Goal: Task Accomplishment & Management: Complete application form

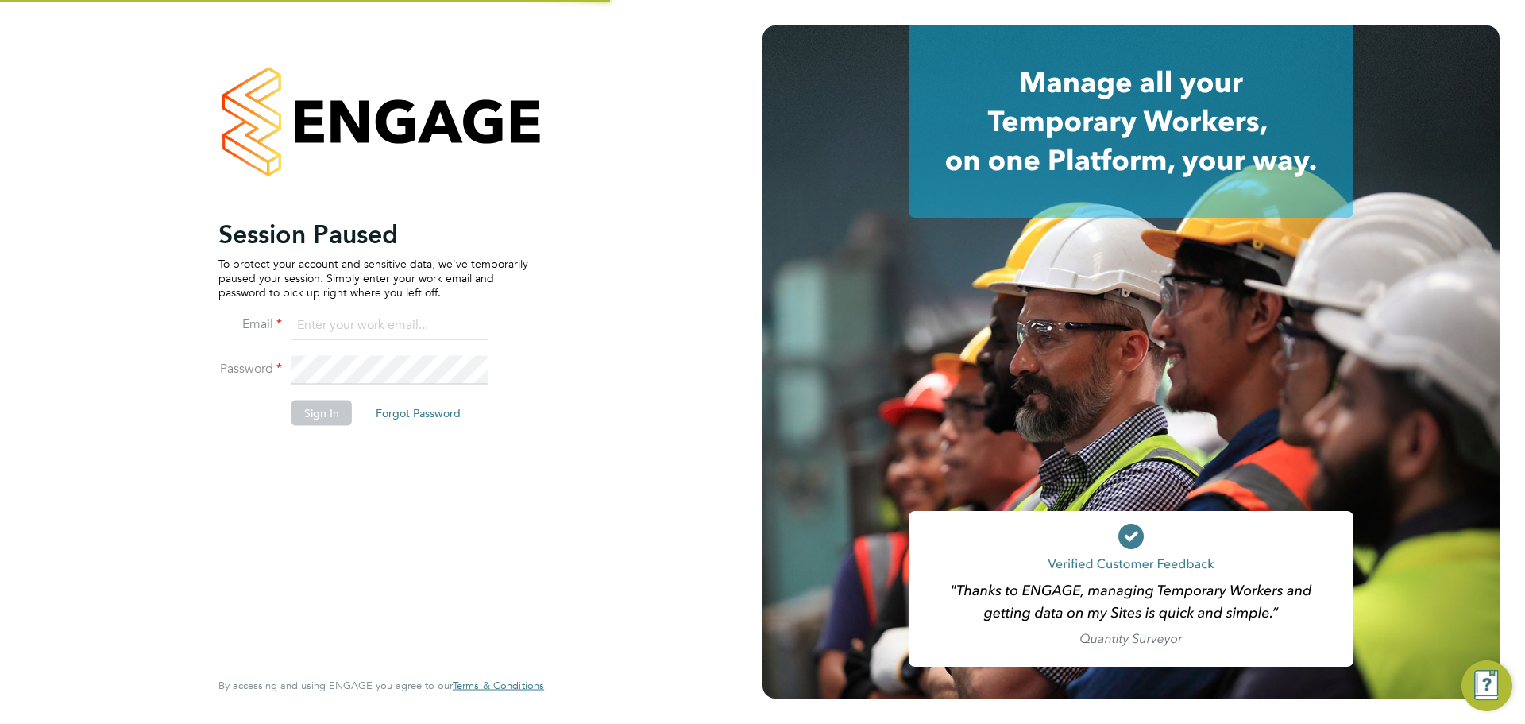
type input "louis@xede.co.uk"
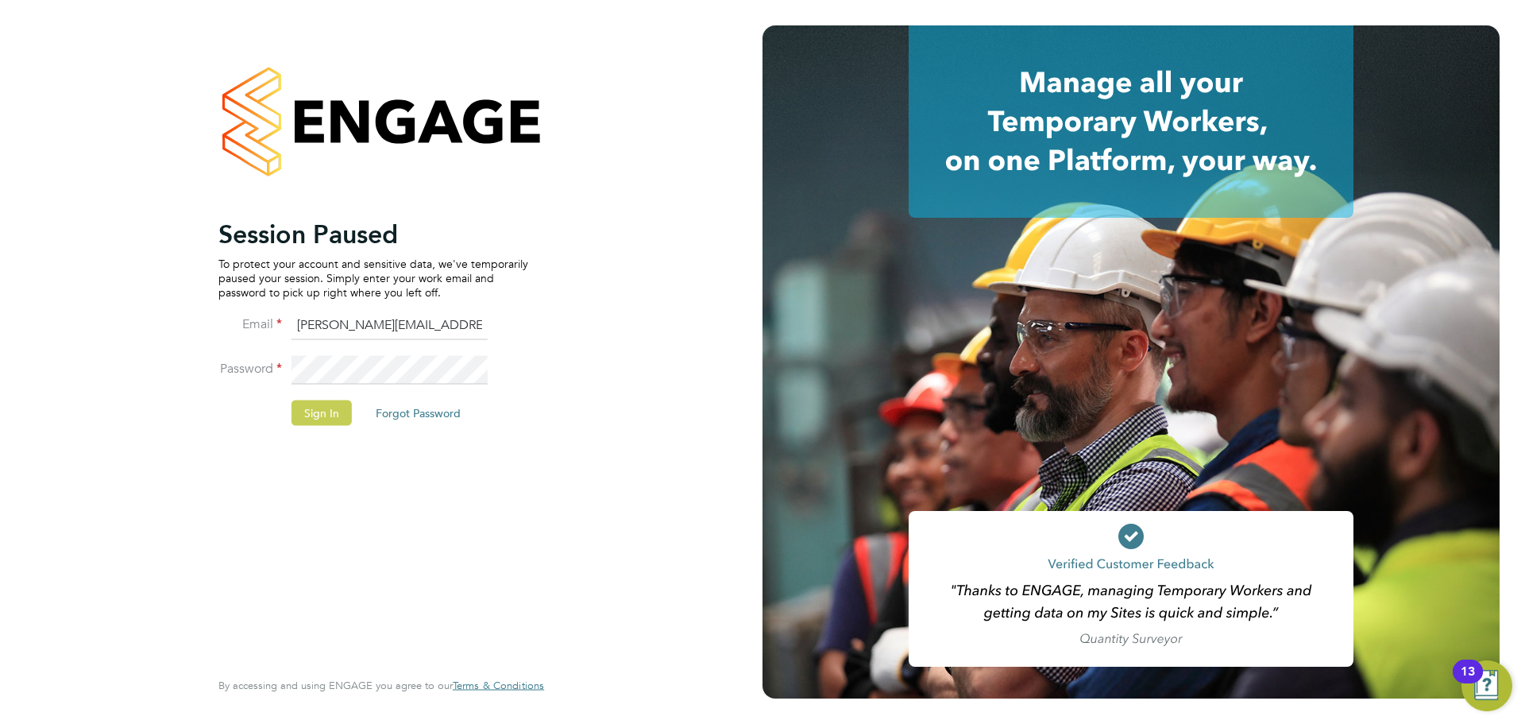
click at [321, 420] on button "Sign In" at bounding box center [322, 412] width 60 height 25
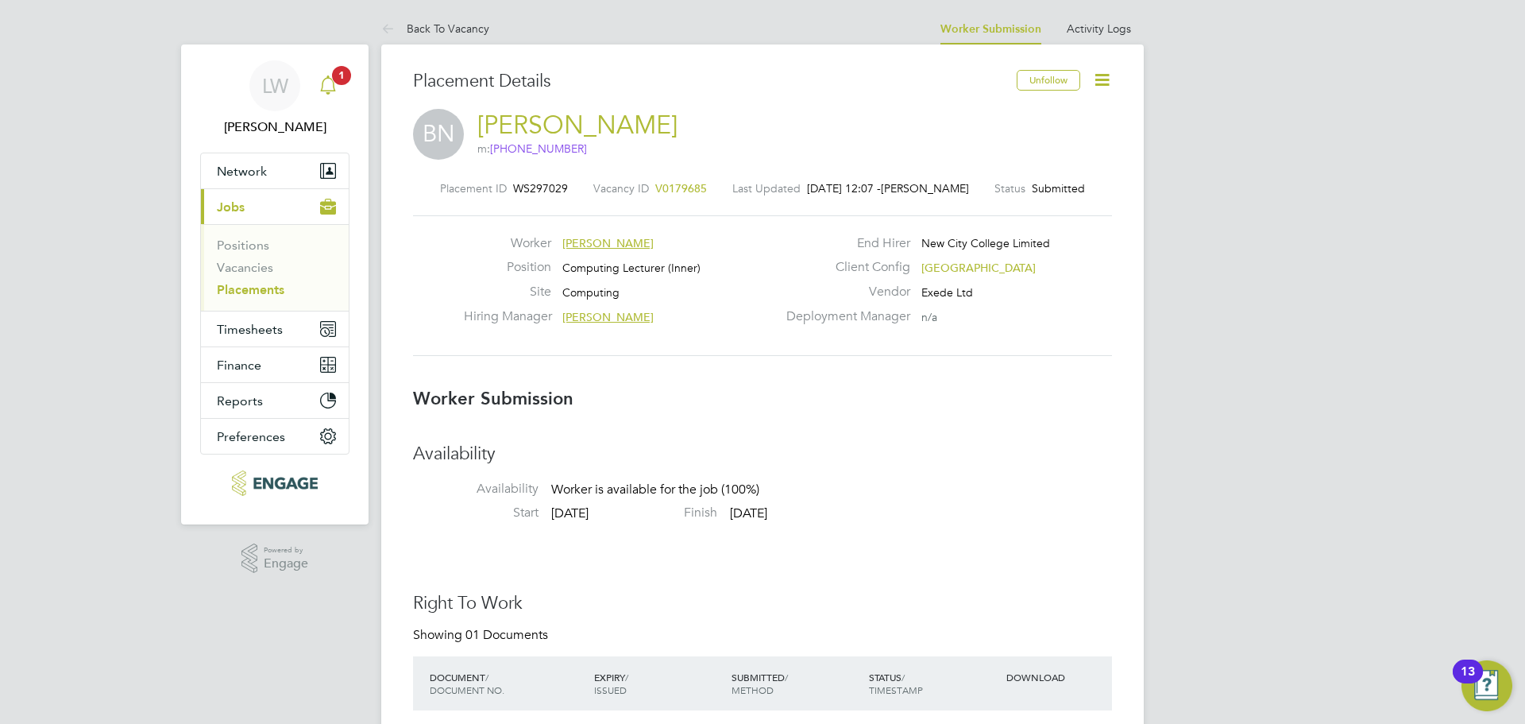
click at [336, 101] on div "Main navigation" at bounding box center [328, 86] width 32 height 32
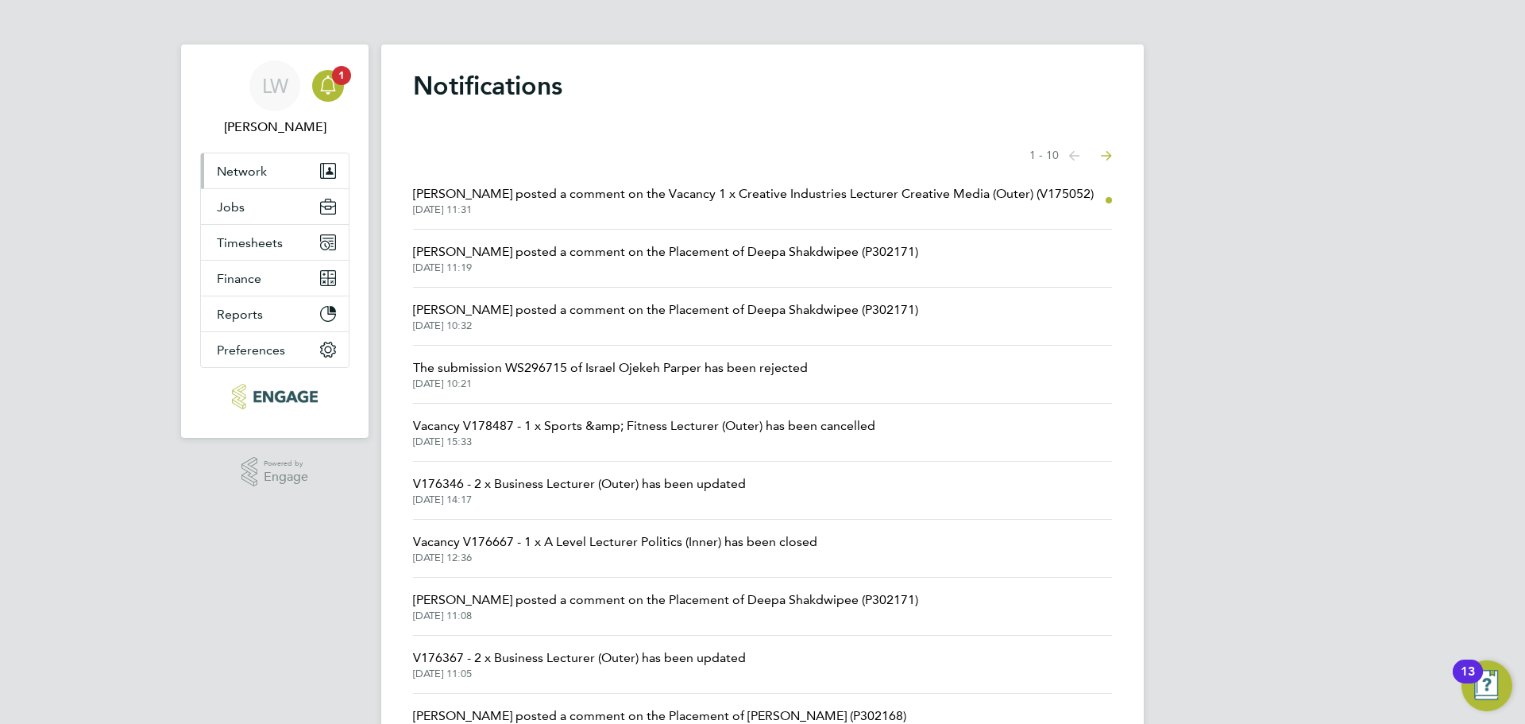
click at [284, 173] on button "Network" at bounding box center [275, 170] width 148 height 35
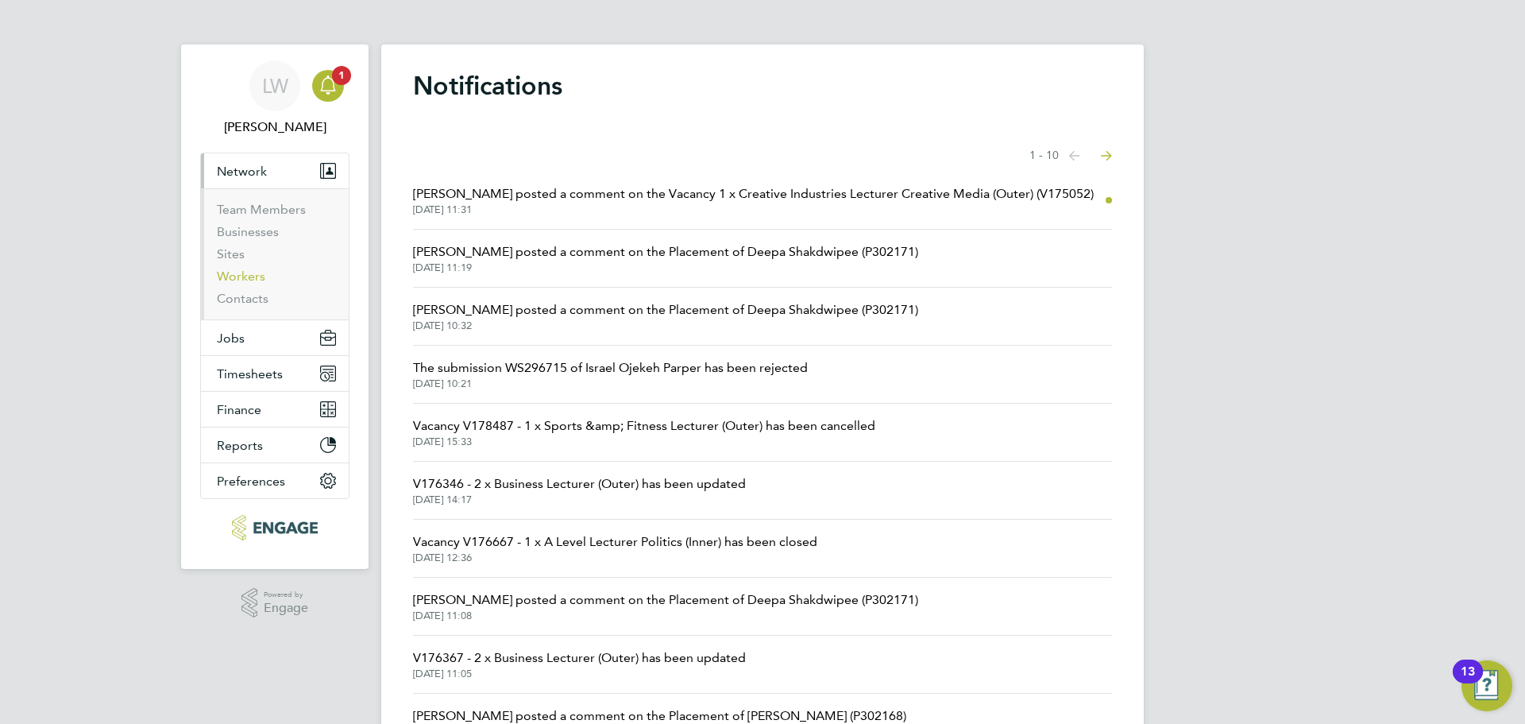
click at [234, 281] on link "Workers" at bounding box center [241, 275] width 48 height 15
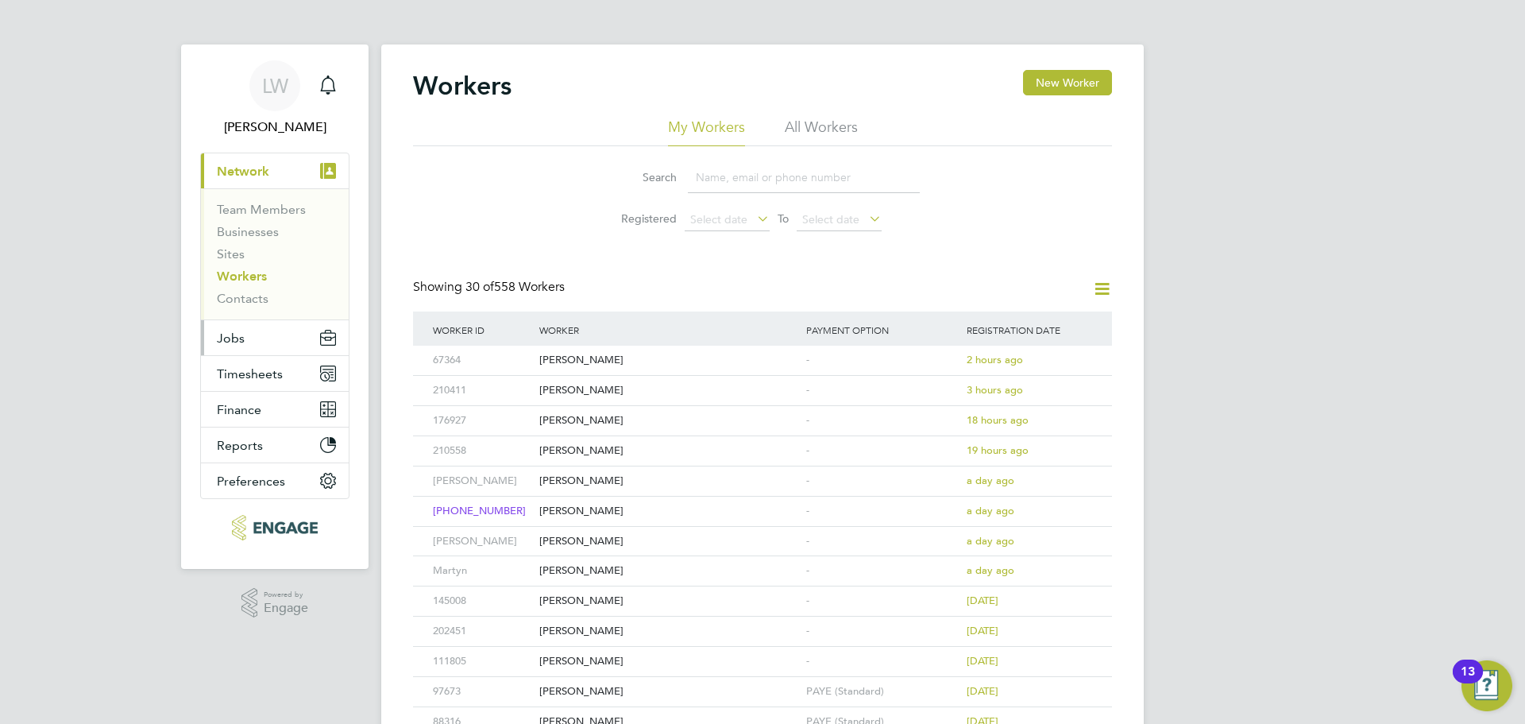
click at [274, 333] on button "Jobs" at bounding box center [275, 337] width 148 height 35
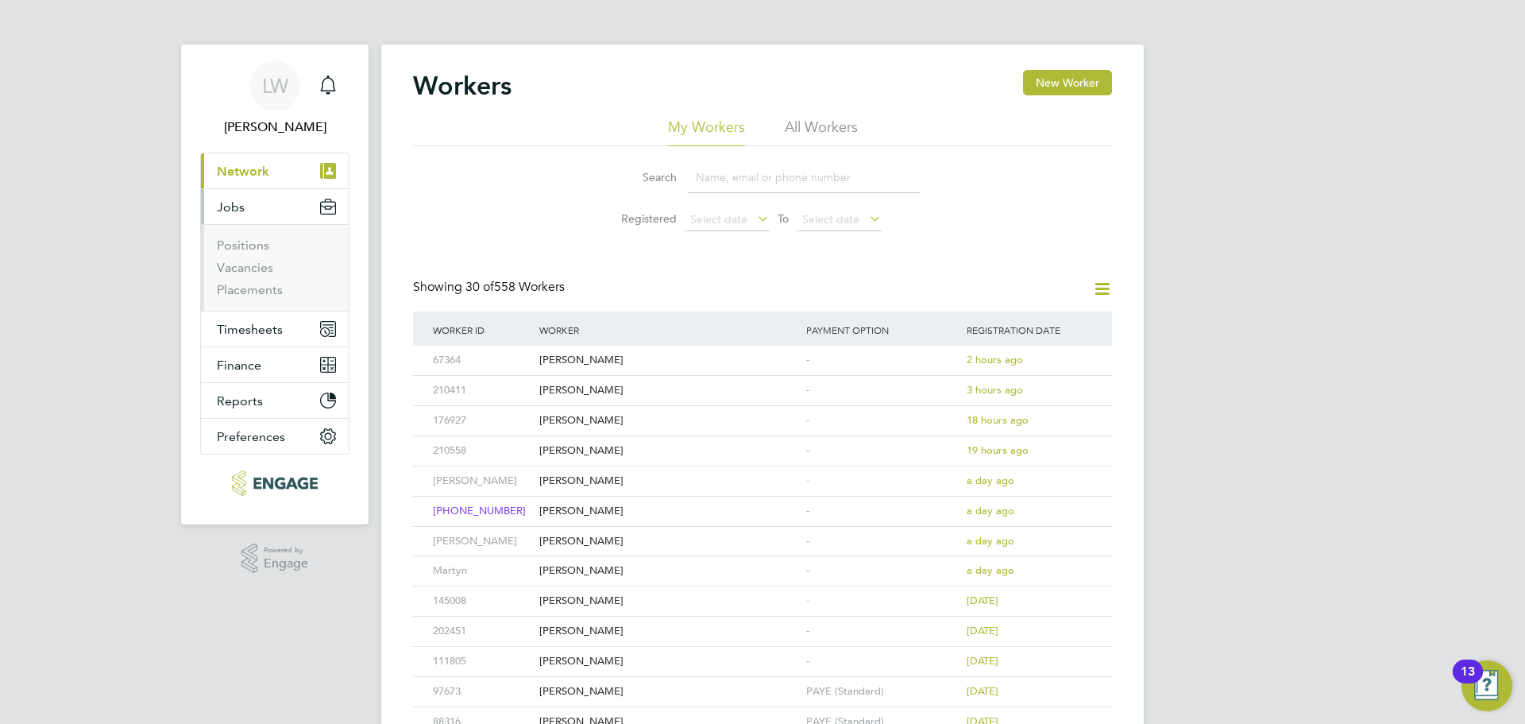
click at [238, 258] on li "Positions" at bounding box center [276, 249] width 119 height 22
click at [240, 263] on link "Vacancies" at bounding box center [245, 267] width 56 height 15
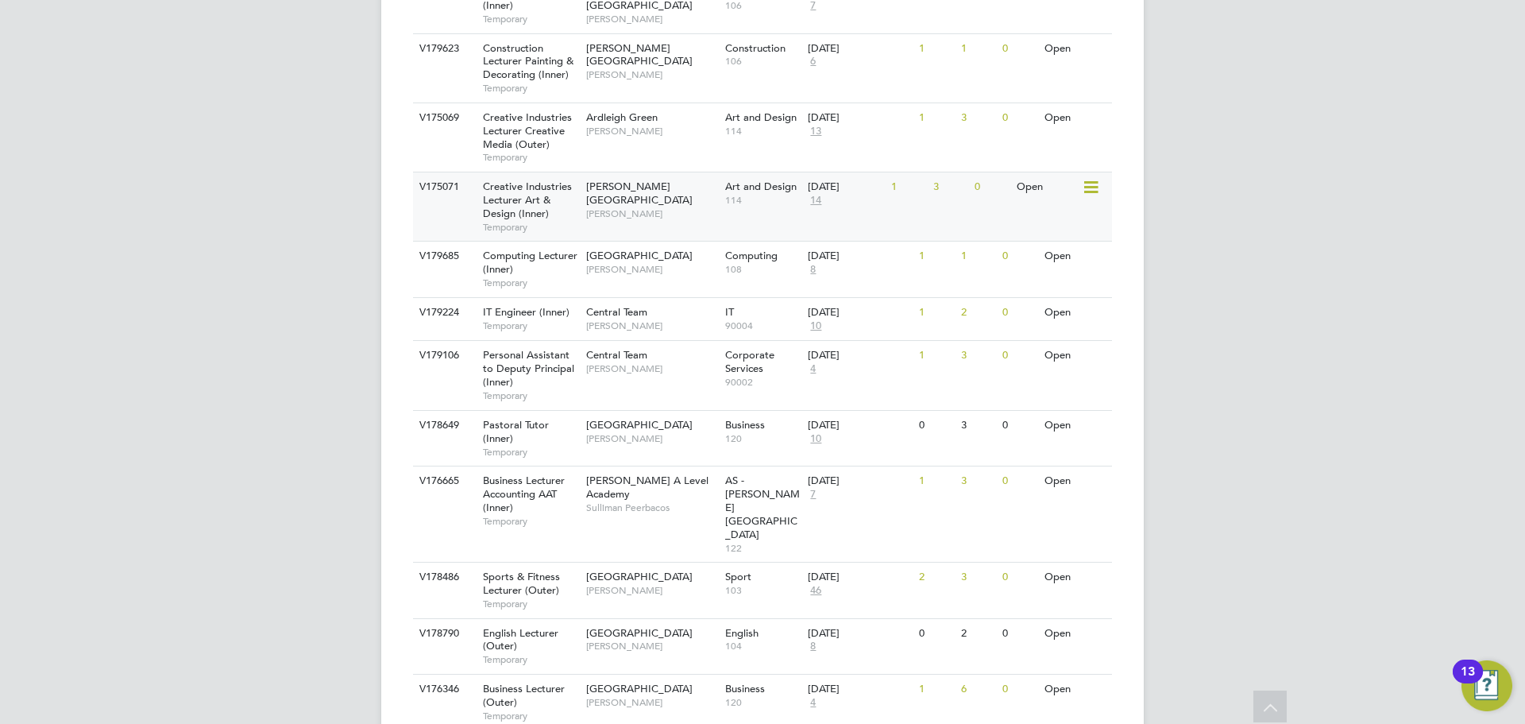
scroll to position [1271, 0]
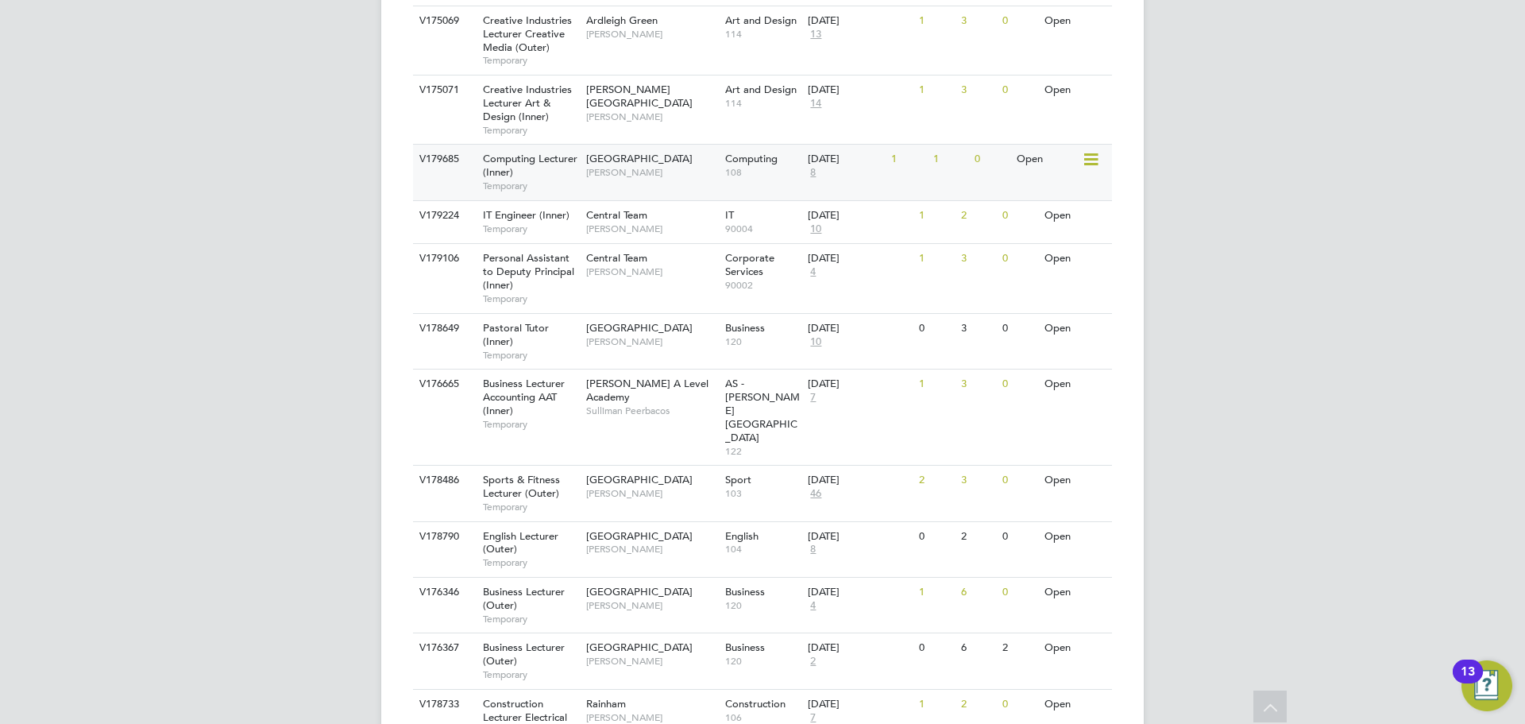
click at [654, 166] on span "[PERSON_NAME]" at bounding box center [651, 172] width 131 height 13
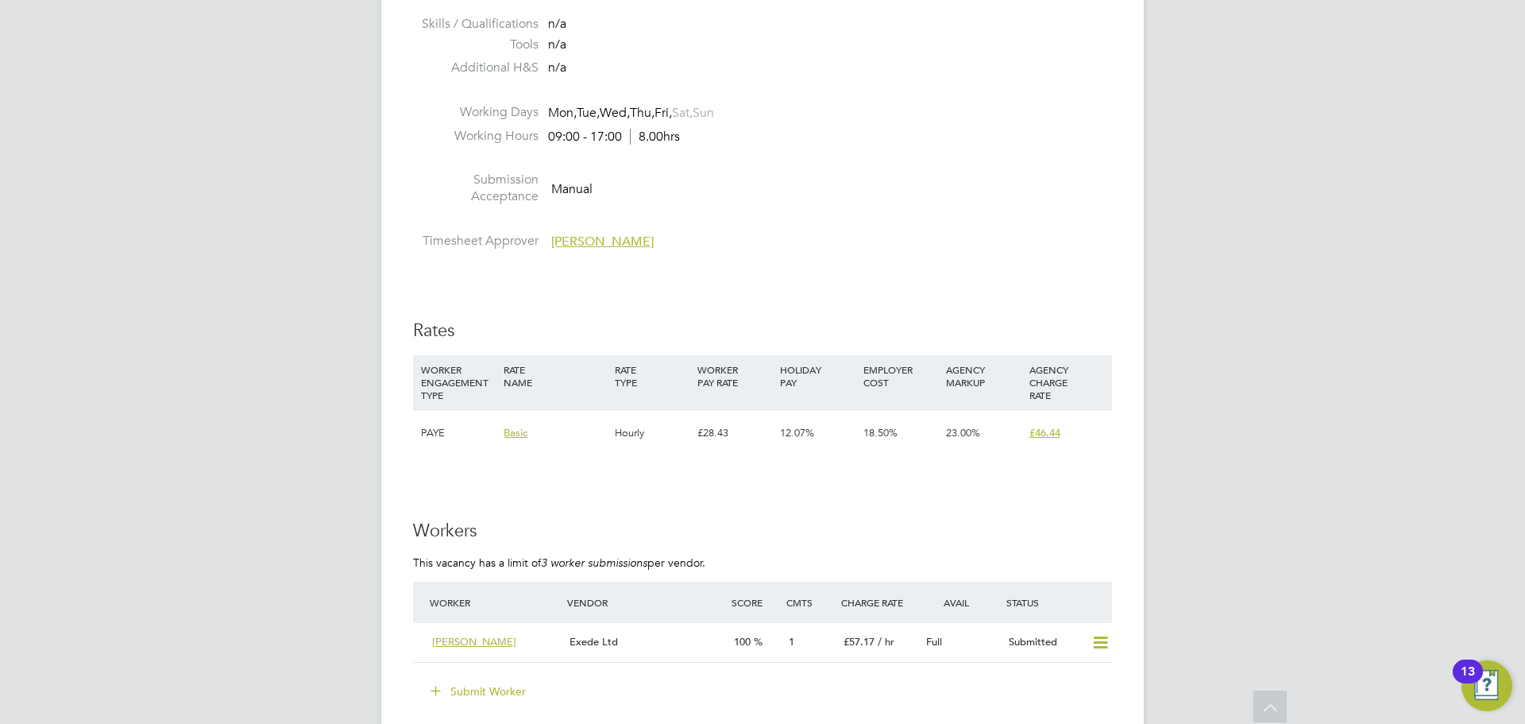
scroll to position [2462, 0]
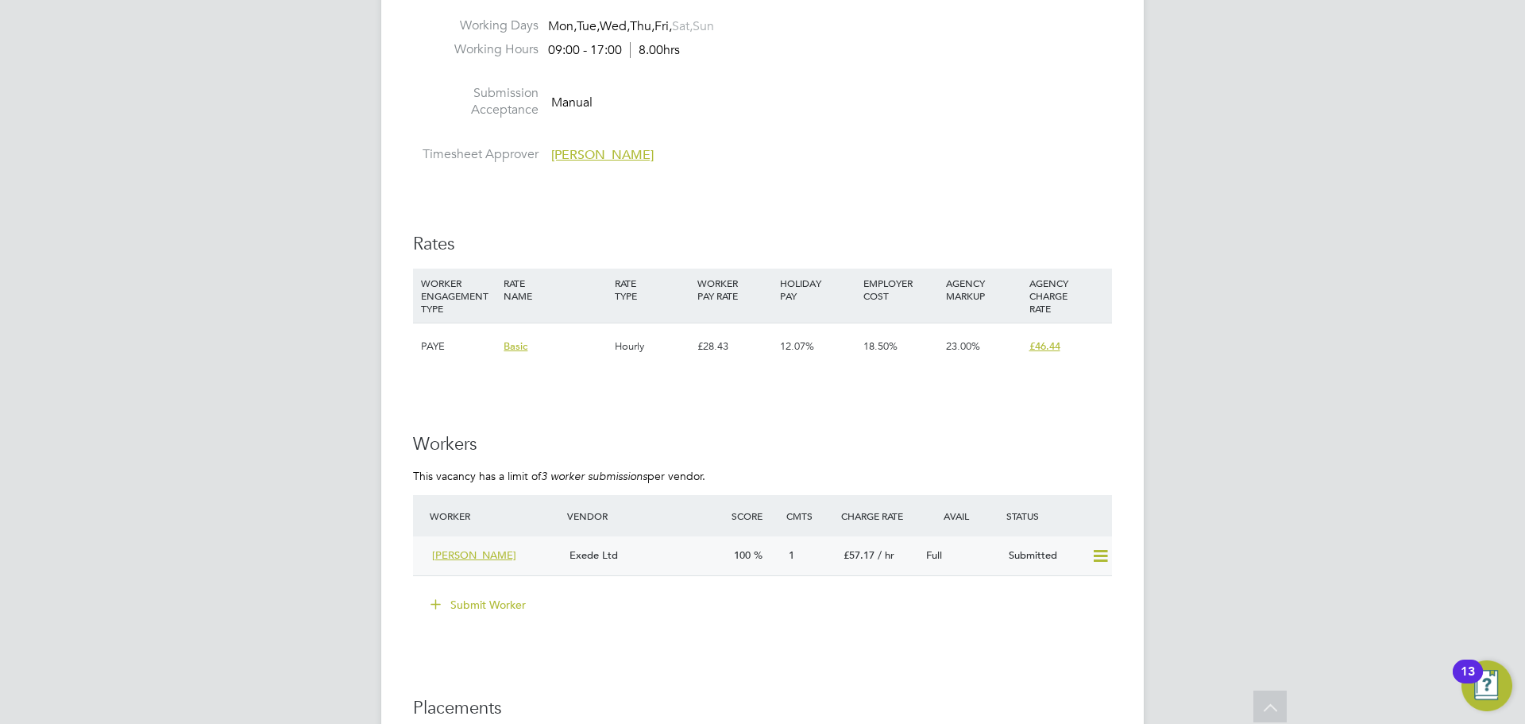
click at [1099, 556] on icon at bounding box center [1101, 556] width 20 height 13
click at [670, 562] on div "Exede Ltd" at bounding box center [645, 556] width 164 height 26
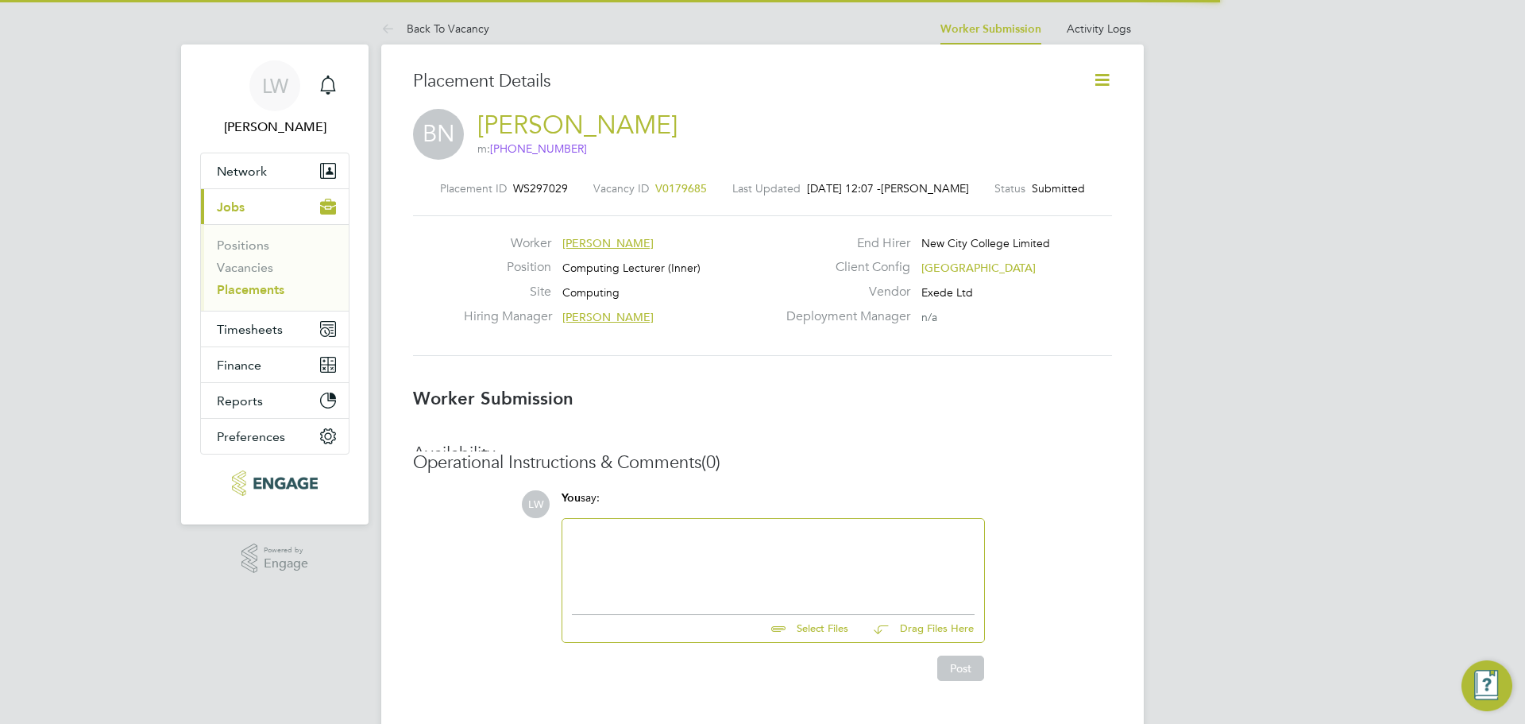
scroll to position [8, 8]
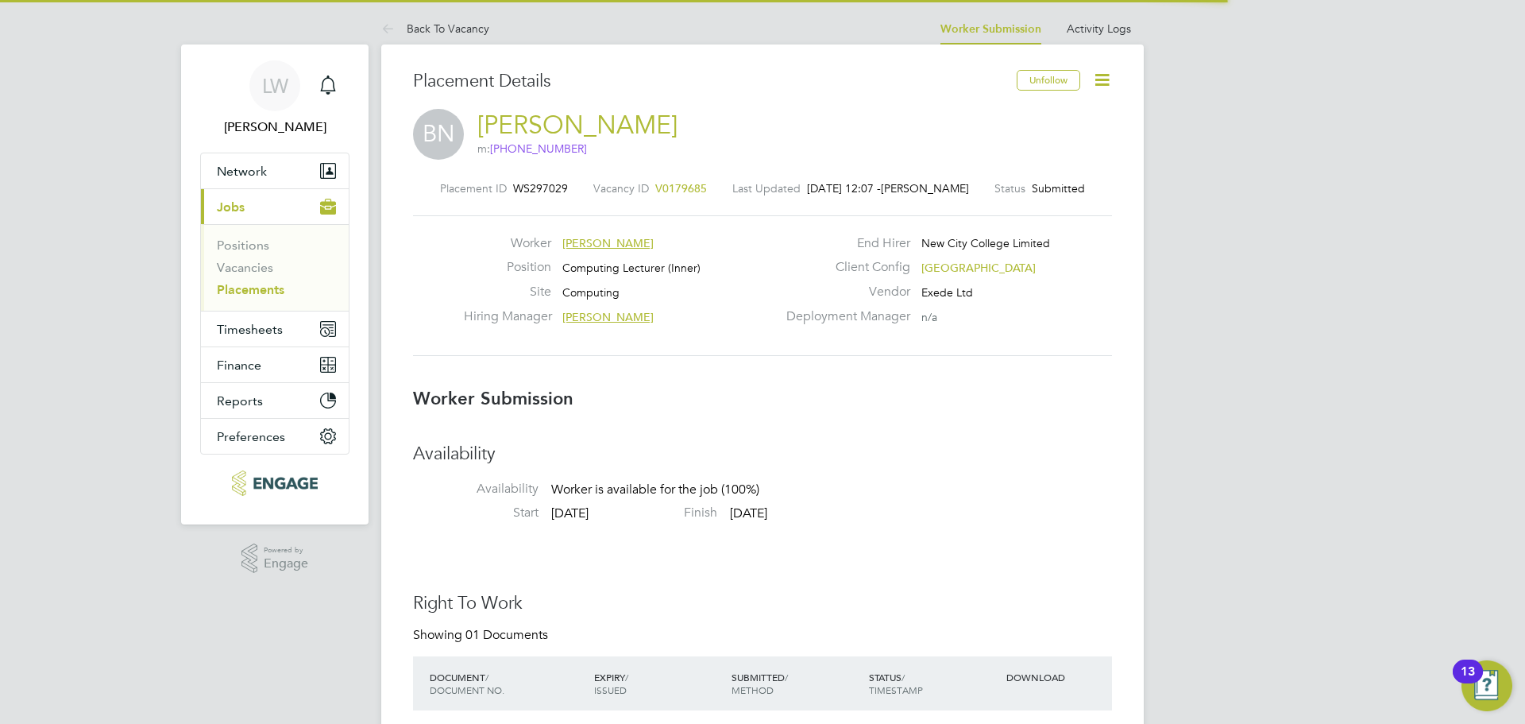
click at [1099, 81] on icon at bounding box center [1102, 80] width 20 height 20
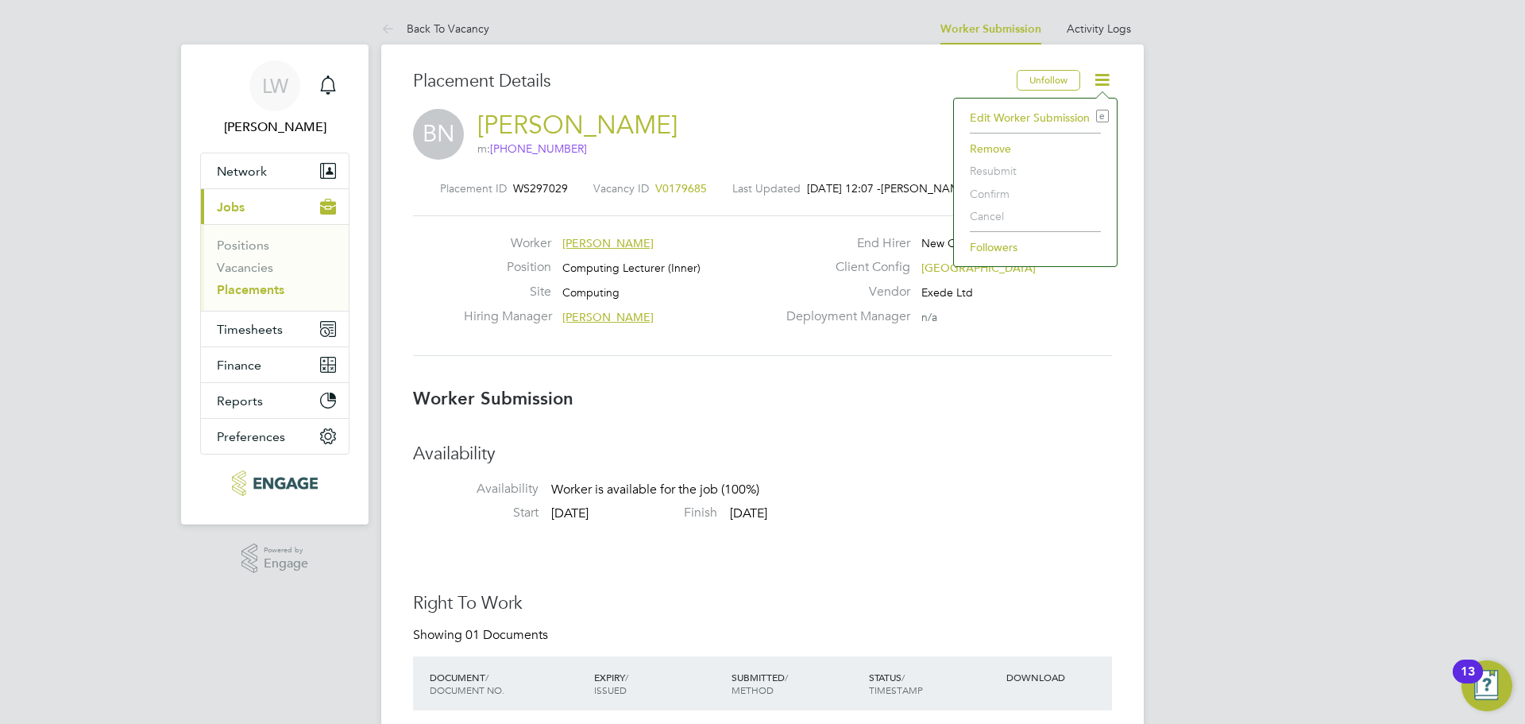
click at [1029, 116] on li "Edit Worker Submission e" at bounding box center [1035, 117] width 147 height 22
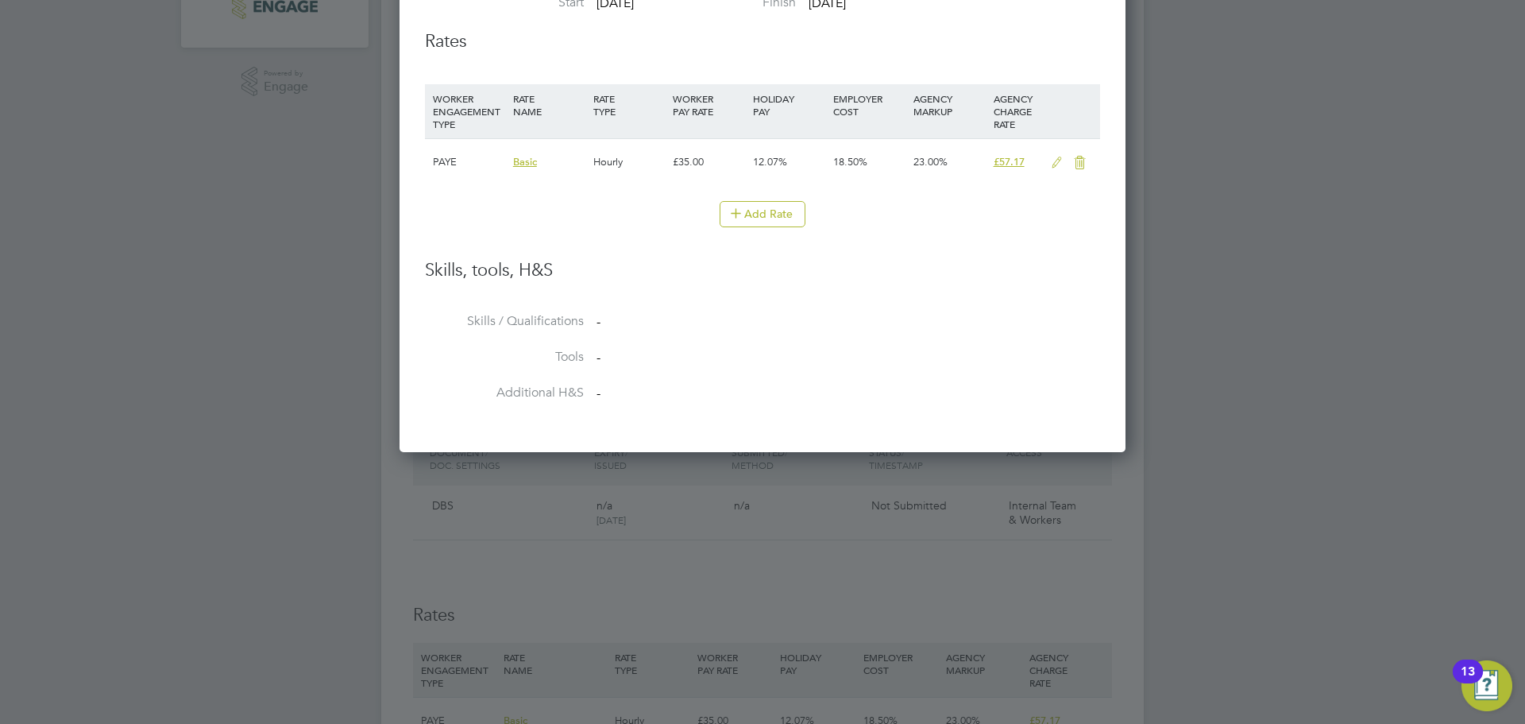
click at [1056, 162] on icon at bounding box center [1057, 162] width 20 height 13
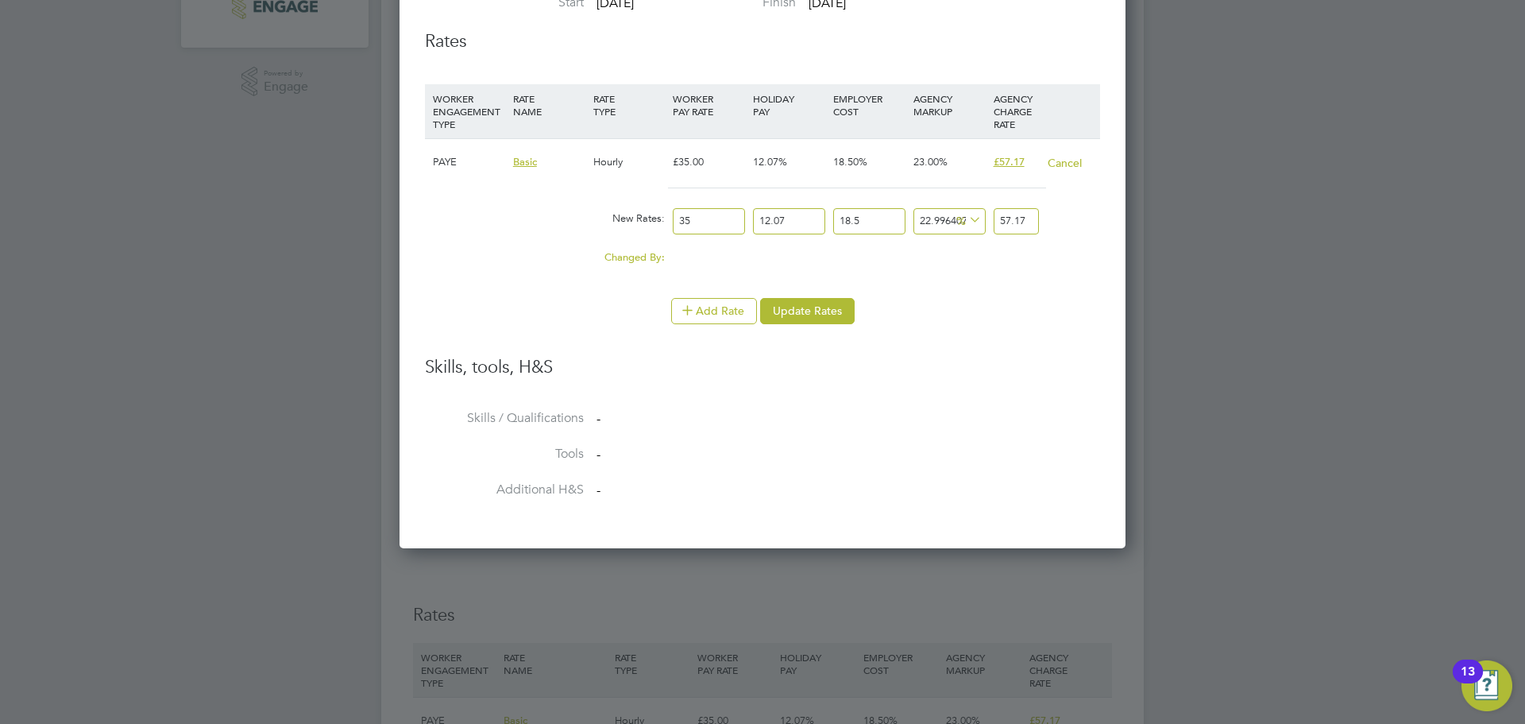
click at [697, 216] on input "35" at bounding box center [709, 221] width 72 height 26
type input "3"
type input "4.900285714285714"
type input "31"
type input "50.63628571428571"
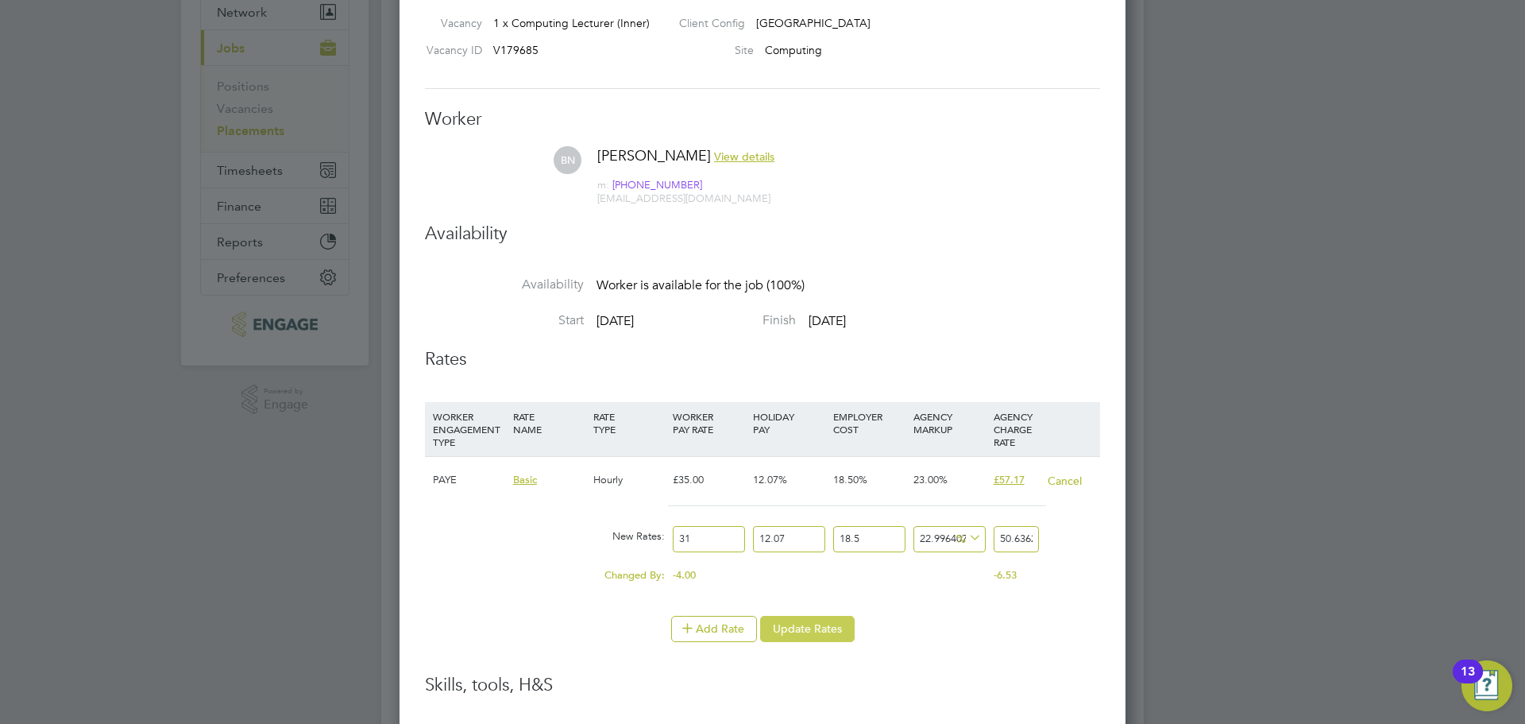
type input "31"
click at [809, 632] on button "Update Rates" at bounding box center [807, 628] width 95 height 25
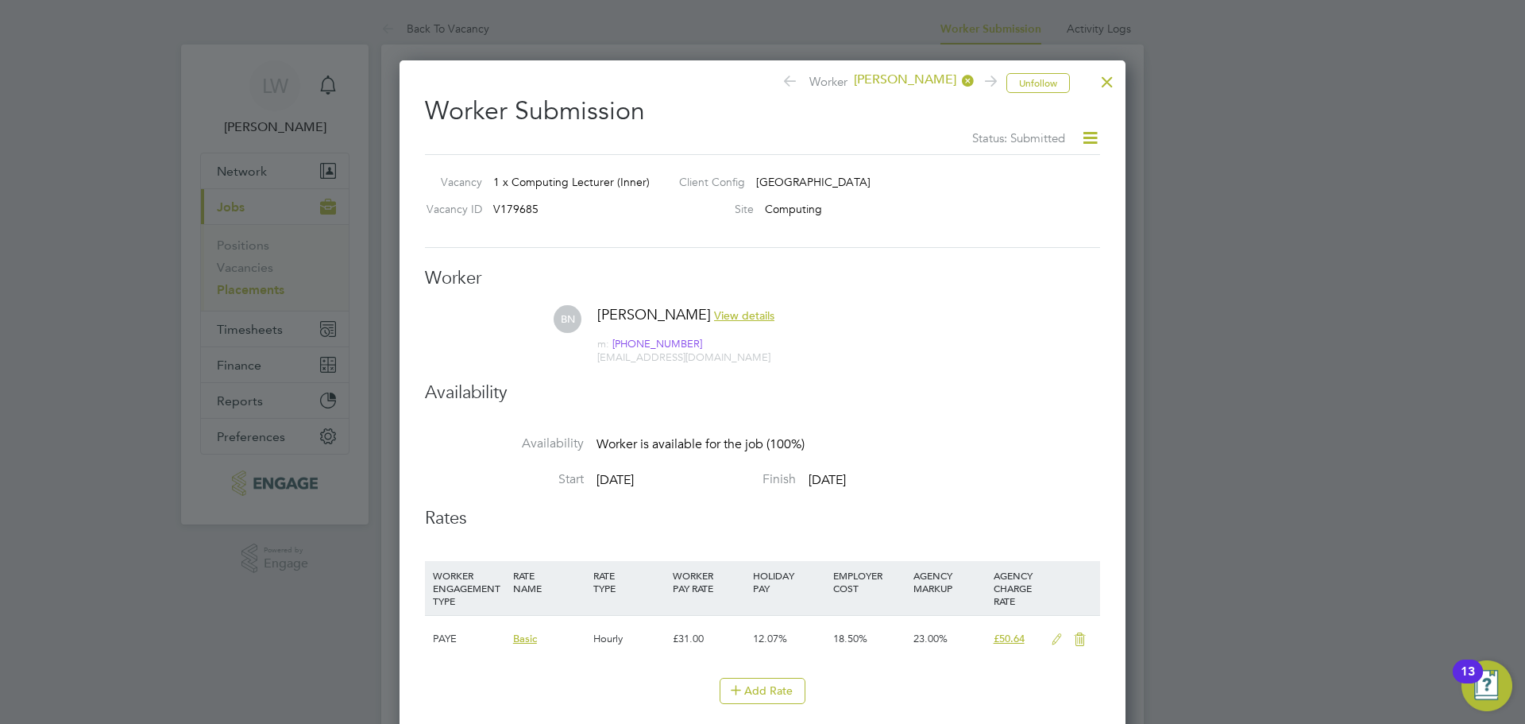
click at [1107, 73] on div at bounding box center [1107, 78] width 29 height 29
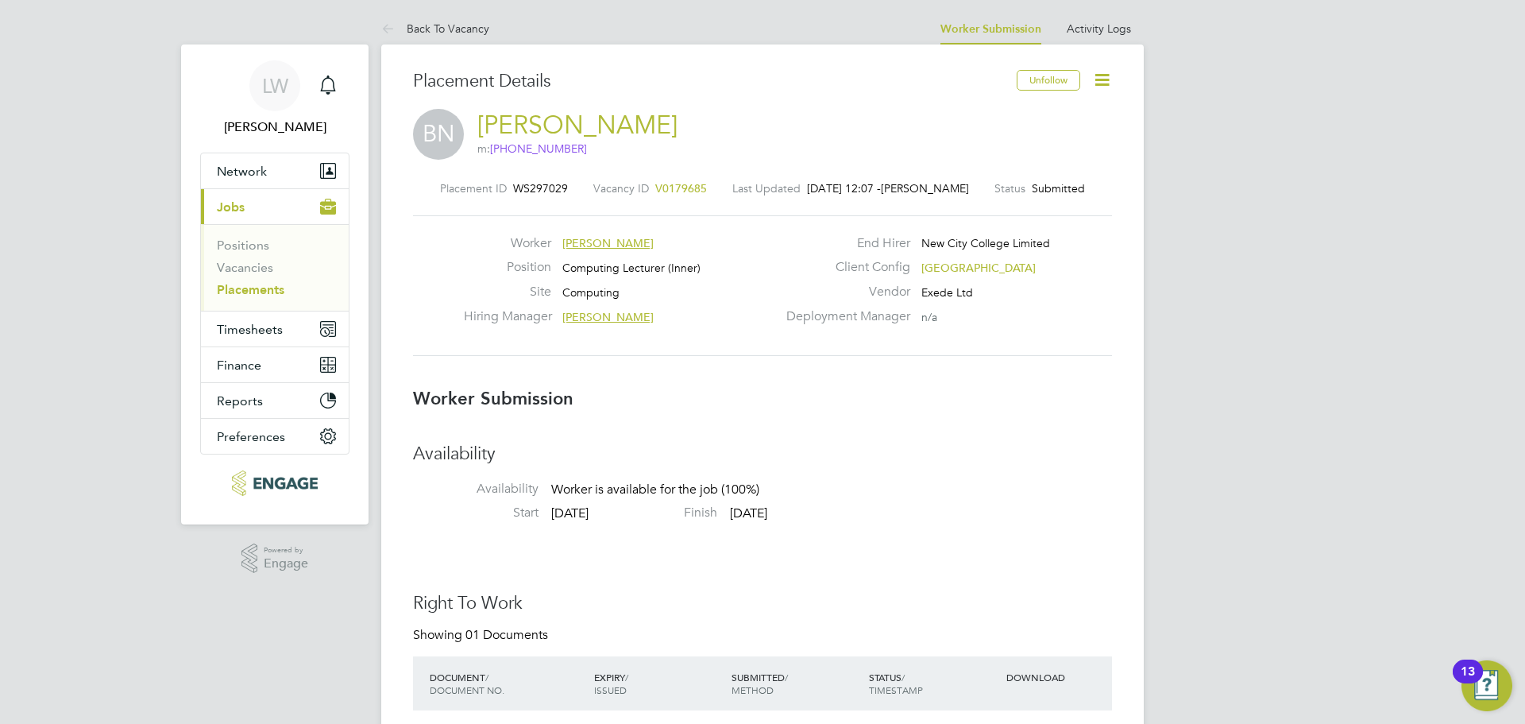
click at [686, 189] on span "V0179685" at bounding box center [681, 188] width 52 height 14
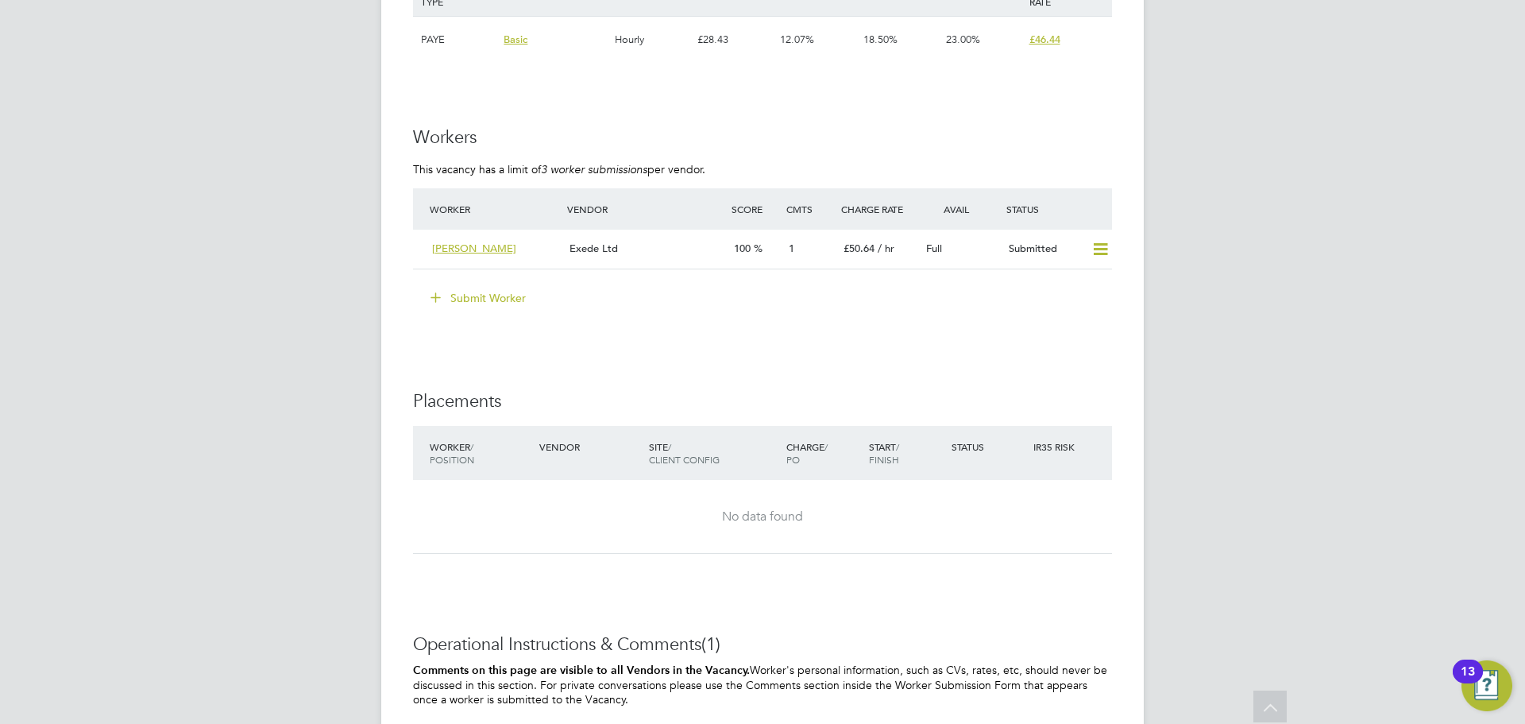
scroll to position [2713, 0]
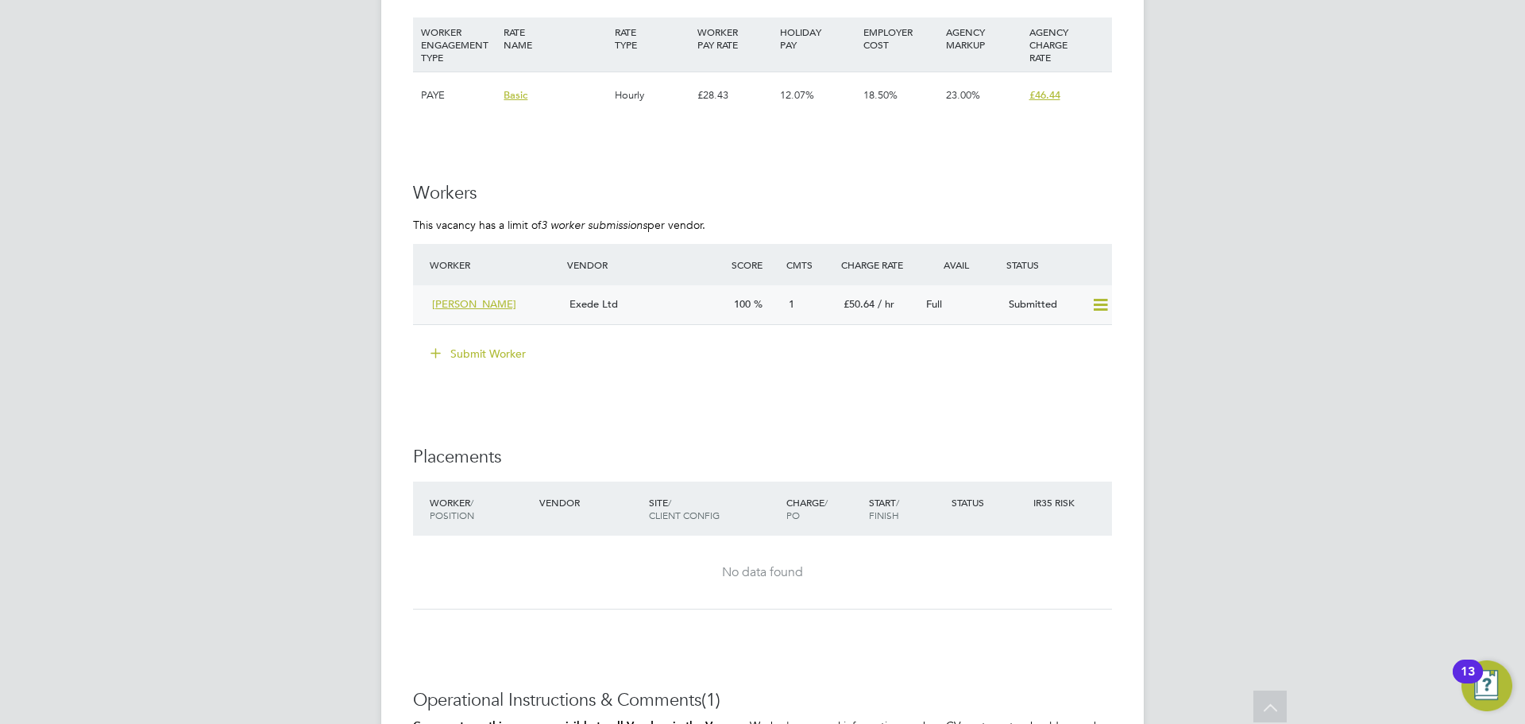
click at [503, 306] on span "[PERSON_NAME]" at bounding box center [474, 304] width 84 height 14
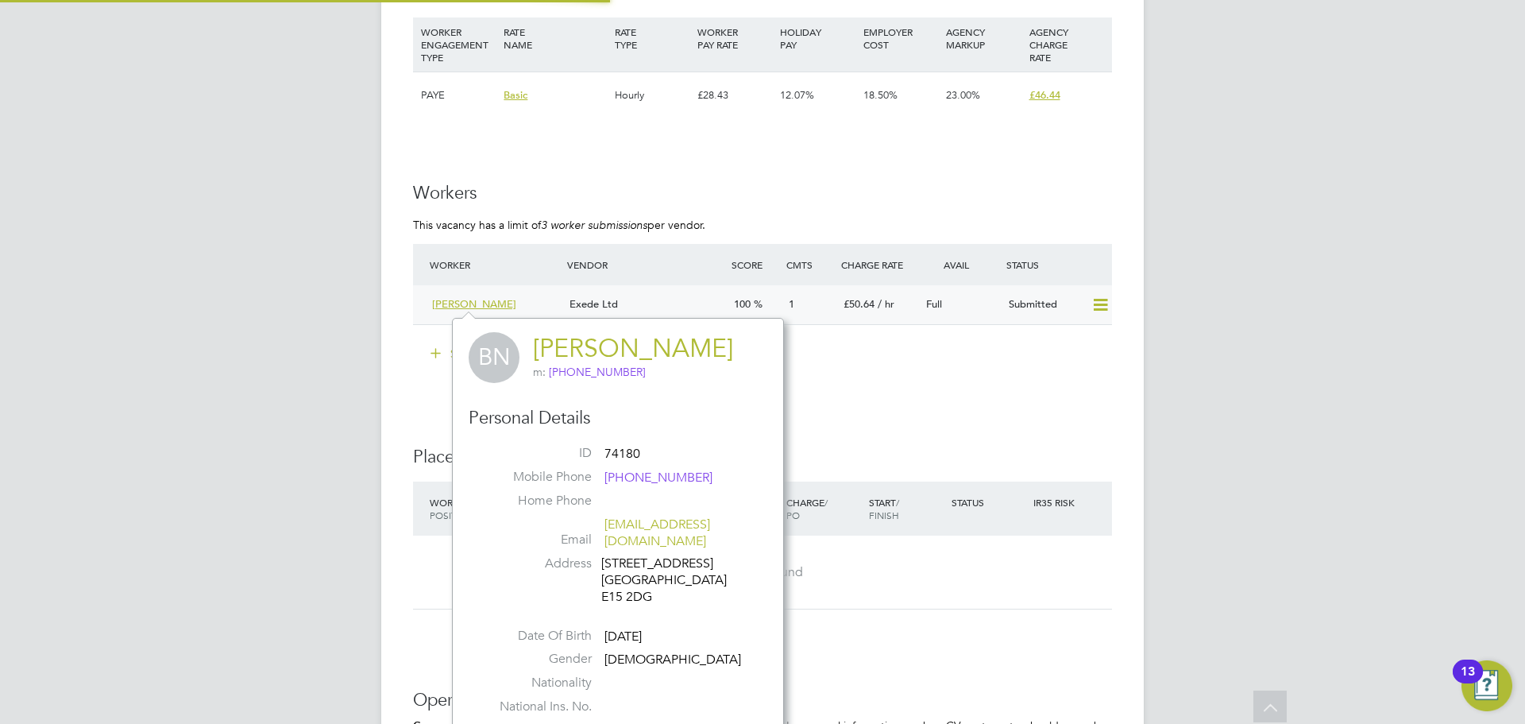
scroll to position [403, 332]
click at [482, 302] on span "[PERSON_NAME]" at bounding box center [474, 304] width 84 height 14
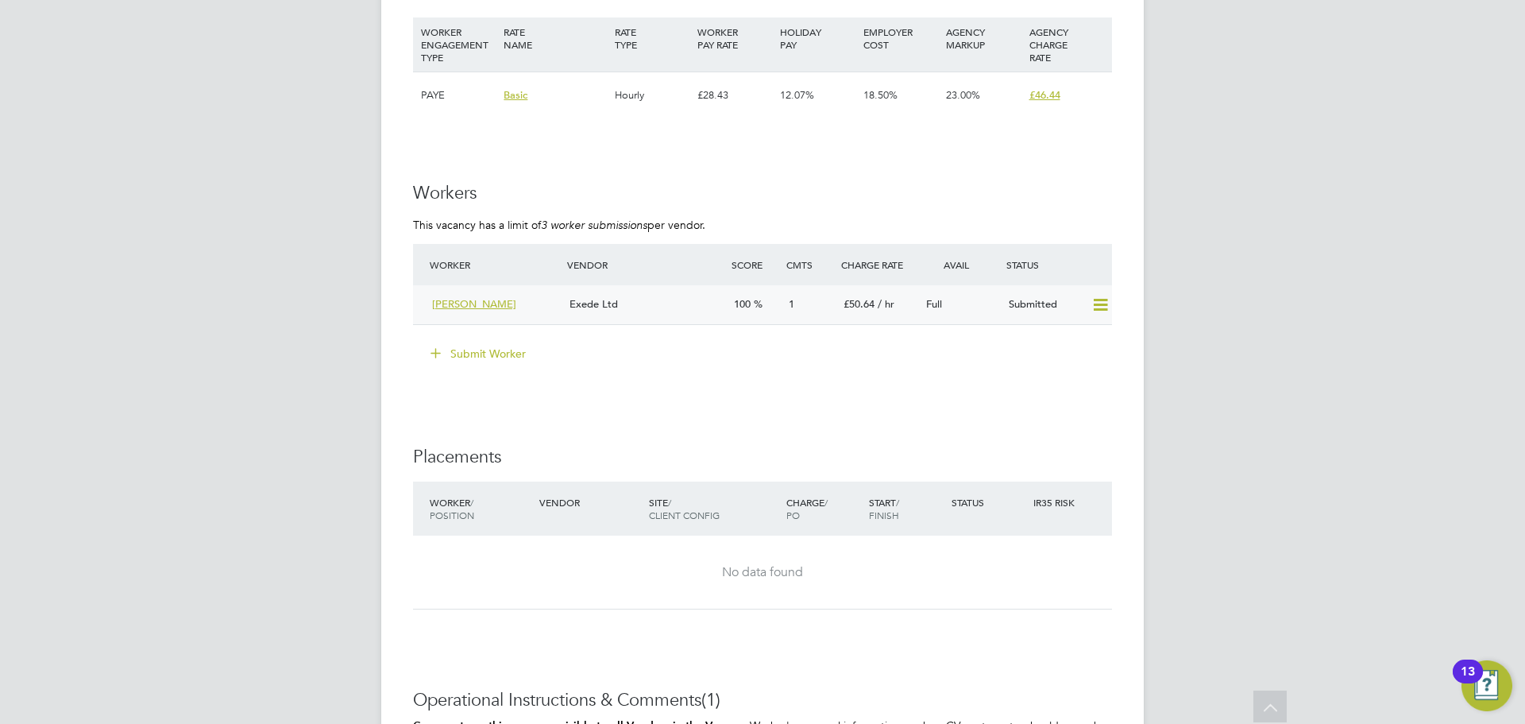
click at [651, 295] on div "Exede Ltd" at bounding box center [645, 305] width 164 height 26
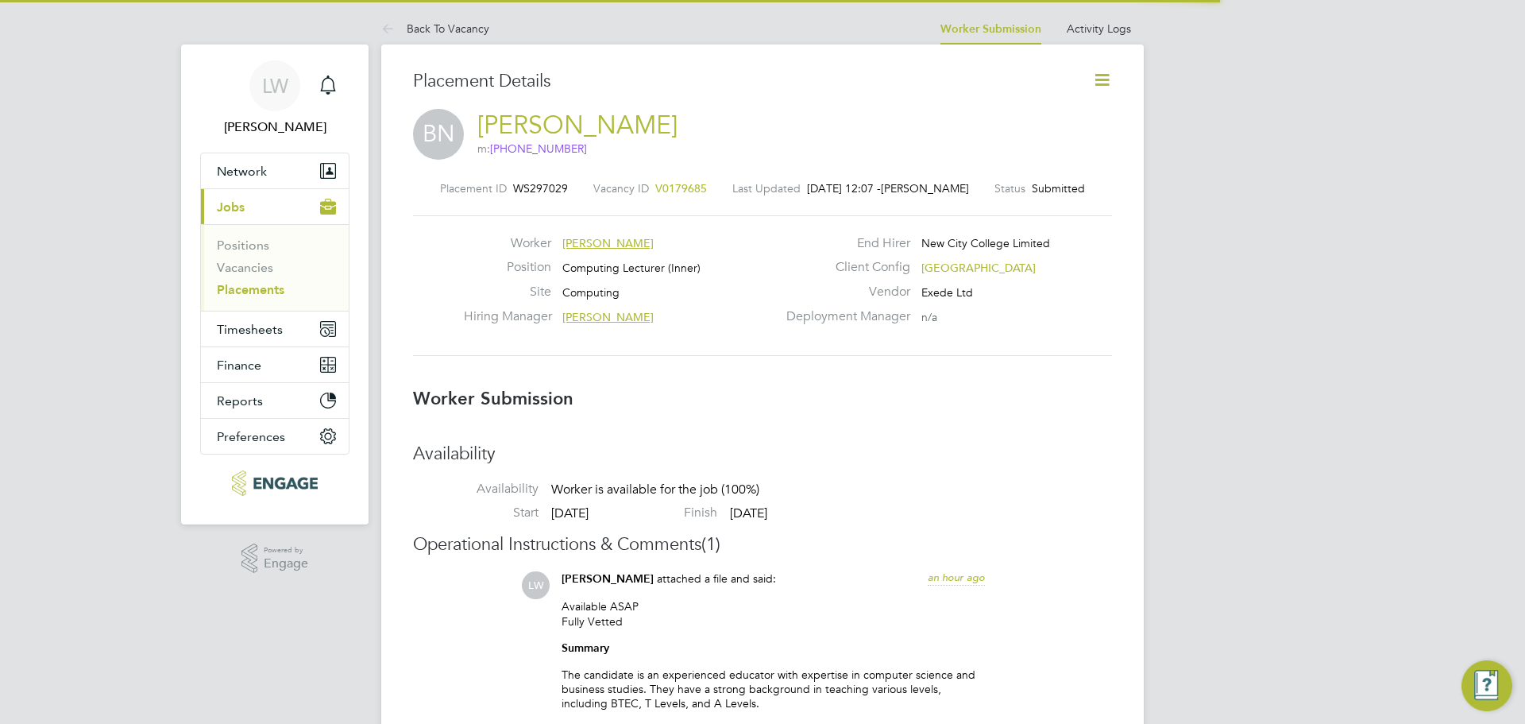
scroll to position [8, 8]
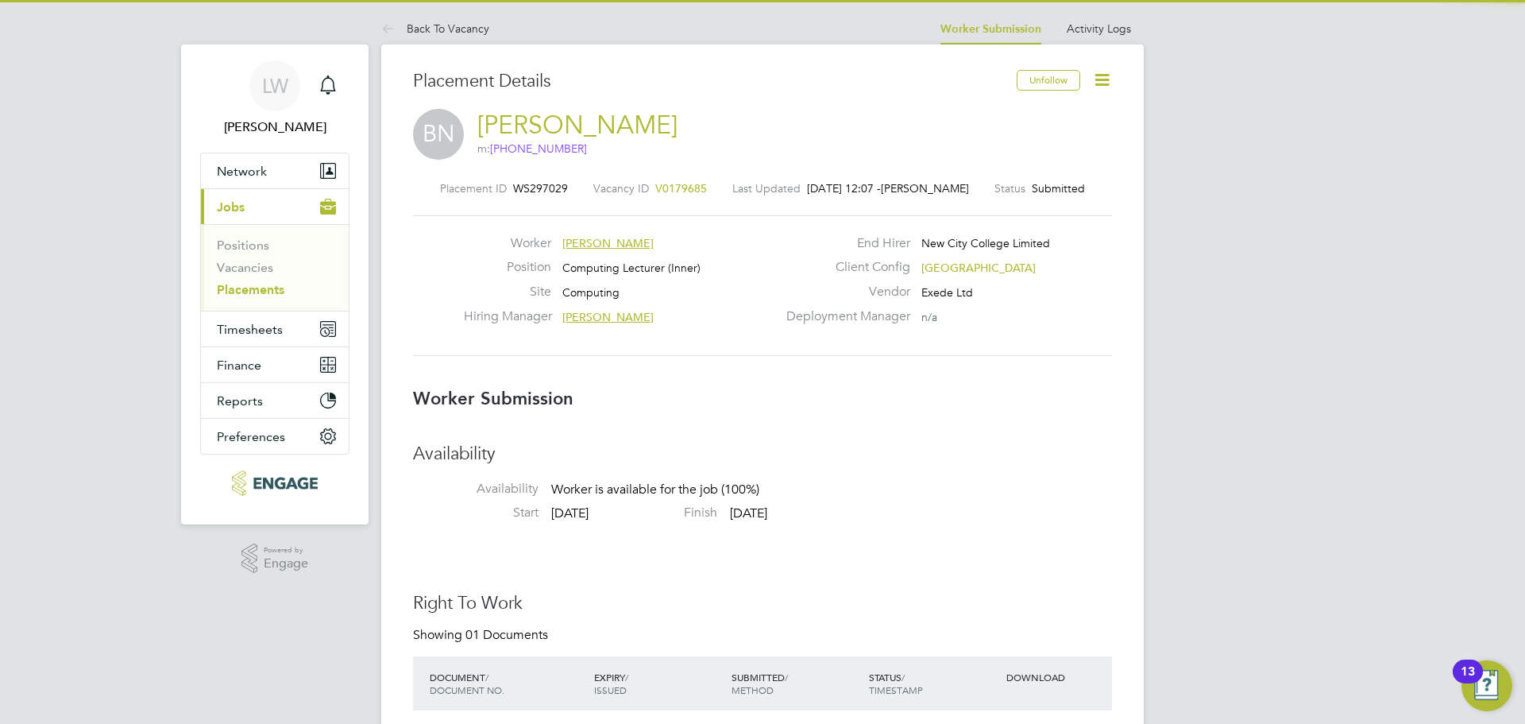
click at [1101, 87] on icon at bounding box center [1102, 80] width 20 height 20
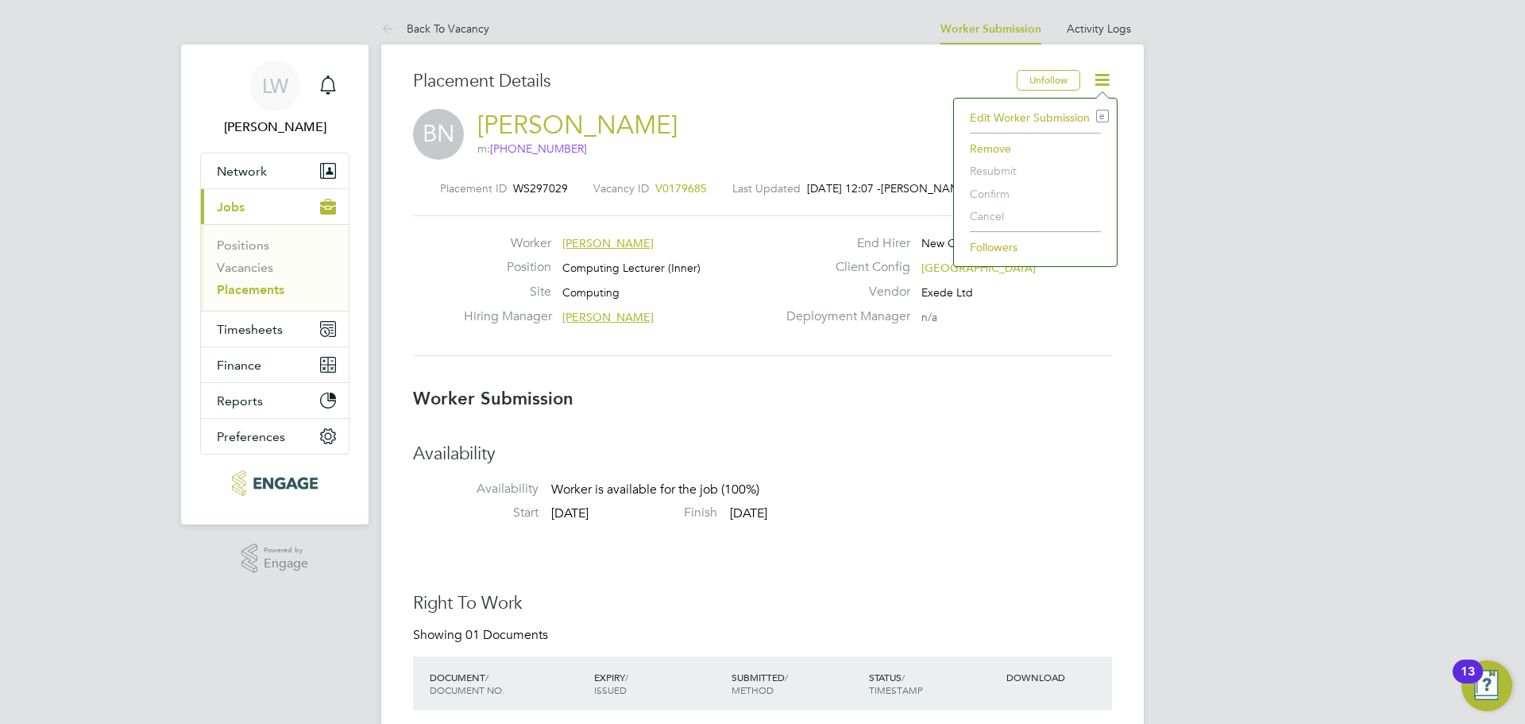
click at [1022, 111] on li "Edit Worker Submission e" at bounding box center [1035, 117] width 147 height 22
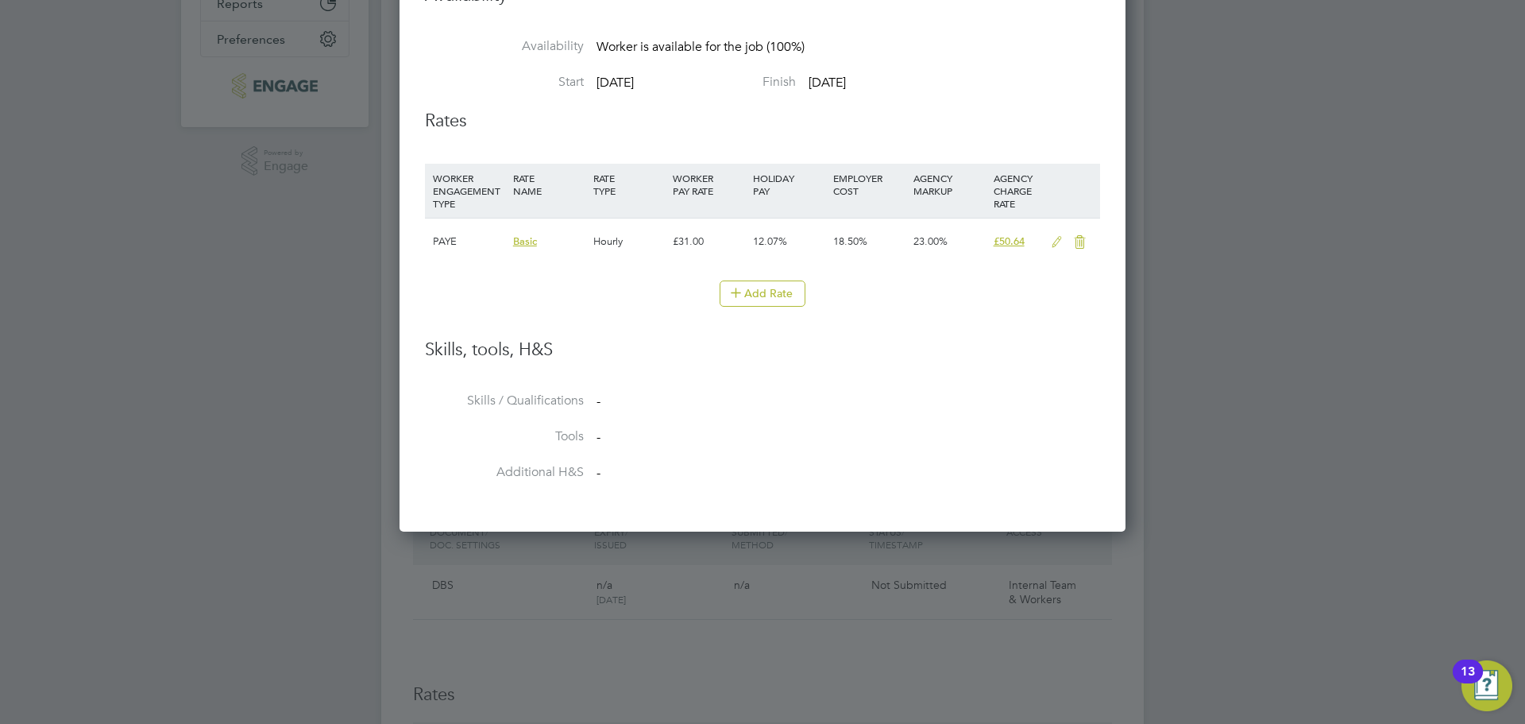
click at [1054, 241] on icon at bounding box center [1057, 242] width 20 height 13
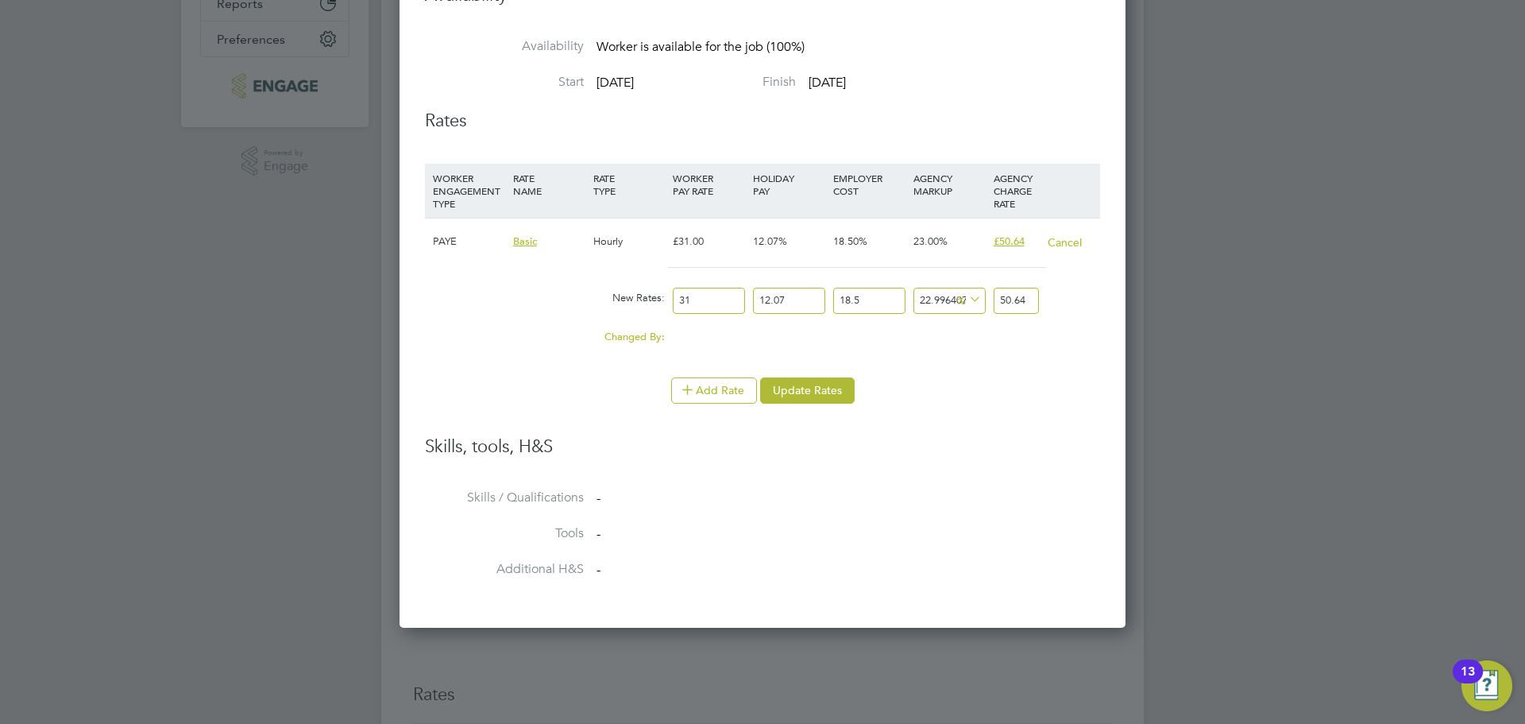
click at [699, 296] on input "31" at bounding box center [709, 301] width 72 height 26
type input "3"
type input "4.900285714285714"
type input "3"
click at [929, 297] on input "22.996407190395352" at bounding box center [949, 301] width 72 height 26
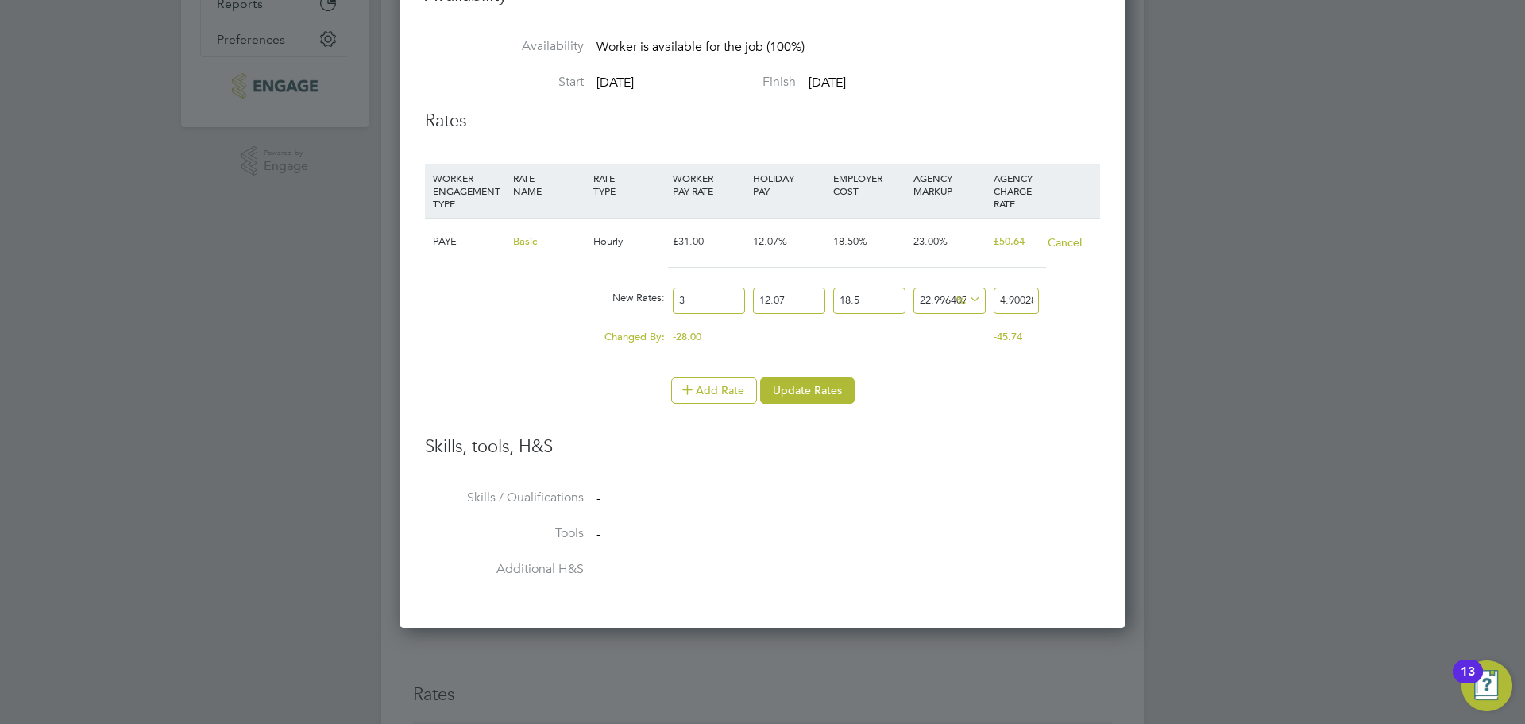
type input "2.996407190395352"
type input "4.103468014285714"
type input "23.996407190395352"
type input "4.940126599285715"
drag, startPoint x: 936, startPoint y: 303, endPoint x: 982, endPoint y: 299, distance: 46.2
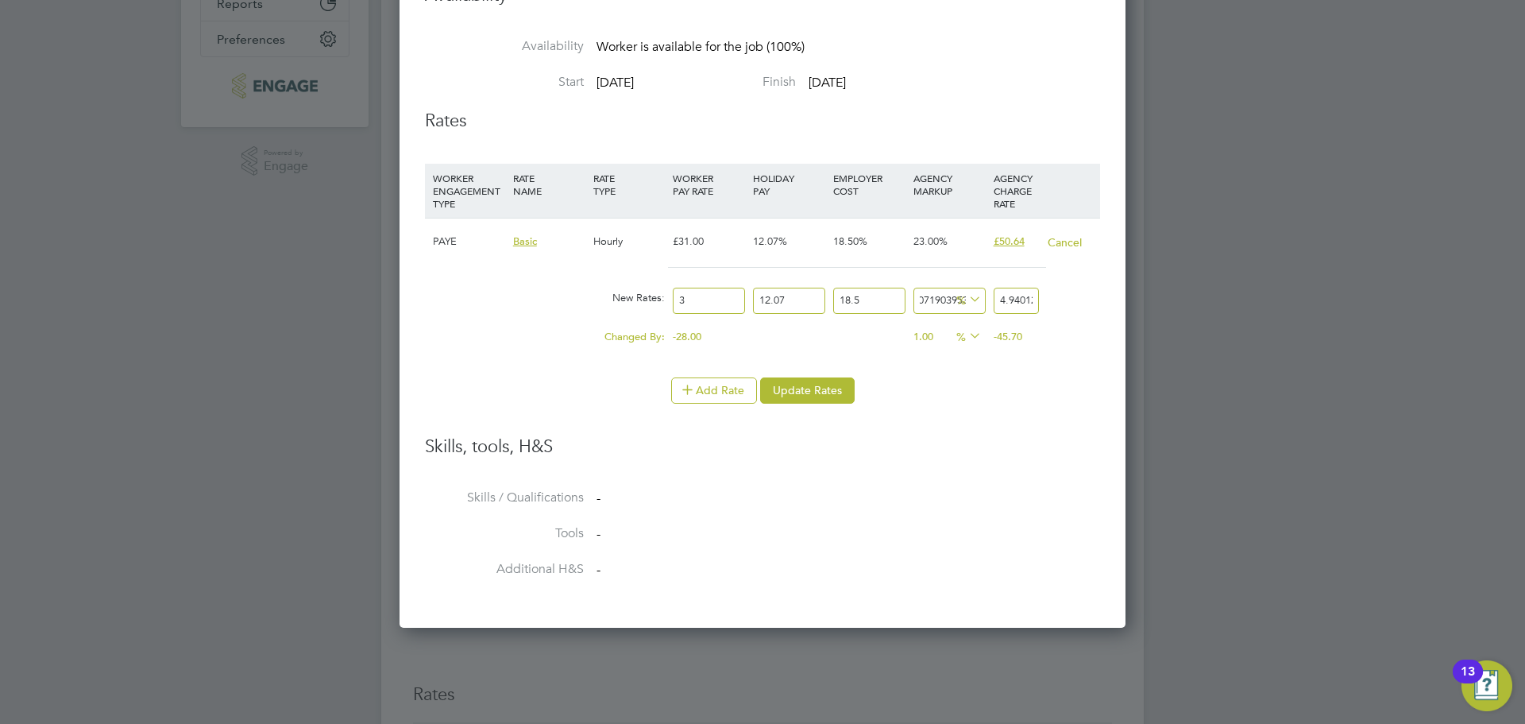
click at [982, 299] on div "23.996407190395352 0.956038099285715 %" at bounding box center [950, 301] width 80 height 42
type input "23.996407190395352"
click at [694, 303] on input "3" at bounding box center [709, 301] width 72 height 26
type input "30"
type input "49.40126599285714"
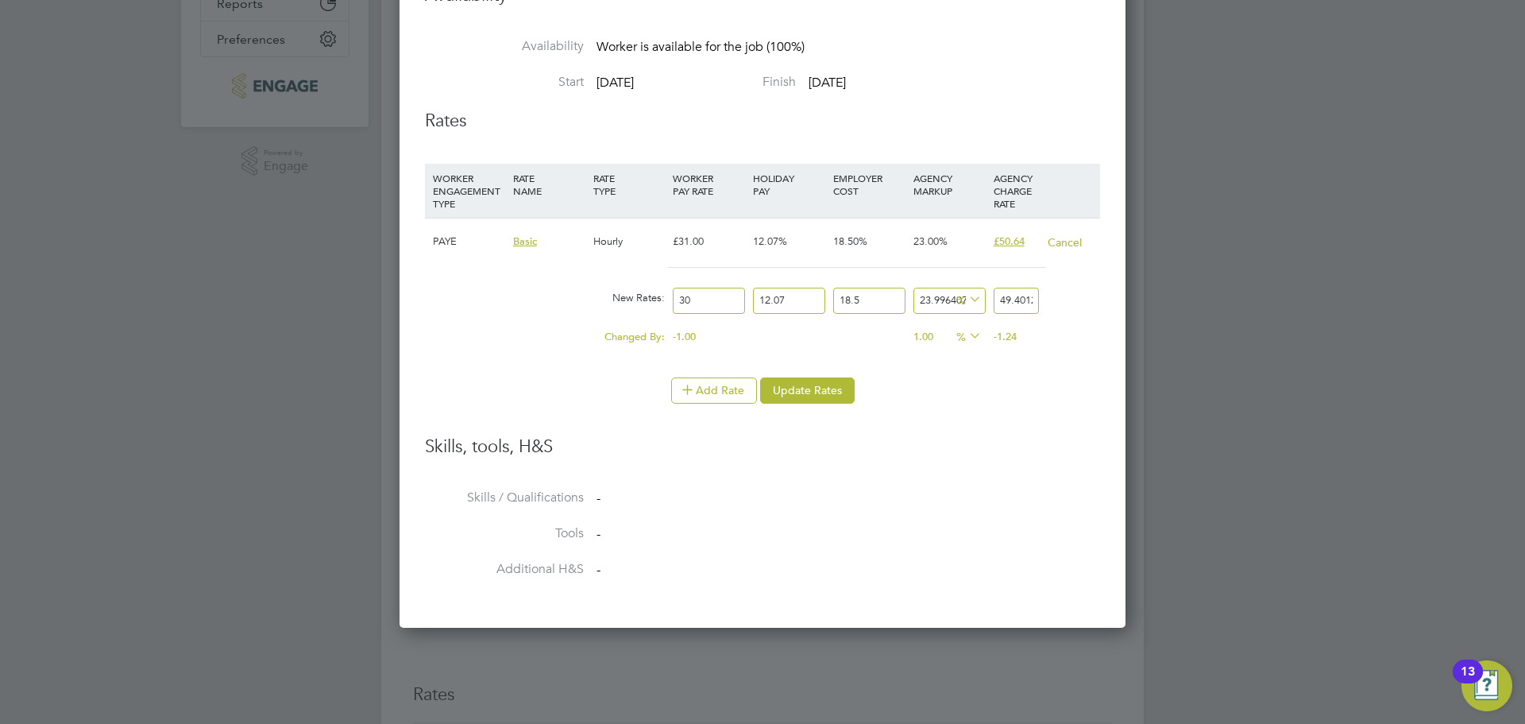
type input "30"
drag, startPoint x: 934, startPoint y: 300, endPoint x: 1045, endPoint y: 294, distance: 111.4
click at [1045, 294] on div "New Rates: 30 12.07 n/a 18.5 n/a 23.996407190395352 9.56038099285714 % 49.40126…" at bounding box center [762, 301] width 675 height 42
type input "23"
type input "49.00428855"
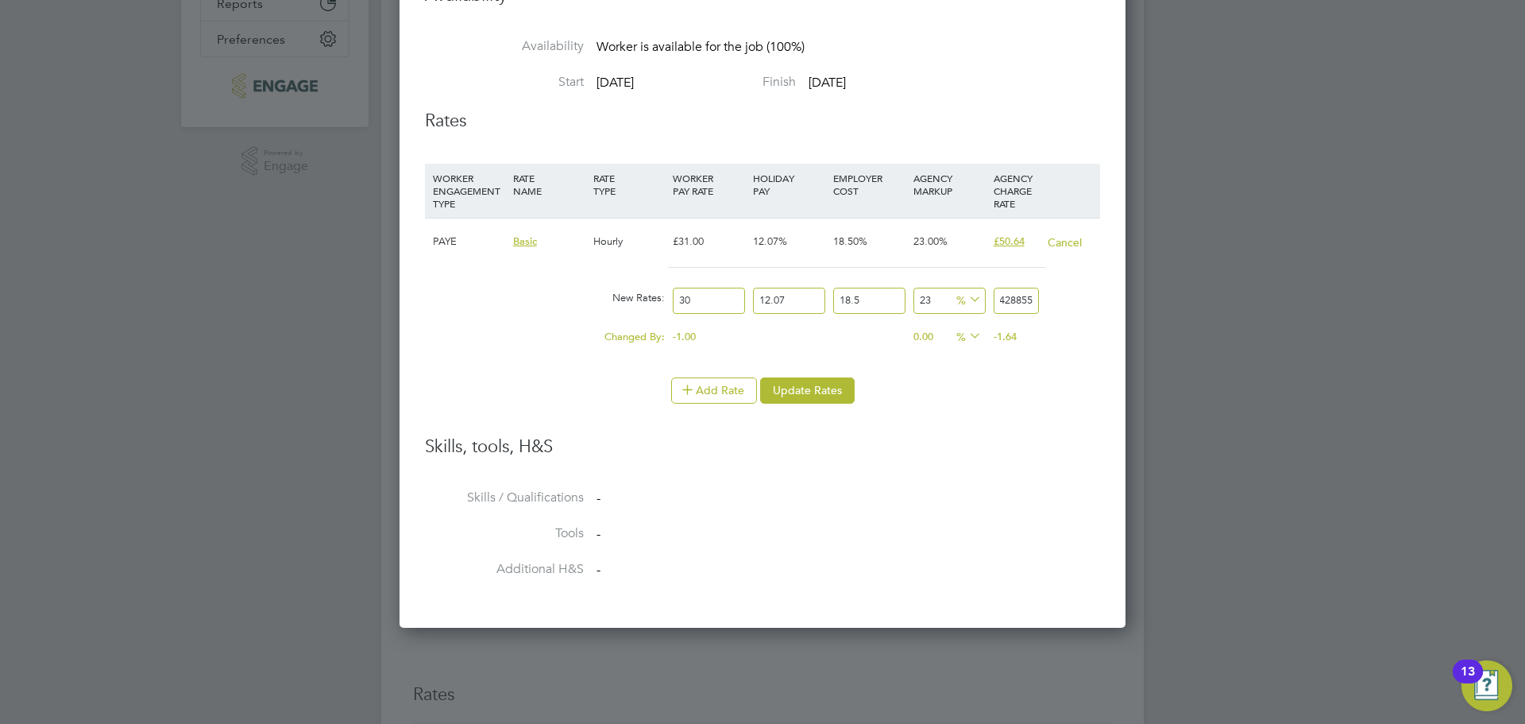
drag, startPoint x: 1025, startPoint y: 299, endPoint x: 1075, endPoint y: 292, distance: 50.4
click at [1075, 292] on div "New Rates: 30 12.07 n/a 18.5 n/a 23 9.16340355 % 49.00428855" at bounding box center [762, 301] width 675 height 42
type input "22.989235806383316"
type input "49.00"
click at [816, 397] on button "Update Rates" at bounding box center [807, 389] width 95 height 25
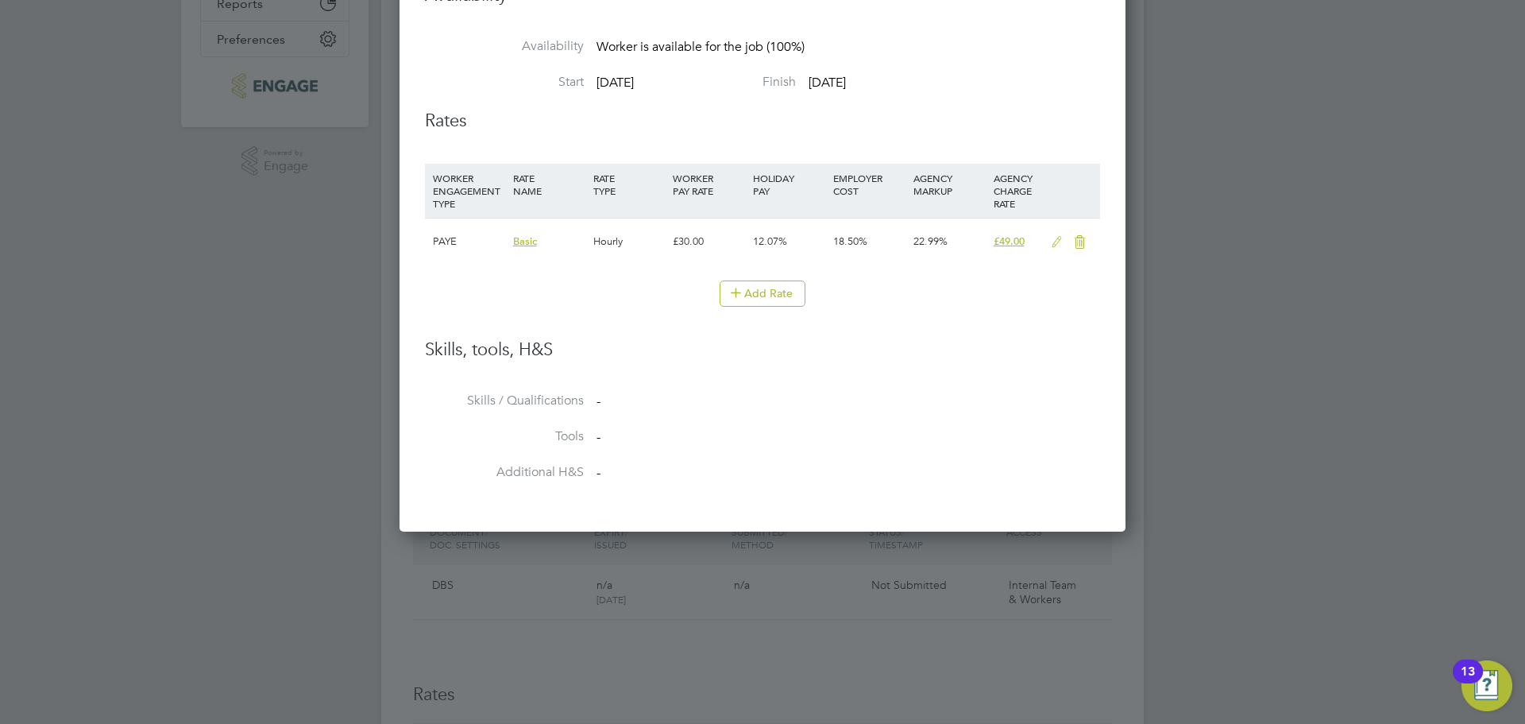
click at [1302, 248] on div at bounding box center [762, 362] width 1525 height 724
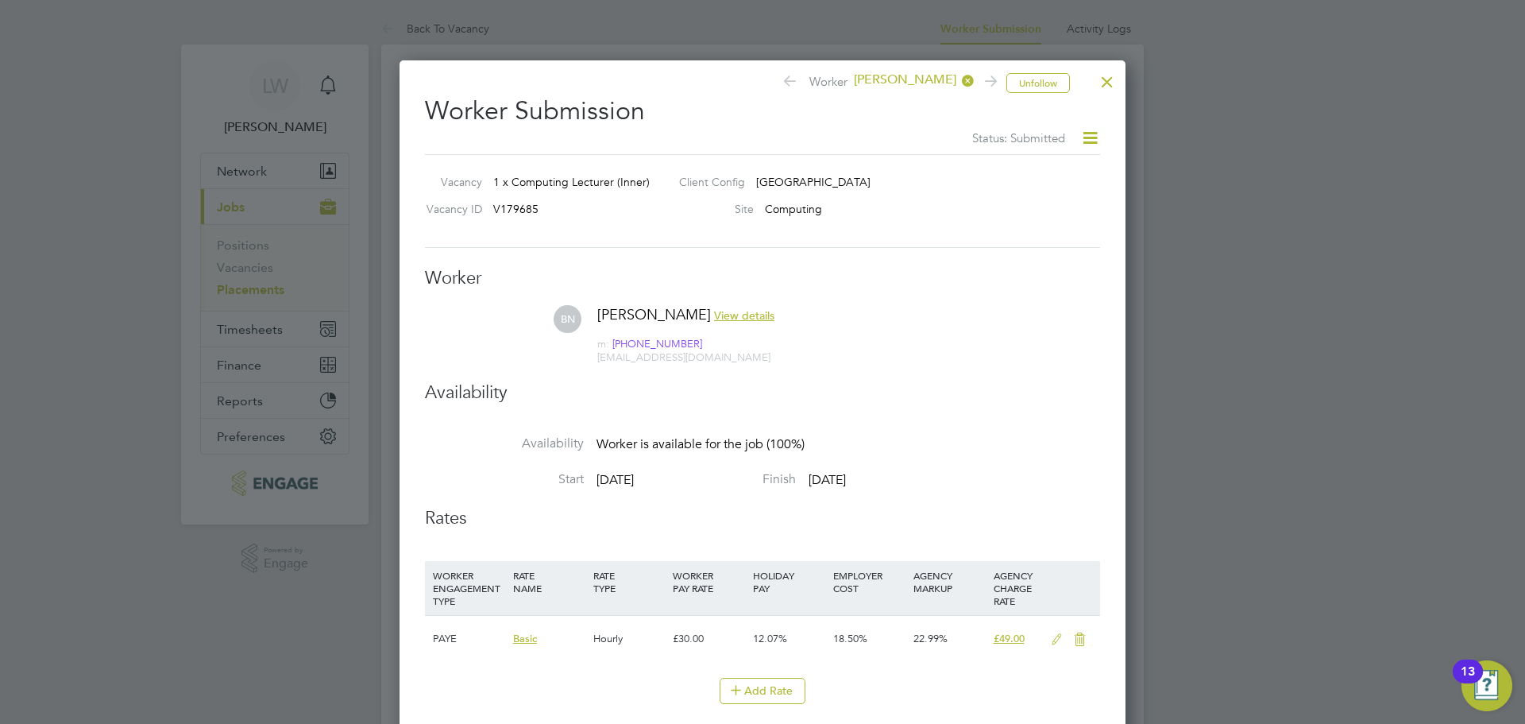
click at [1110, 81] on div at bounding box center [1107, 78] width 29 height 29
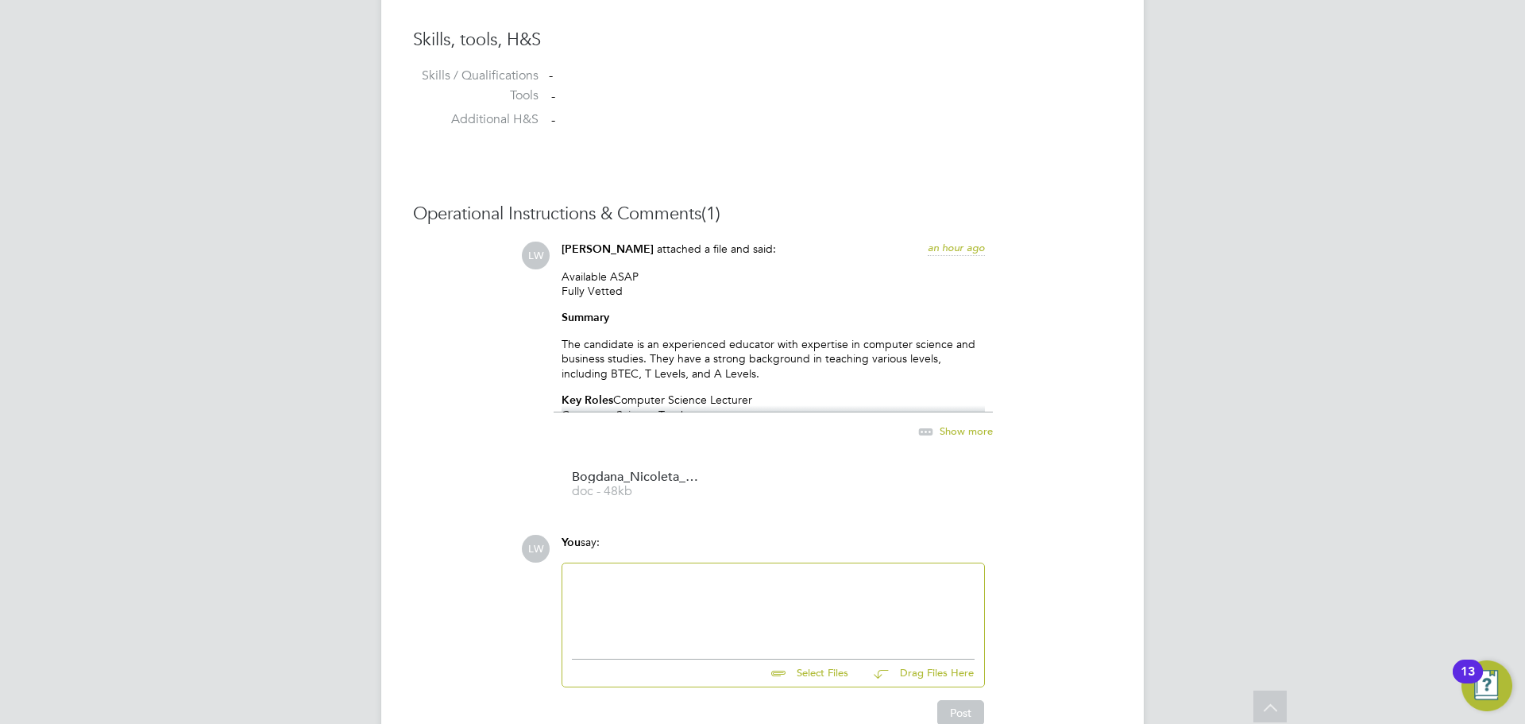
click at [692, 593] on div at bounding box center [773, 607] width 403 height 68
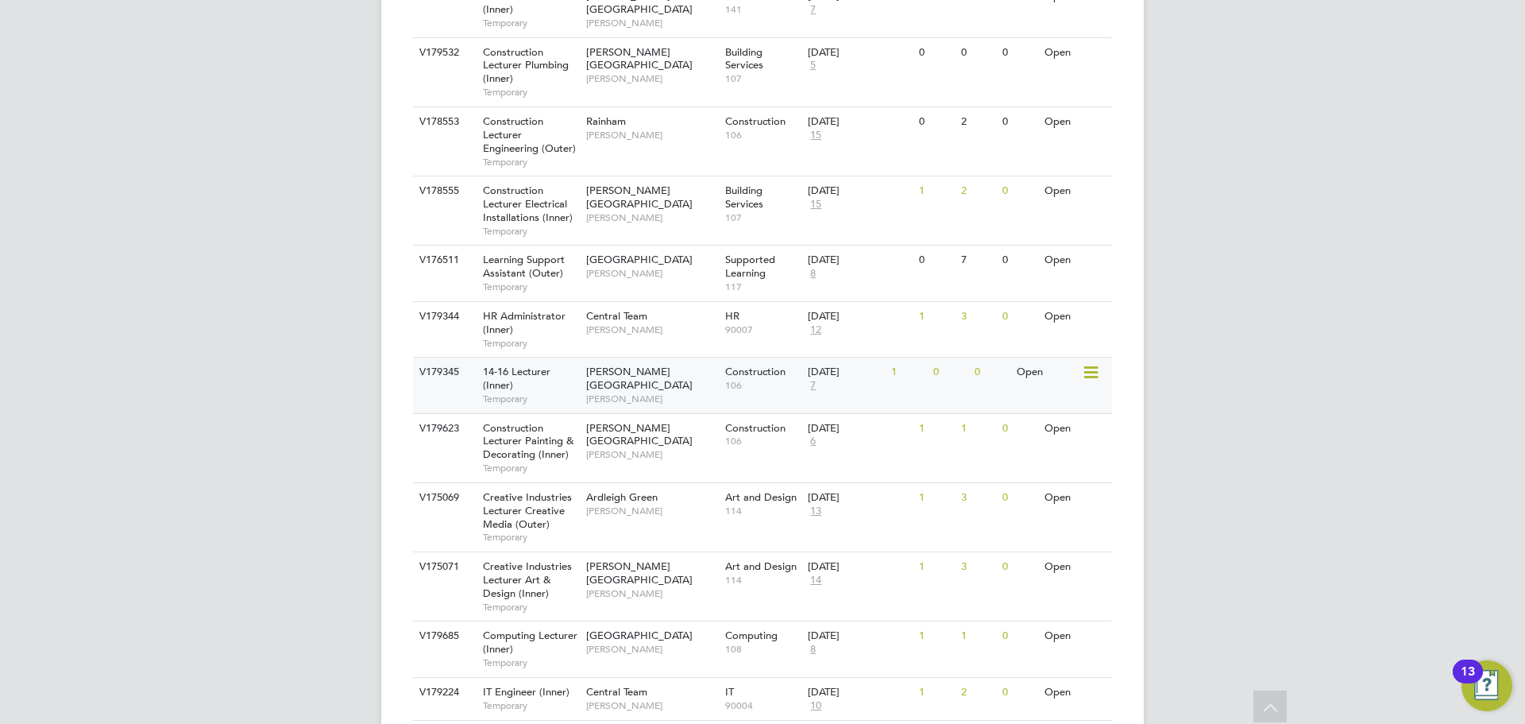
scroll to position [874, 0]
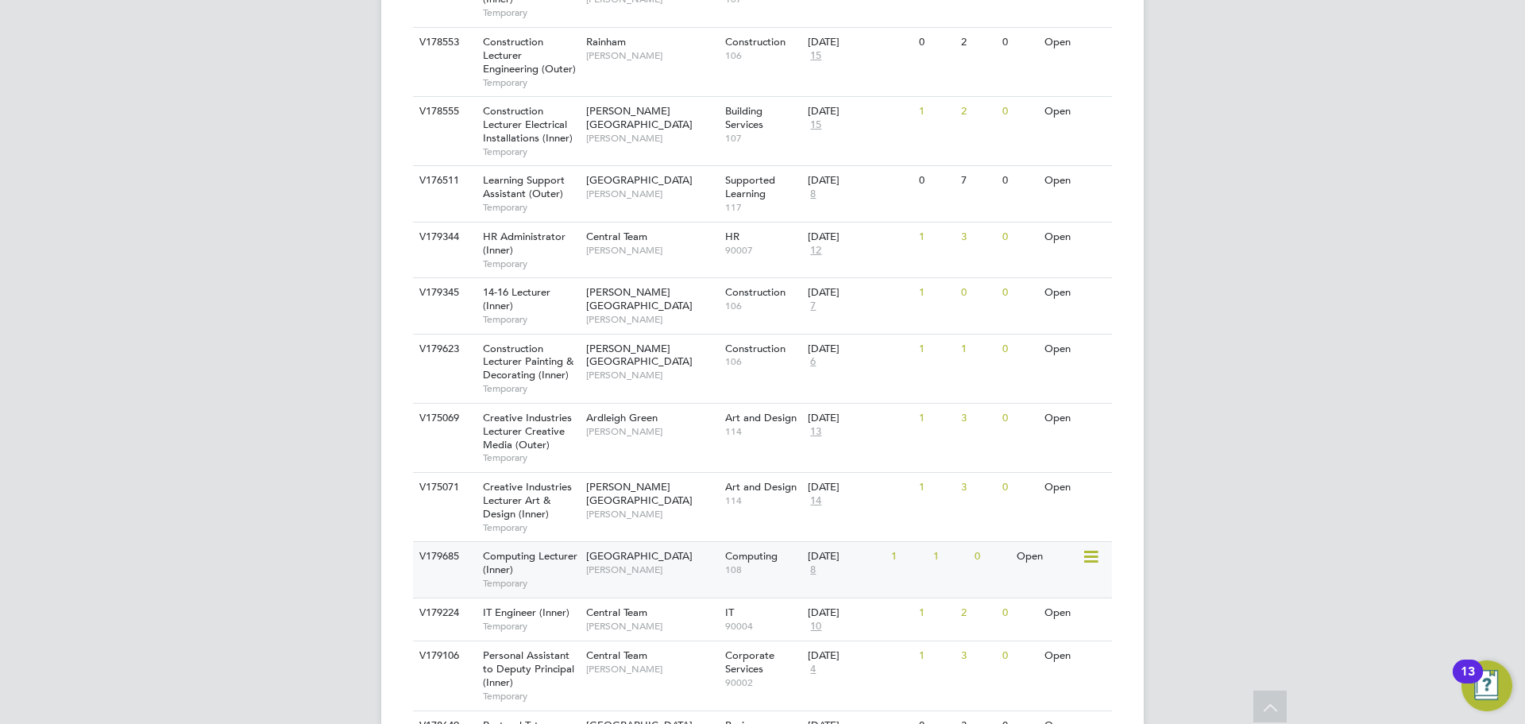
click at [564, 549] on span "Computing Lecturer (Inner)" at bounding box center [530, 562] width 95 height 27
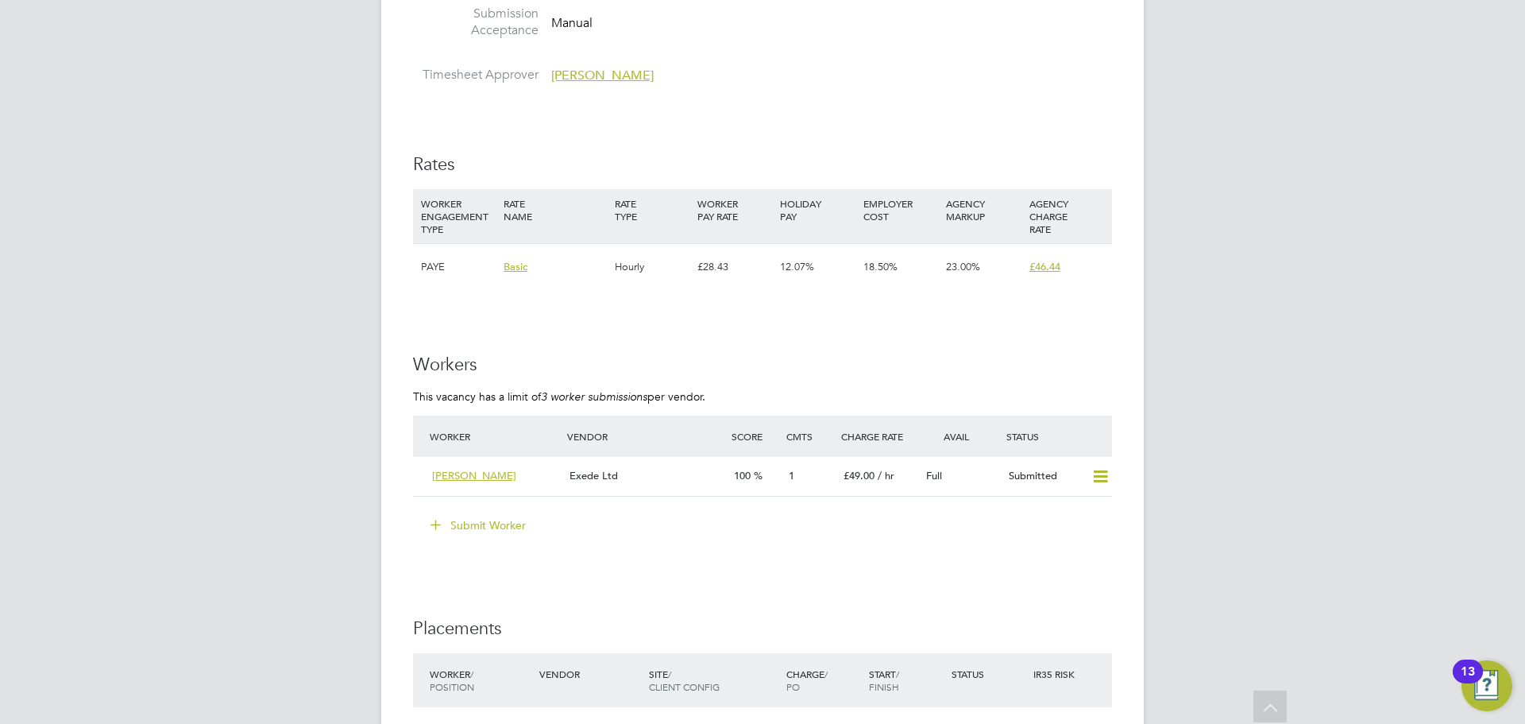
click at [480, 519] on button "Submit Worker" at bounding box center [478, 524] width 119 height 25
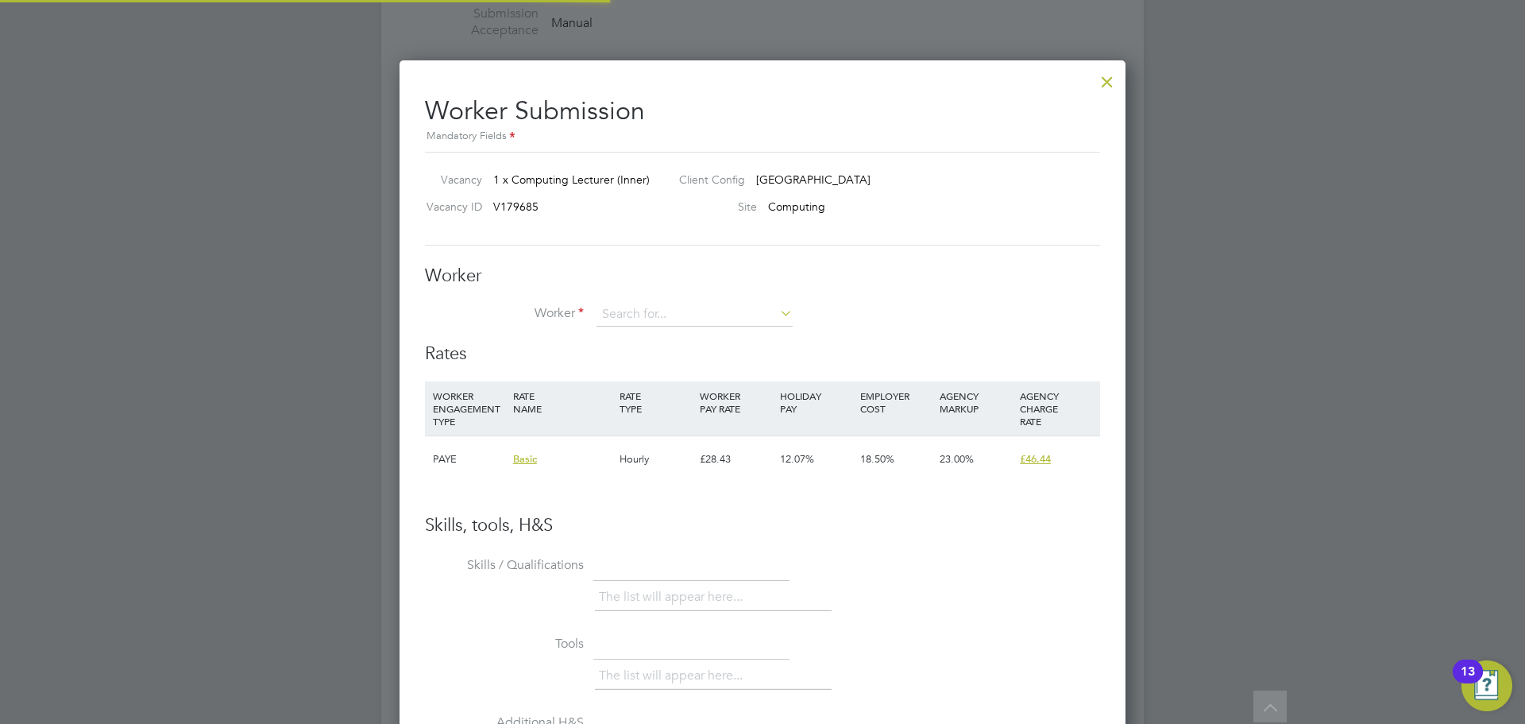
scroll to position [964, 727]
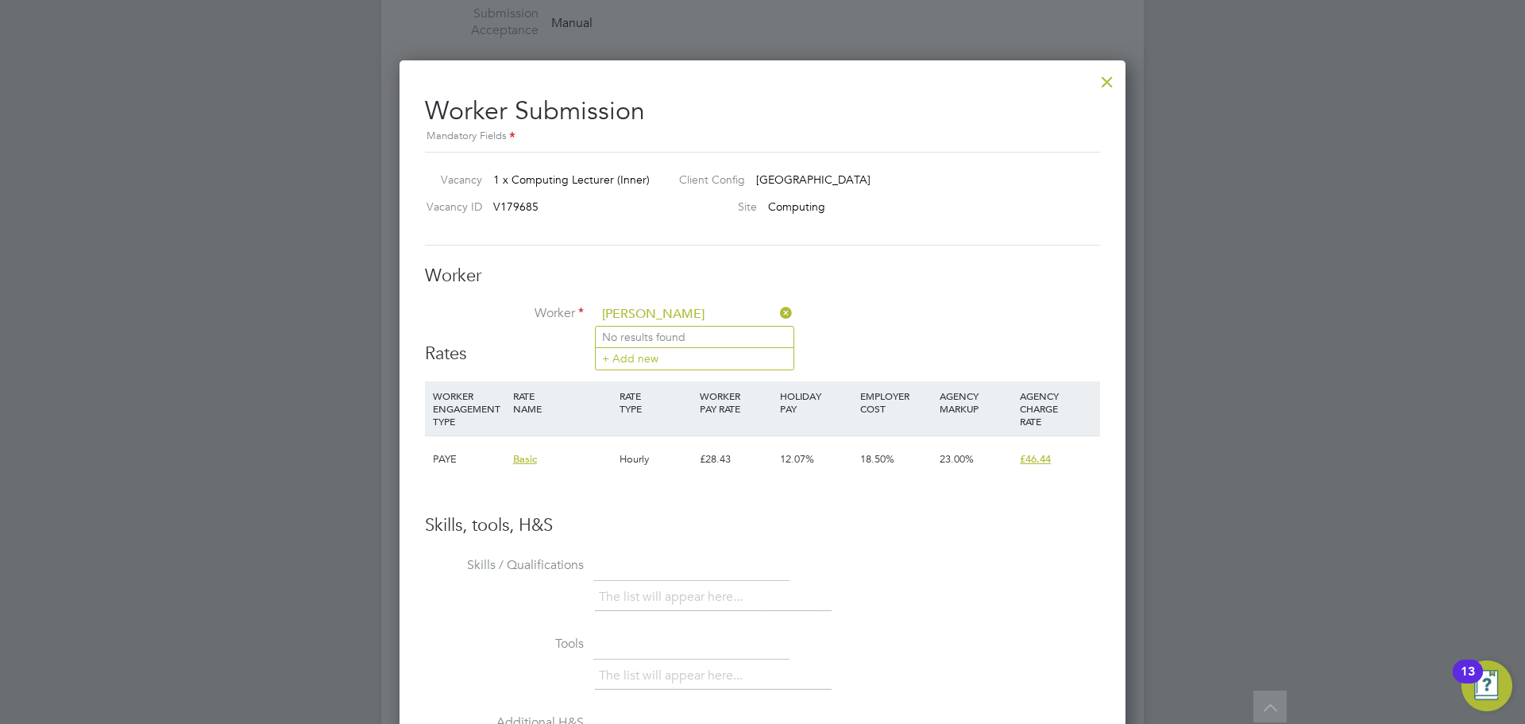
type input "[PERSON_NAME]"
click at [1103, 79] on div at bounding box center [1107, 78] width 29 height 29
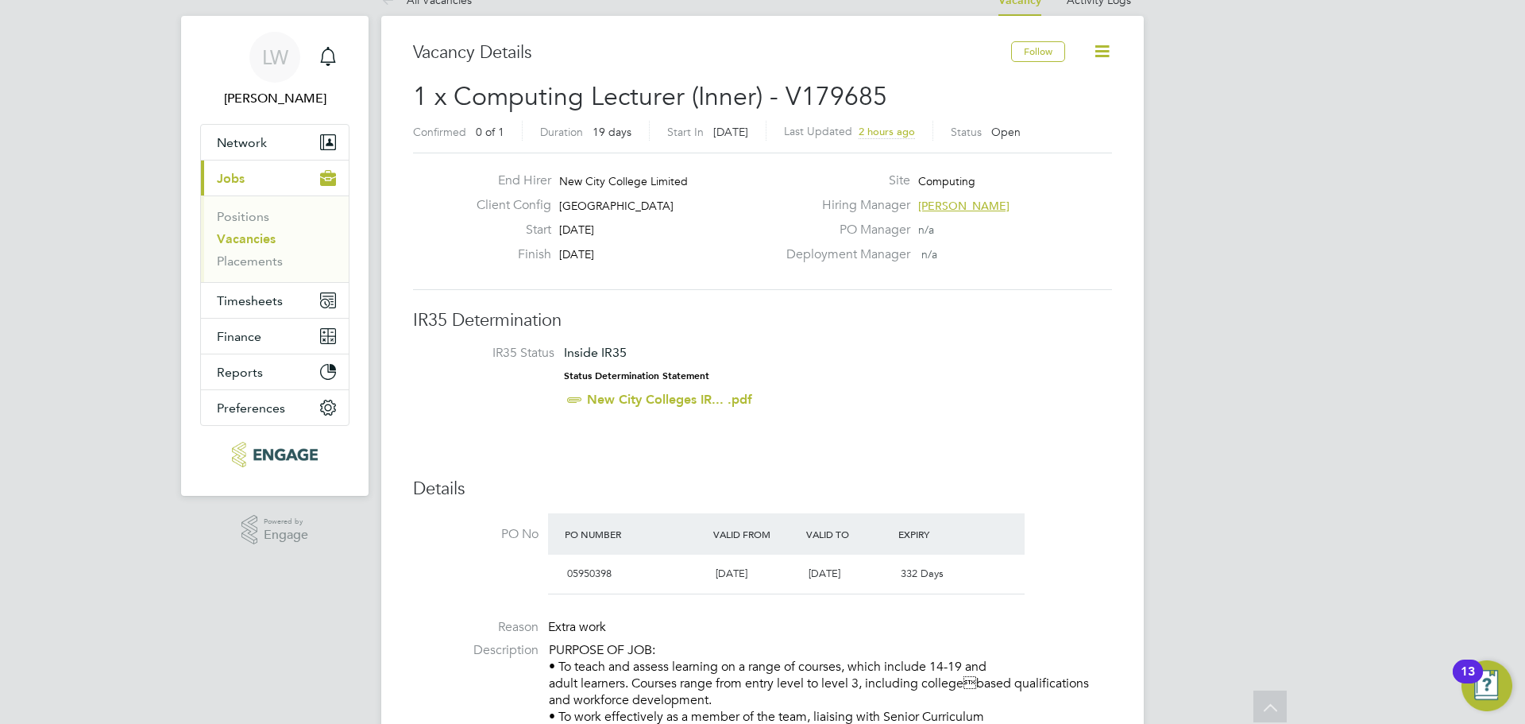
scroll to position [0, 0]
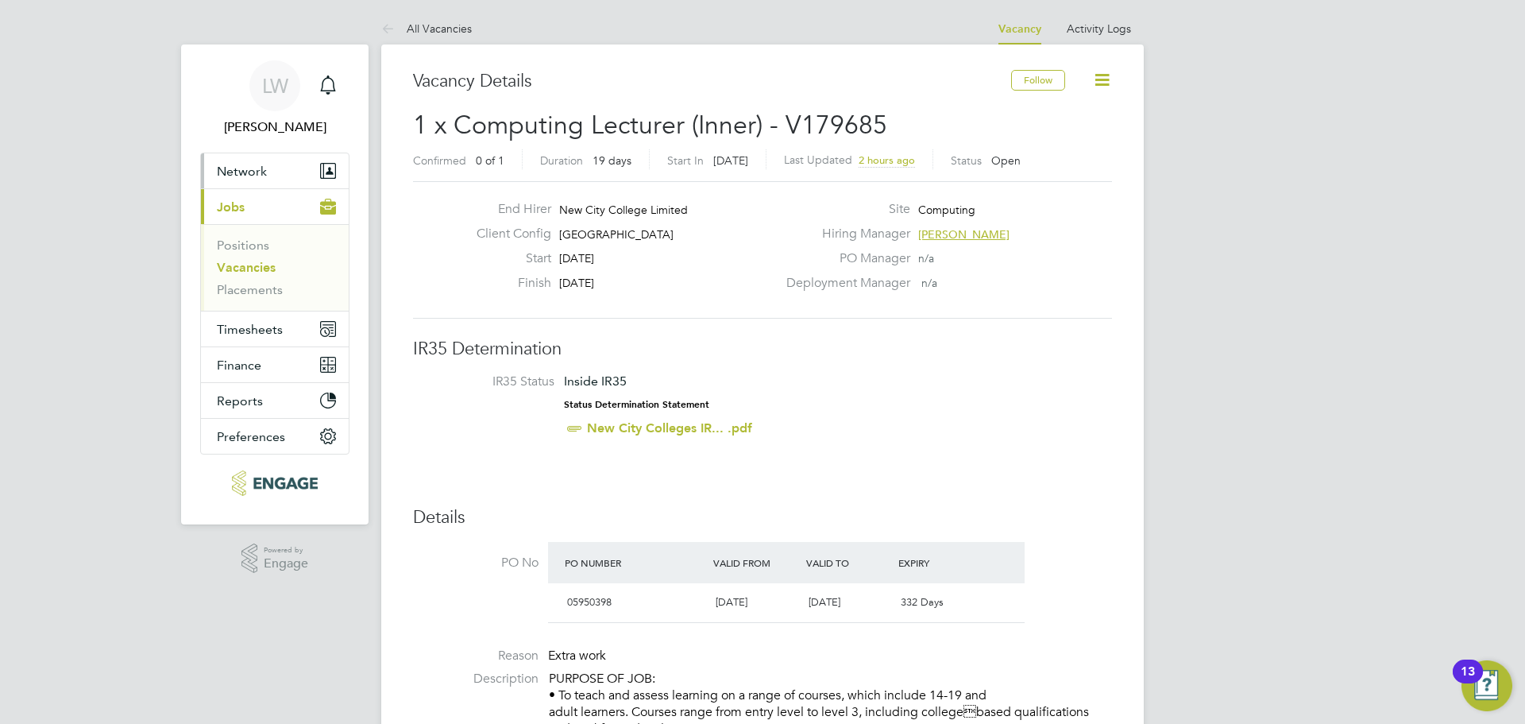
click at [234, 177] on span "Network" at bounding box center [242, 171] width 50 height 15
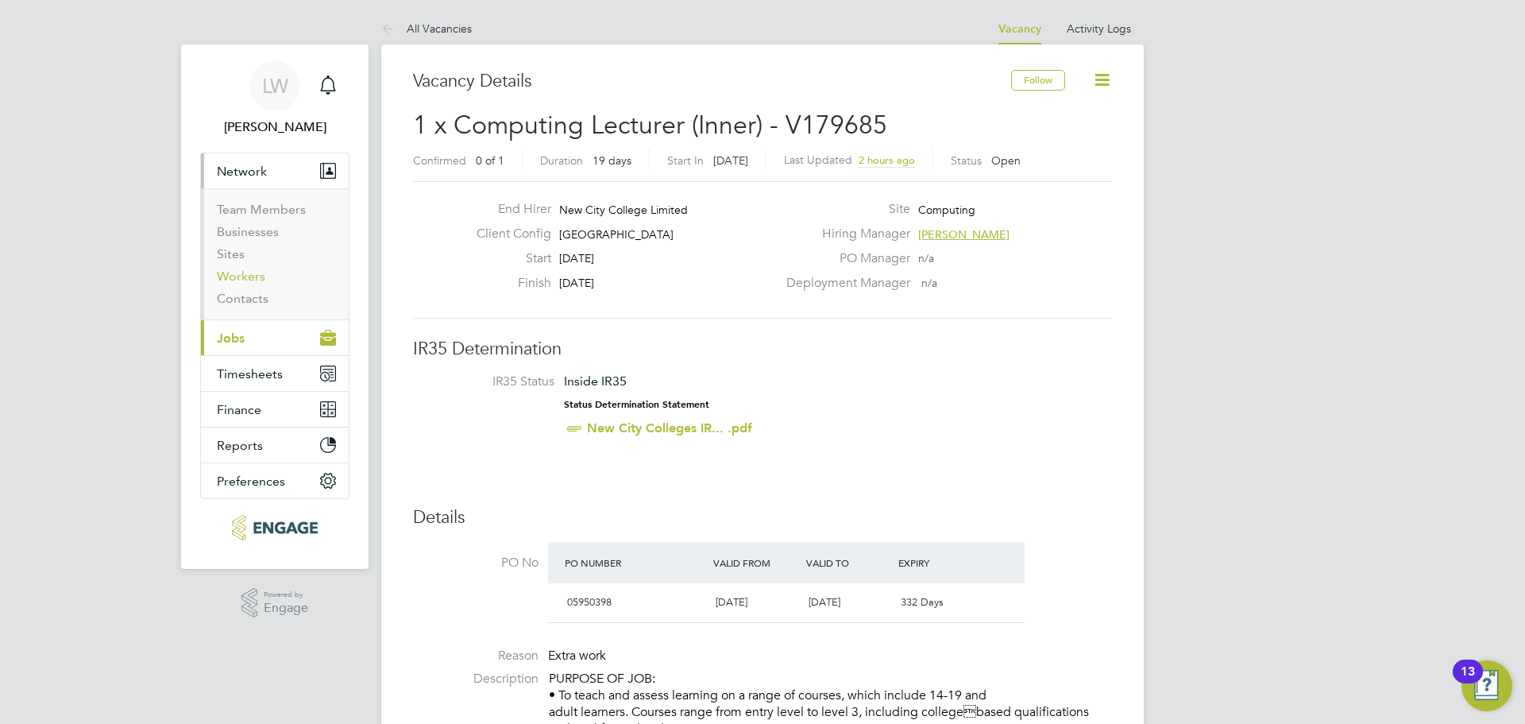
click at [241, 276] on link "Workers" at bounding box center [241, 275] width 48 height 15
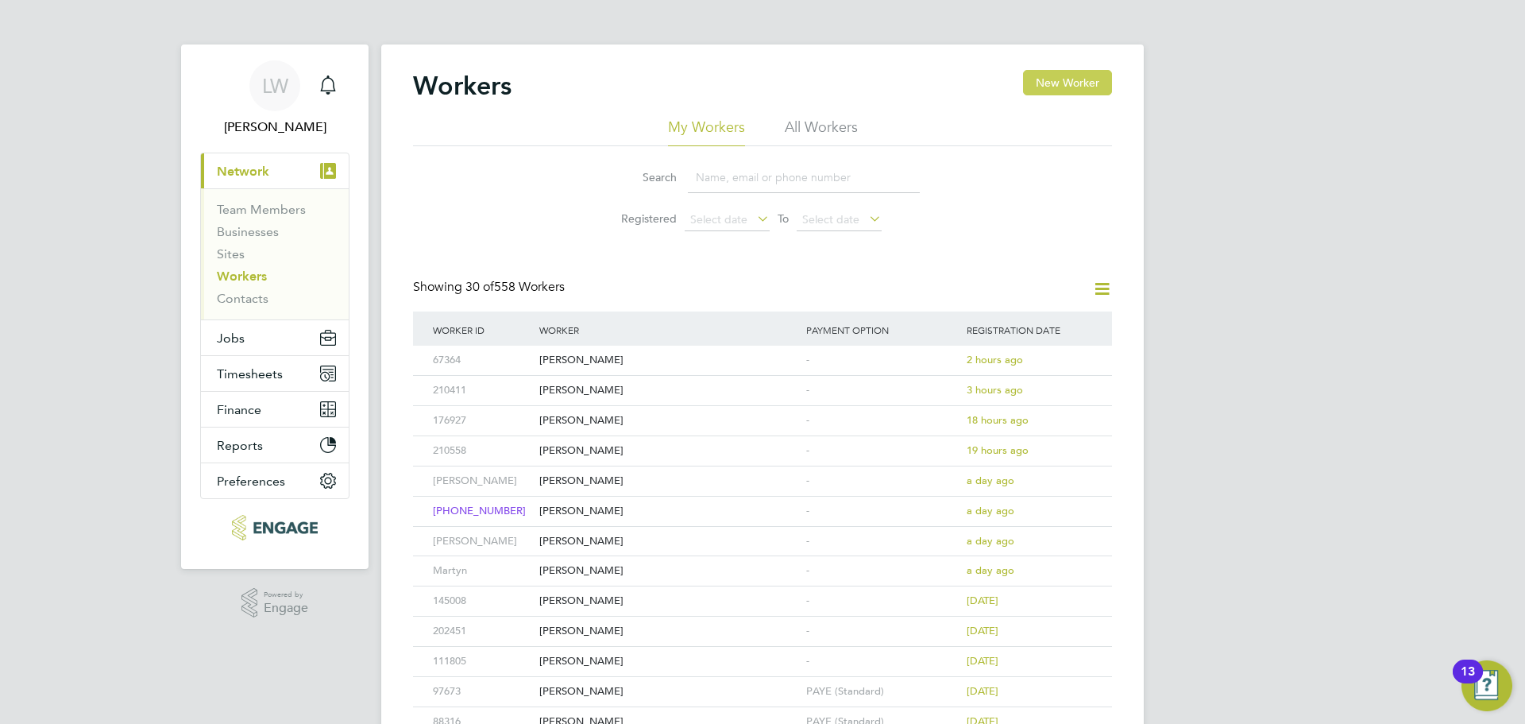
click at [1046, 91] on button "New Worker" at bounding box center [1067, 82] width 89 height 25
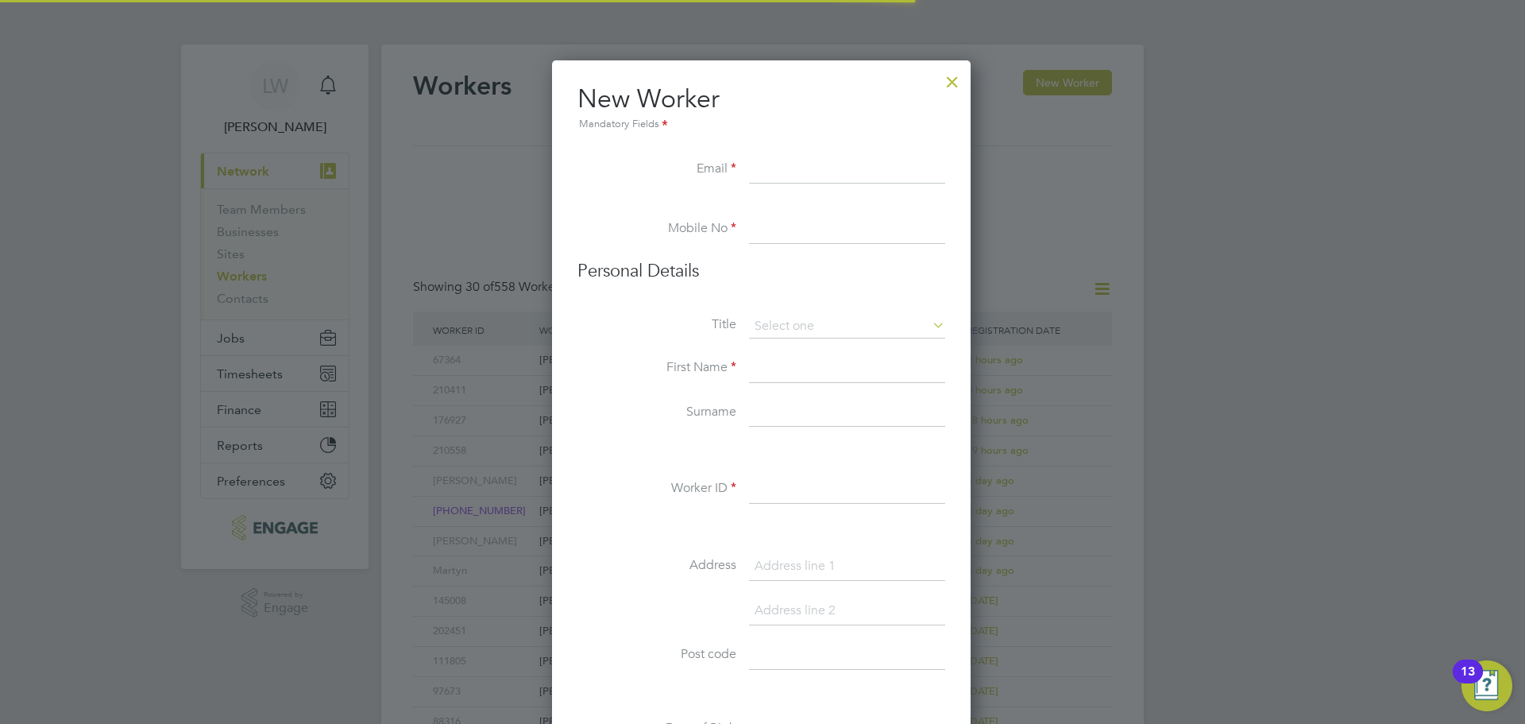
scroll to position [1352, 421]
click at [788, 173] on input at bounding box center [847, 170] width 196 height 29
paste input "Christina Njoku <njokuchristina@yahoo.com>"
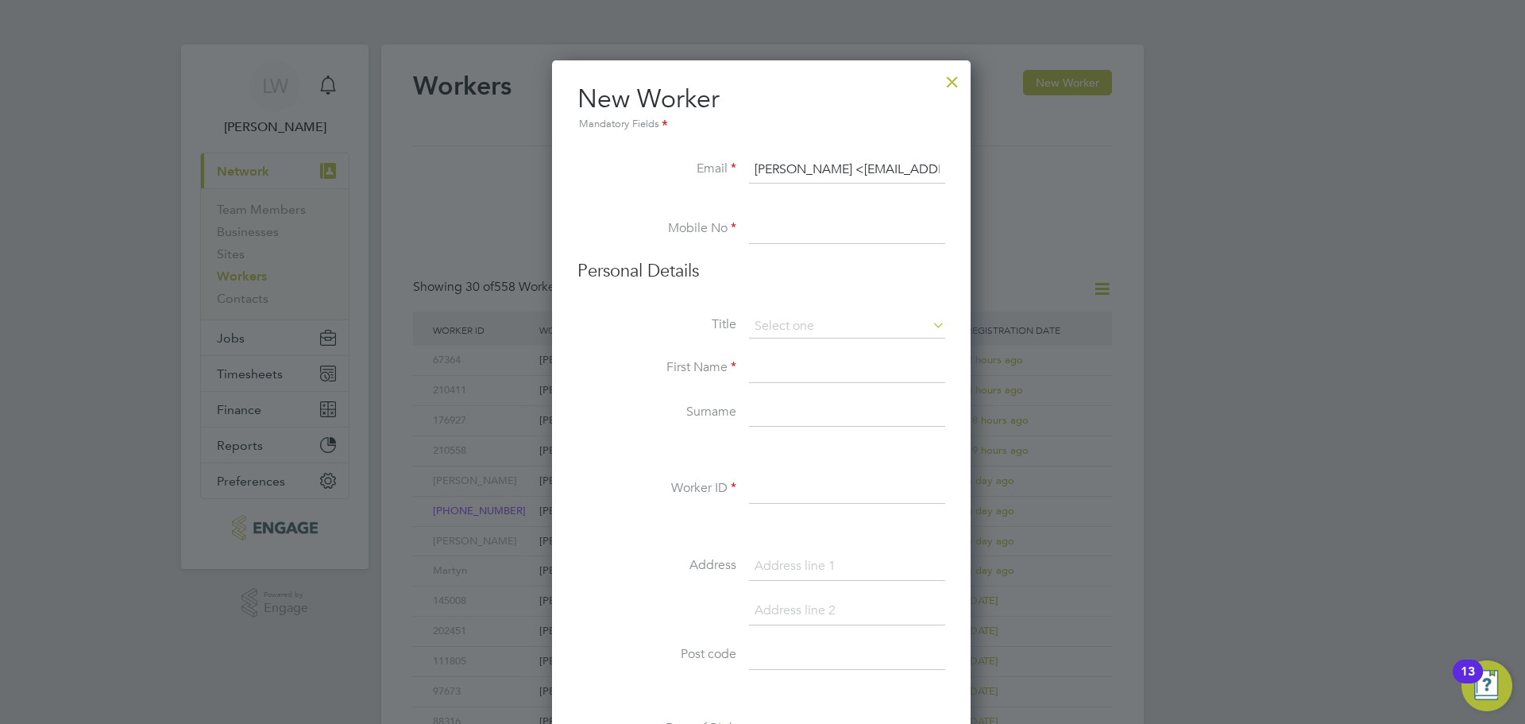
drag, startPoint x: 778, startPoint y: 164, endPoint x: 705, endPoint y: 164, distance: 73.1
click at [705, 164] on li "Email Christina Njoku <njokuchristina@yahoo.com>" at bounding box center [761, 178] width 368 height 44
click at [929, 169] on input "njokuchristina@yahoo.com>" at bounding box center [847, 170] width 196 height 29
type input "njokuchristina@yahoo.com"
click at [795, 216] on input at bounding box center [847, 229] width 196 height 29
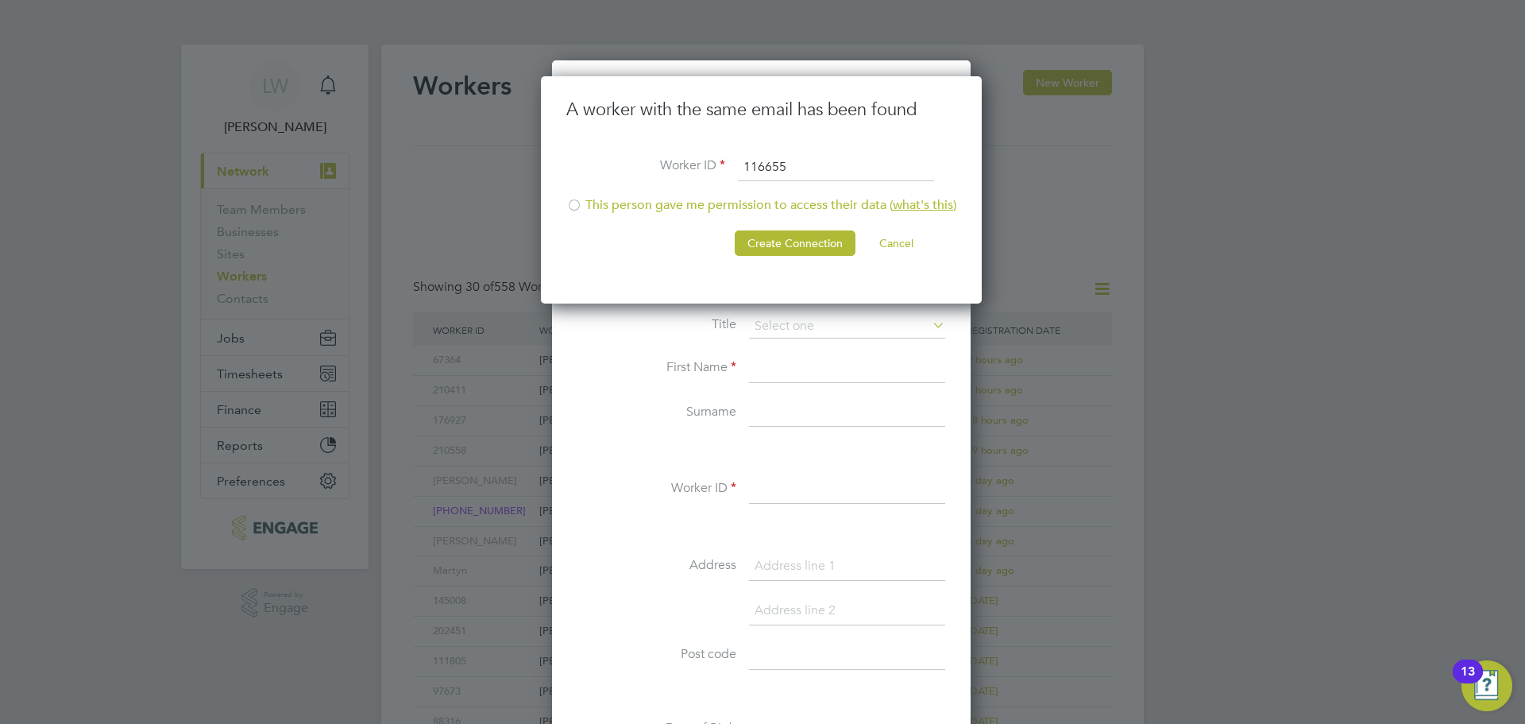
type input "116655"
click at [574, 203] on div at bounding box center [574, 207] width 16 height 16
click at [797, 240] on button "Create Connection" at bounding box center [795, 242] width 121 height 25
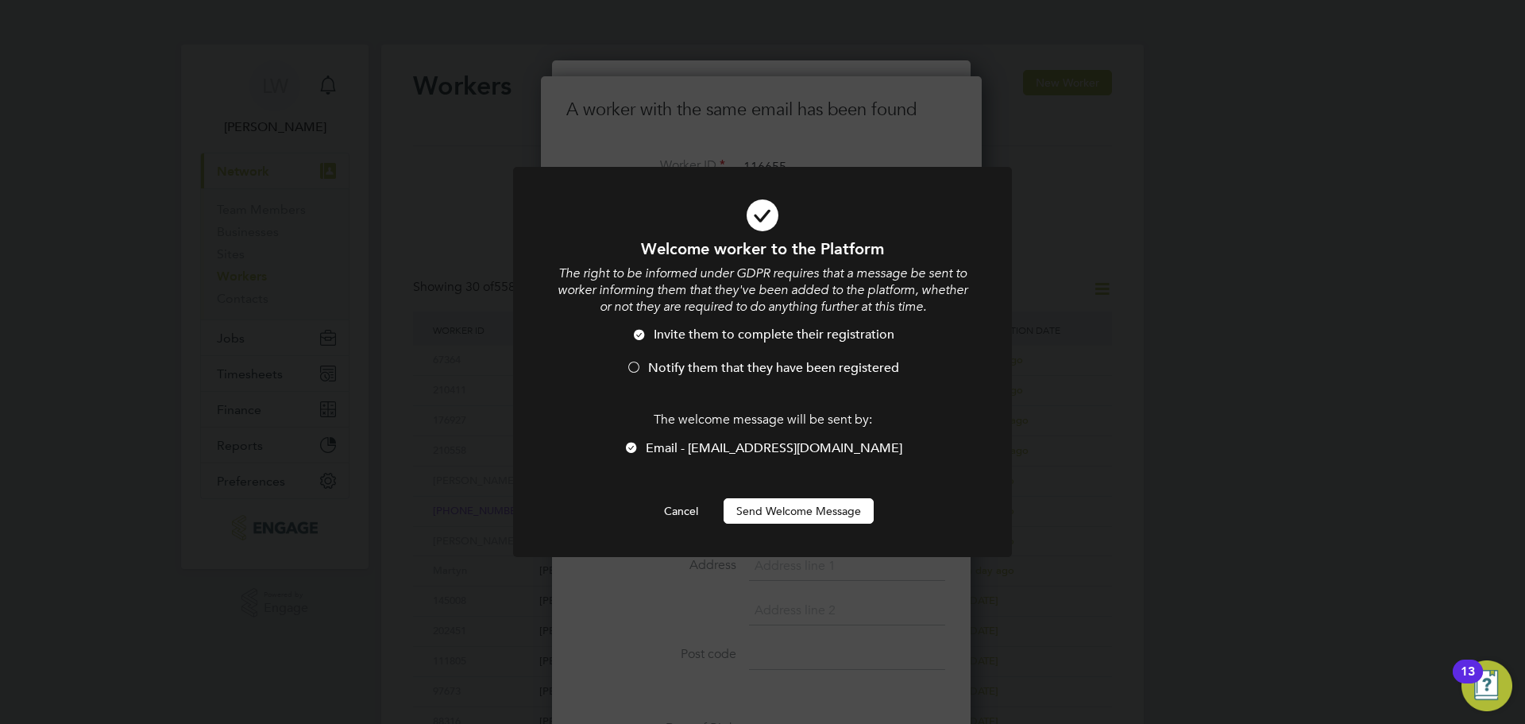
click at [634, 369] on div at bounding box center [634, 369] width 16 height 16
click at [774, 506] on button "Send Welcome Message" at bounding box center [799, 510] width 150 height 25
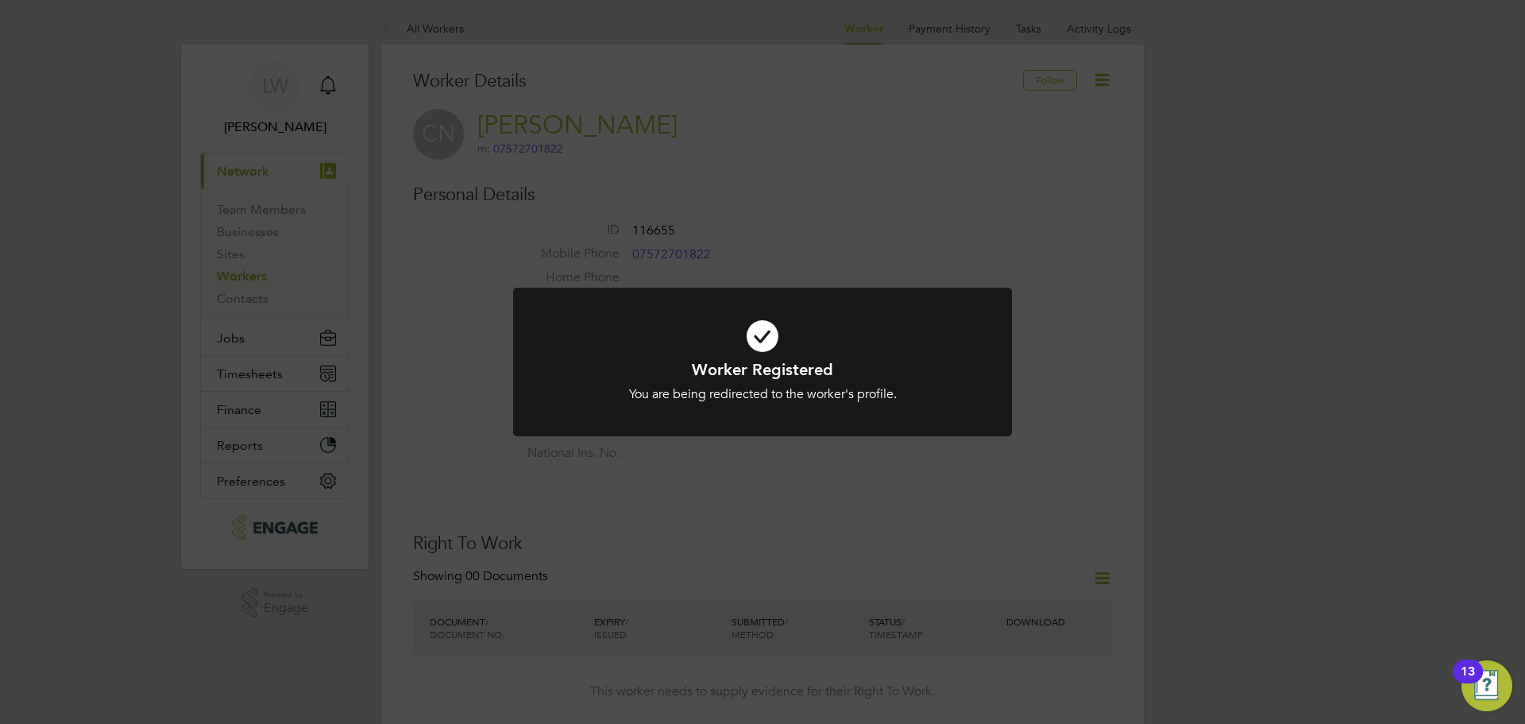
click at [257, 343] on div "Worker Registered You are being redirected to the worker's profile. Cancel Okay" at bounding box center [762, 362] width 1525 height 724
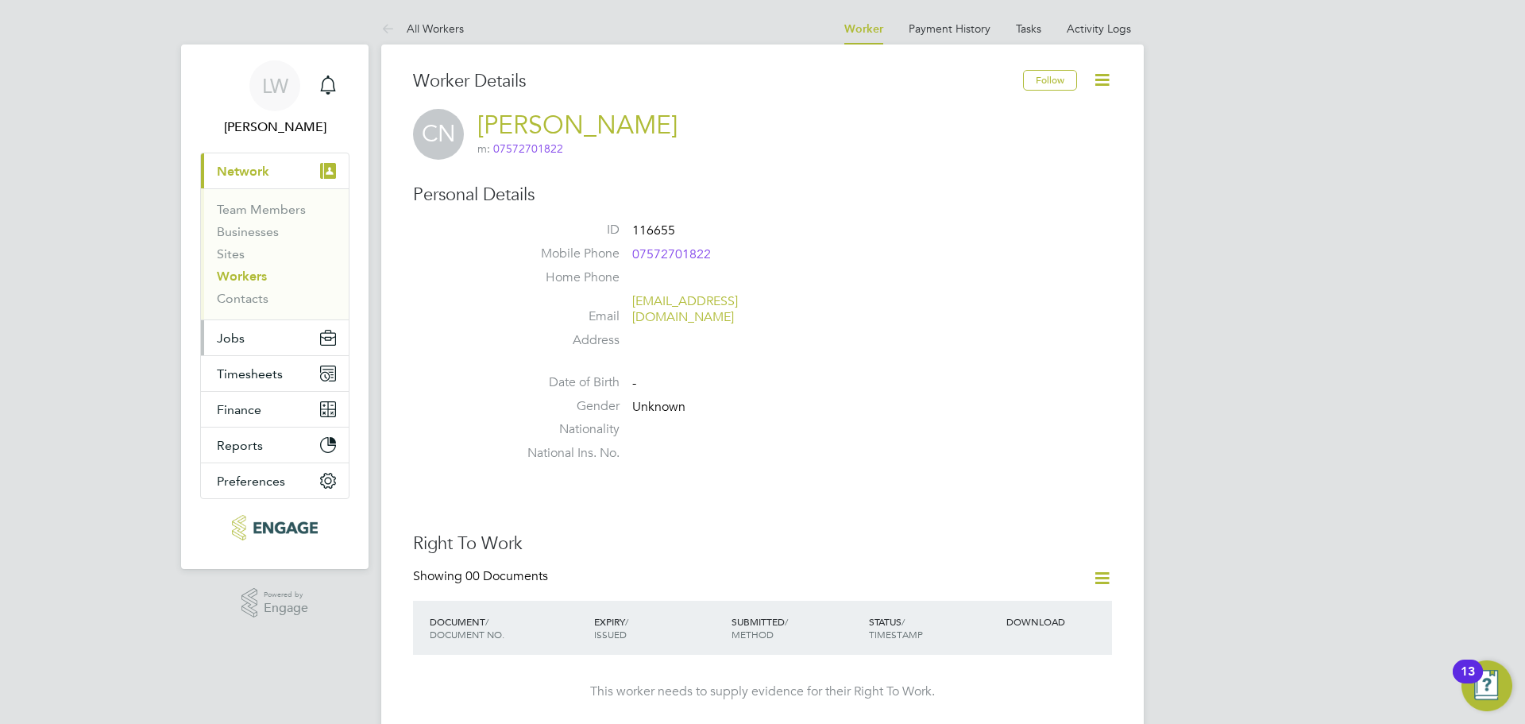
click at [263, 337] on button "Jobs" at bounding box center [275, 337] width 148 height 35
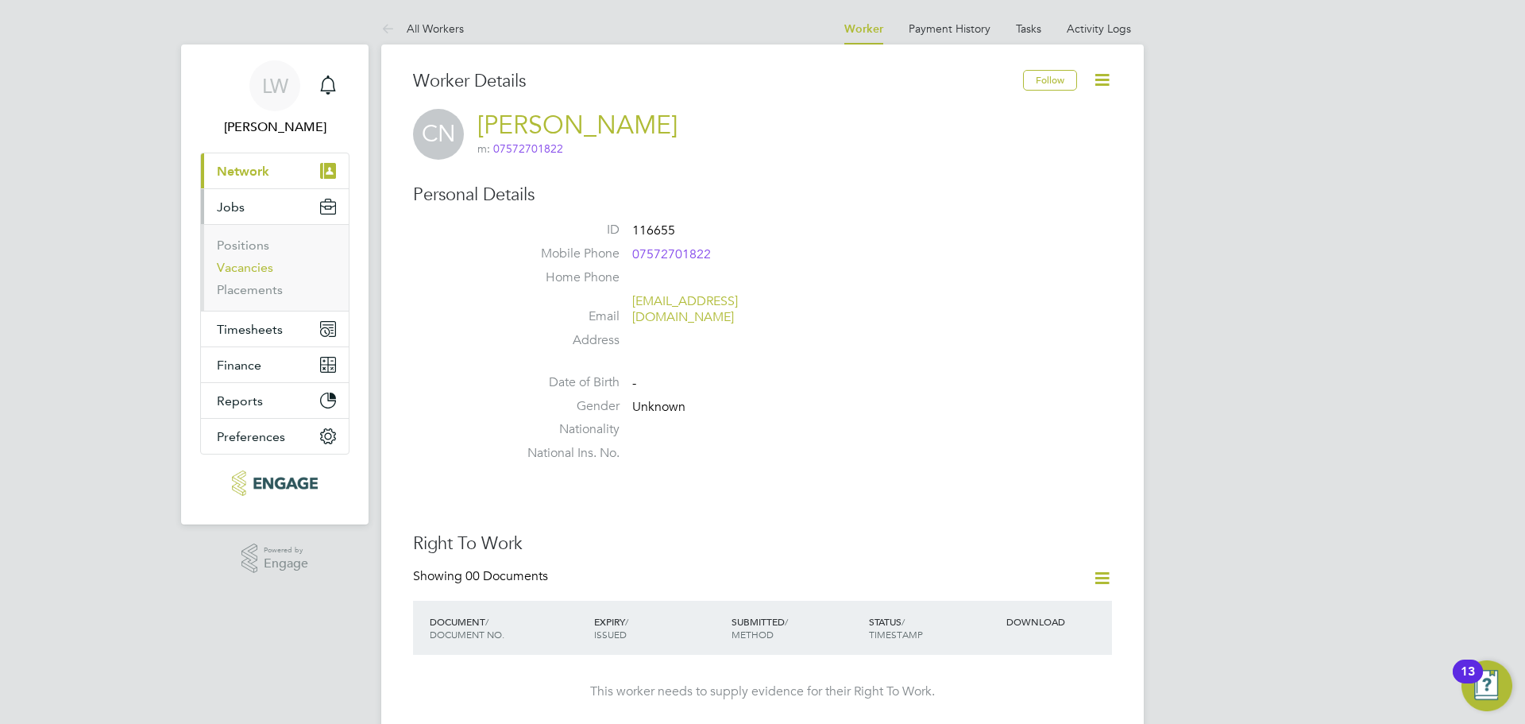
click at [260, 268] on link "Vacancies" at bounding box center [245, 267] width 56 height 15
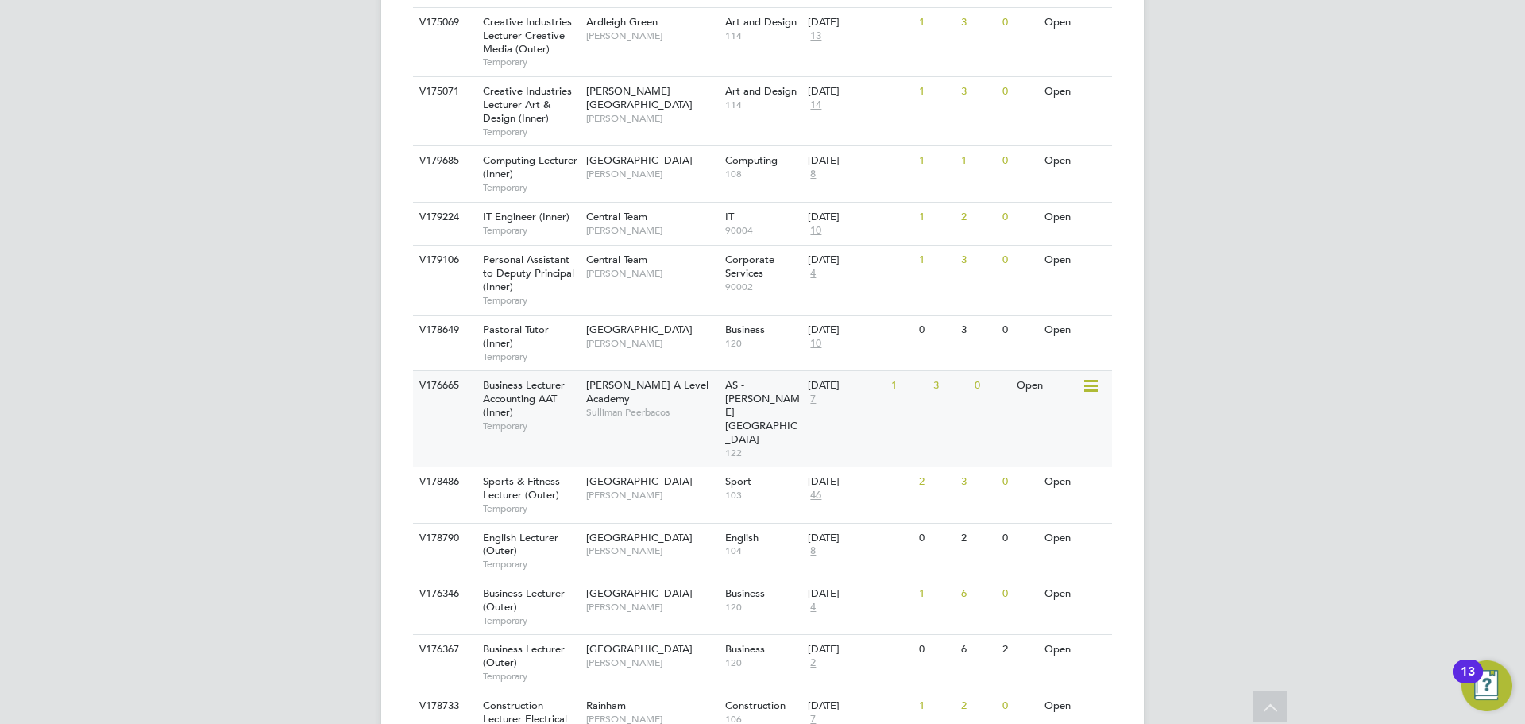
scroll to position [1350, 0]
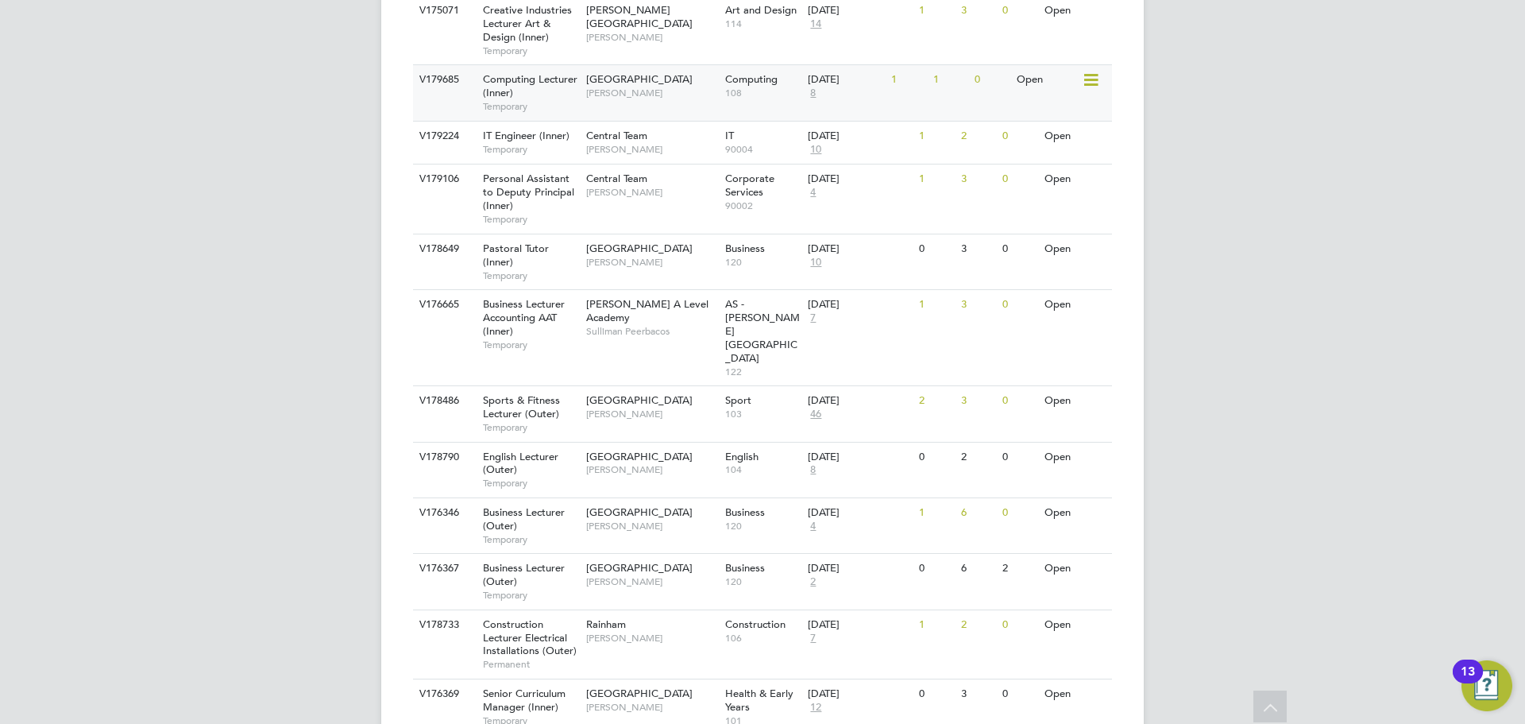
click at [553, 100] on span "Temporary" at bounding box center [530, 106] width 95 height 13
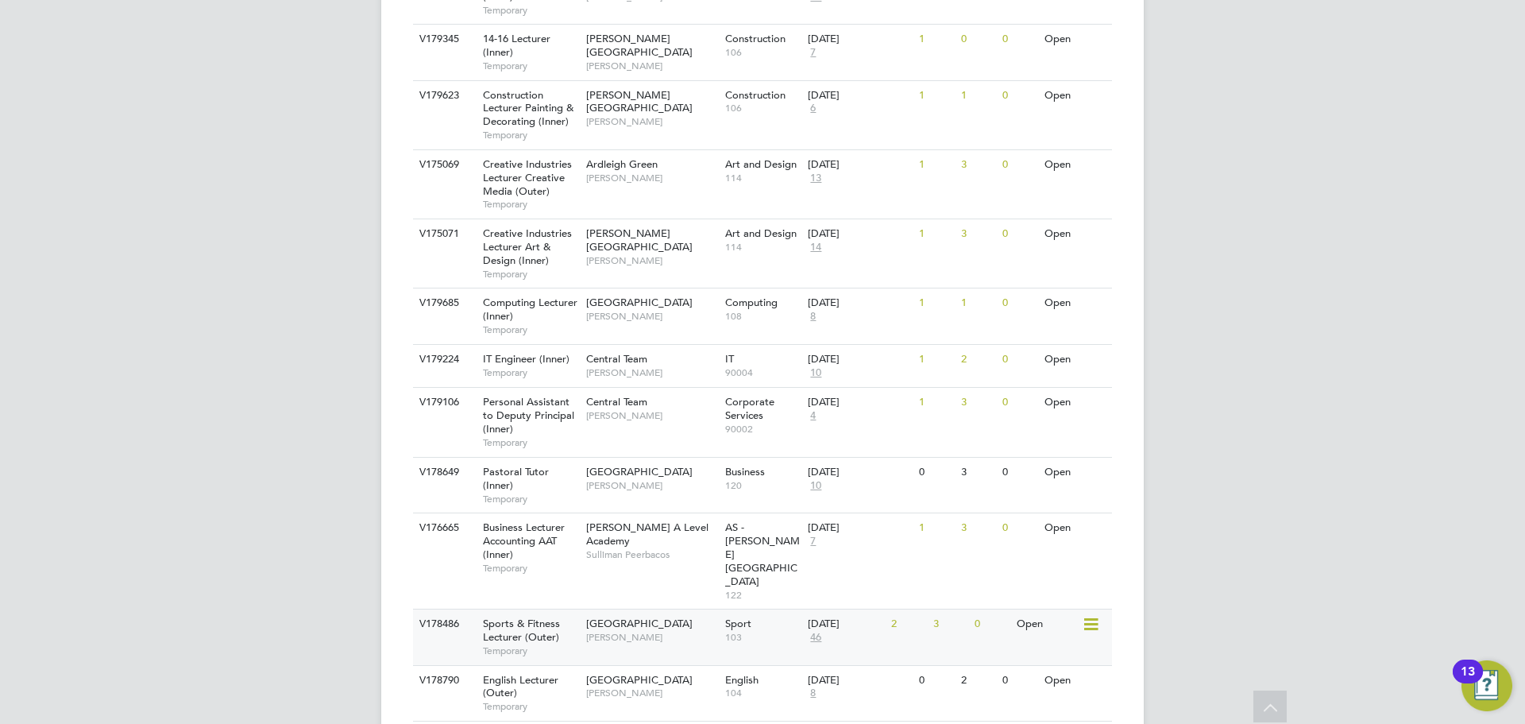
scroll to position [1094, 0]
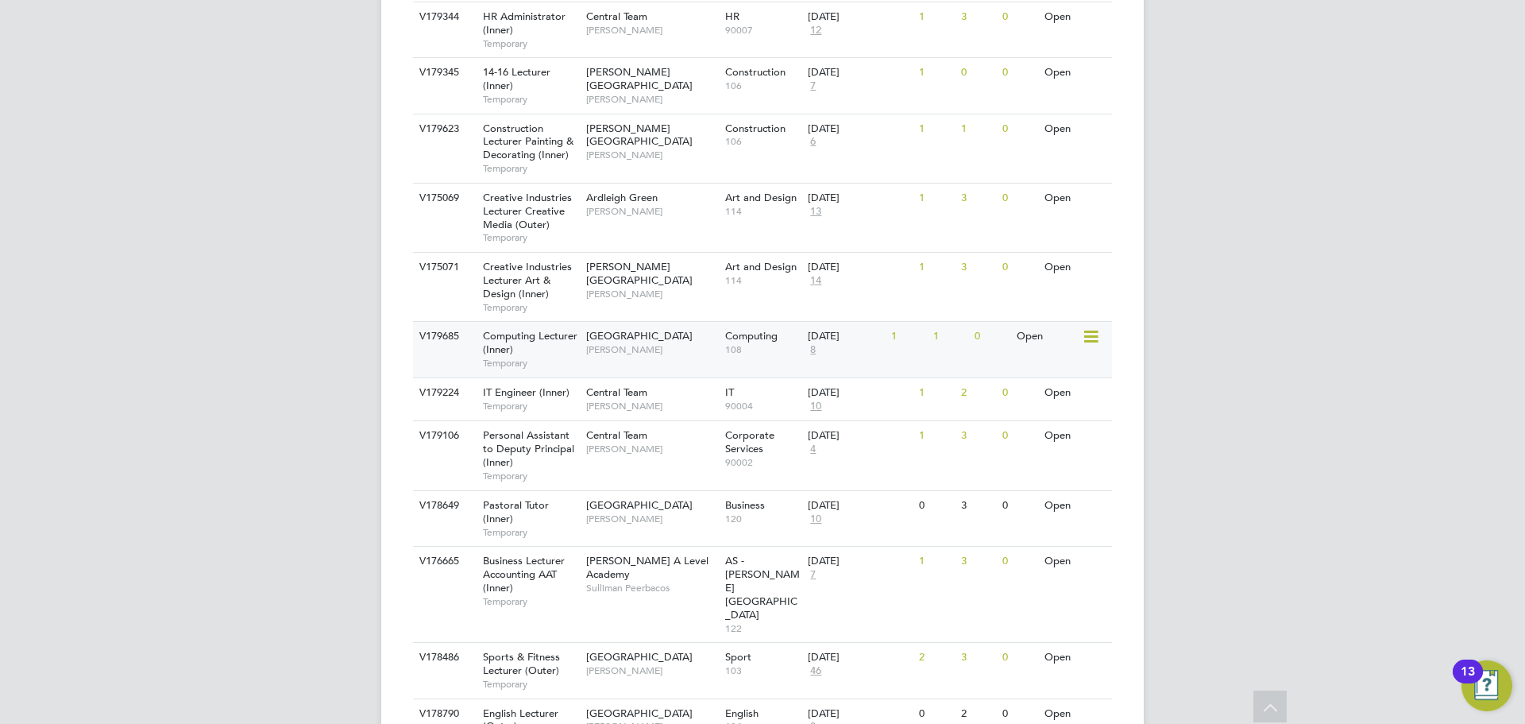
click at [673, 343] on span "[PERSON_NAME]" at bounding box center [651, 349] width 131 height 13
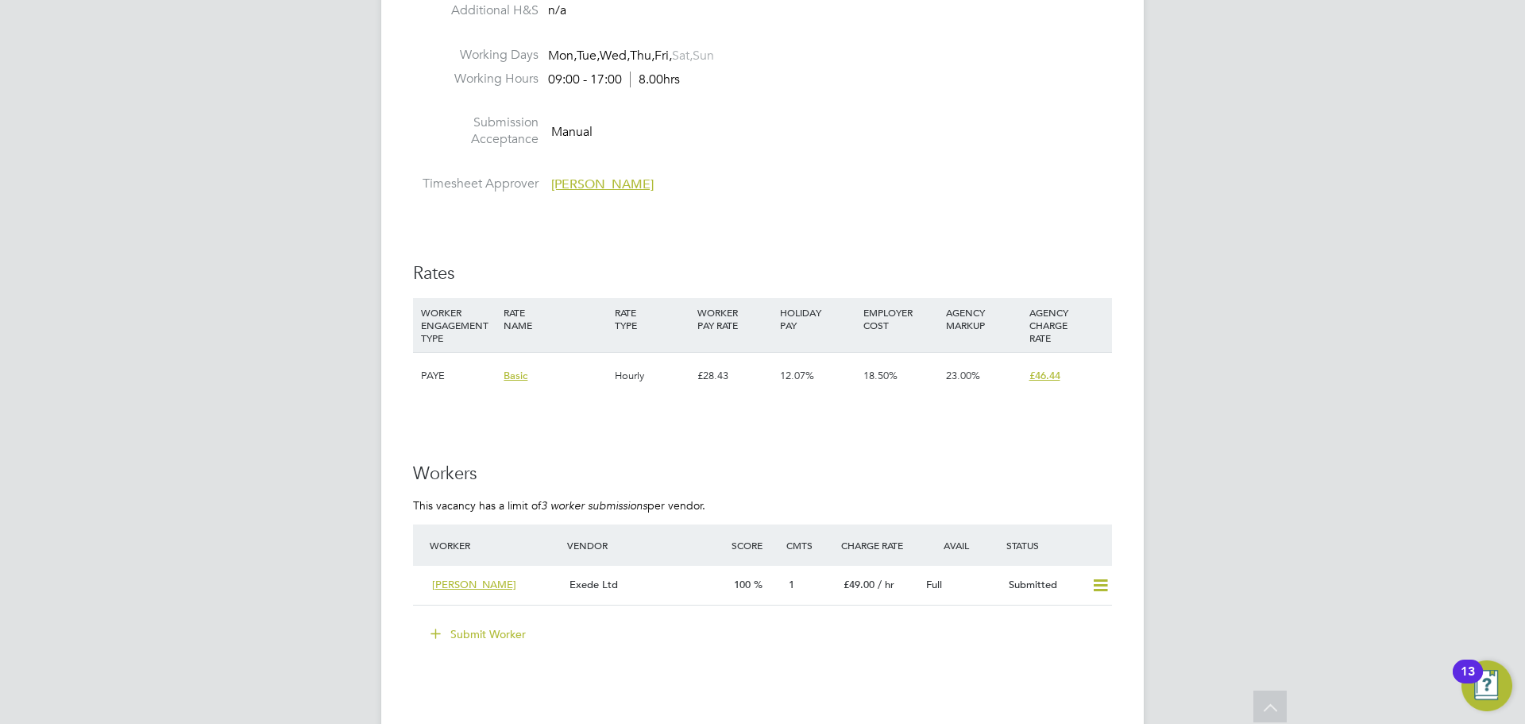
scroll to position [2621, 0]
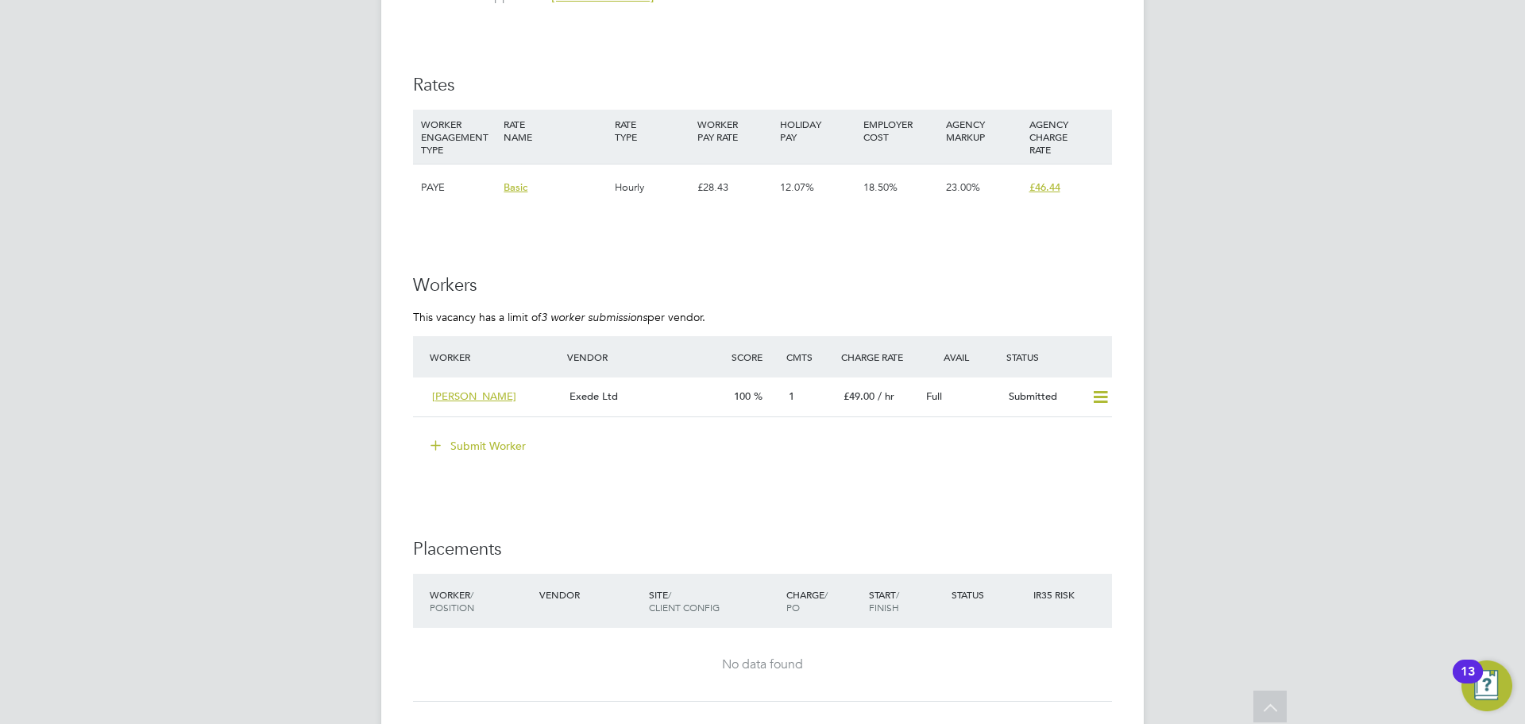
click at [458, 444] on button "Submit Worker" at bounding box center [478, 445] width 119 height 25
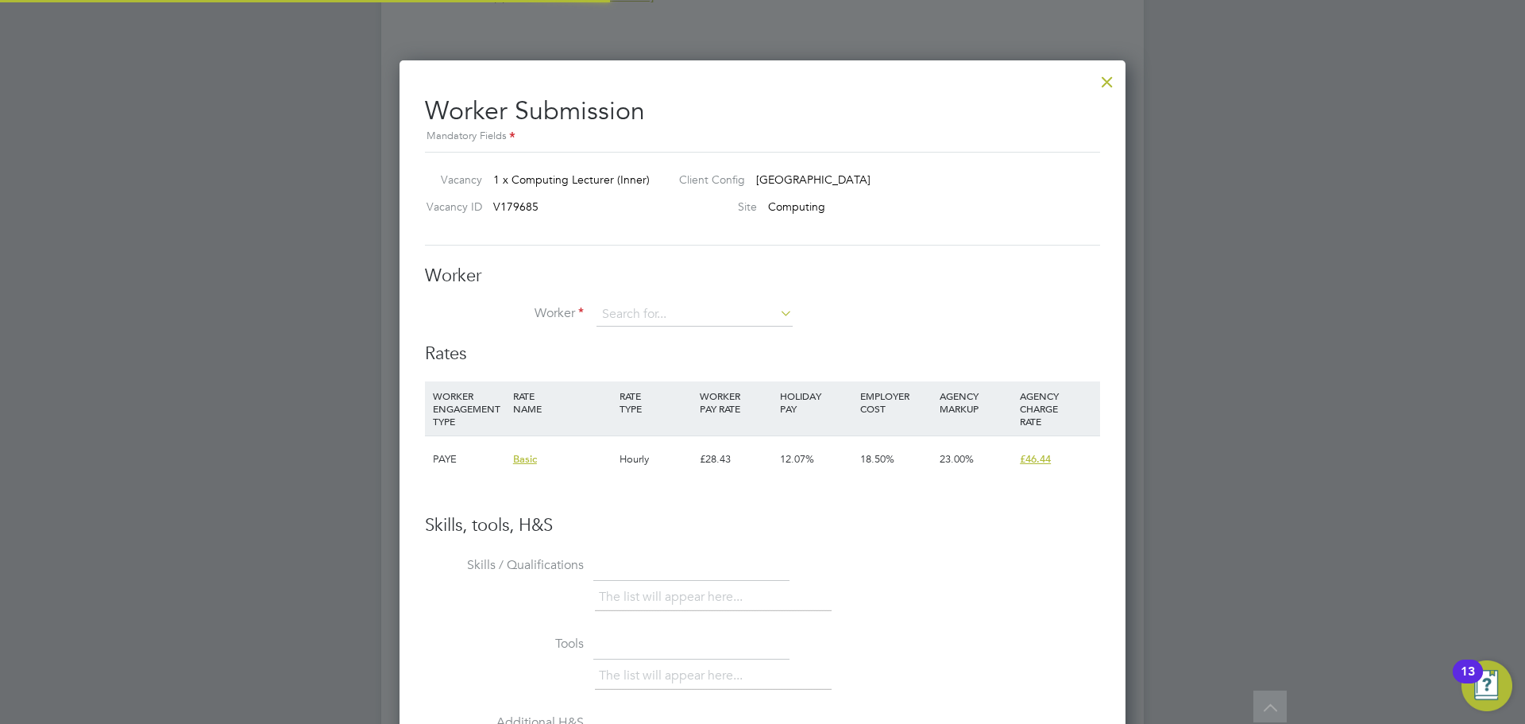
scroll to position [964, 727]
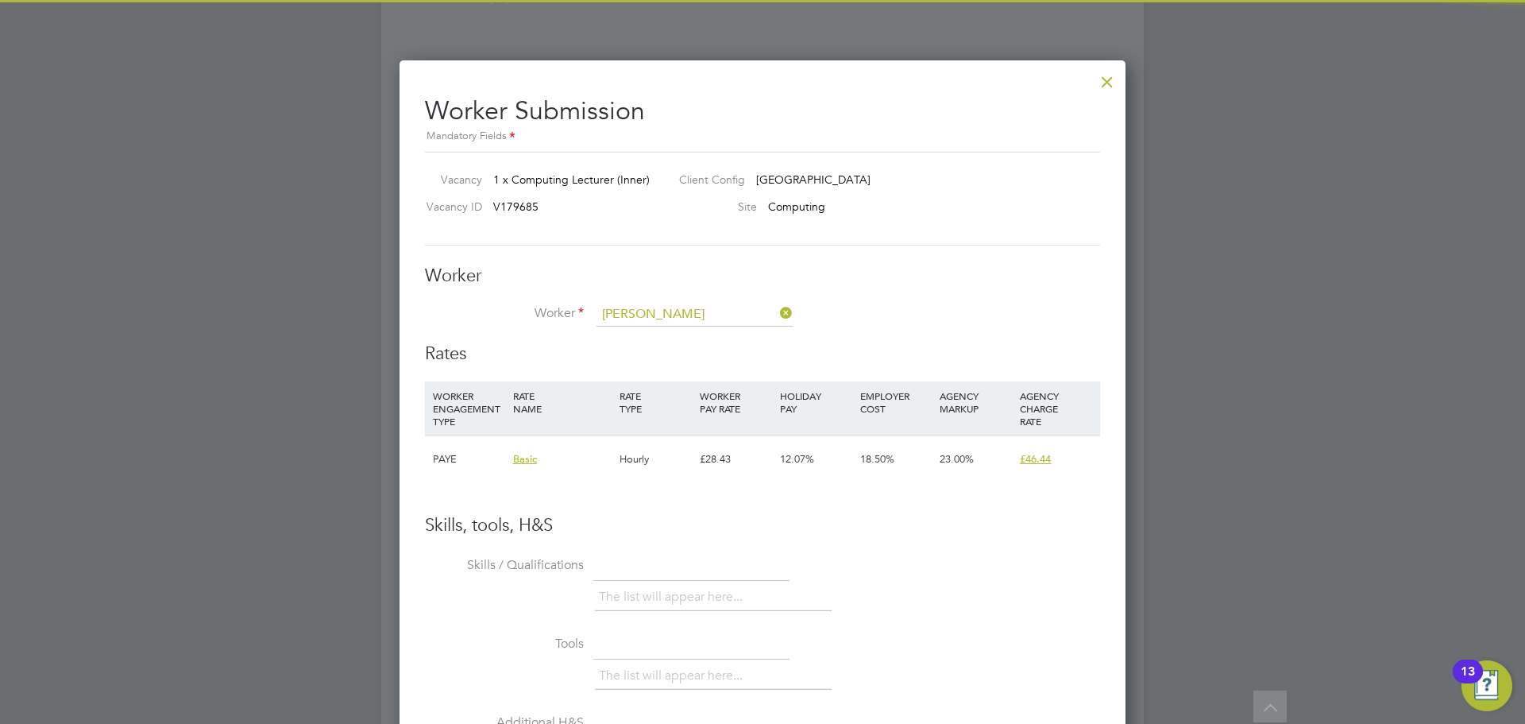
click at [639, 331] on b "[PERSON_NAME]" at bounding box center [648, 337] width 92 height 14
type input "Christina Njoku (116655)"
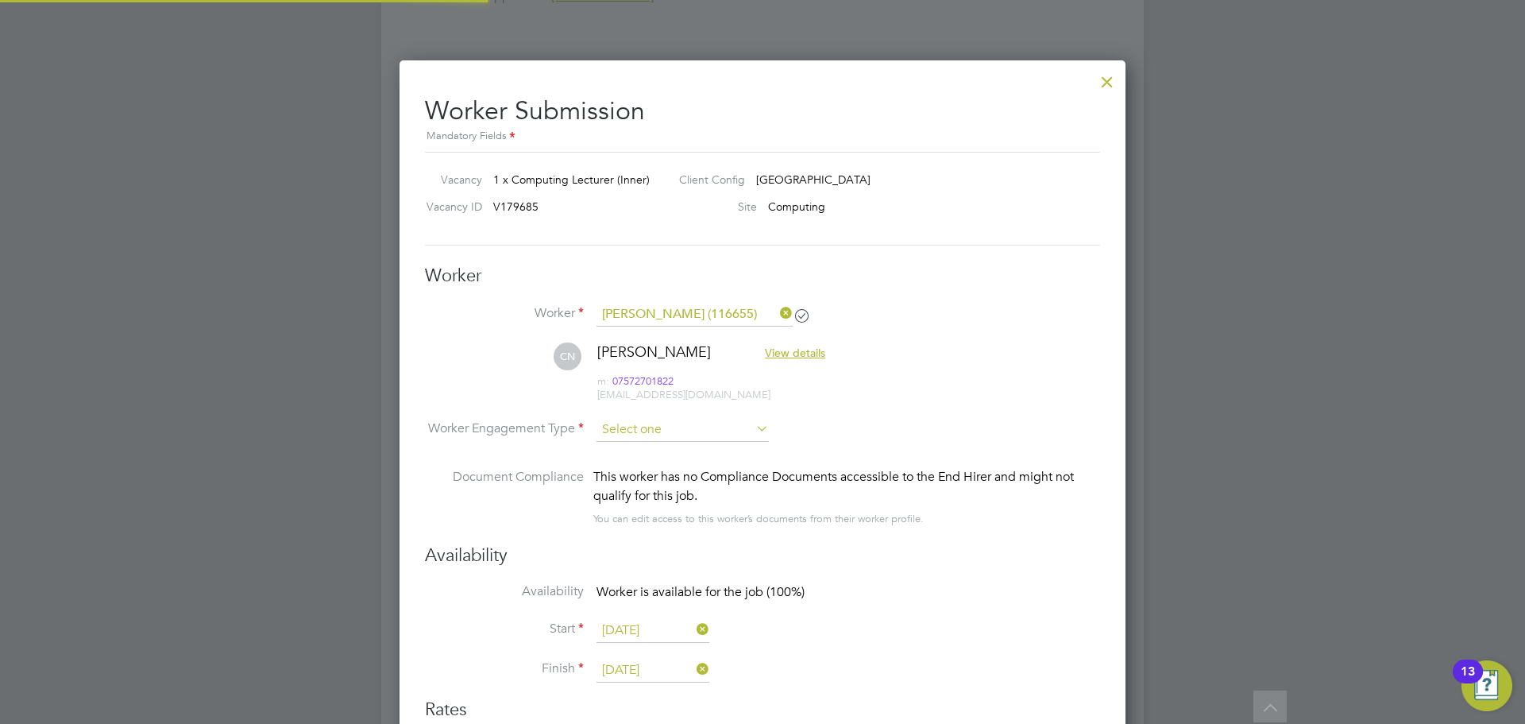
scroll to position [8, 8]
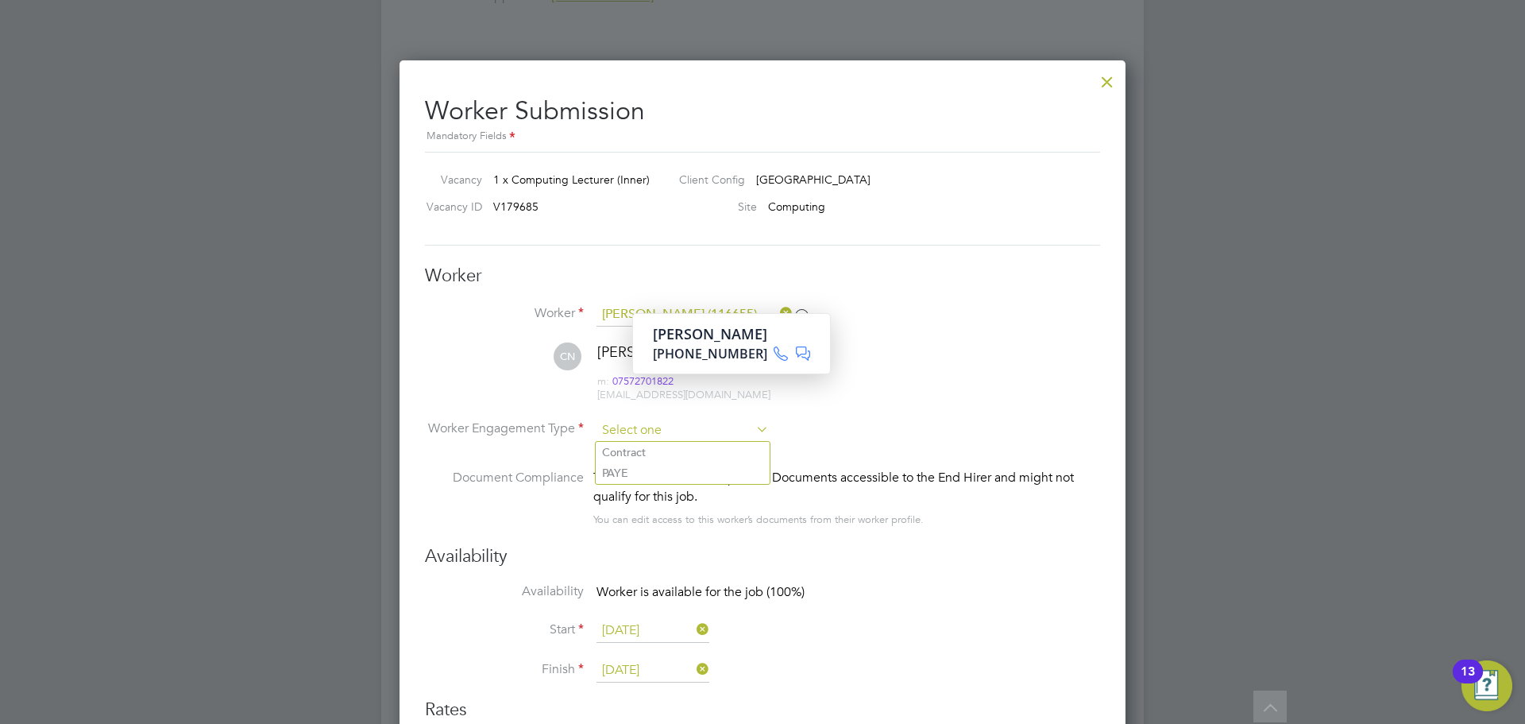
click at [636, 432] on input at bounding box center [683, 431] width 172 height 24
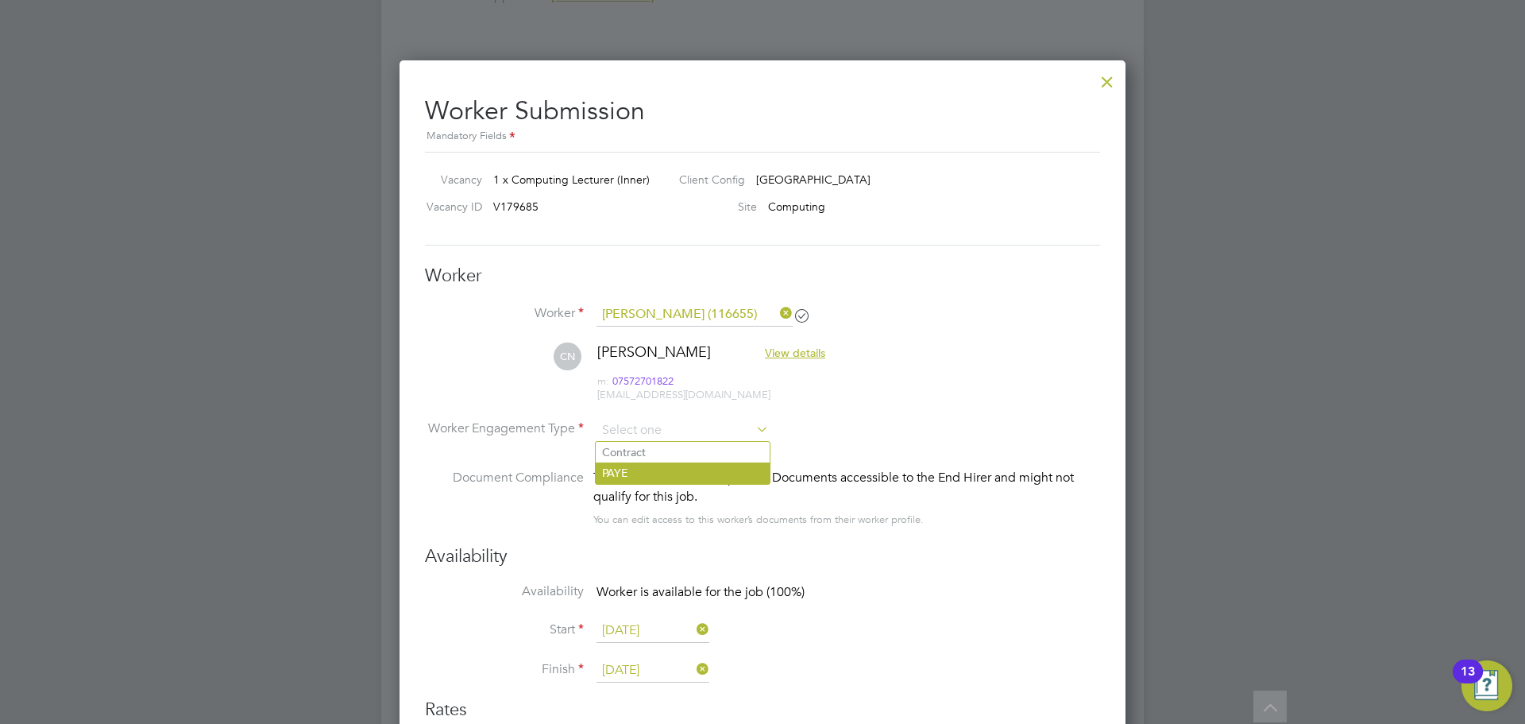
click at [632, 468] on li "PAYE" at bounding box center [683, 472] width 174 height 21
type input "PAYE"
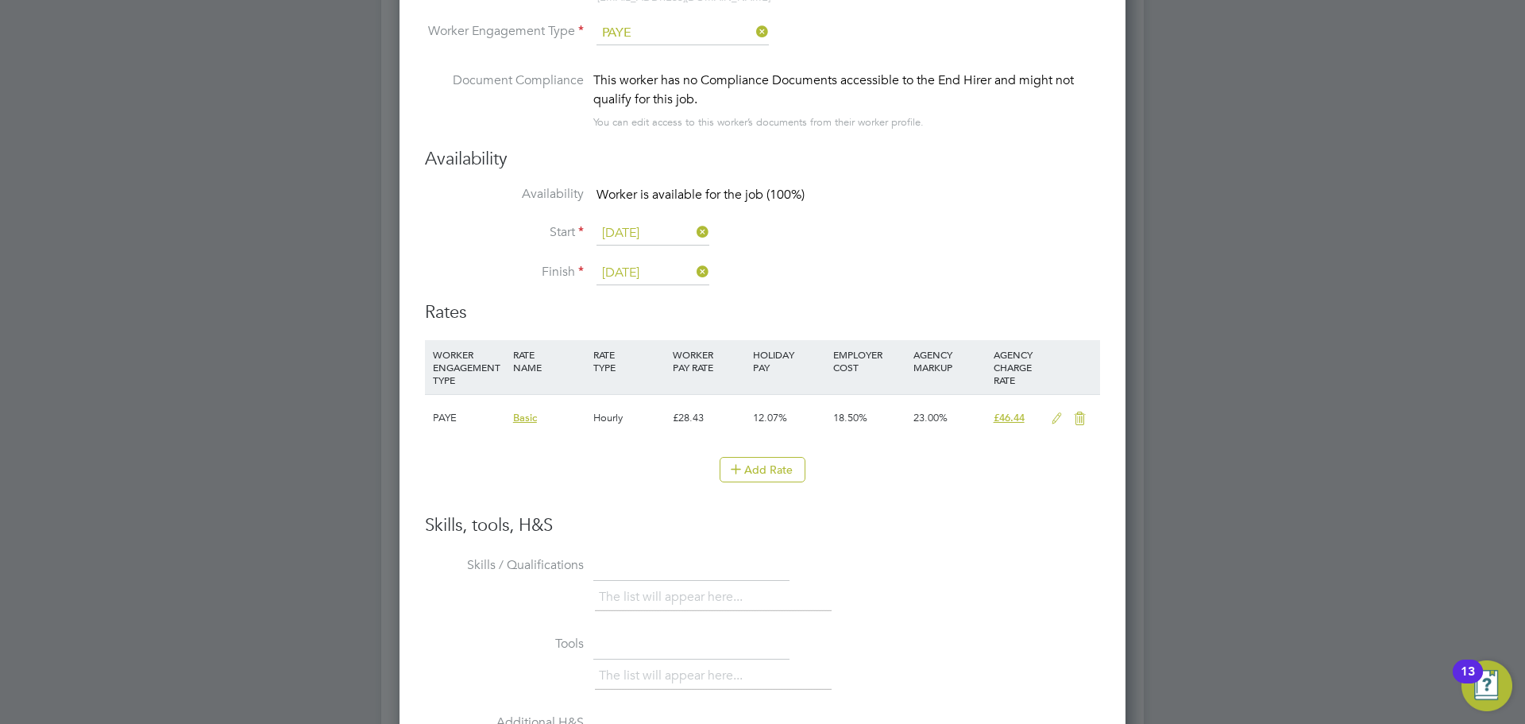
click at [1052, 412] on icon at bounding box center [1057, 418] width 20 height 13
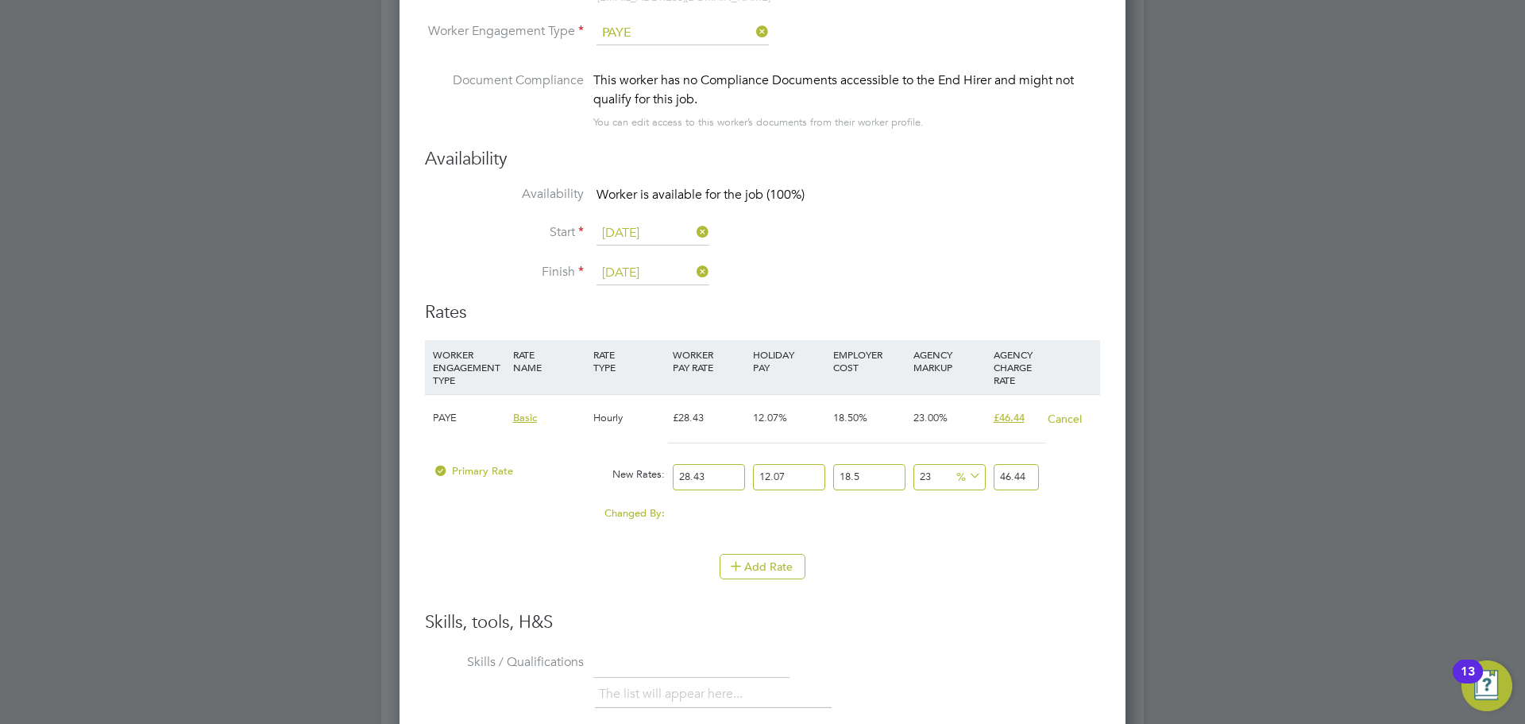
drag, startPoint x: 720, startPoint y: 482, endPoint x: 674, endPoint y: 488, distance: 46.4
click at [674, 488] on input "28.43" at bounding box center [709, 477] width 72 height 26
type input "3"
type input "4.900428855"
type input "30"
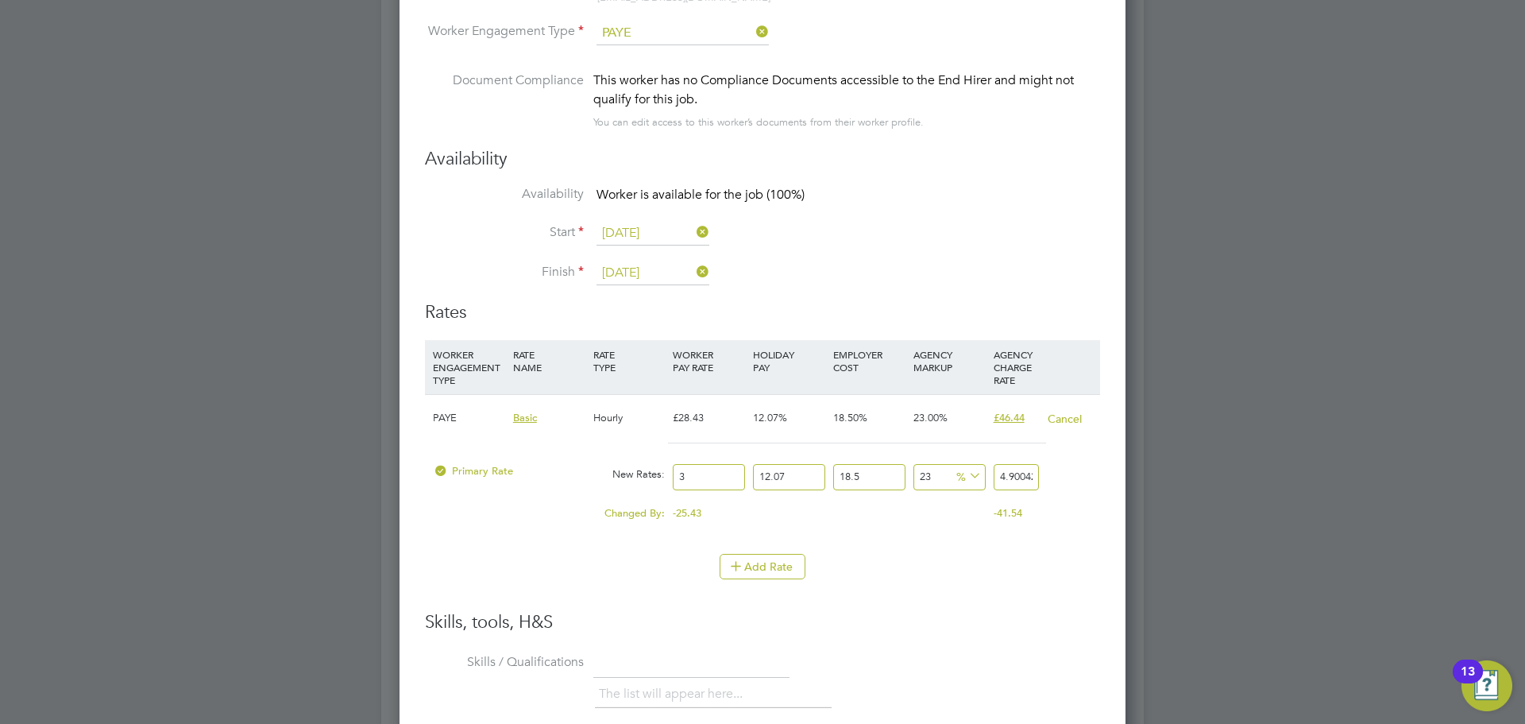
type input "49.00428855"
type input "30"
drag, startPoint x: 1017, startPoint y: 478, endPoint x: 1070, endPoint y: 469, distance: 54.1
click at [1070, 469] on div "Primary Rate New Rates: 30 12.07 n/a 18.5 n/a 23 9.16340355 % 49.00428855" at bounding box center [762, 477] width 675 height 42
type input "22.989235806383316"
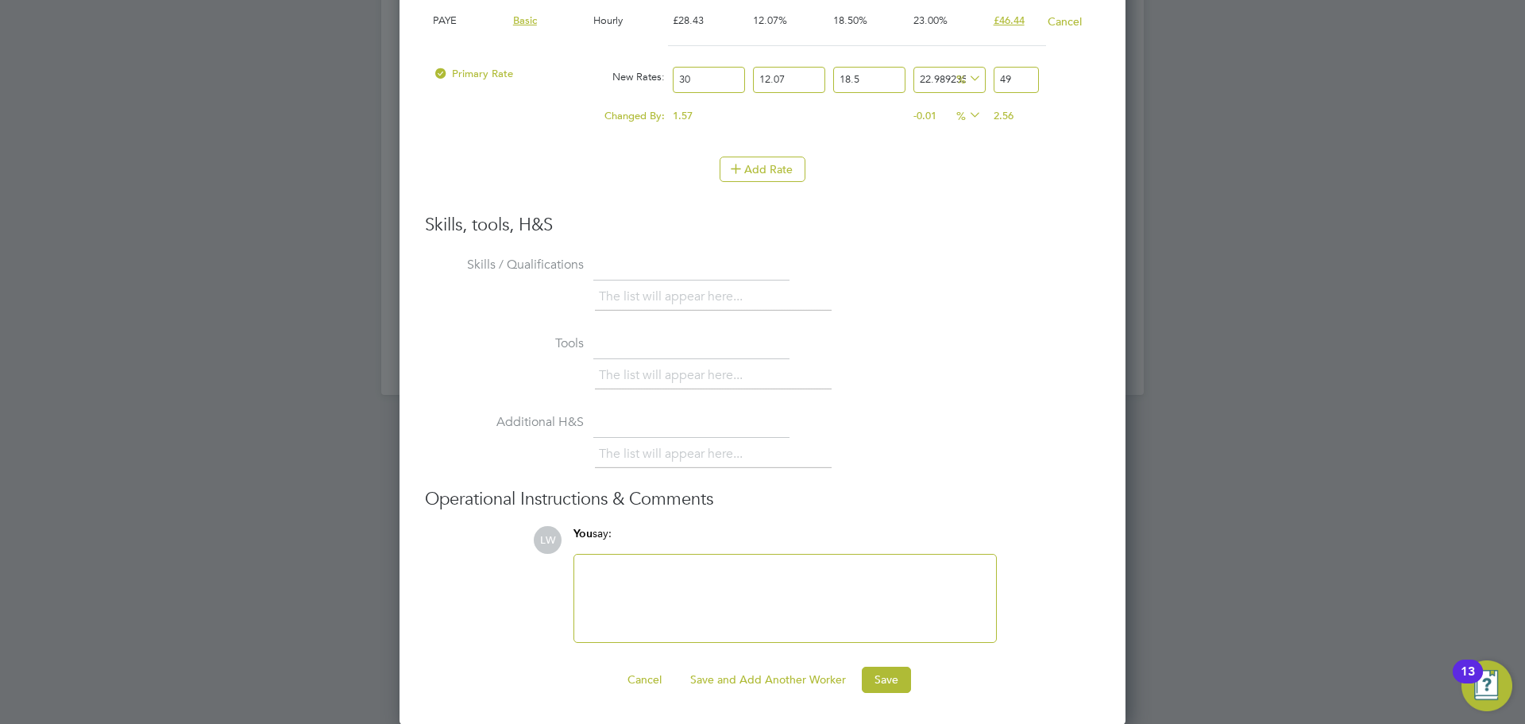
click at [1021, 83] on input "49" at bounding box center [1016, 80] width 45 height 26
type input "49"
click at [894, 678] on button "Save" at bounding box center [886, 678] width 49 height 25
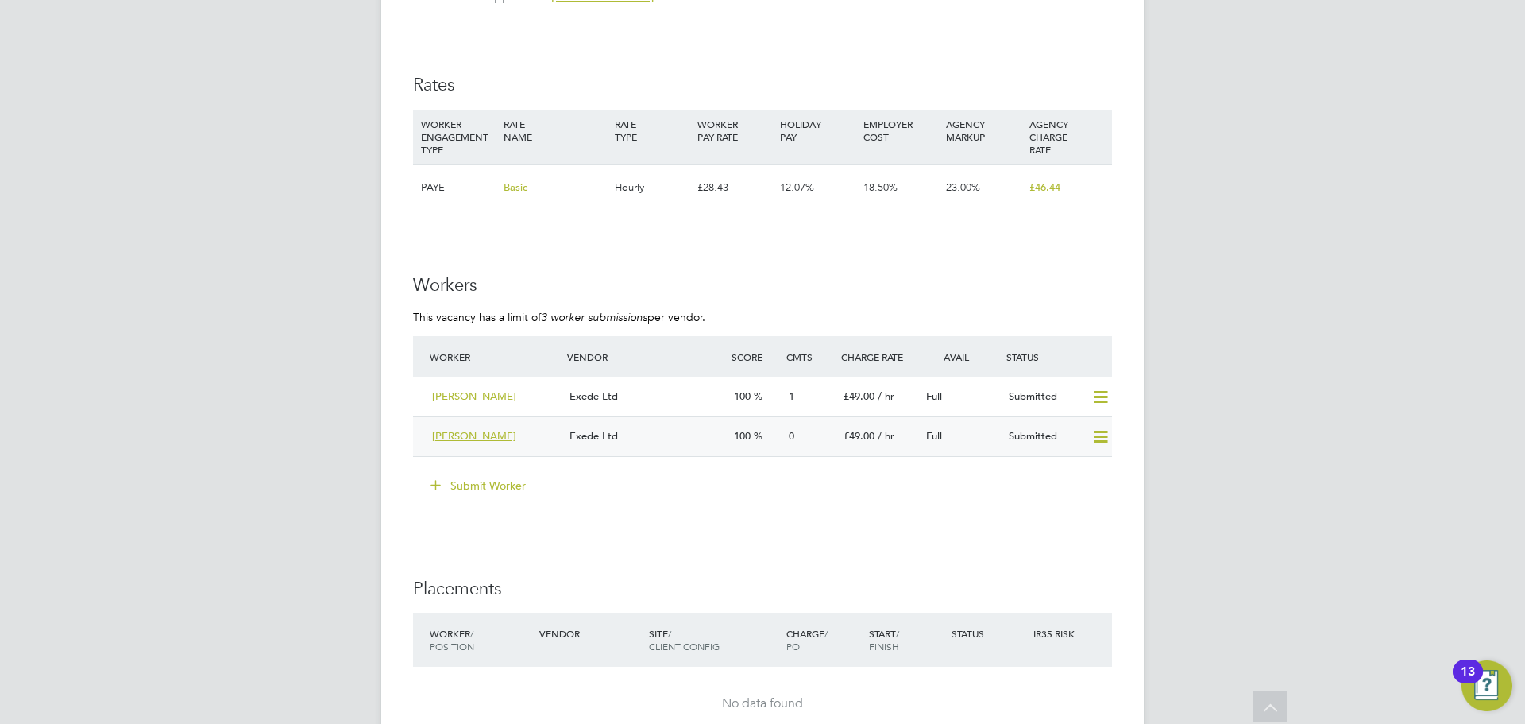
click at [646, 441] on div "Exede Ltd" at bounding box center [645, 436] width 164 height 26
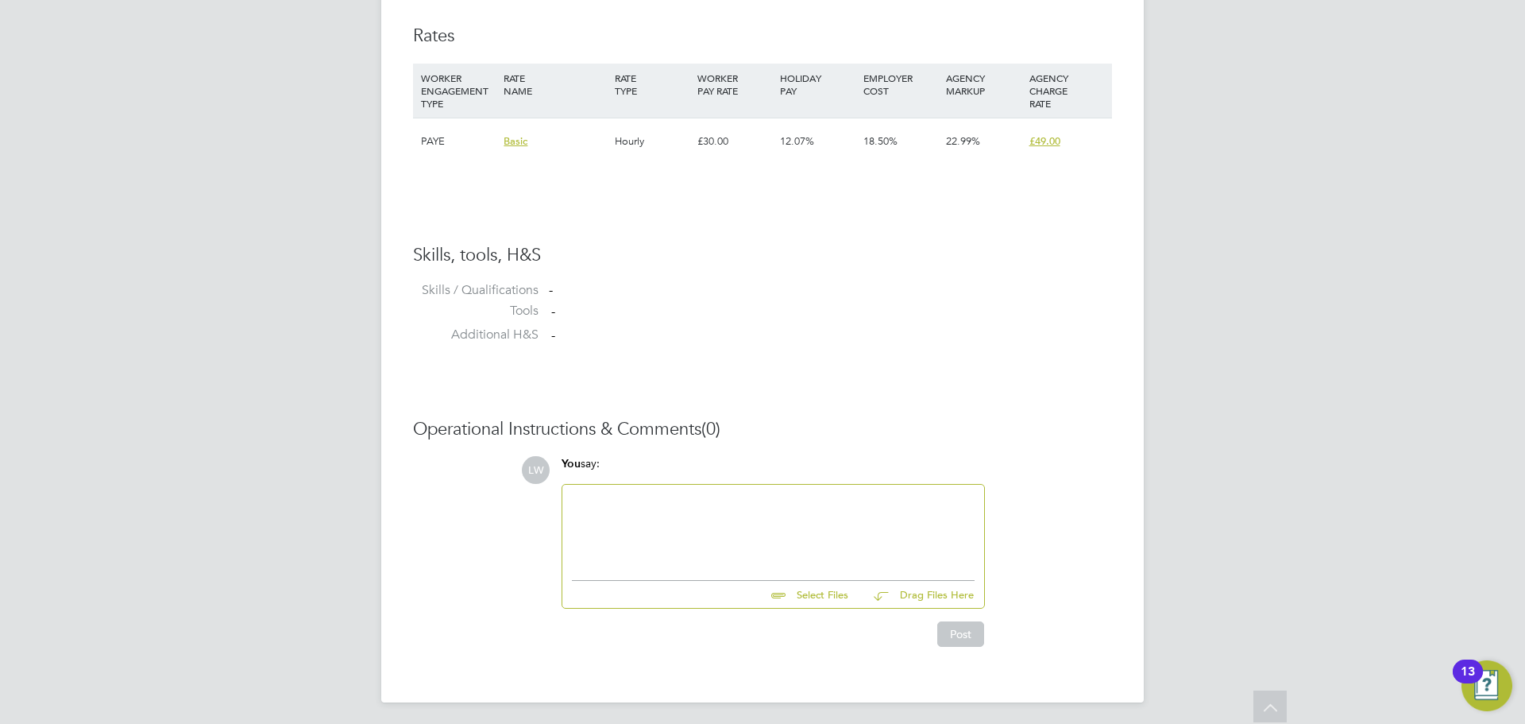
scroll to position [1085, 0]
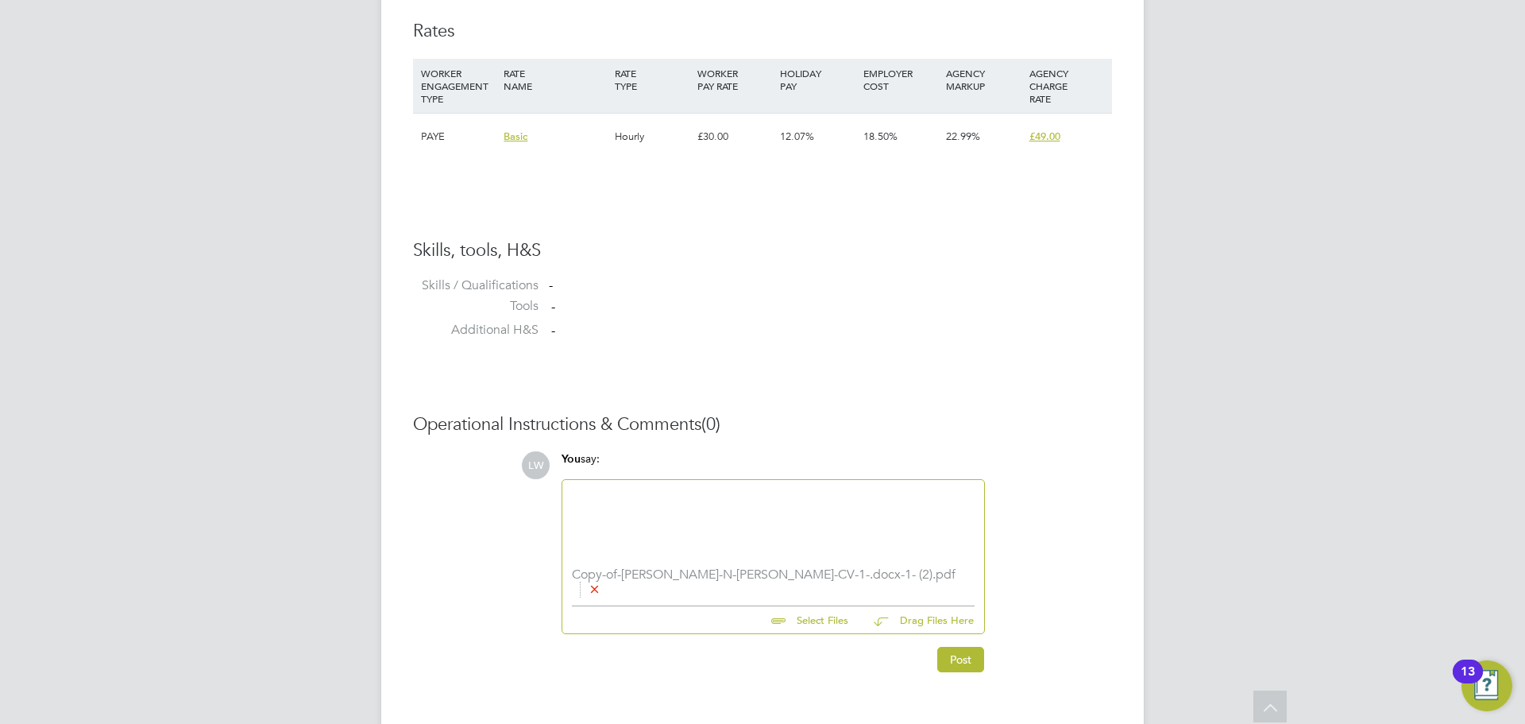
click at [701, 514] on div at bounding box center [773, 523] width 403 height 68
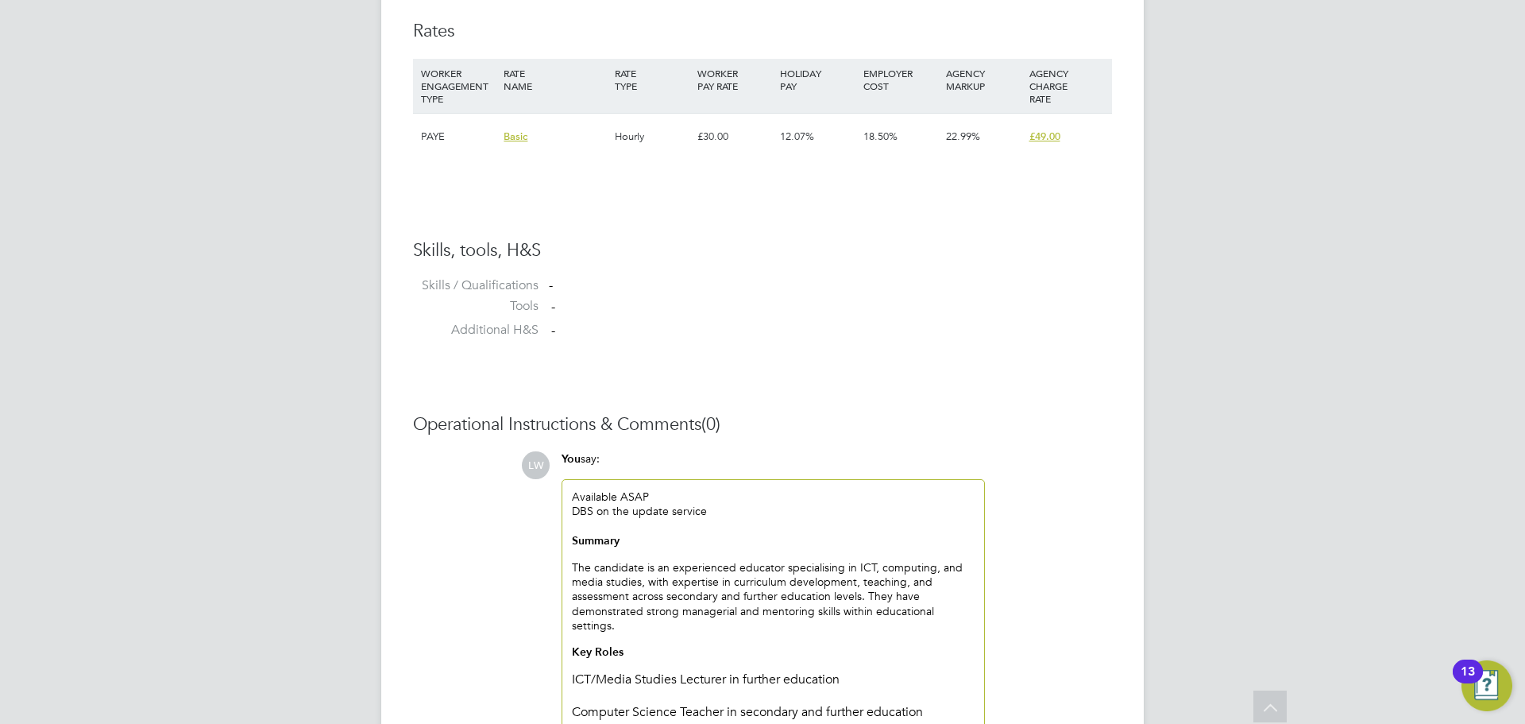
scroll to position [1265, 0]
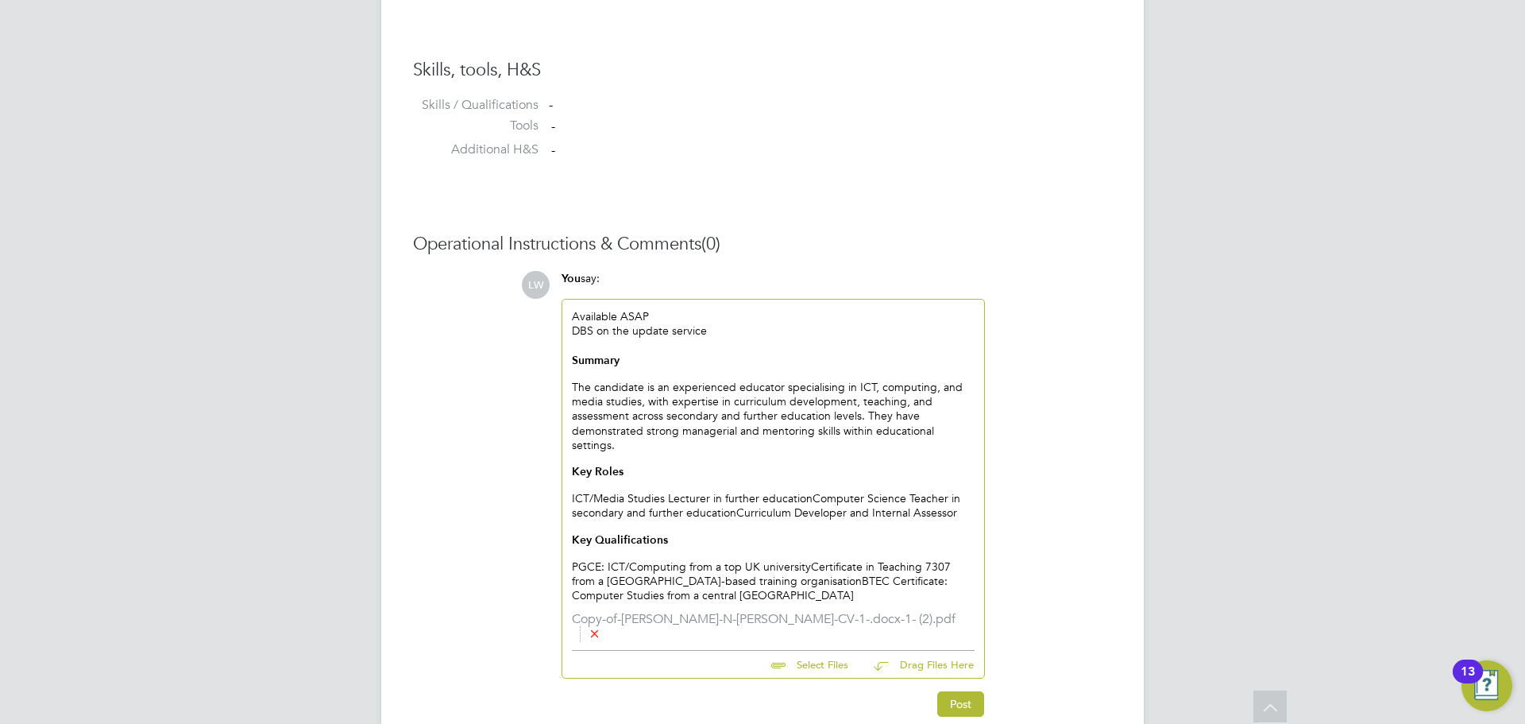
click at [813, 496] on div "Summary The candidate is an experienced educator specialising in ICT, computing…" at bounding box center [773, 477] width 403 height 249
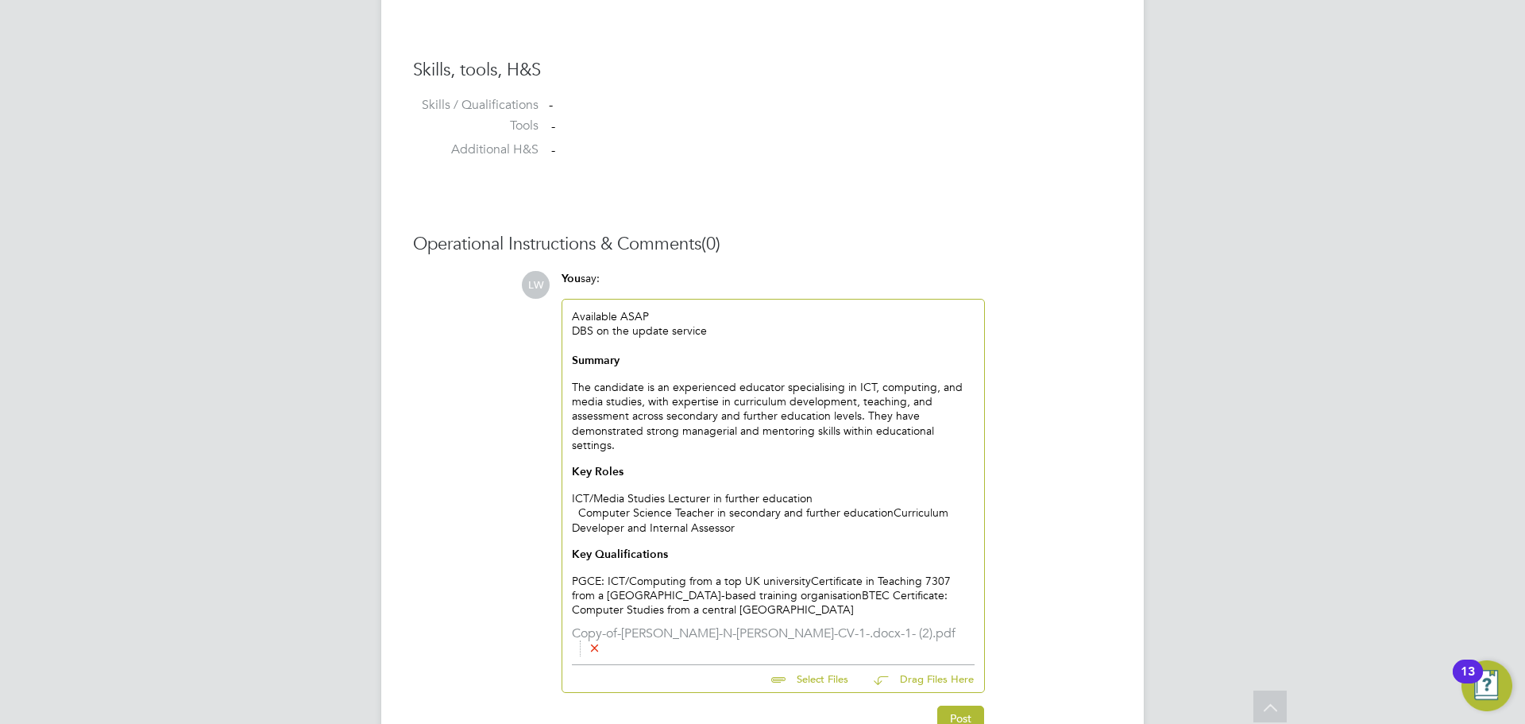
click at [892, 505] on div "Computer Science Teacher in secondary and further education Curriculum Develope…" at bounding box center [773, 560] width 403 height 111
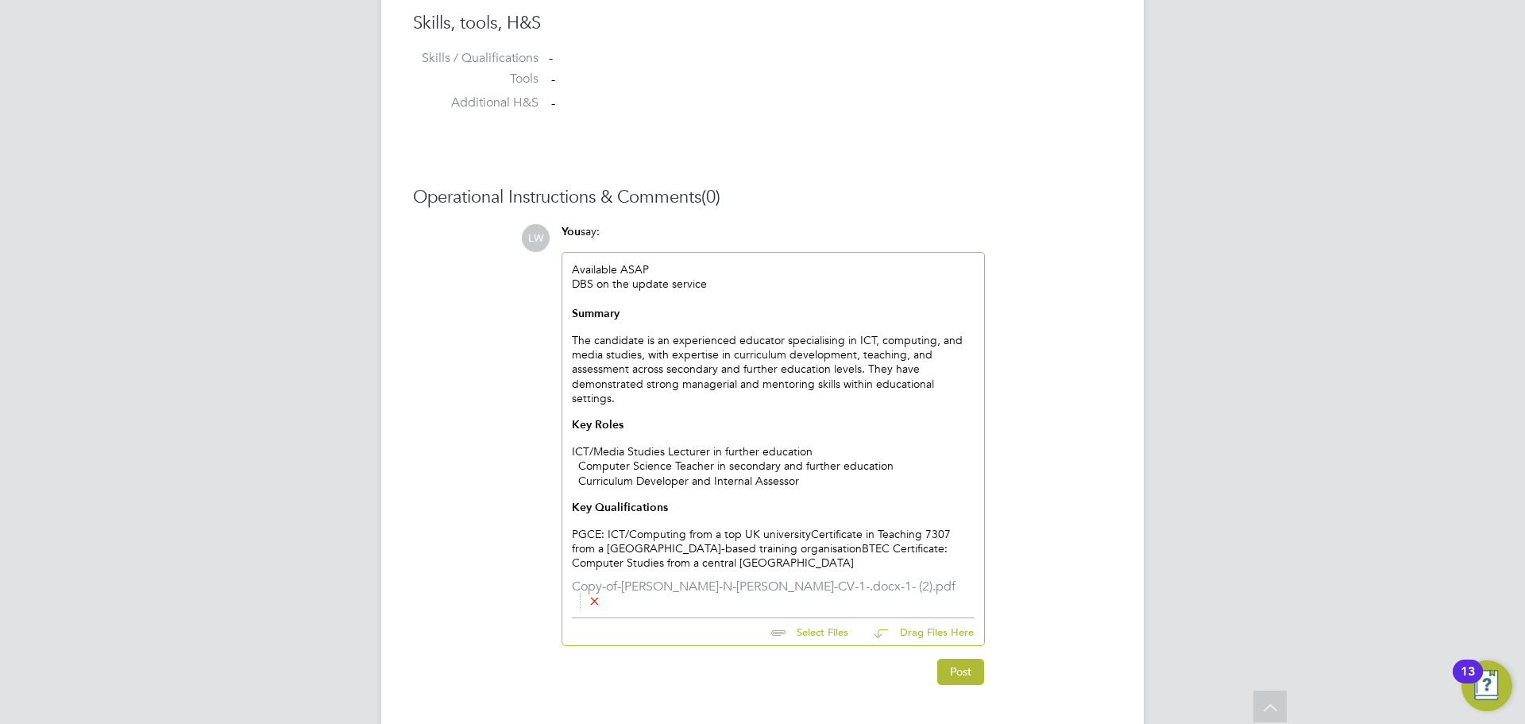
scroll to position [1338, 0]
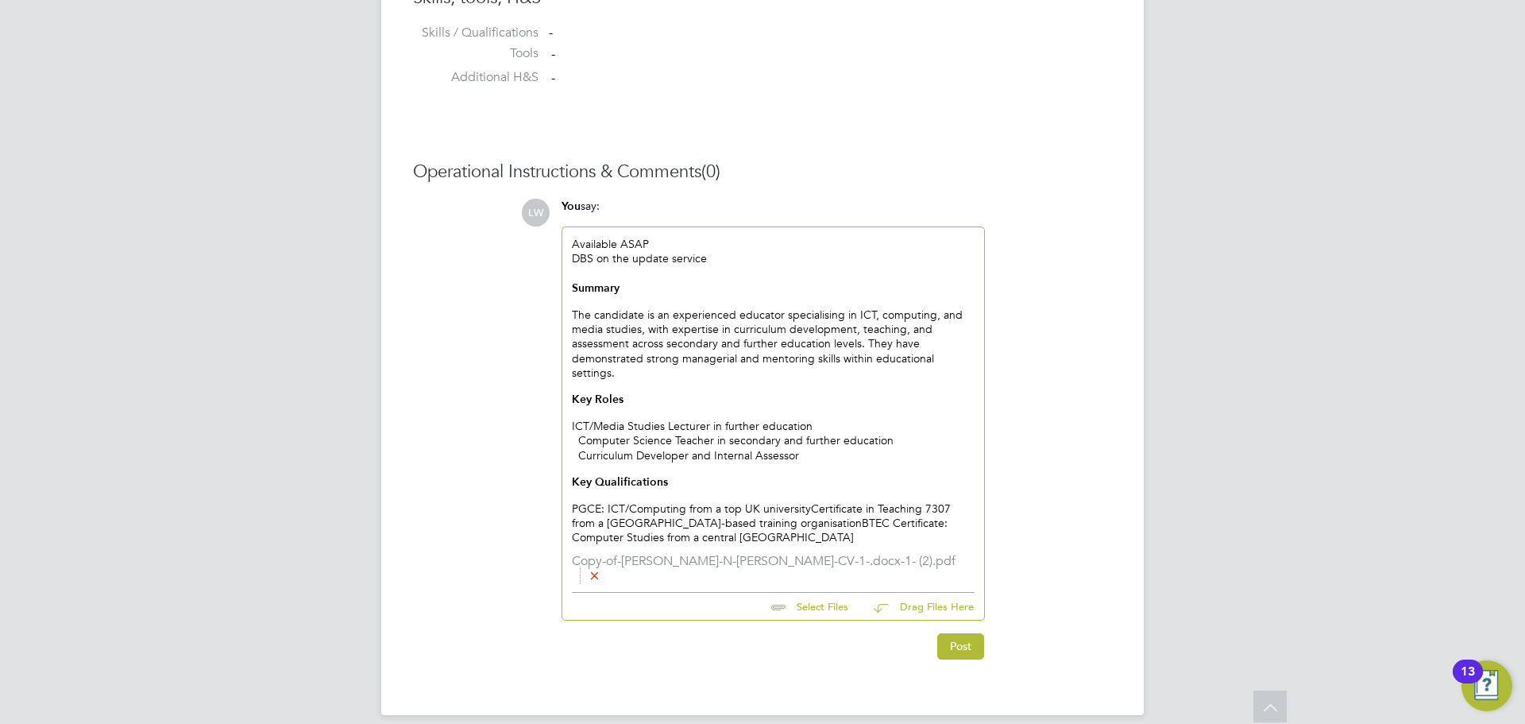
click at [813, 503] on div "Curriculum Developer and Internal Assessor Key Qualifications PGCE: ICT/Computi…" at bounding box center [773, 496] width 403 height 97
click at [809, 508] on div "Curriculum Developer and Internal Assessor Key Qualifications PGCE: ICT/Computi…" at bounding box center [773, 496] width 403 height 97
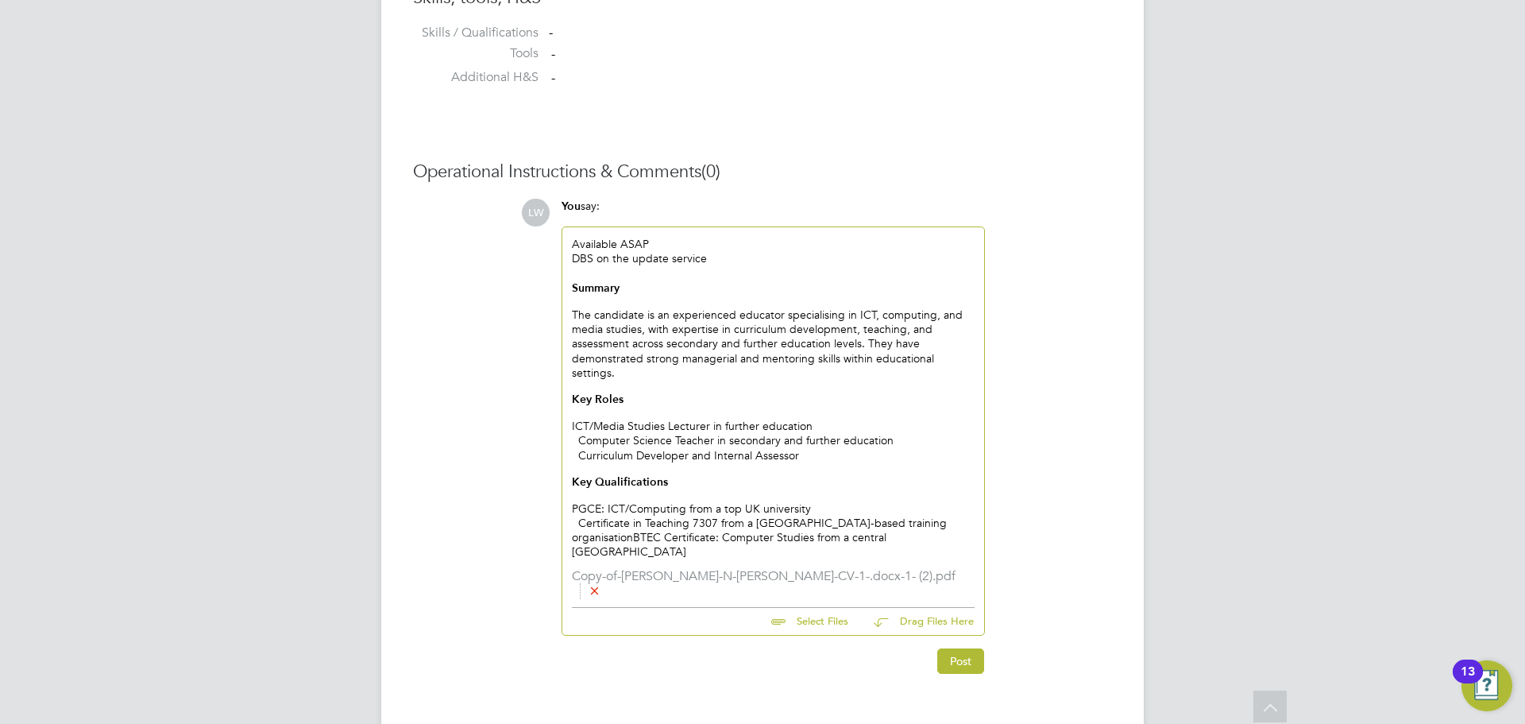
click at [935, 516] on div "Certificate in Teaching 7307 from a London-based training organisation BTEC Cer…" at bounding box center [773, 538] width 403 height 44
click at [958, 648] on button "Post" at bounding box center [960, 660] width 47 height 25
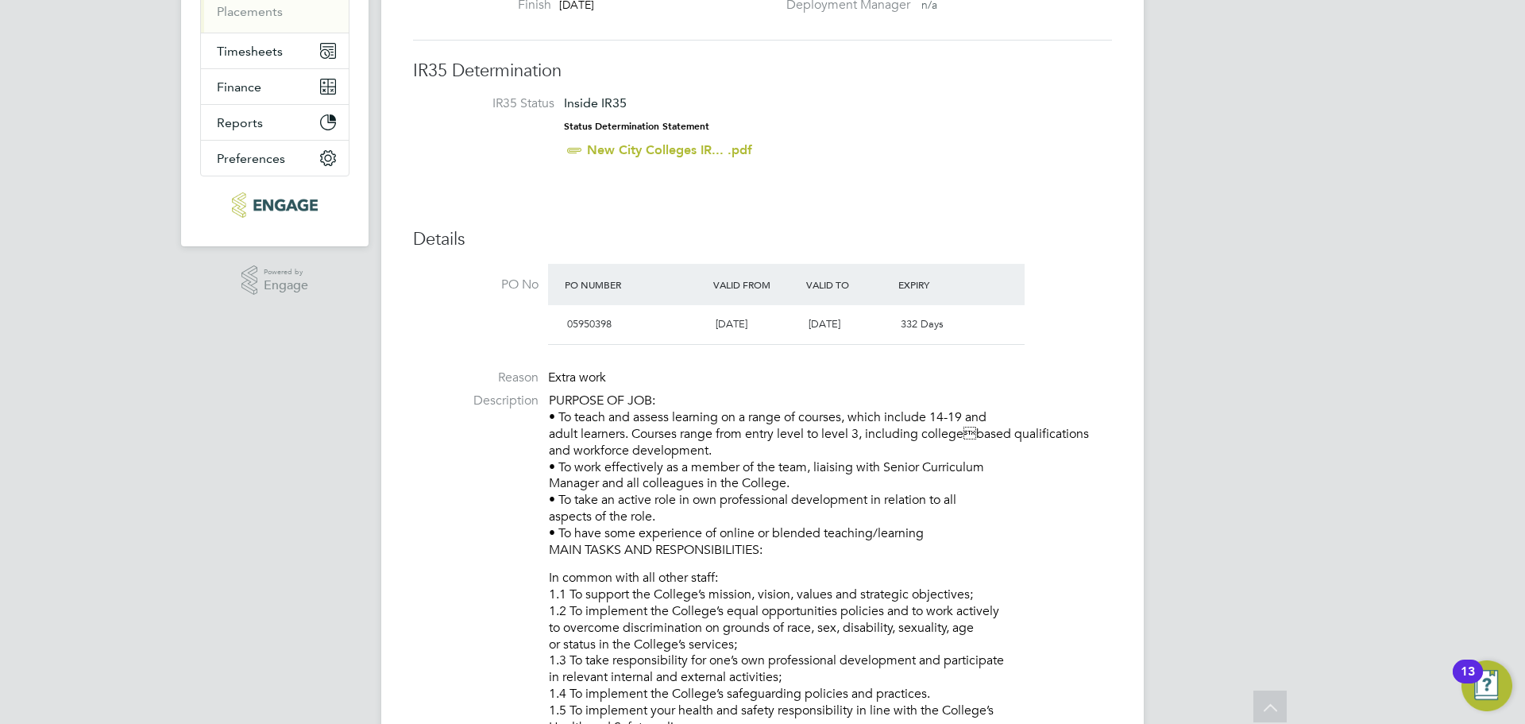
scroll to position [226, 0]
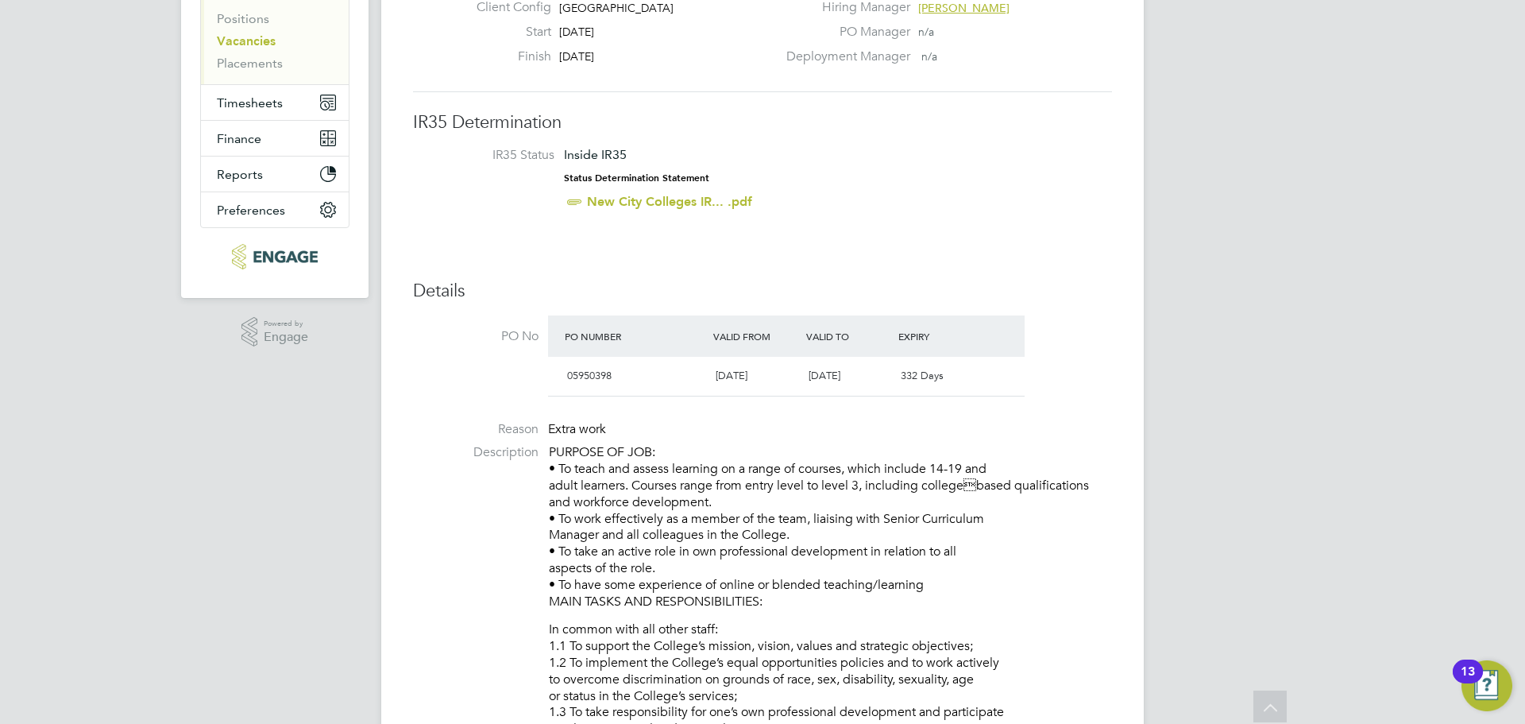
drag, startPoint x: 647, startPoint y: 315, endPoint x: 554, endPoint y: 446, distance: 160.7
click at [551, 449] on p "PURPOSE OF JOB: • To teach and assess learning on a range of courses, which inc…" at bounding box center [830, 526] width 563 height 165
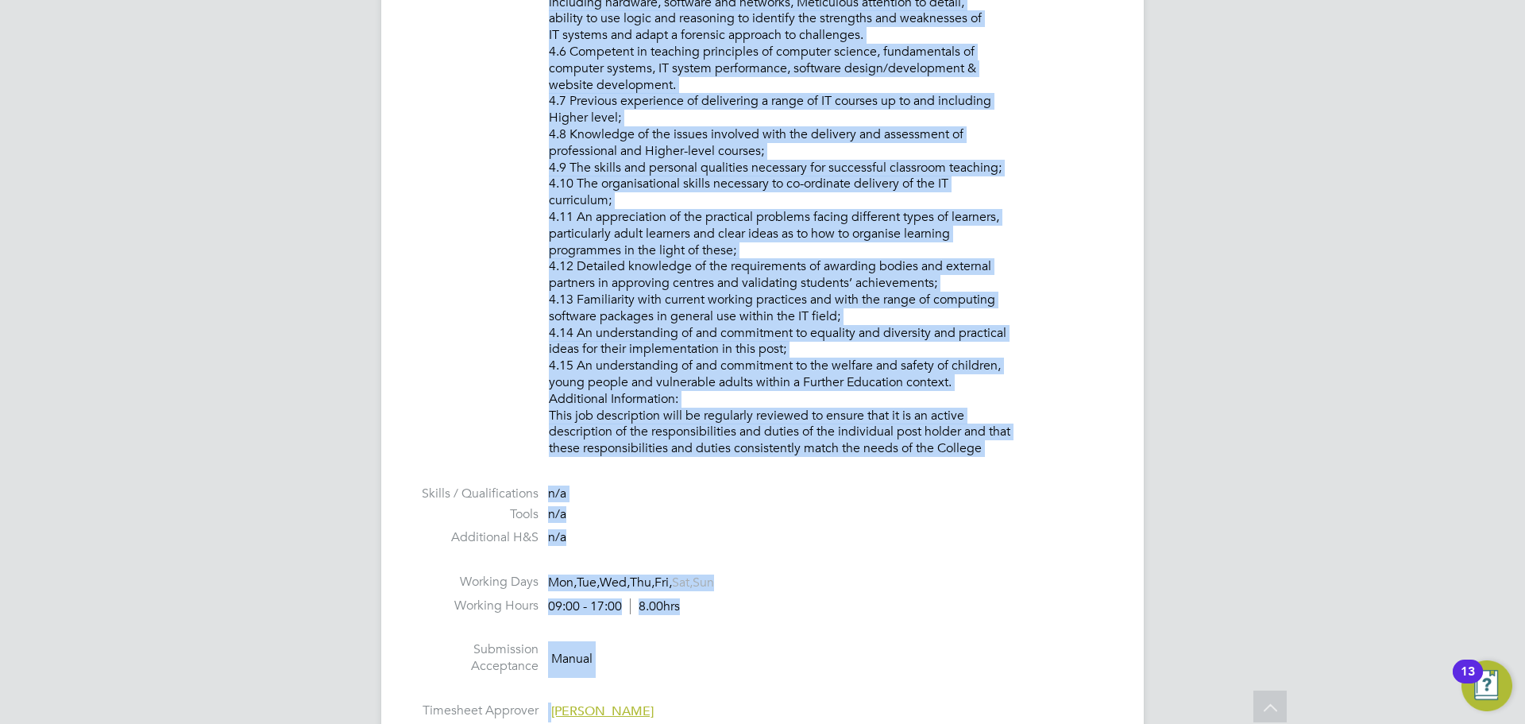
scroll to position [1996, 0]
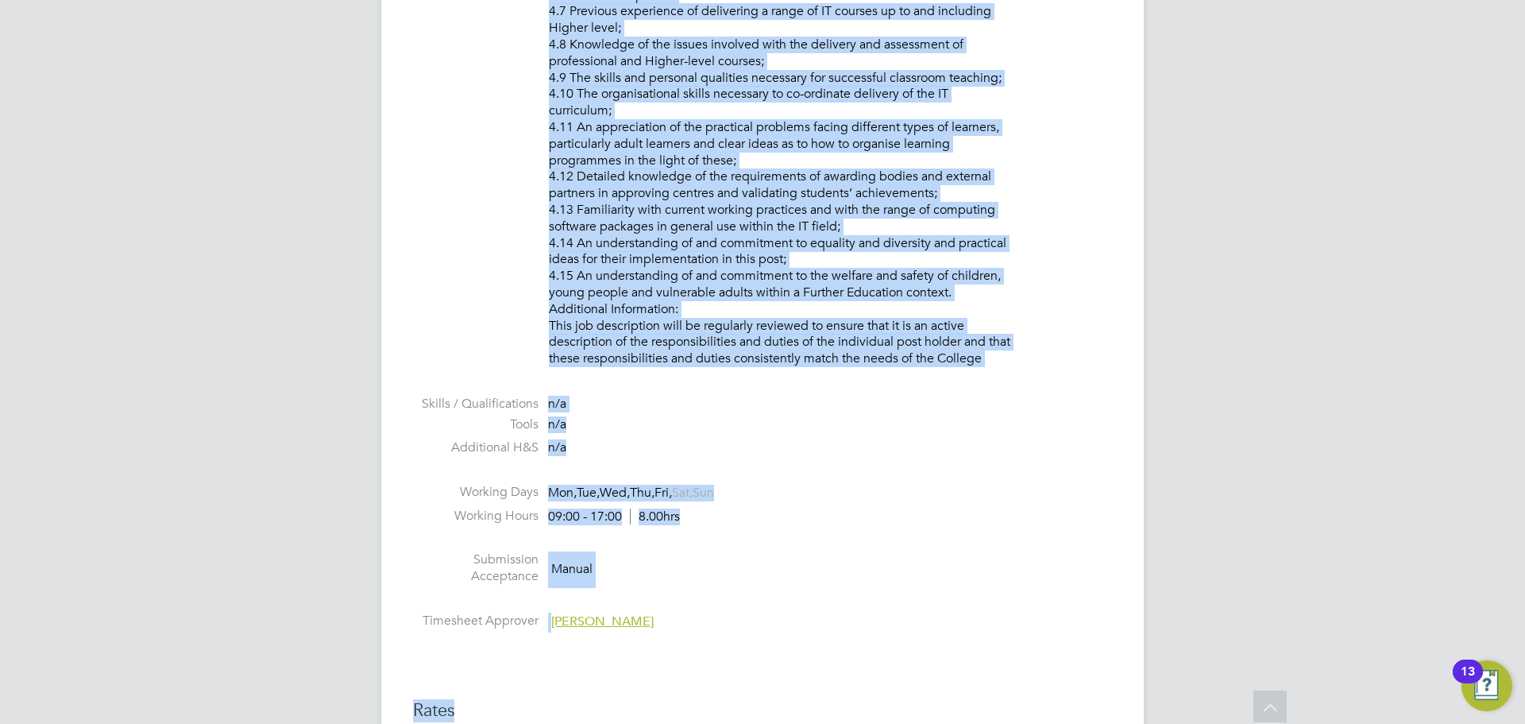
drag, startPoint x: 550, startPoint y: 450, endPoint x: 1110, endPoint y: 365, distance: 567.1
copy div "LOREMIP DO SIT: • Am conse adi elitse doeiusmo te i utlab et dolorem, aliqu eni…"
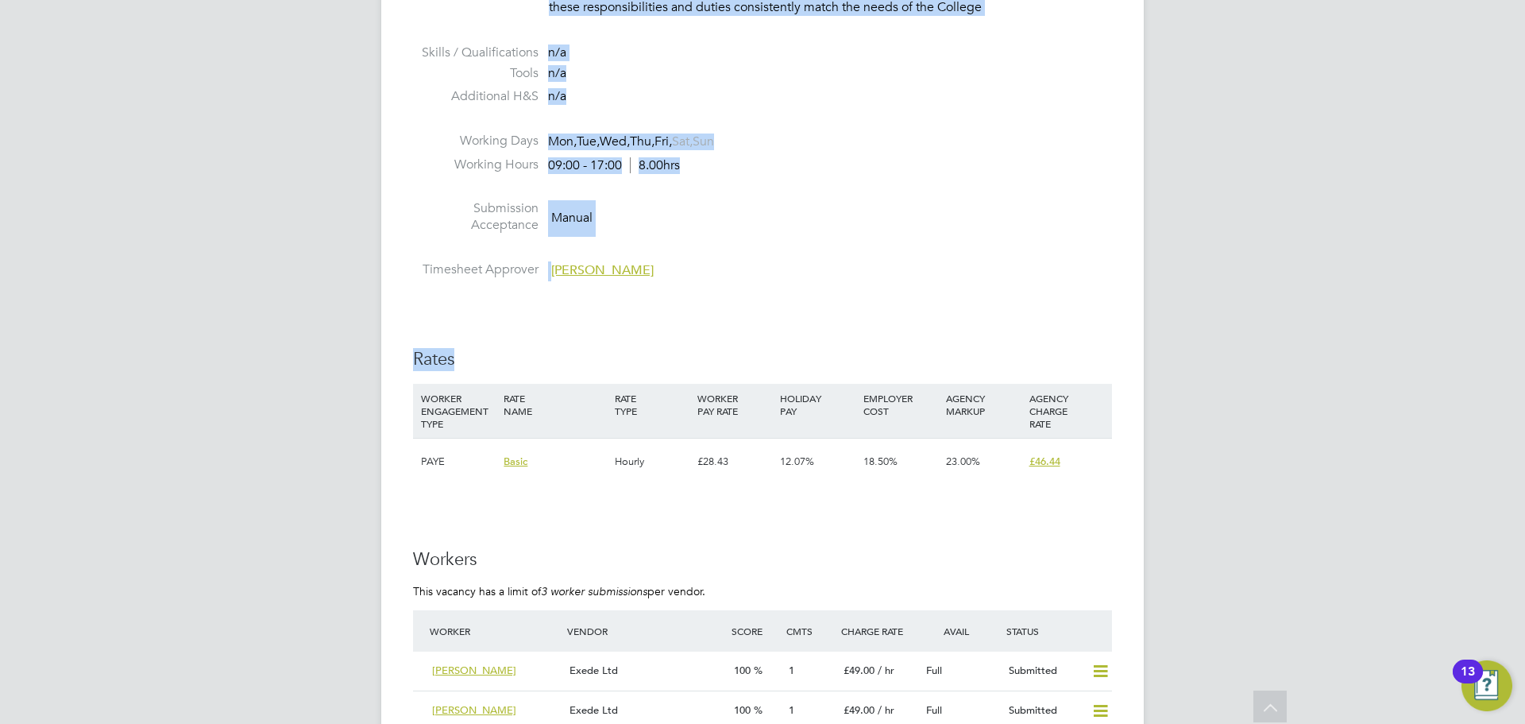
scroll to position [2552, 0]
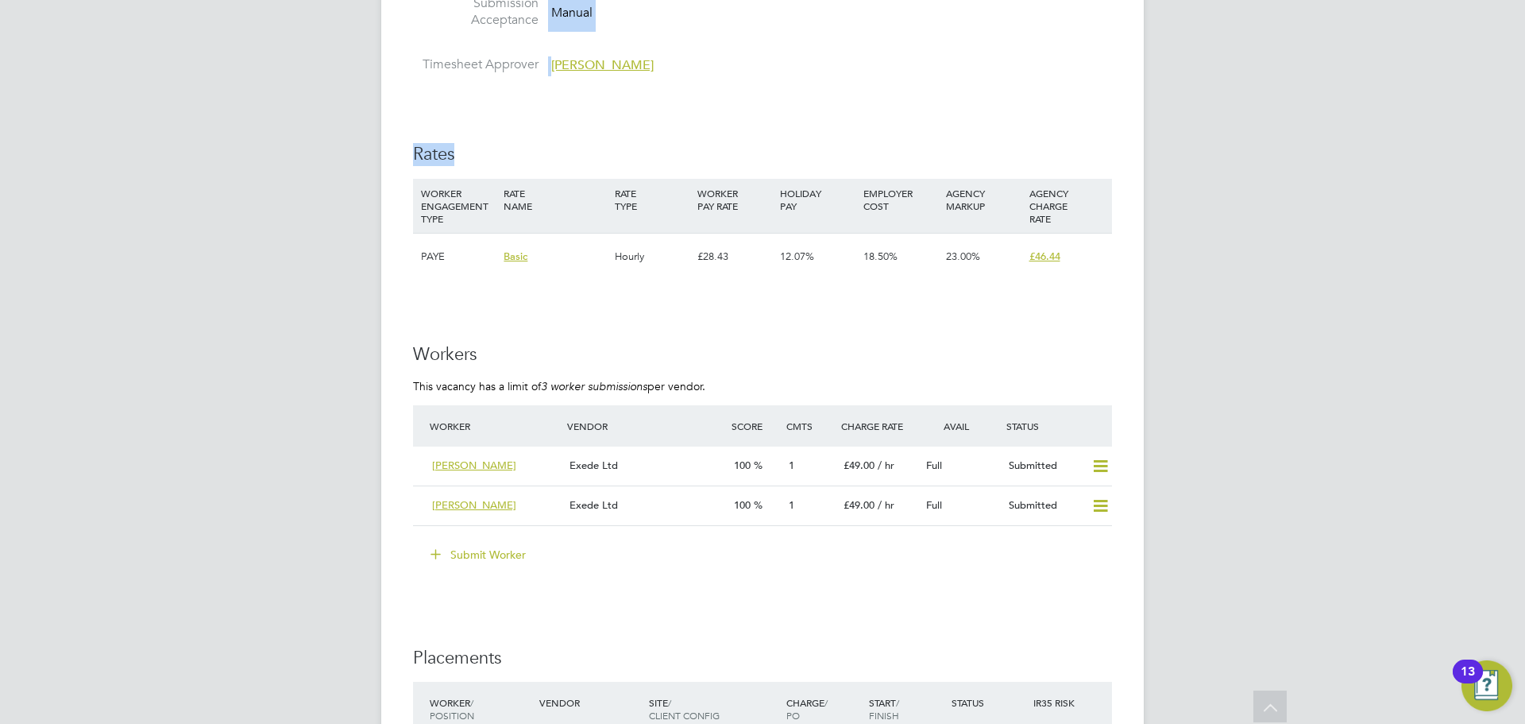
click at [462, 548] on button "Submit Worker" at bounding box center [478, 554] width 119 height 25
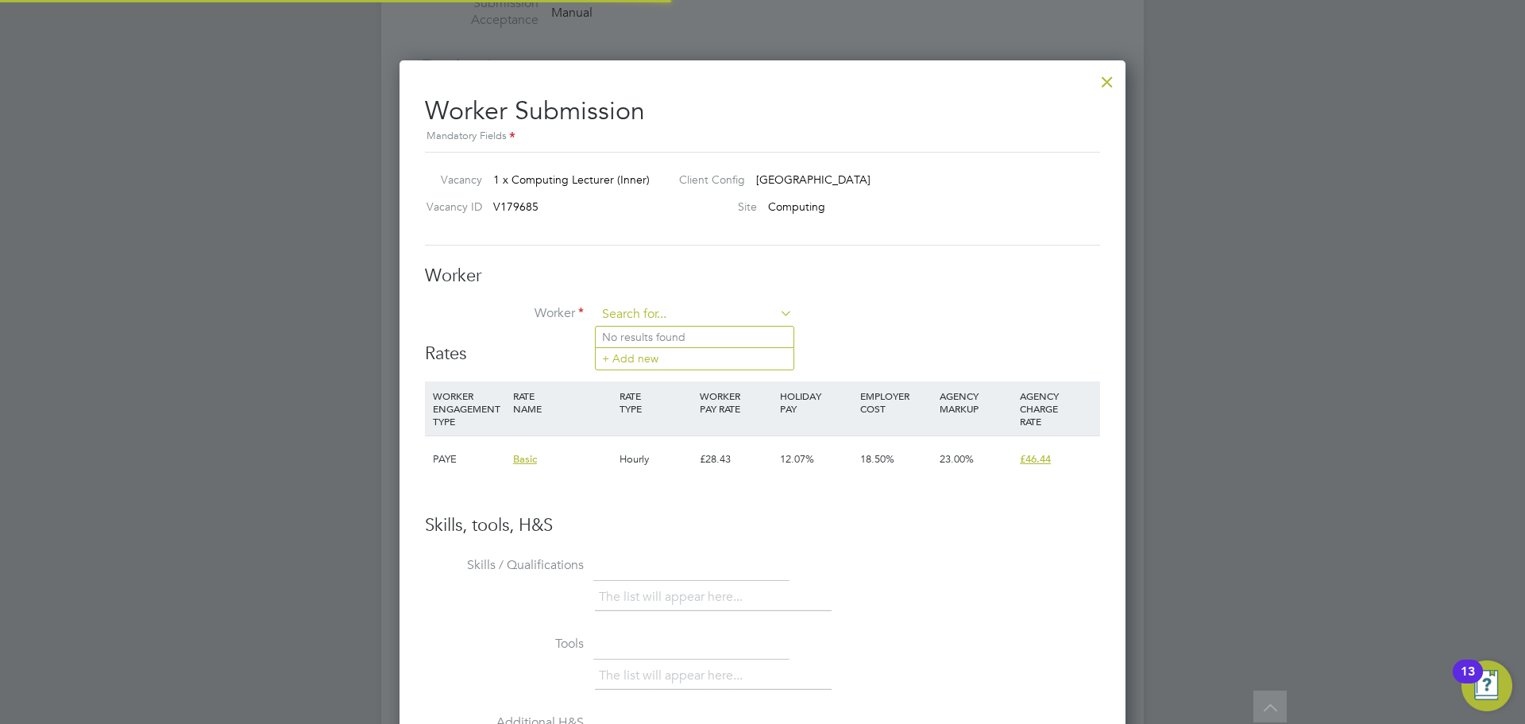
scroll to position [47, 108]
type input "Adae"
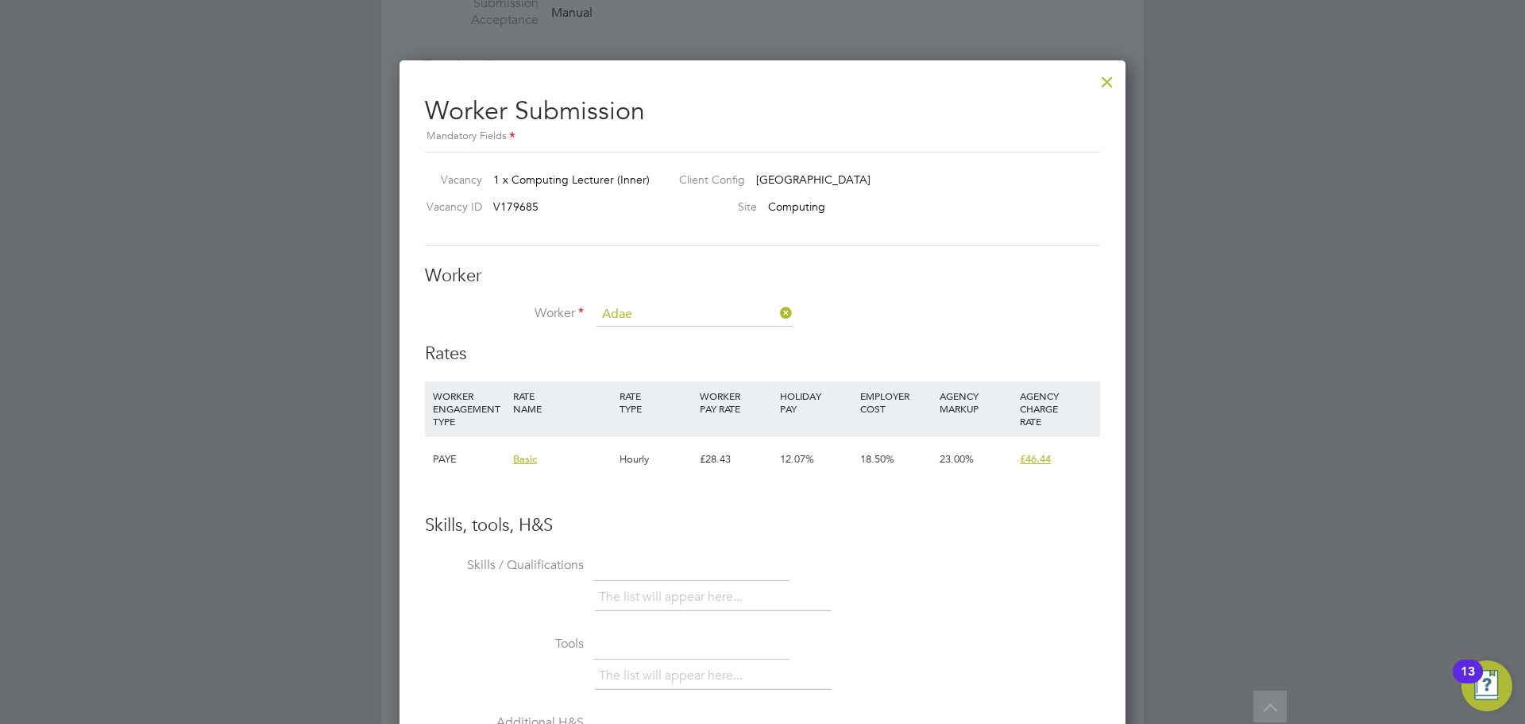
click at [1101, 75] on div at bounding box center [1107, 78] width 29 height 29
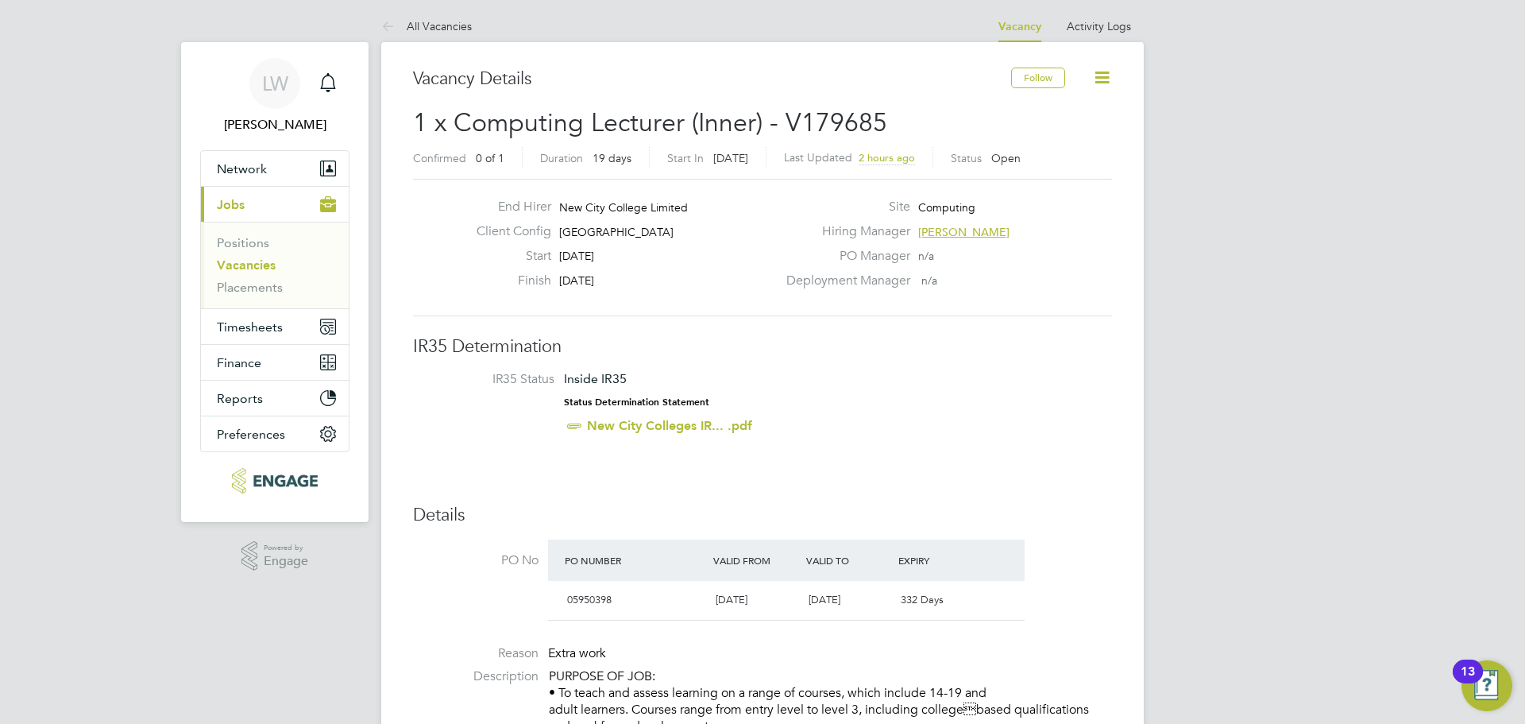
scroll to position [0, 0]
click at [259, 176] on span "Network" at bounding box center [242, 171] width 50 height 15
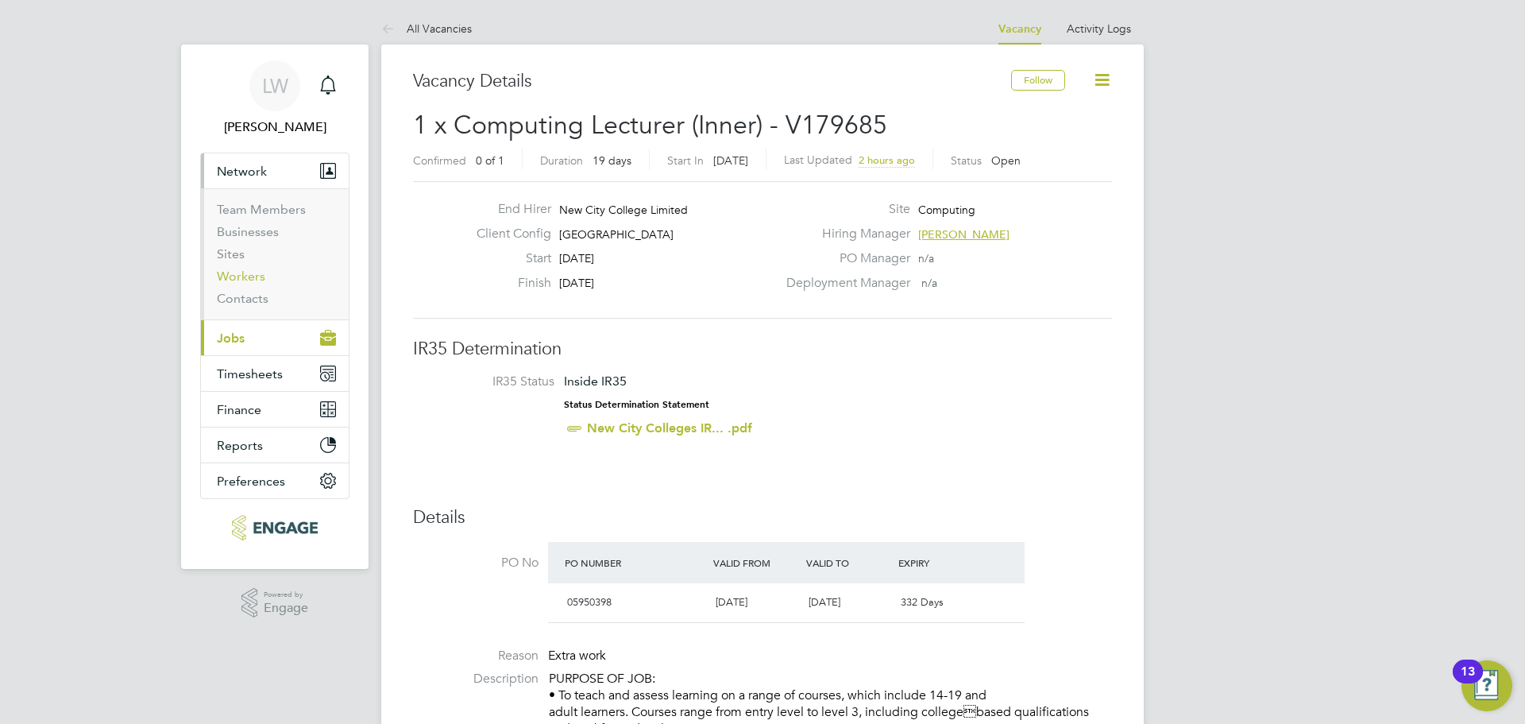
click at [242, 274] on link "Workers" at bounding box center [241, 275] width 48 height 15
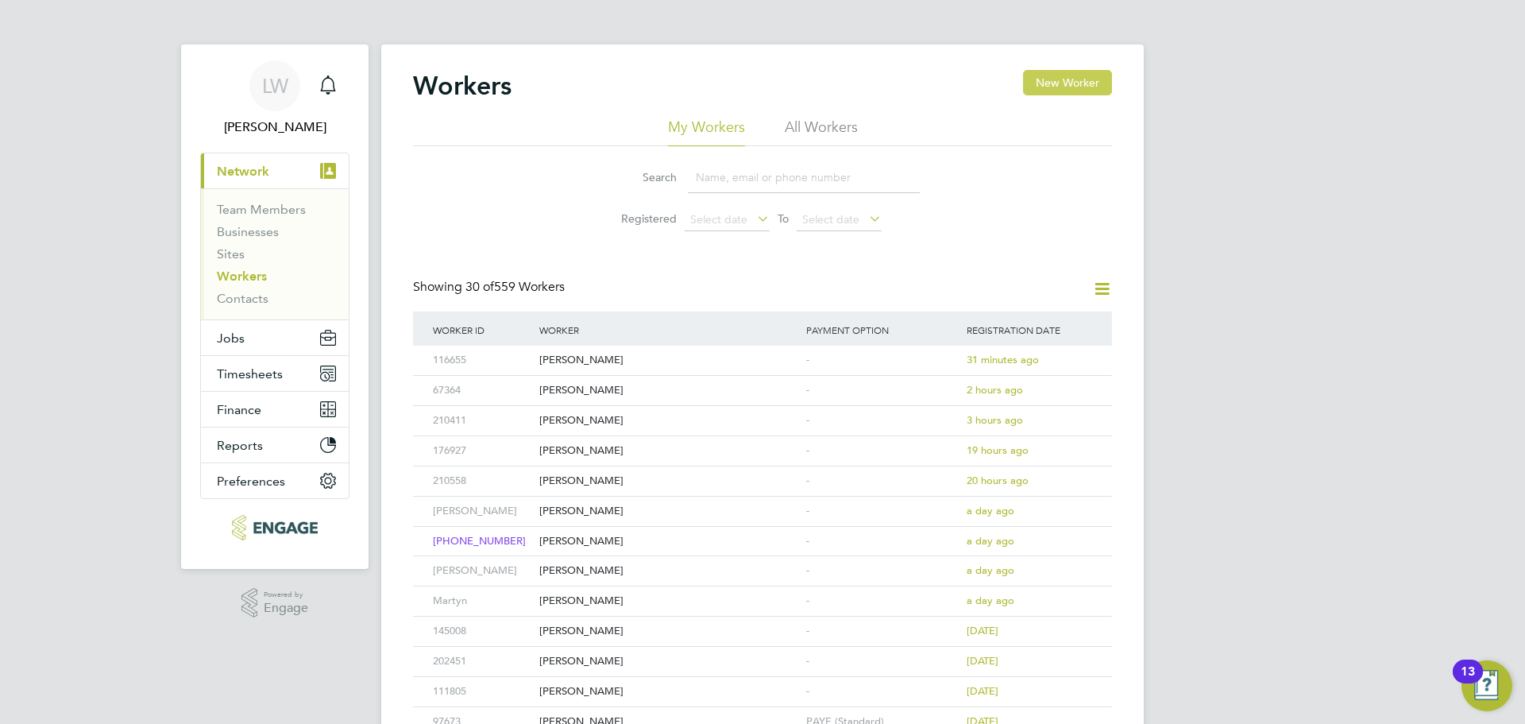
click at [1080, 77] on button "New Worker" at bounding box center [1067, 82] width 89 height 25
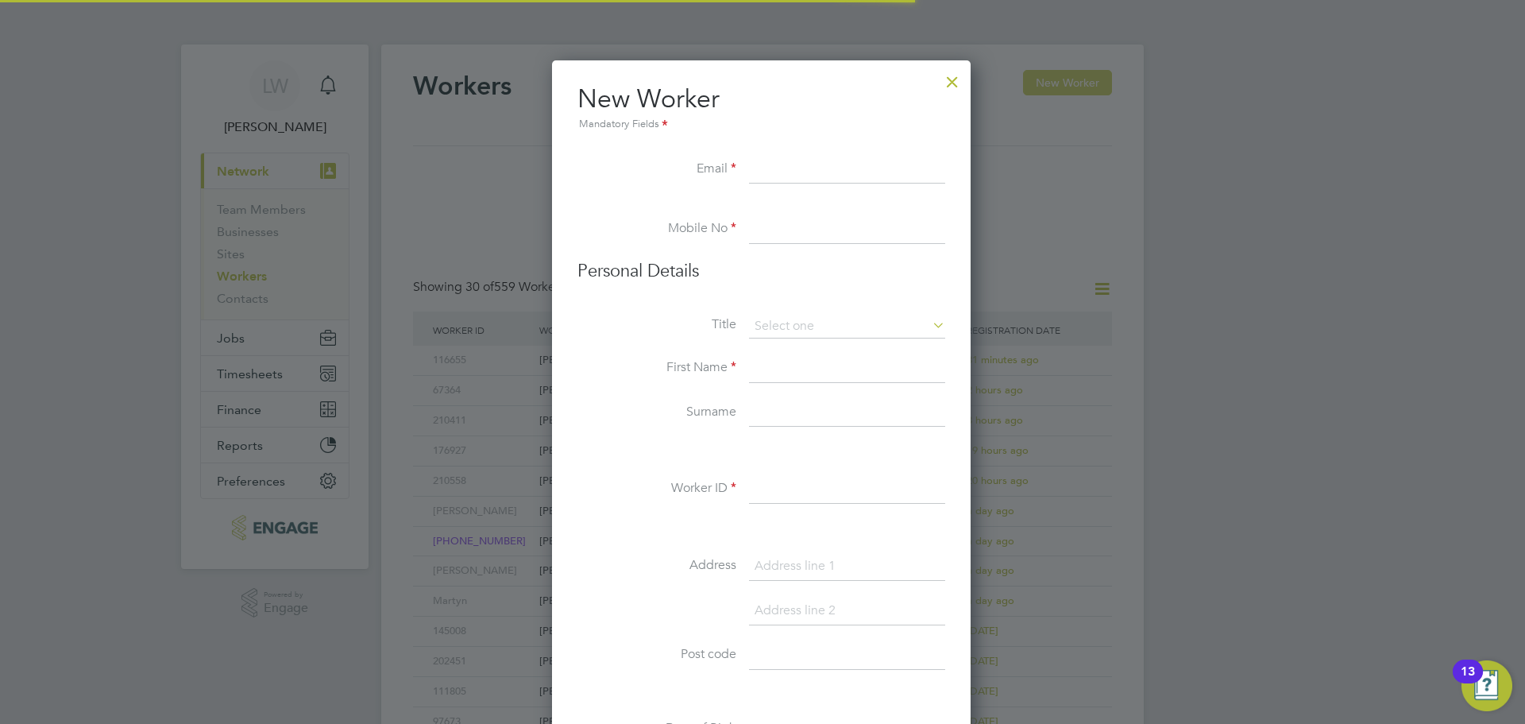
scroll to position [1352, 421]
click at [761, 176] on input at bounding box center [847, 170] width 196 height 29
paste input "[PERSON_NAME] <[EMAIL_ADDRESS][DOMAIN_NAME]>"
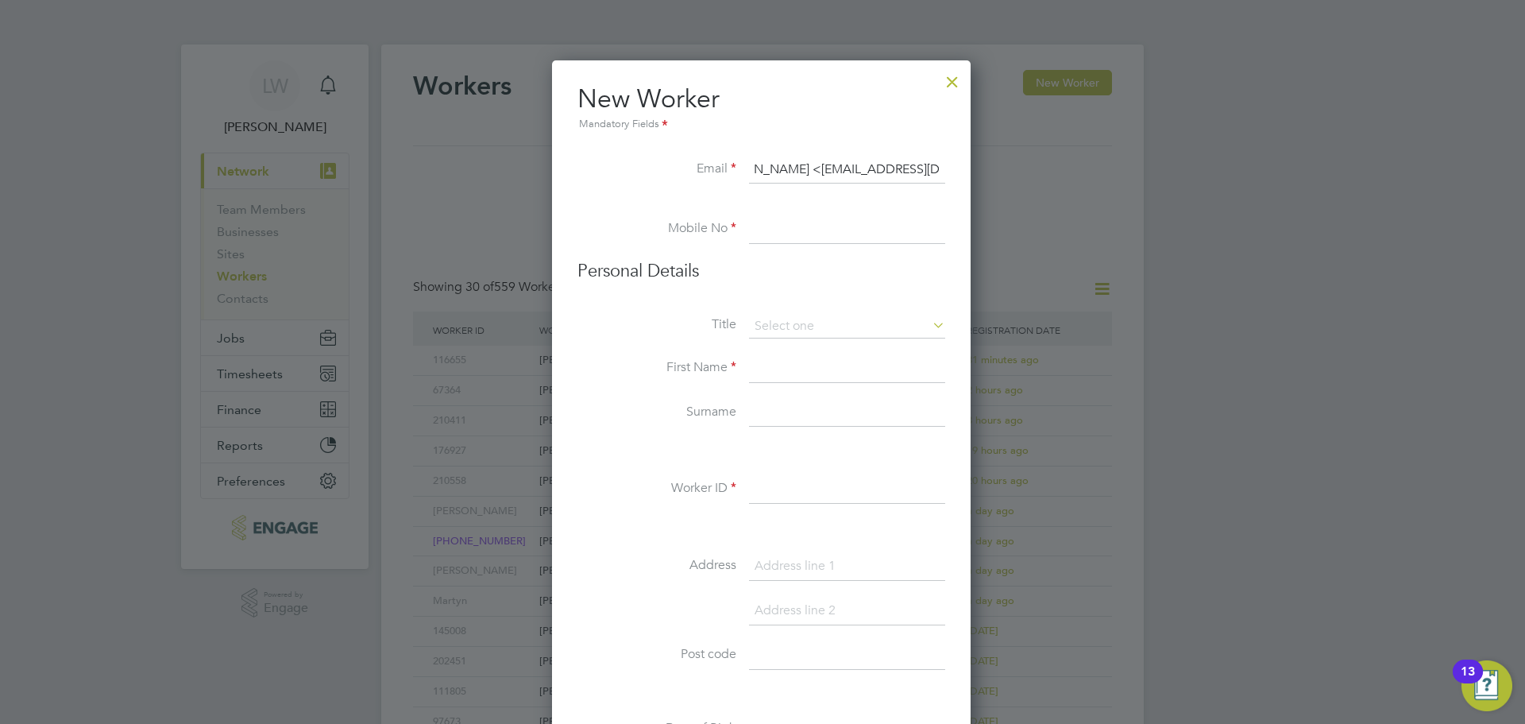
scroll to position [0, 0]
drag, startPoint x: 809, startPoint y: 167, endPoint x: 720, endPoint y: 168, distance: 89.0
click at [720, 168] on li "Email Adaeze Badipe <adaezeb@yahoo.com>" at bounding box center [761, 178] width 368 height 44
click at [936, 164] on input "adaezeb@yahoo.com>" at bounding box center [847, 170] width 196 height 29
type input "adaezeb@yahoo.com"
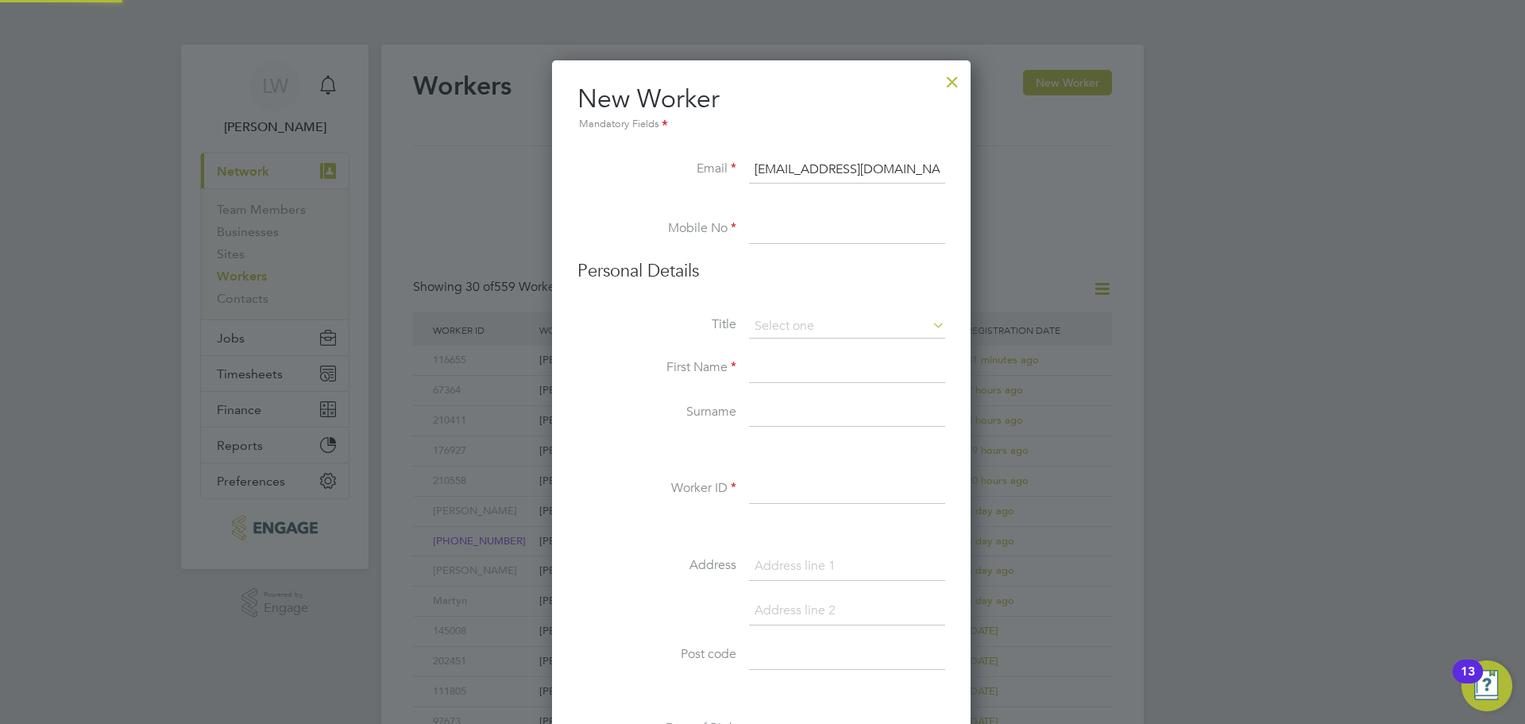
click at [850, 233] on input at bounding box center [847, 229] width 196 height 29
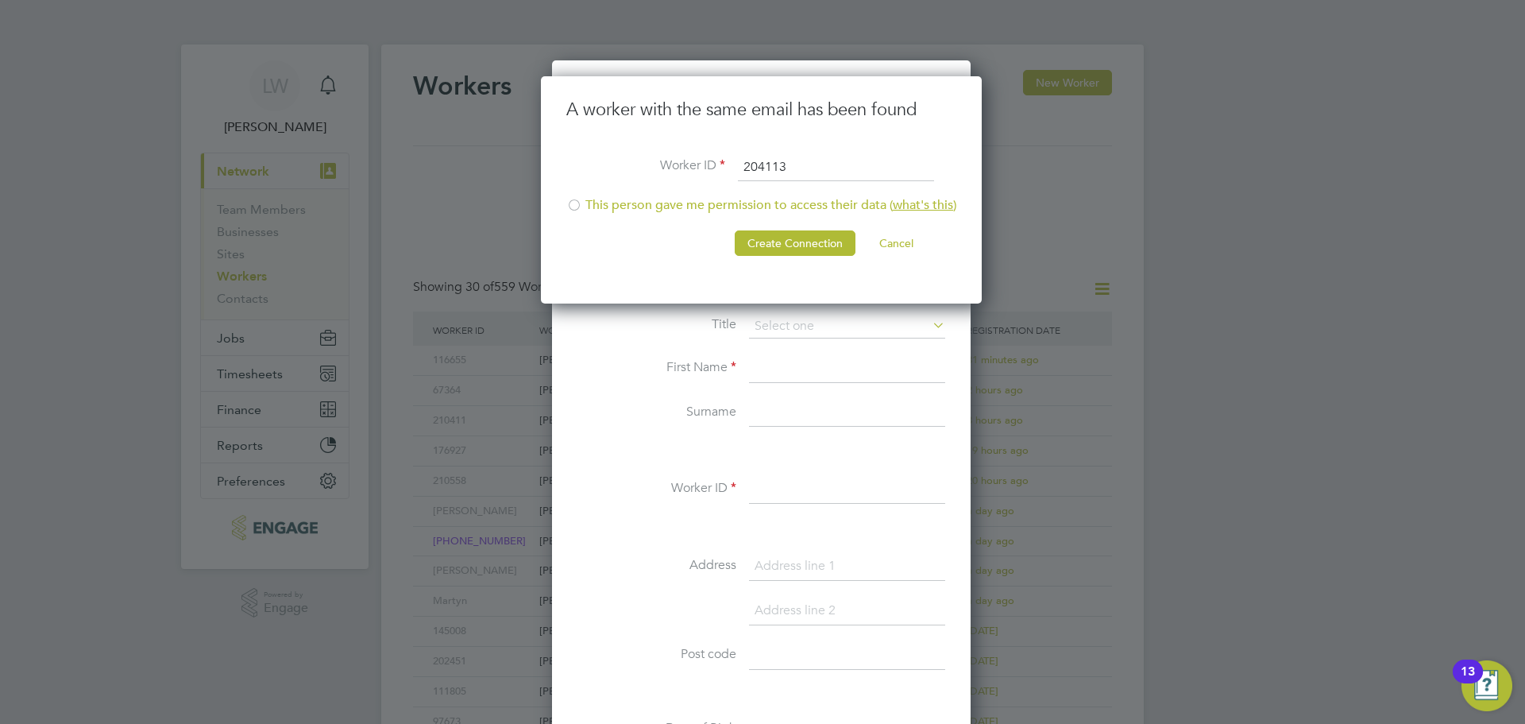
type input "204113"
click at [576, 206] on div at bounding box center [574, 207] width 16 height 16
click at [816, 238] on button "Create Connection" at bounding box center [795, 242] width 121 height 25
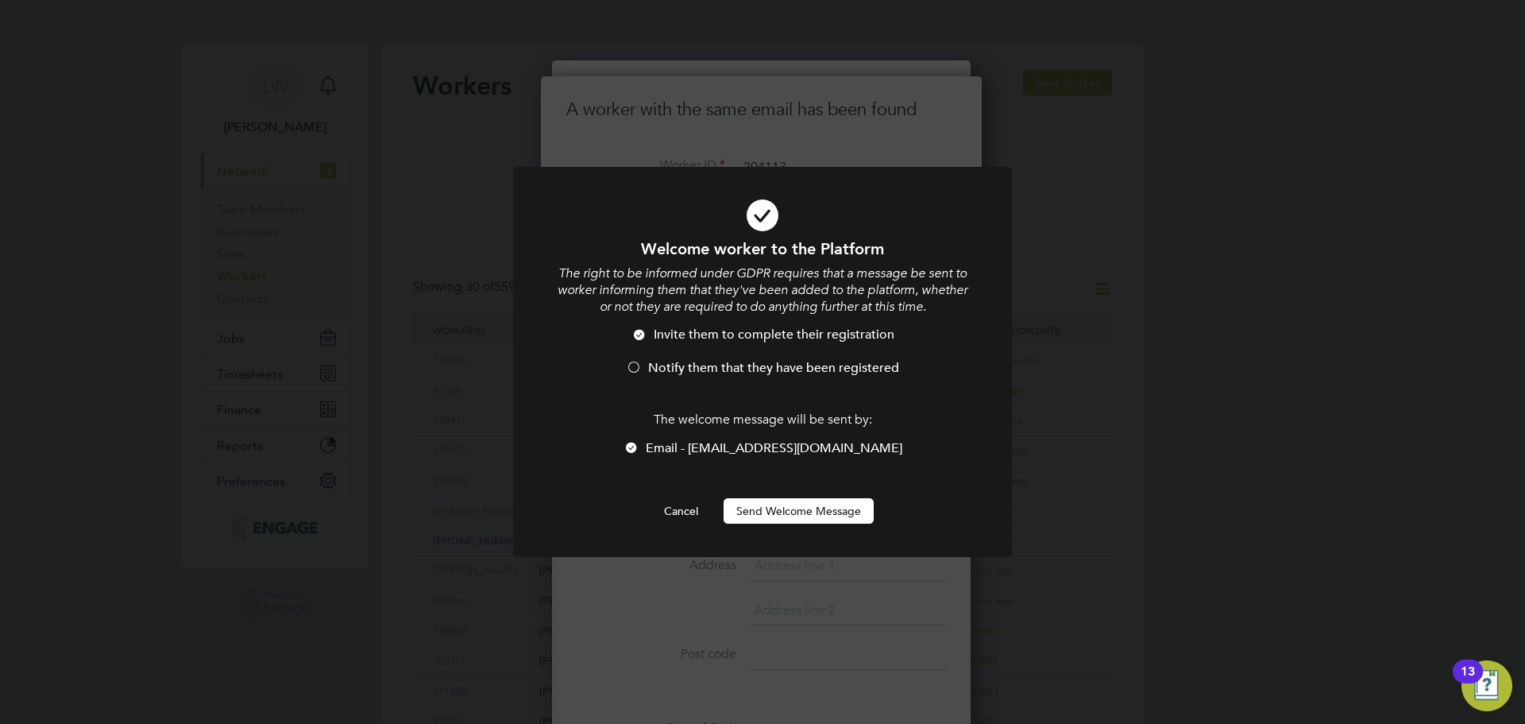
click at [637, 367] on div at bounding box center [634, 369] width 16 height 16
click at [796, 507] on button "Send Welcome Message" at bounding box center [799, 510] width 150 height 25
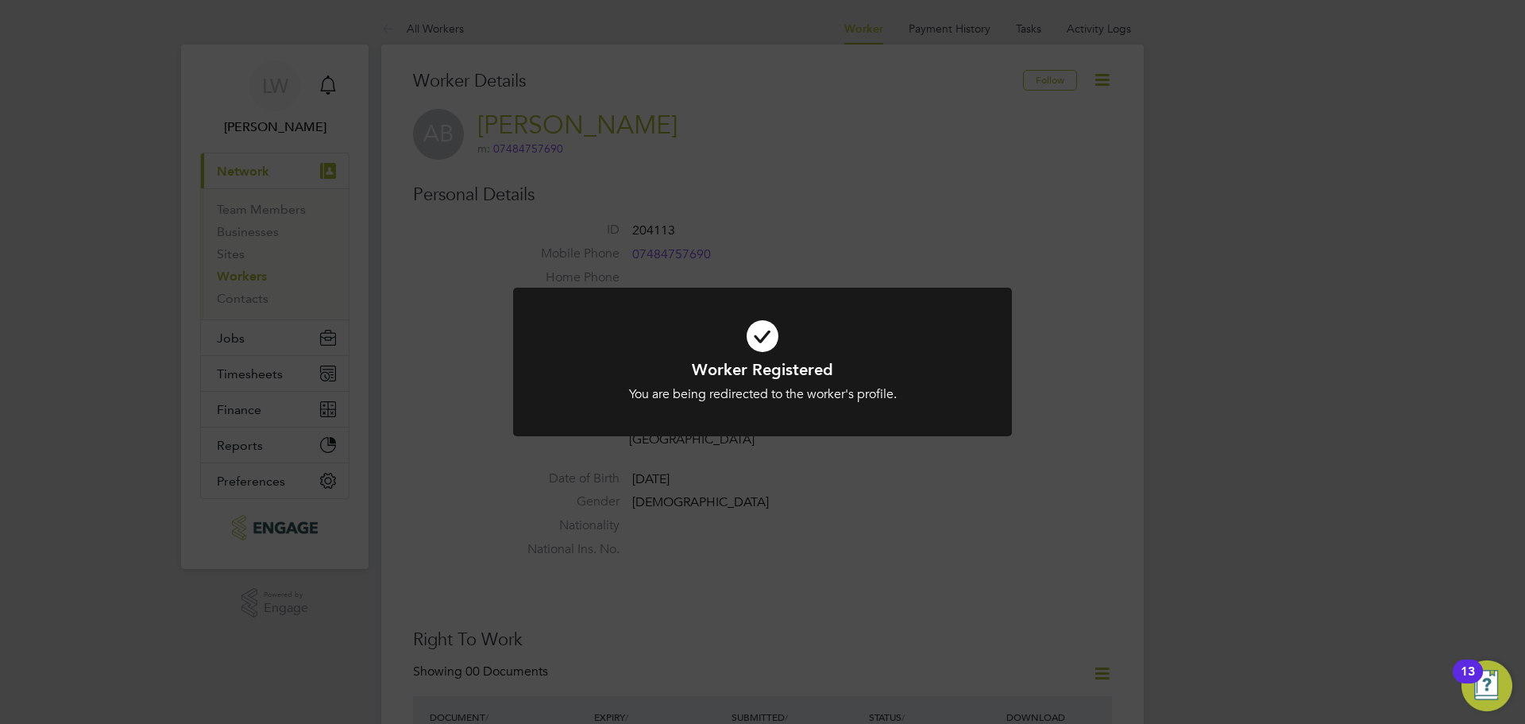
click at [270, 316] on div "Worker Registered You are being redirected to the worker's profile. Cancel Okay" at bounding box center [762, 362] width 1525 height 724
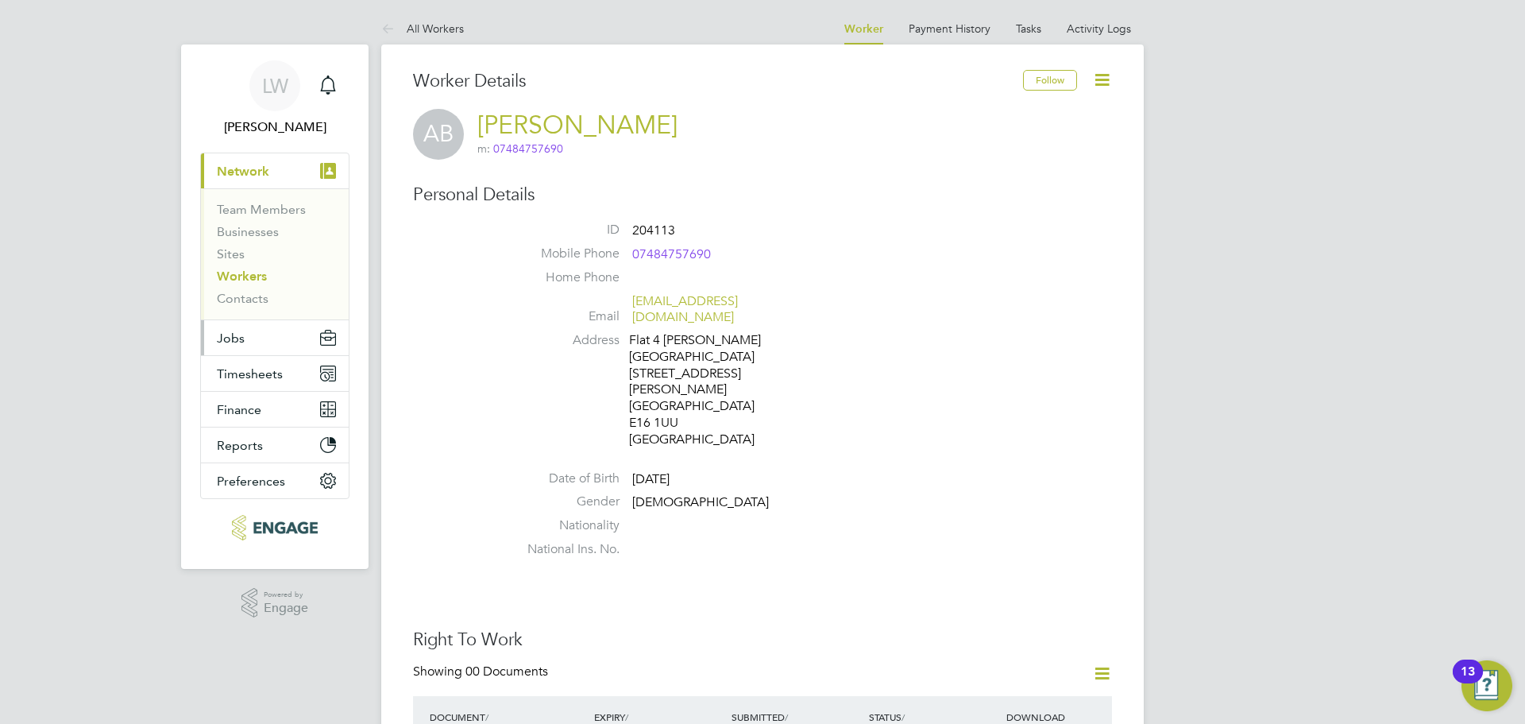
click at [266, 329] on button "Jobs" at bounding box center [275, 337] width 148 height 35
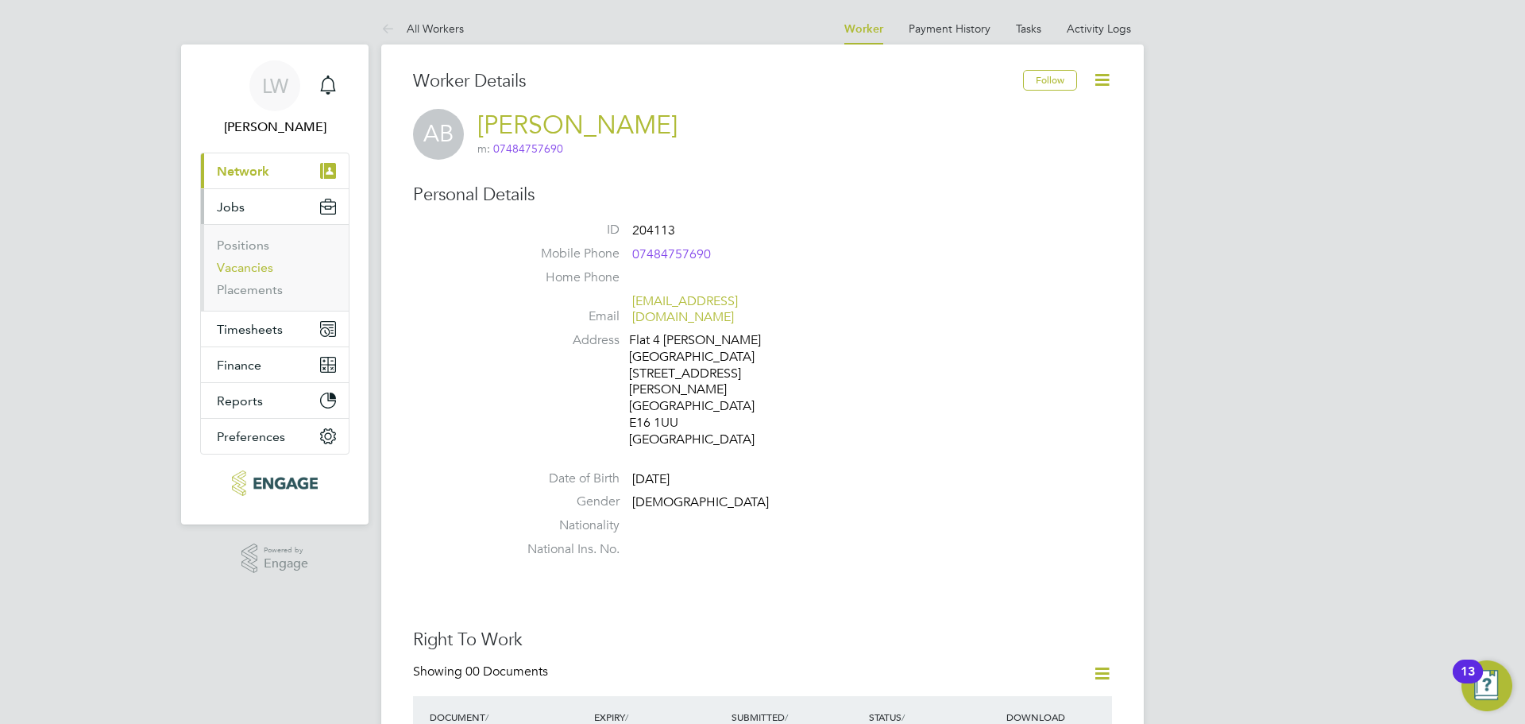
click at [235, 260] on link "Vacancies" at bounding box center [245, 267] width 56 height 15
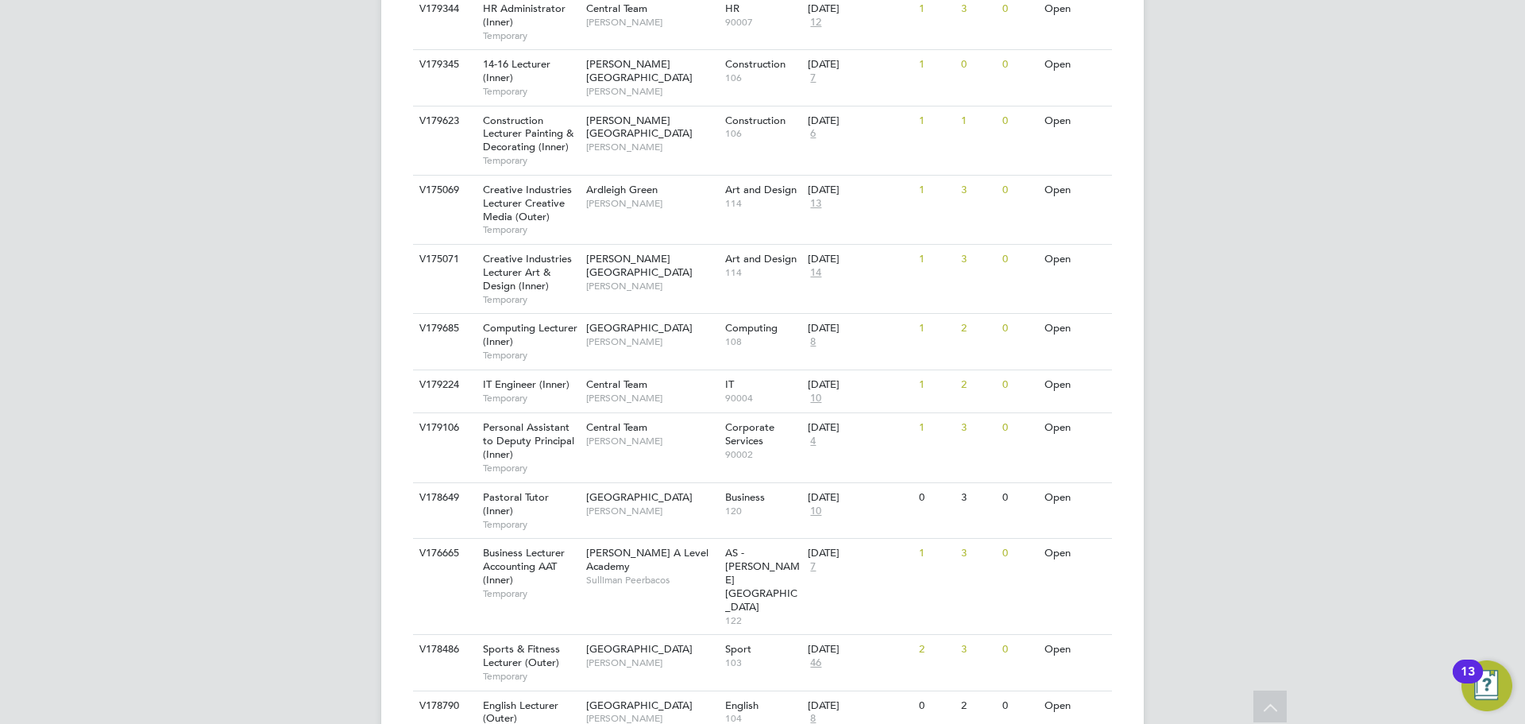
scroll to position [1112, 0]
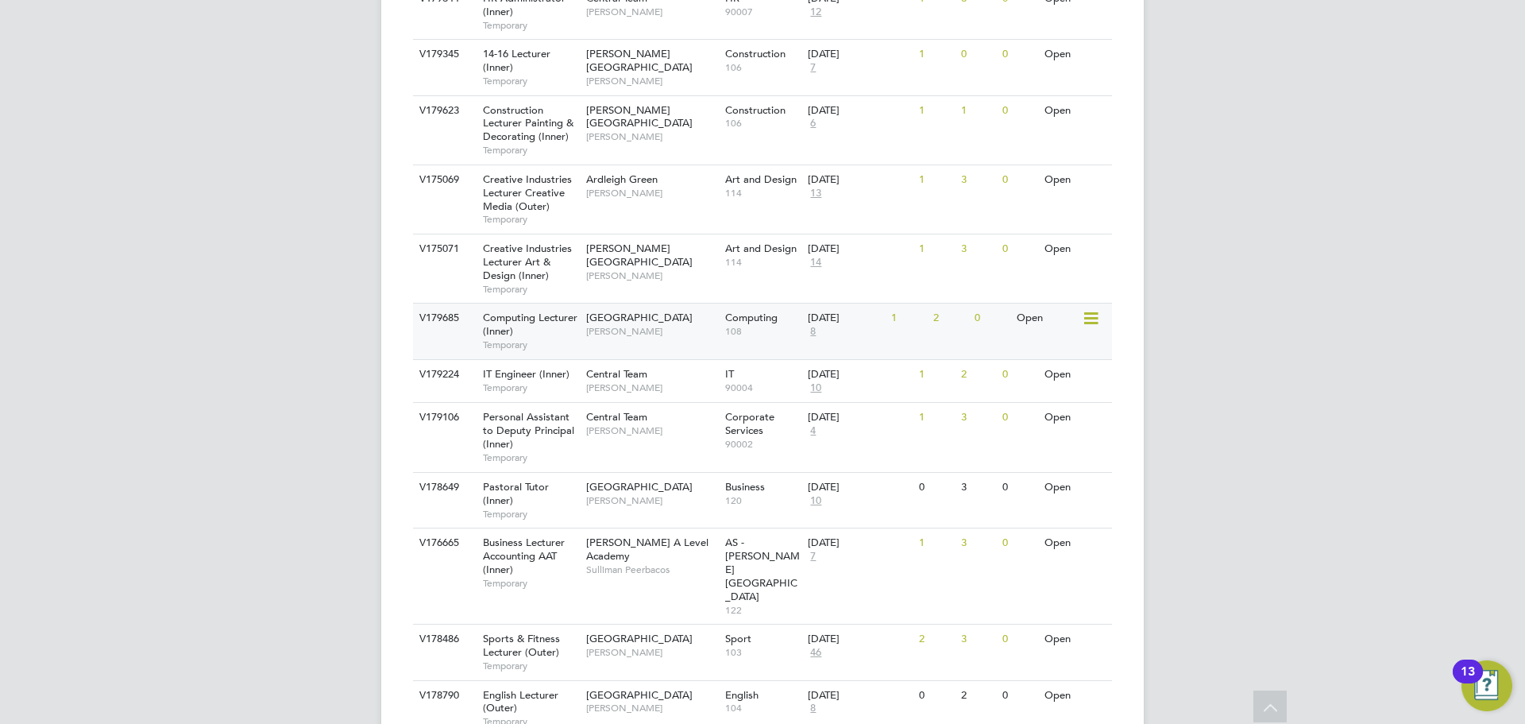
click at [570, 311] on span "Computing Lecturer (Inner)" at bounding box center [530, 324] width 95 height 27
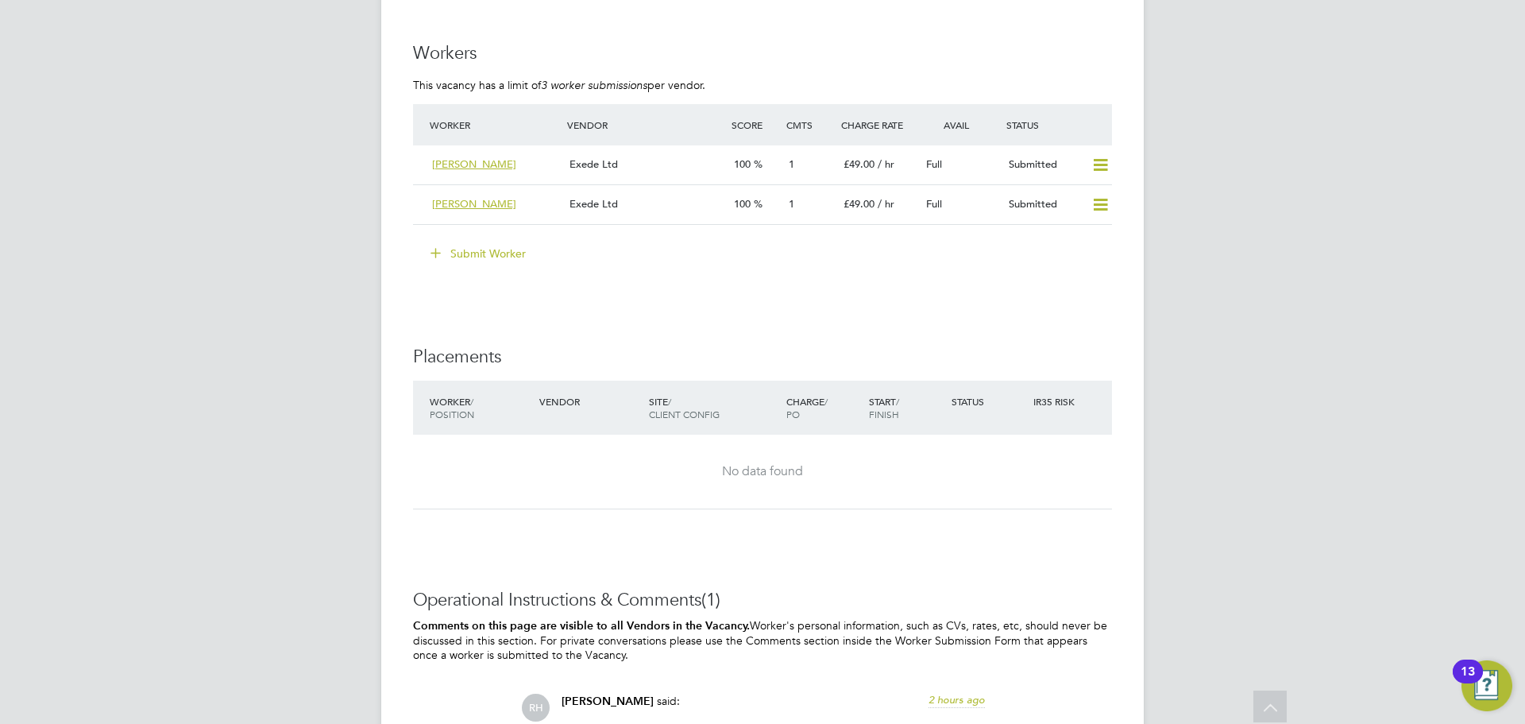
scroll to position [2833, 0]
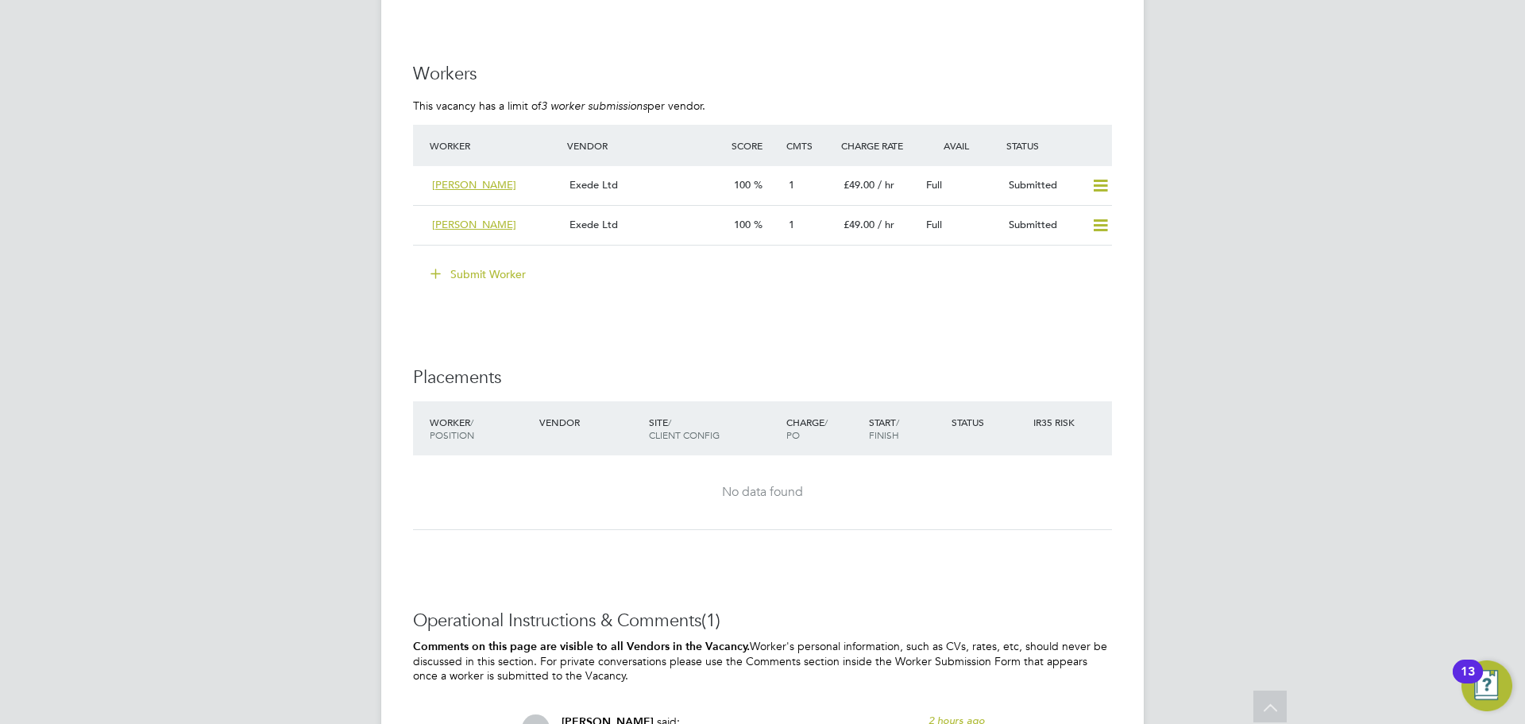
click at [458, 279] on button "Submit Worker" at bounding box center [478, 273] width 119 height 25
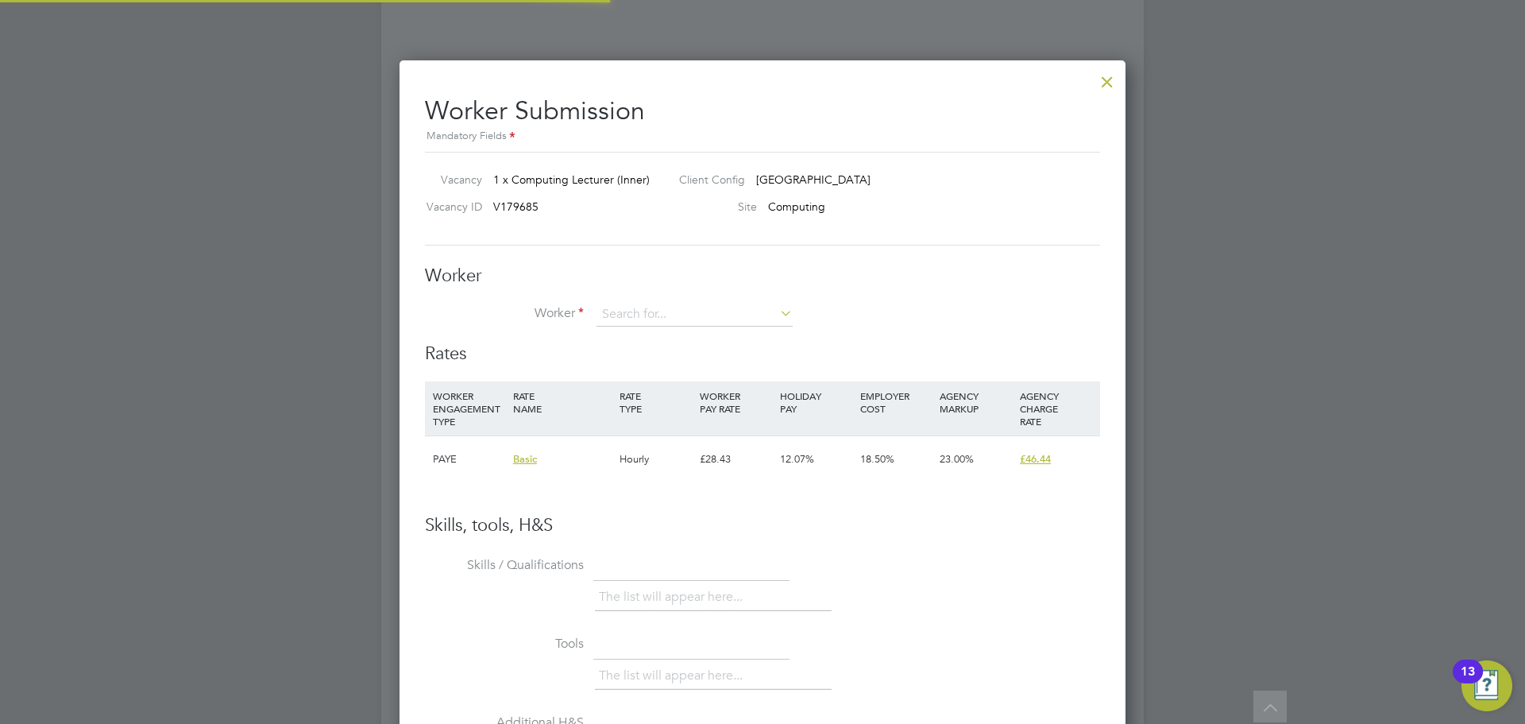
scroll to position [24, 413]
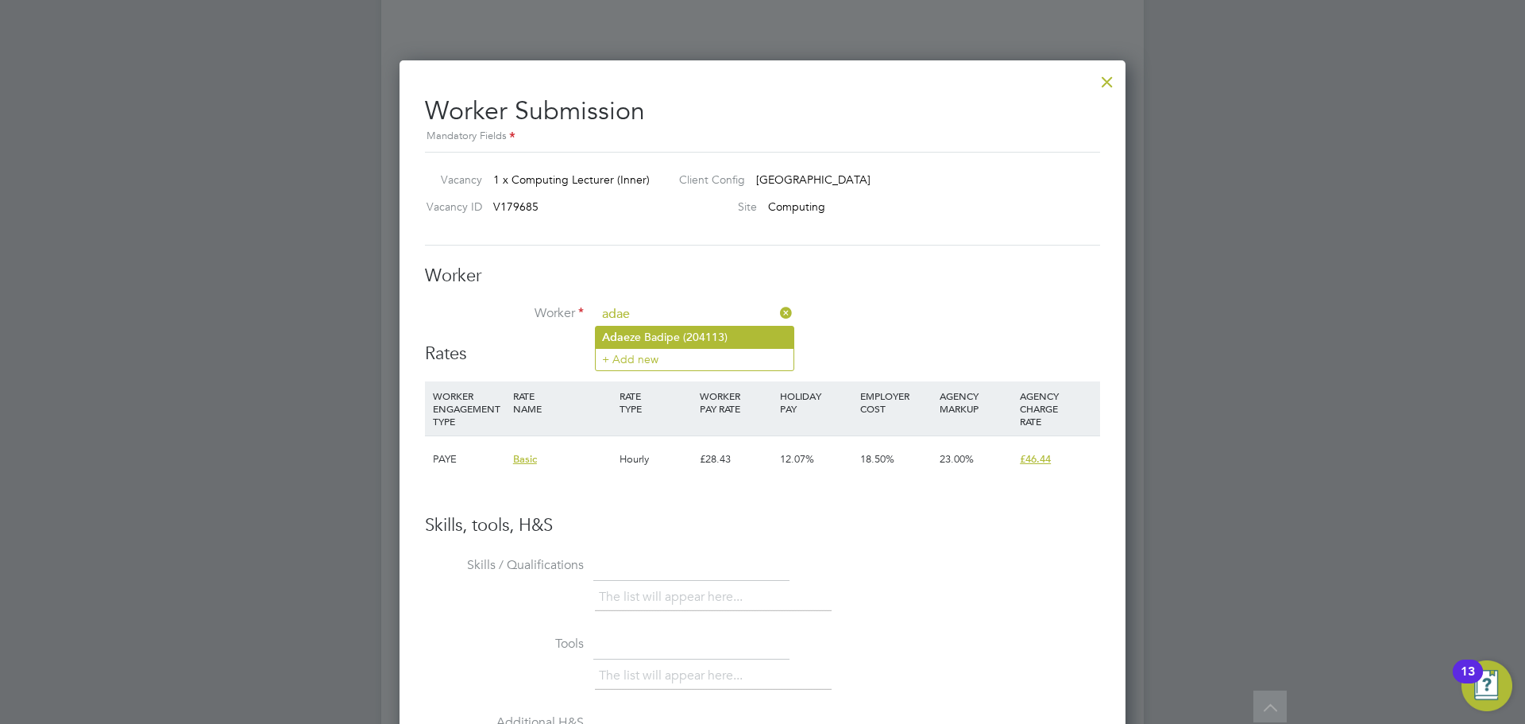
click at [653, 342] on li "Adae ze Badipe (204113)" at bounding box center [695, 336] width 198 height 21
type input "Adaeze Badipe (204113)"
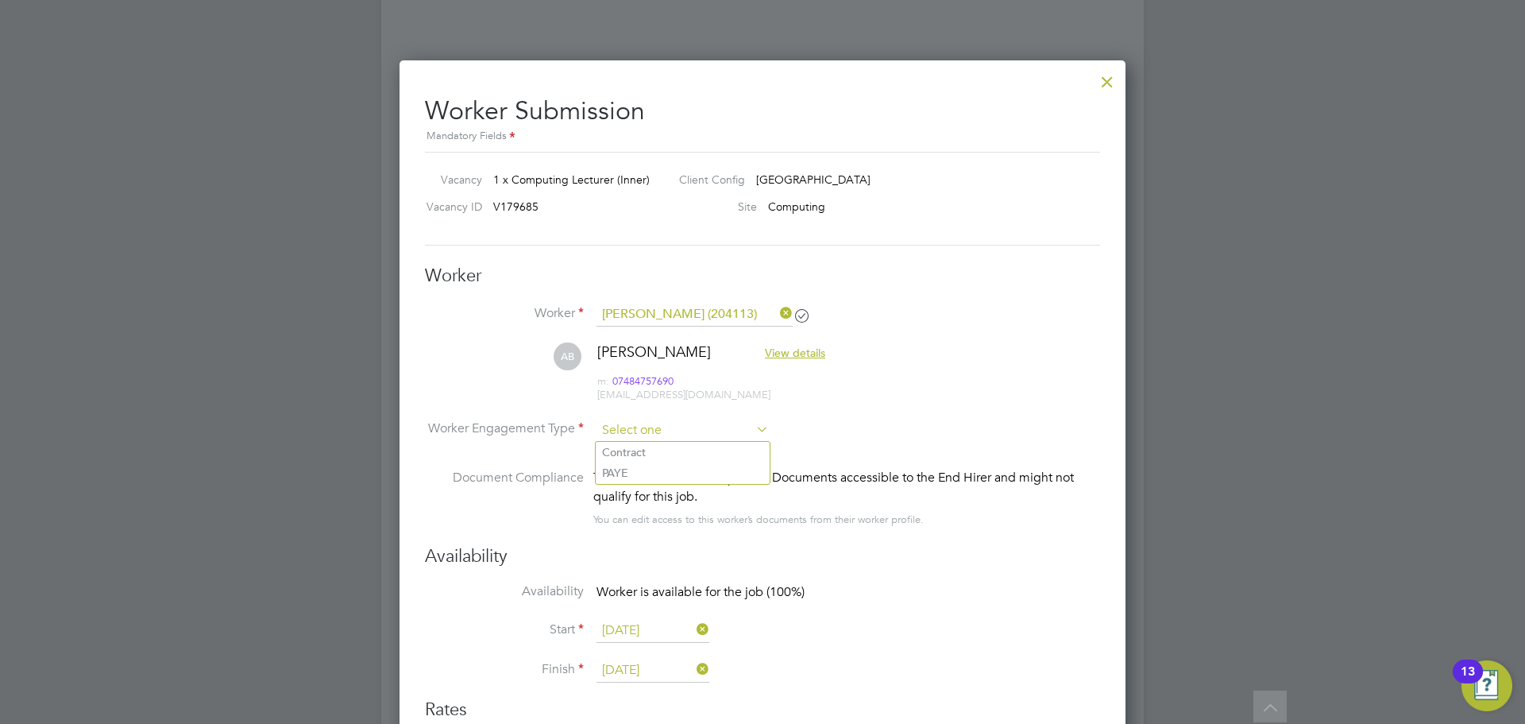
click at [640, 433] on input at bounding box center [683, 431] width 172 height 24
click at [634, 473] on li "PAYE" at bounding box center [683, 472] width 174 height 21
type input "PAYE"
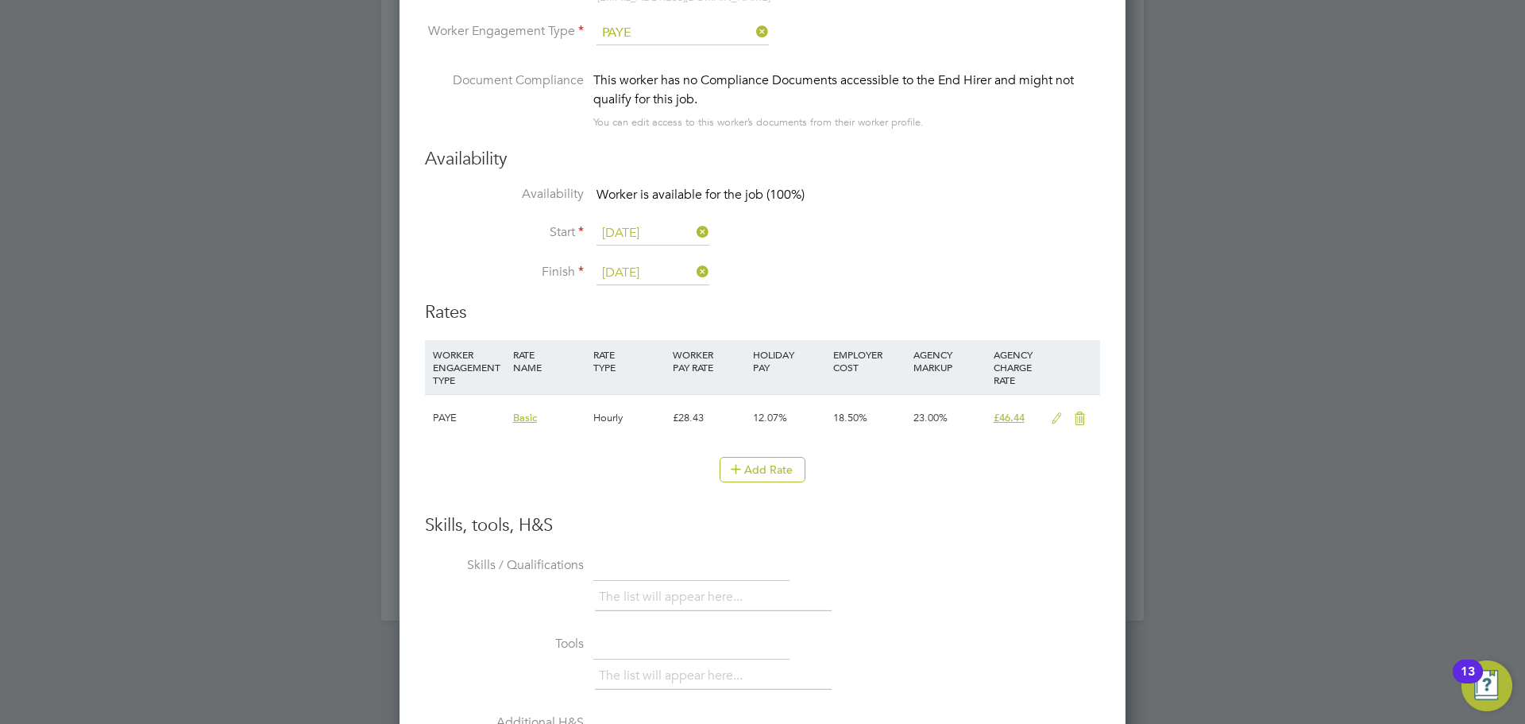
click at [1057, 420] on icon at bounding box center [1057, 418] width 20 height 13
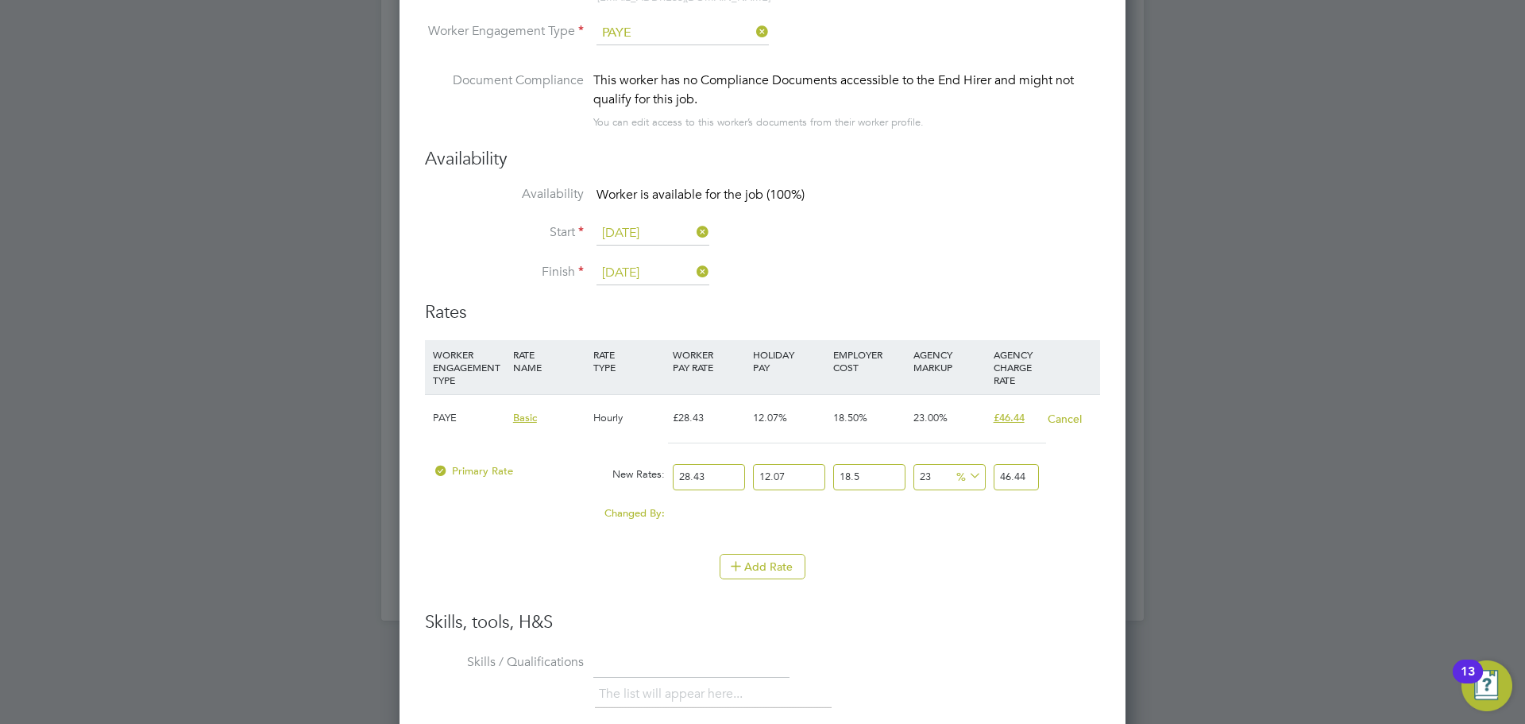
drag, startPoint x: 718, startPoint y: 474, endPoint x: 664, endPoint y: 476, distance: 54.0
click at [664, 476] on div "Primary Rate New Rates: 28.43 12.07 n/a 18.5 n/a 23 0 % 46.44" at bounding box center [762, 477] width 675 height 42
type input "3"
type input "4.900428855"
type input "30"
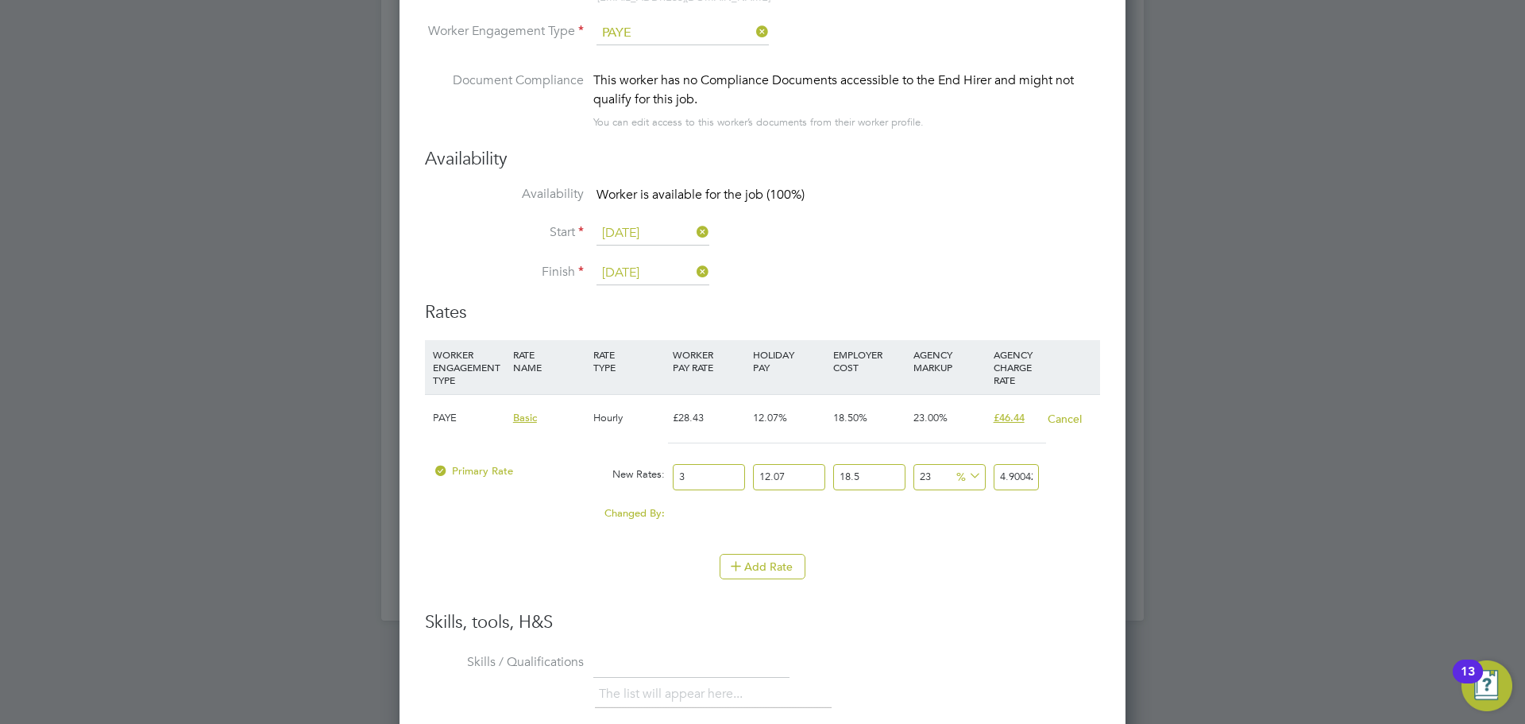
type input "49.00428855"
type input "30"
drag, startPoint x: 1010, startPoint y: 477, endPoint x: 1082, endPoint y: 464, distance: 72.8
click at [1082, 464] on div "Primary Rate New Rates: 30 12.07 n/a 18.5 n/a 23 9.16340355 % 49.00428855" at bounding box center [762, 477] width 675 height 42
type input "22.989235806383316"
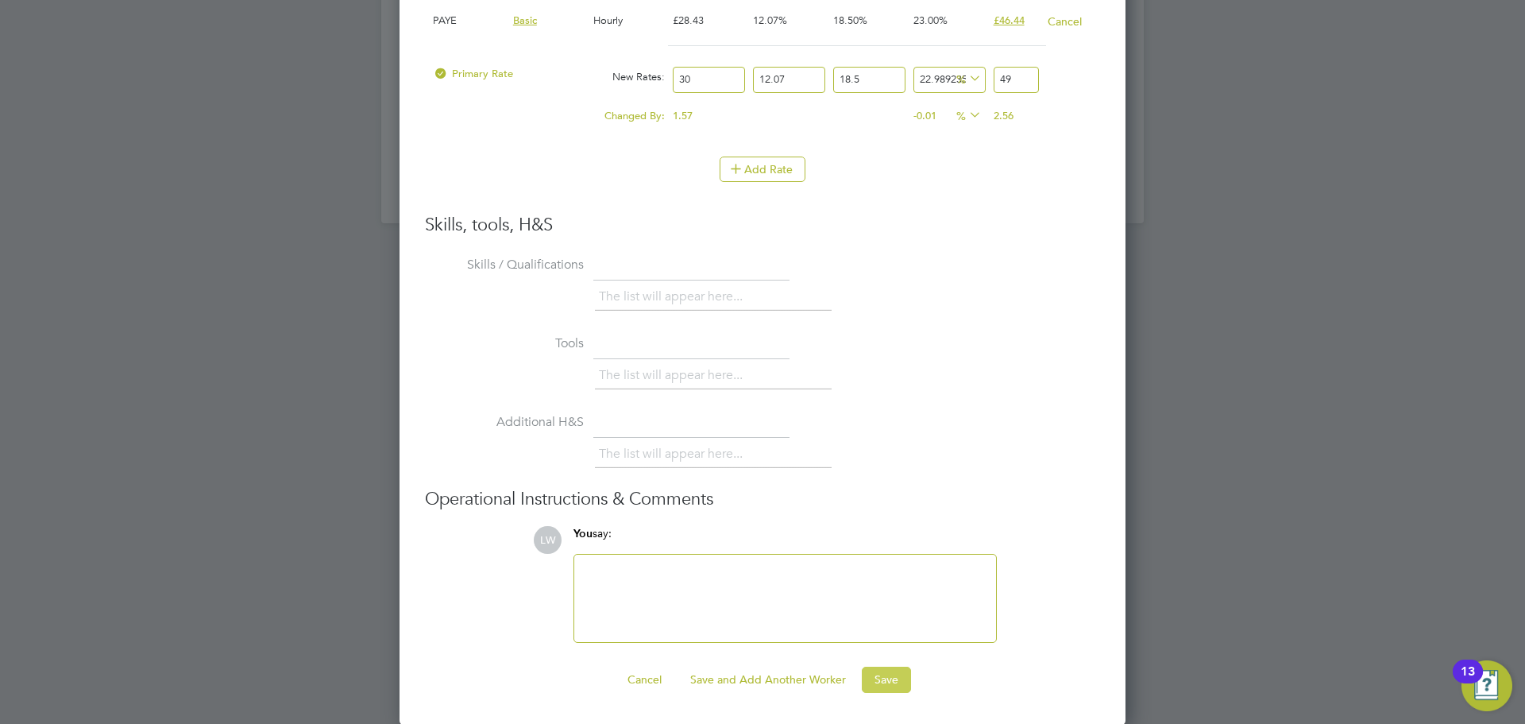
type input "49"
click at [883, 686] on button "Save" at bounding box center [886, 678] width 49 height 25
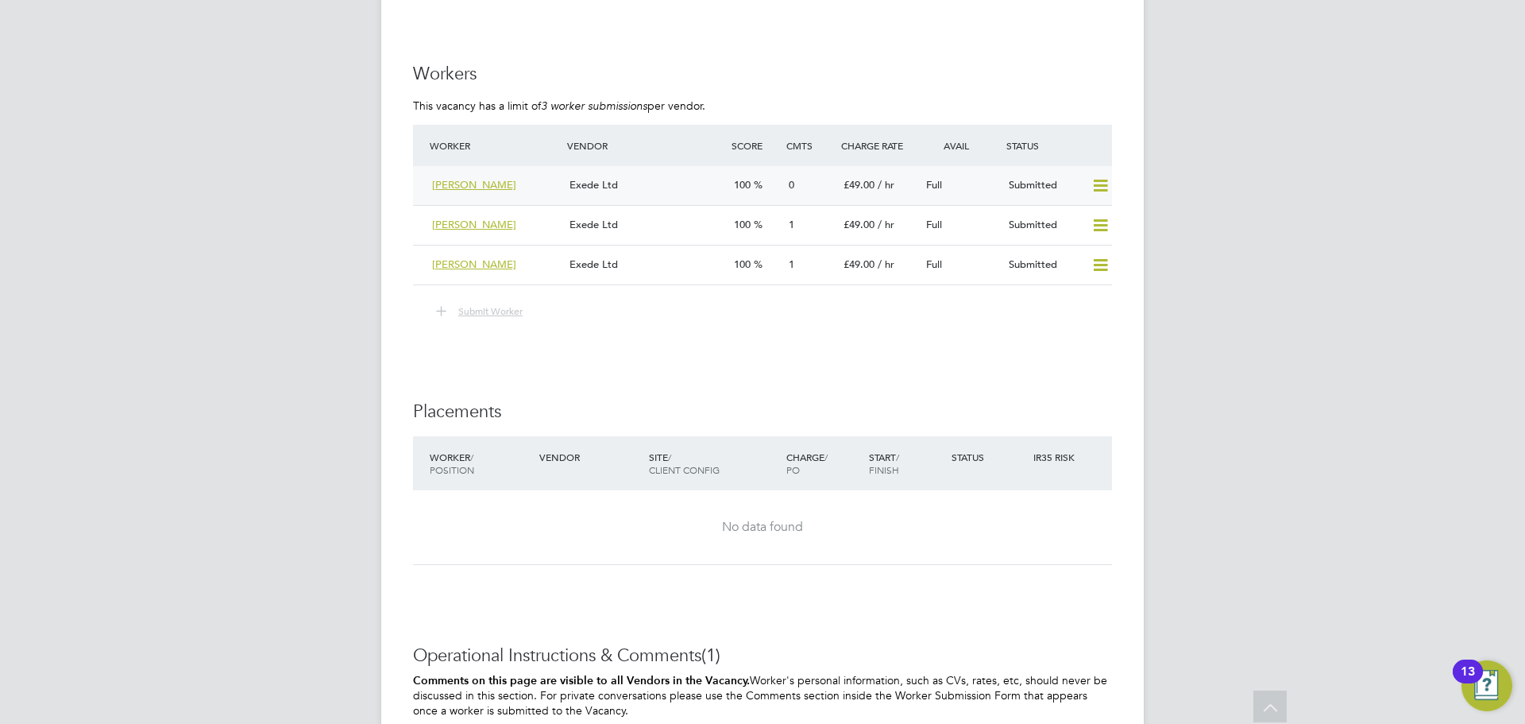
click at [666, 184] on div "Exede Ltd" at bounding box center [645, 185] width 164 height 26
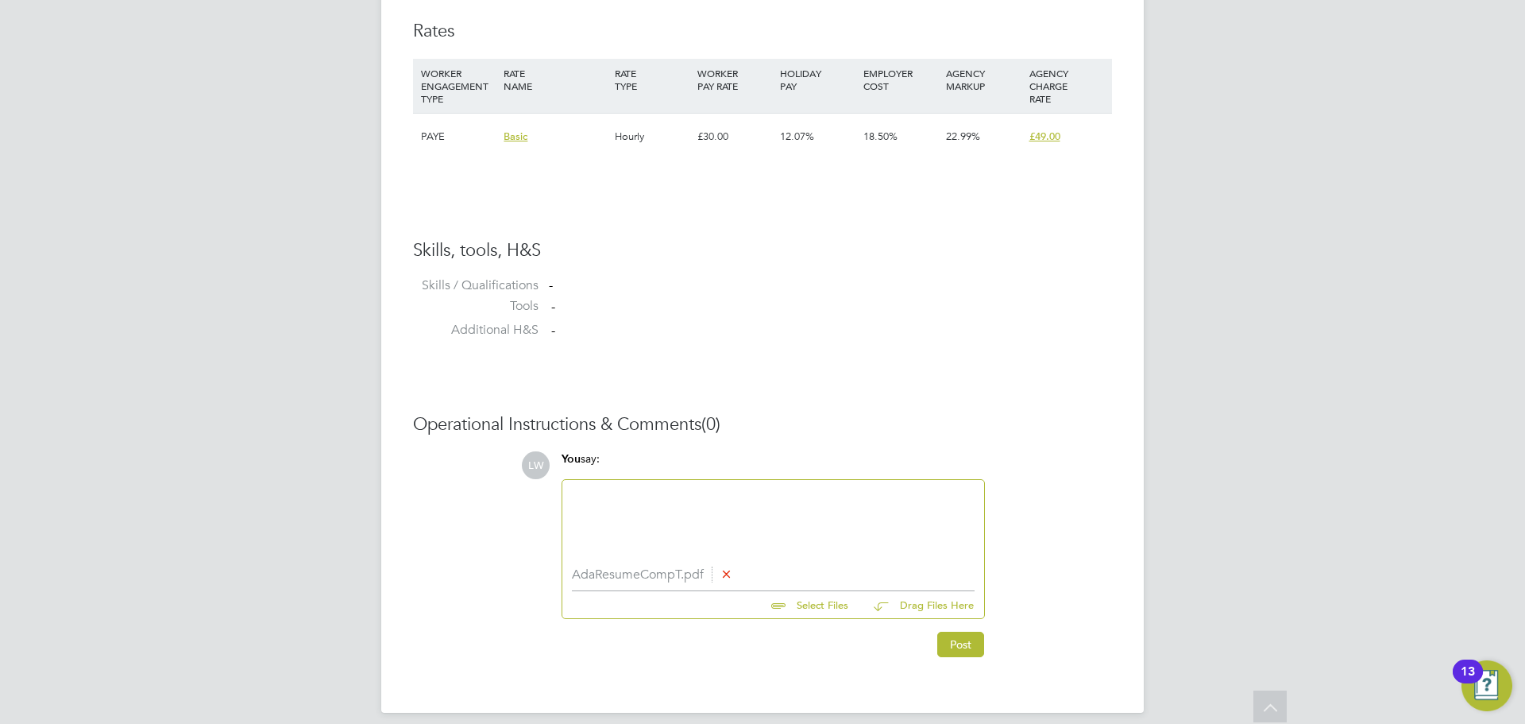
click at [701, 516] on div at bounding box center [773, 523] width 403 height 68
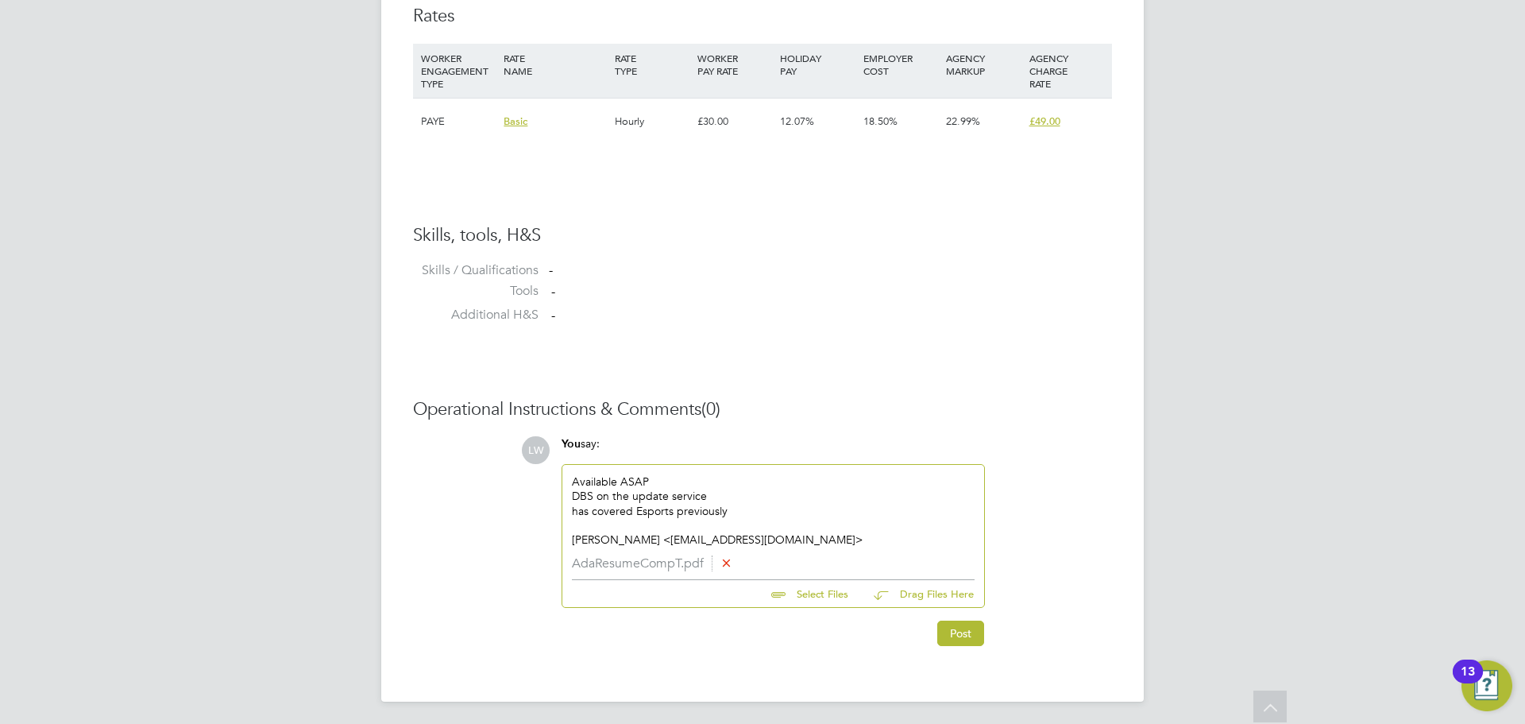
click at [770, 548] on div "Available ASAP DBS on the update service has covered Esports previously Adaeze …" at bounding box center [773, 510] width 422 height 91
click at [763, 548] on div "Available ASAP DBS on the update service has covered Esports previously Adaeze …" at bounding box center [773, 510] width 422 height 91
drag, startPoint x: 778, startPoint y: 535, endPoint x: 565, endPoint y: 548, distance: 214.1
click at [565, 548] on div "Available ASAP DBS on the update service has covered Esports previously Adaeze …" at bounding box center [773, 510] width 422 height 91
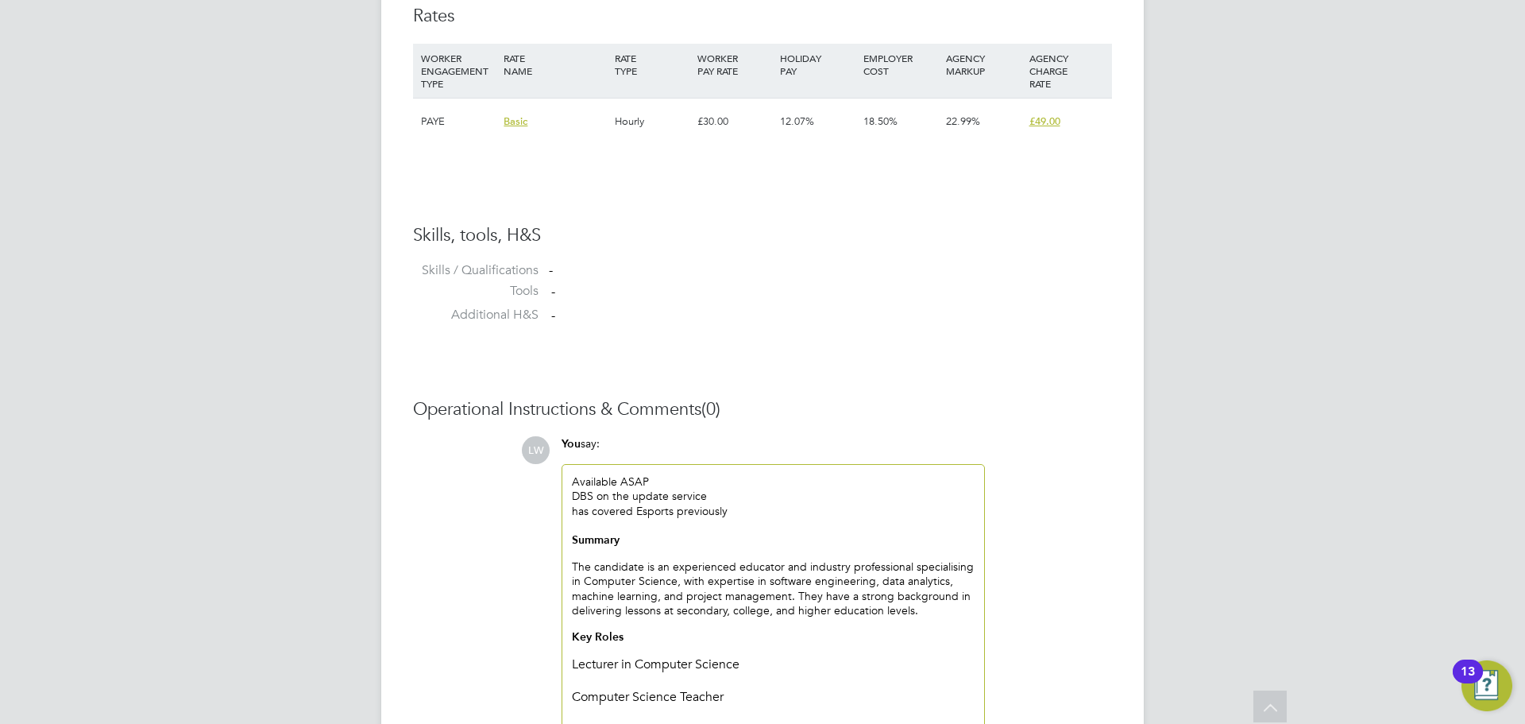
scroll to position [1249, 0]
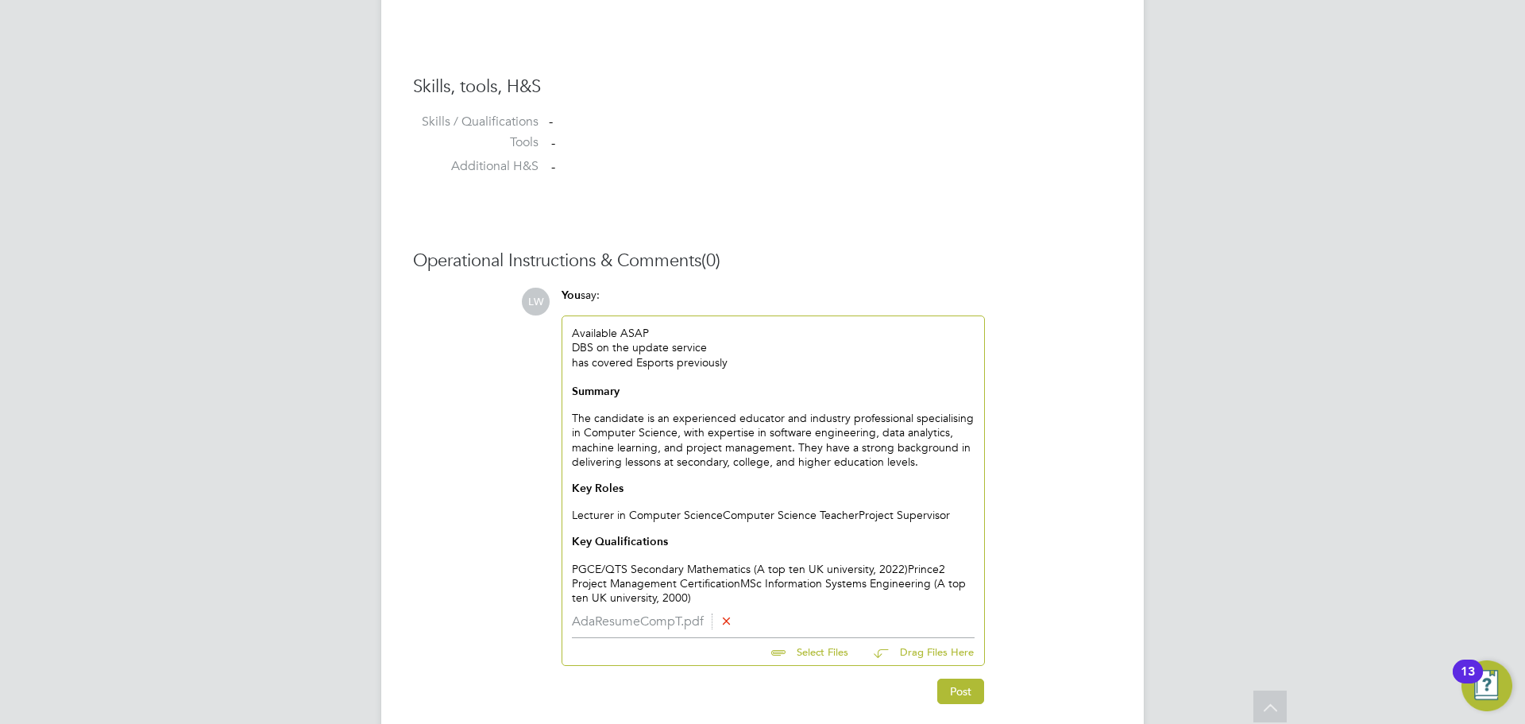
click at [904, 562] on div "Summary The candidate is an experienced educator and industry professional spec…" at bounding box center [773, 494] width 403 height 221
click at [787, 579] on div "Prince2 Project Management Certification MSc Information Systems Engineering (A…" at bounding box center [773, 590] width 403 height 29
click at [722, 511] on div "Summary The candidate is an experienced educator and industry professional spec…" at bounding box center [773, 480] width 403 height 192
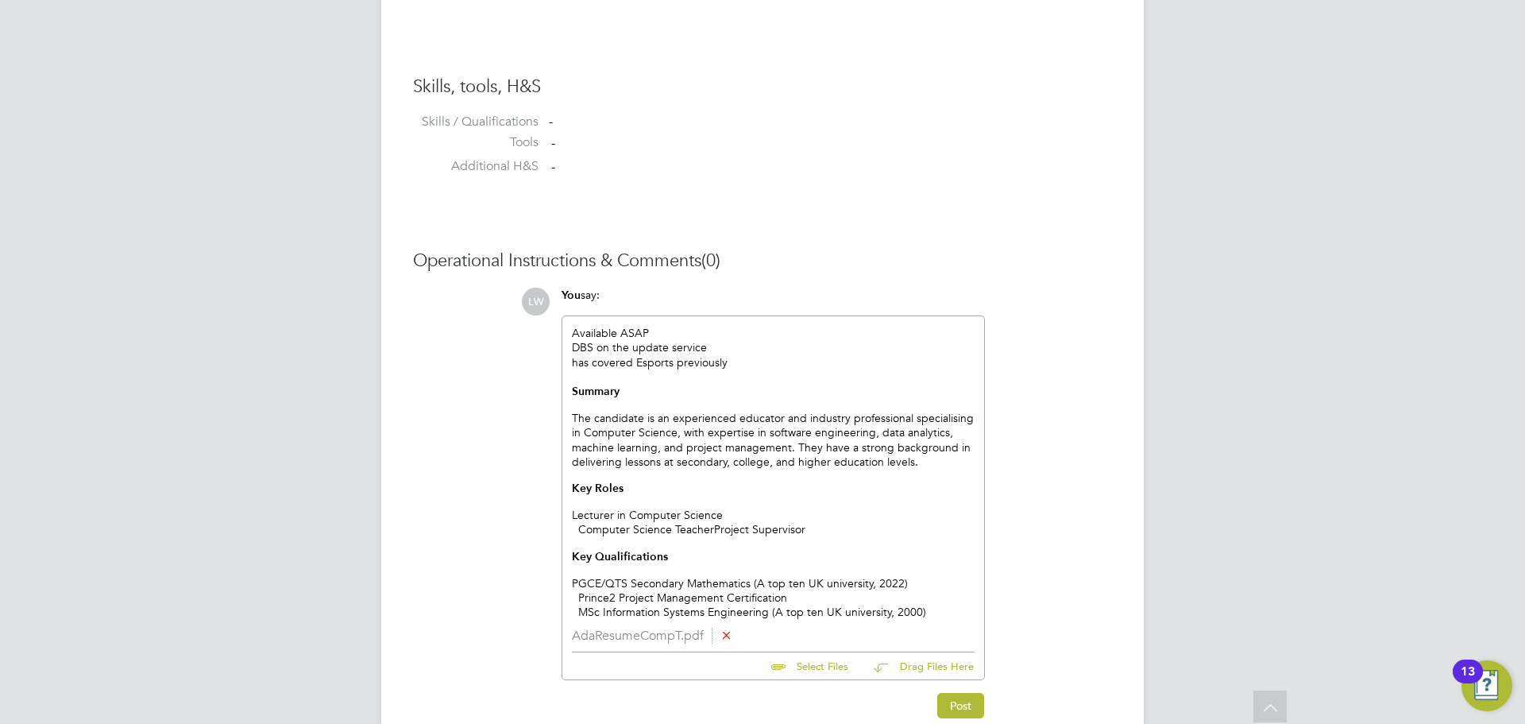
click at [673, 525] on div "Computer Science Teacher Project Supervisor Key Qualifications PGCE/QTS Seconda…" at bounding box center [773, 556] width 403 height 68
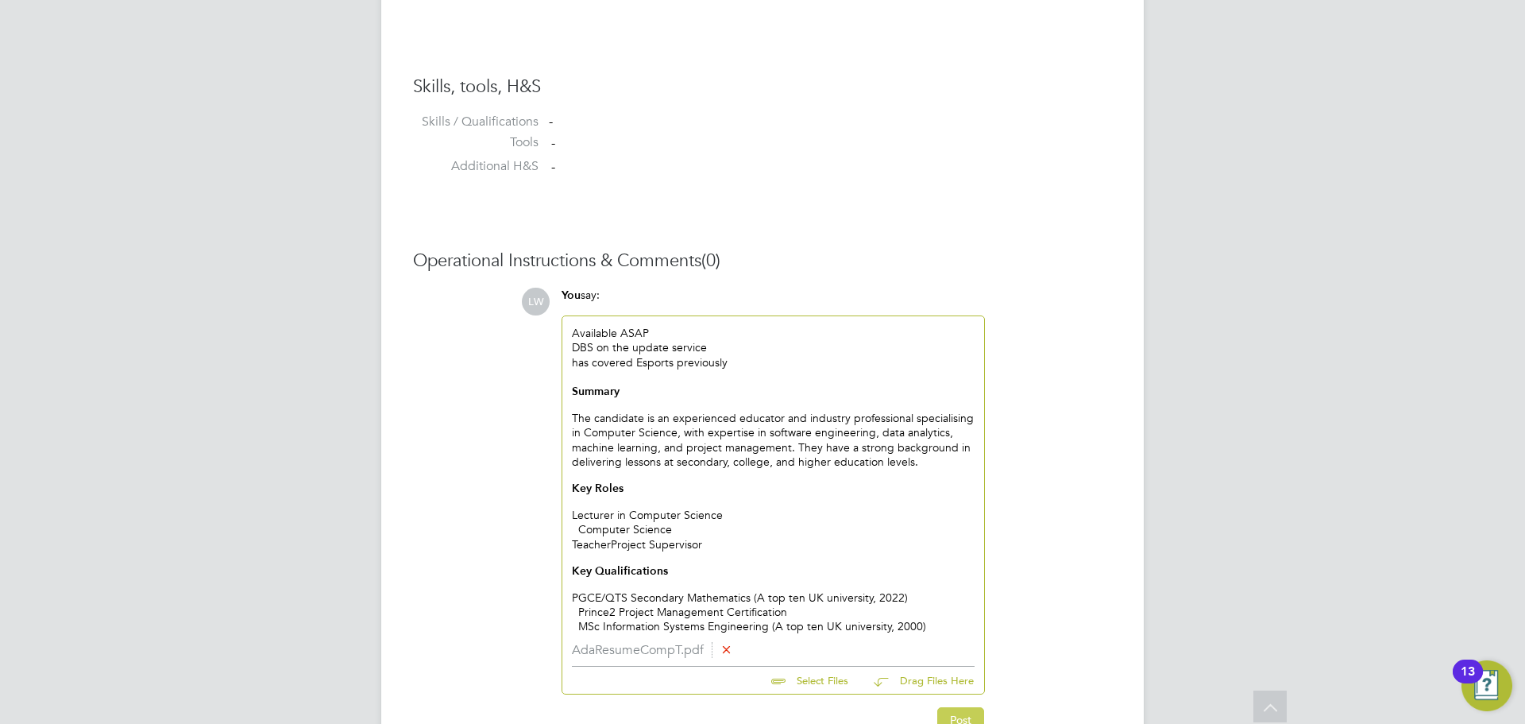
click at [965, 717] on button "Post" at bounding box center [960, 719] width 47 height 25
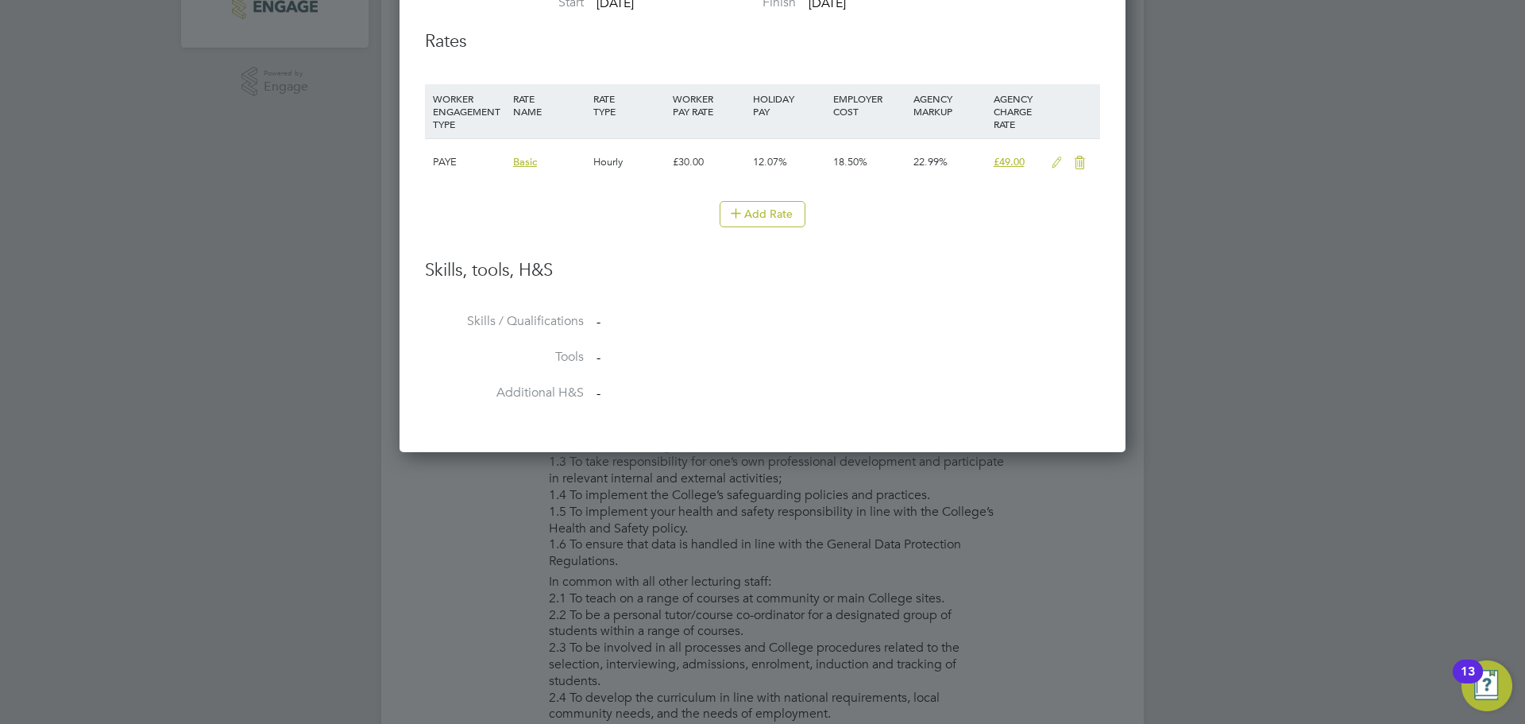
scroll to position [874, 0]
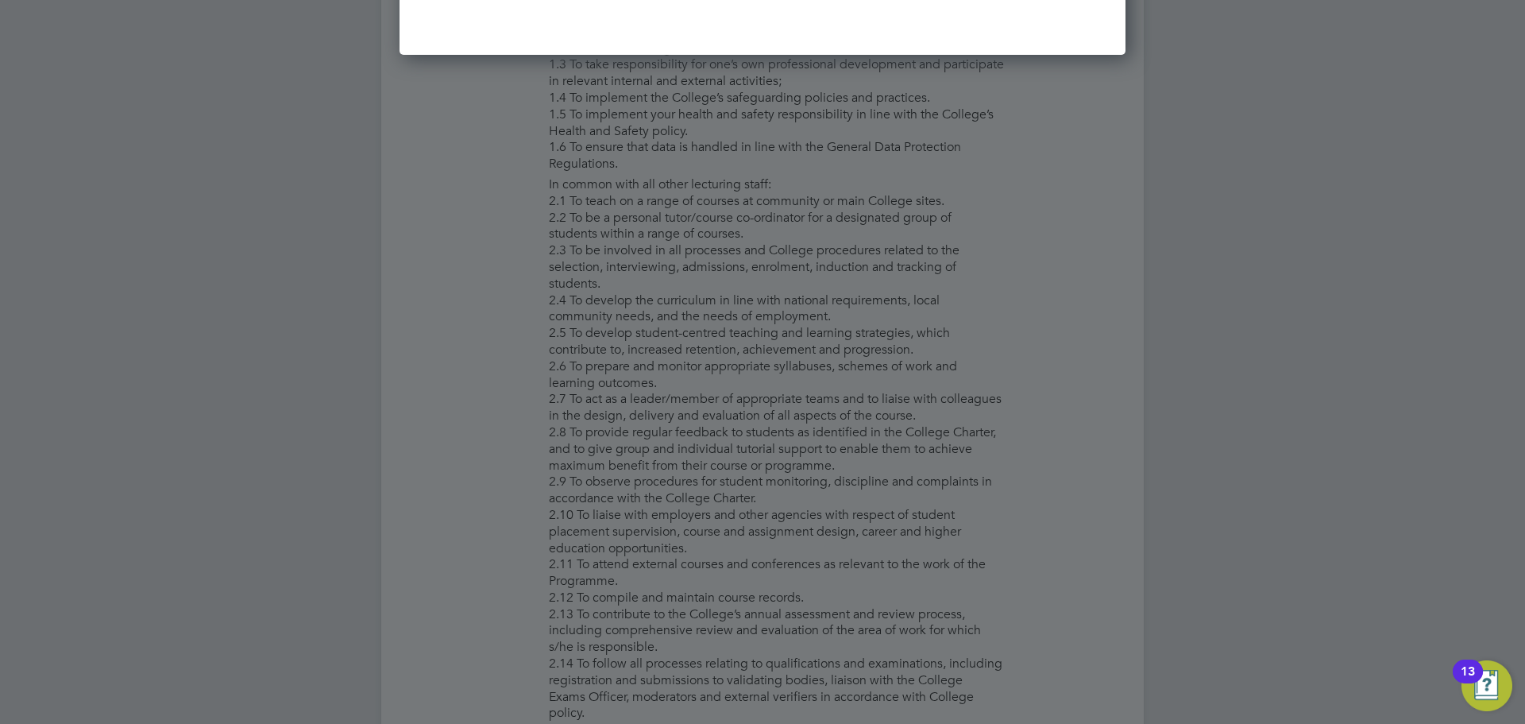
click at [1129, 262] on div at bounding box center [762, 362] width 1525 height 724
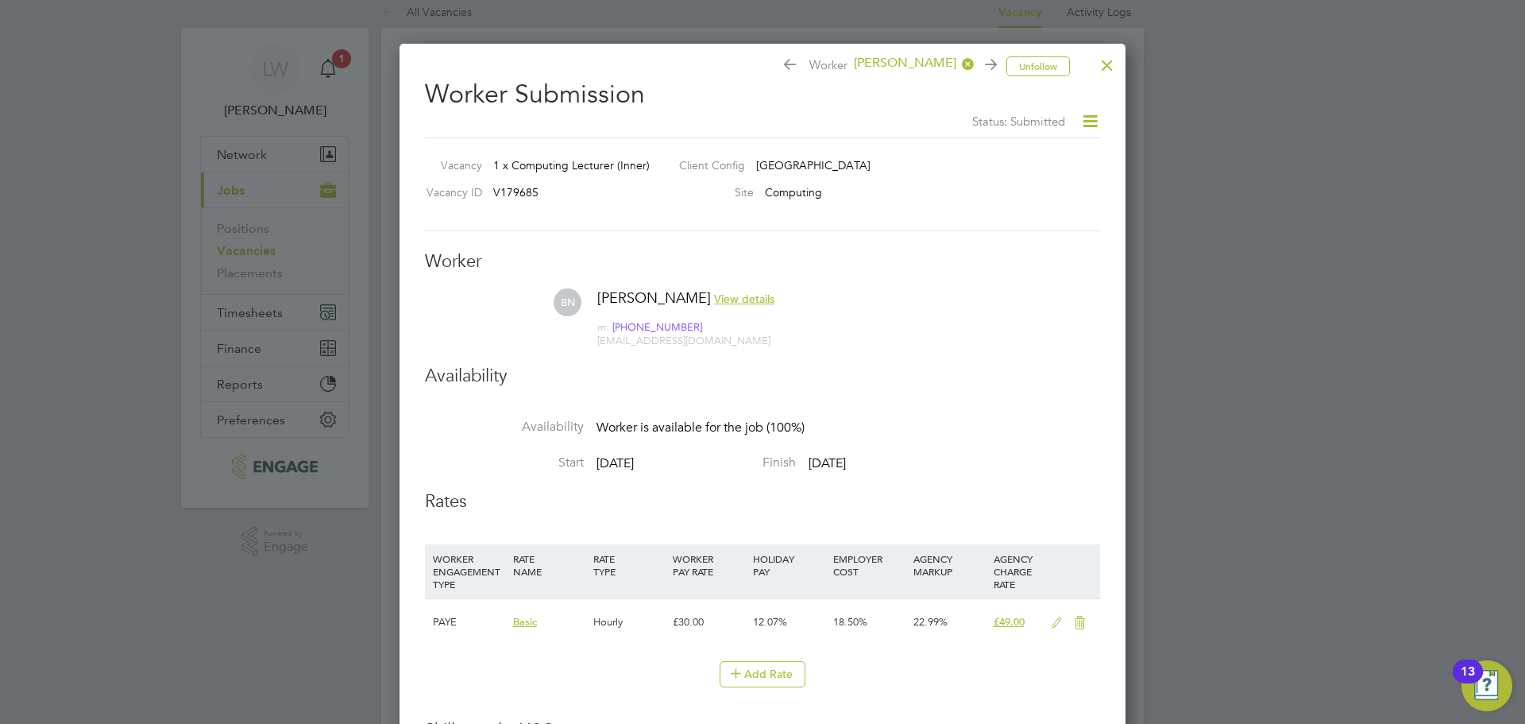
scroll to position [0, 0]
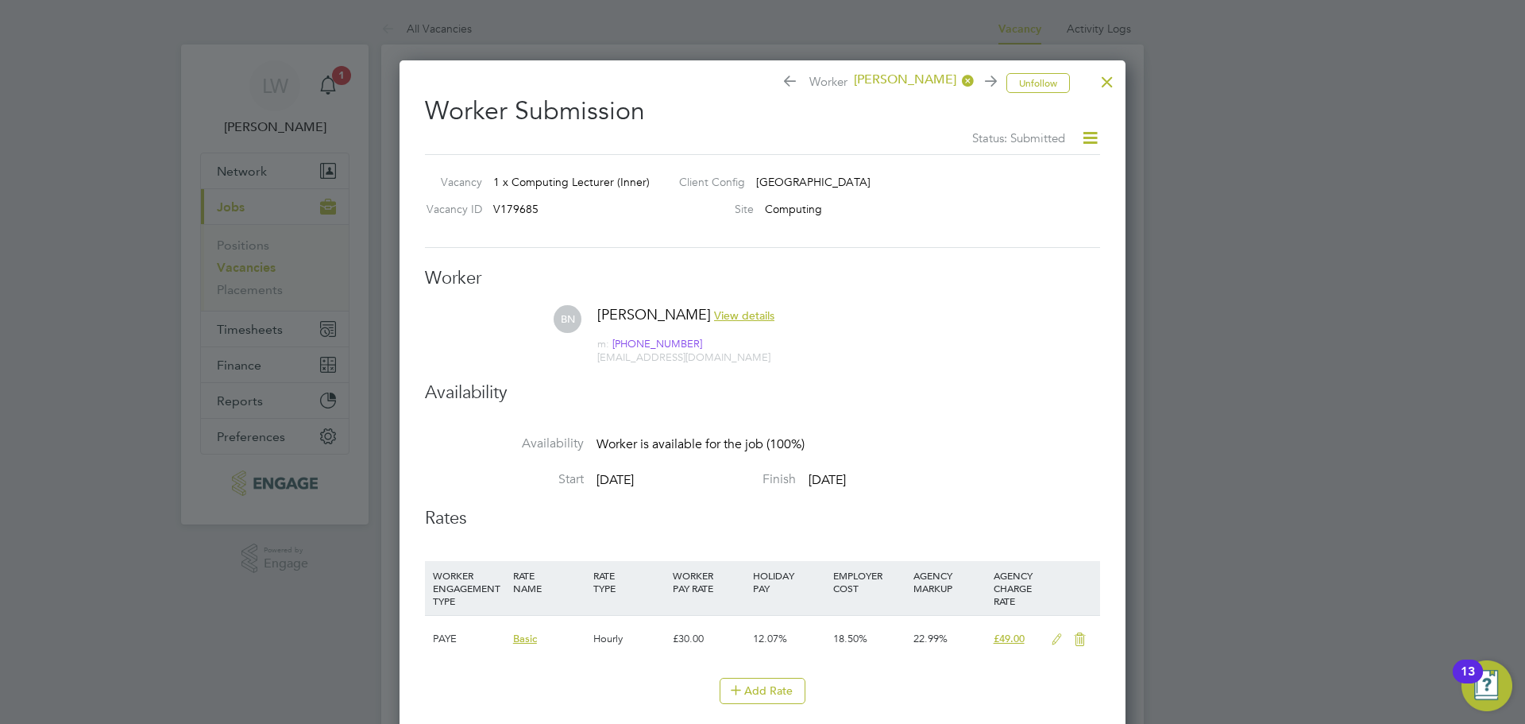
click at [1114, 78] on div at bounding box center [1107, 78] width 29 height 29
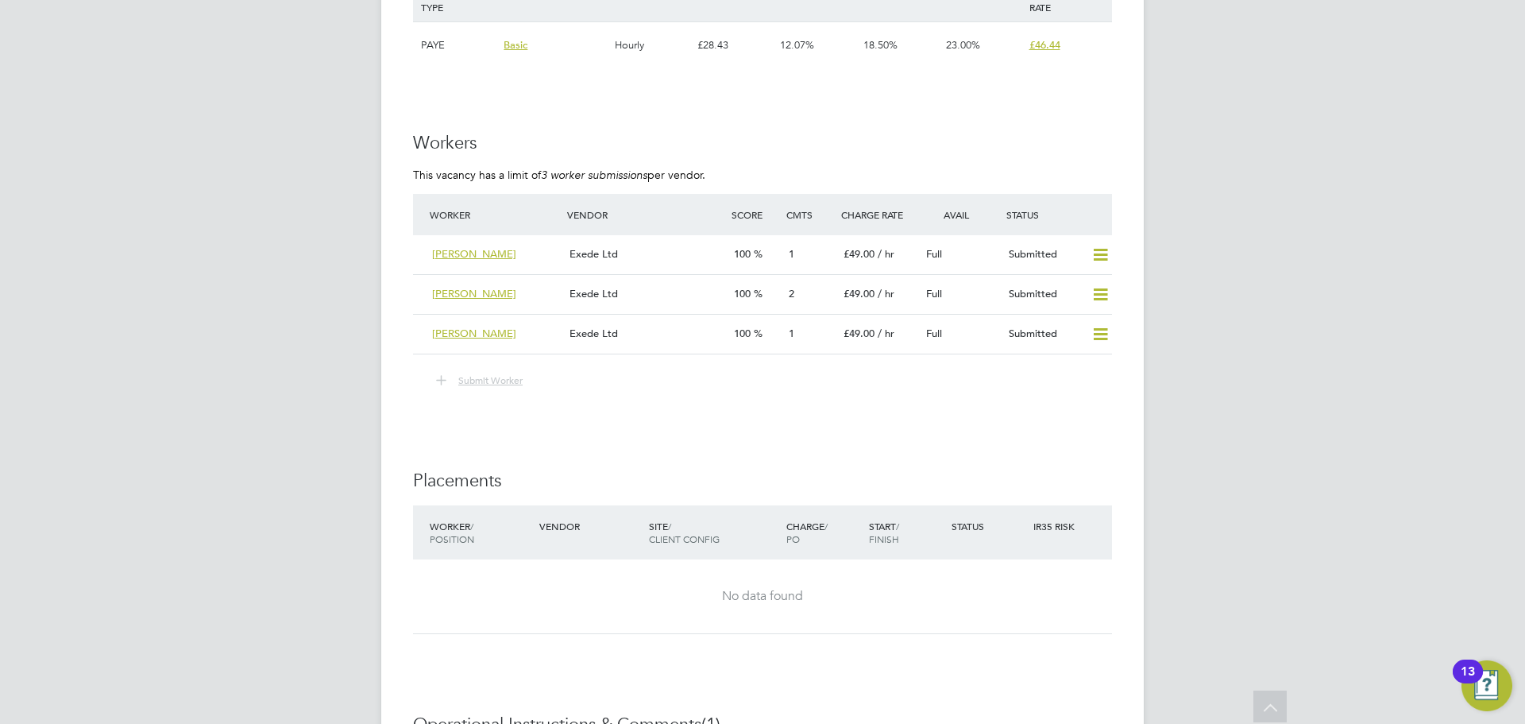
scroll to position [2939, 0]
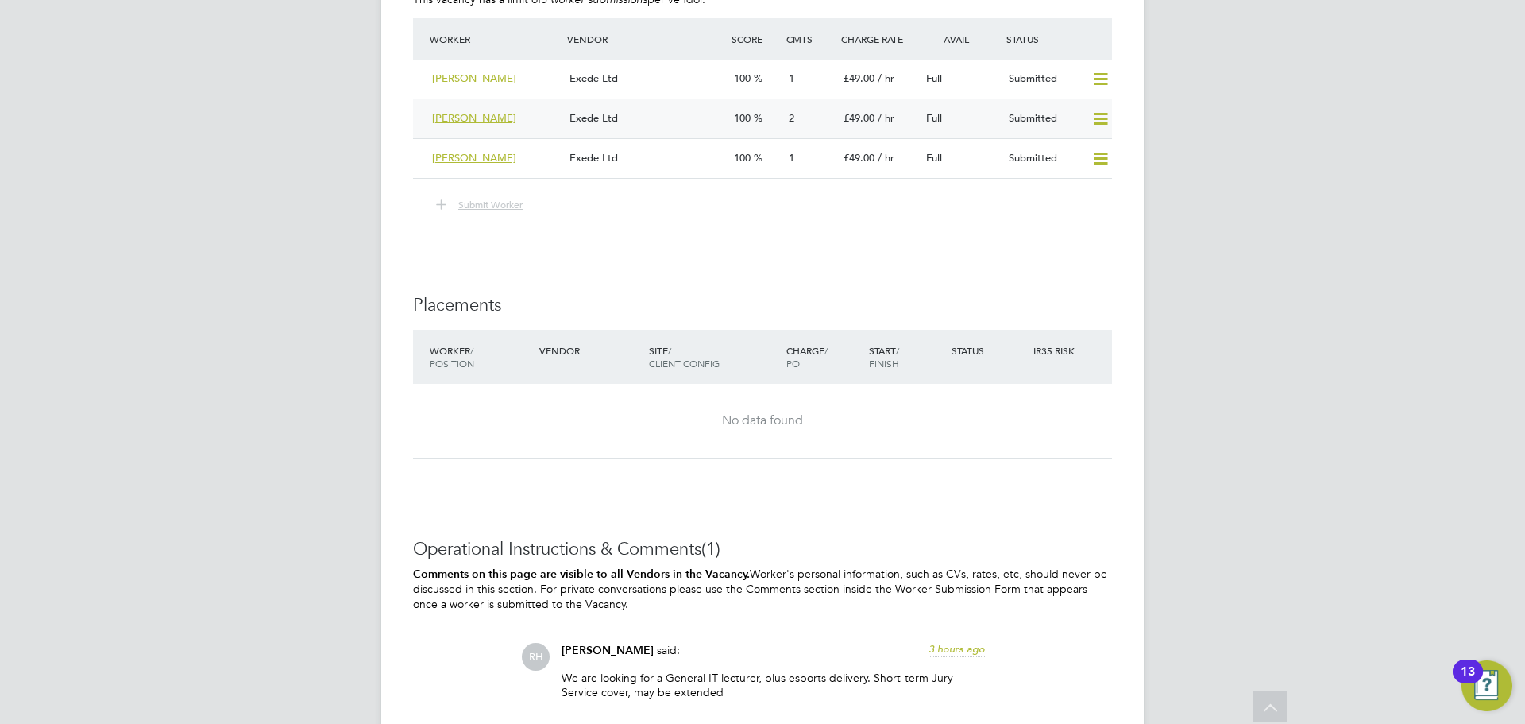
click at [707, 106] on div "Exede Ltd" at bounding box center [645, 119] width 164 height 26
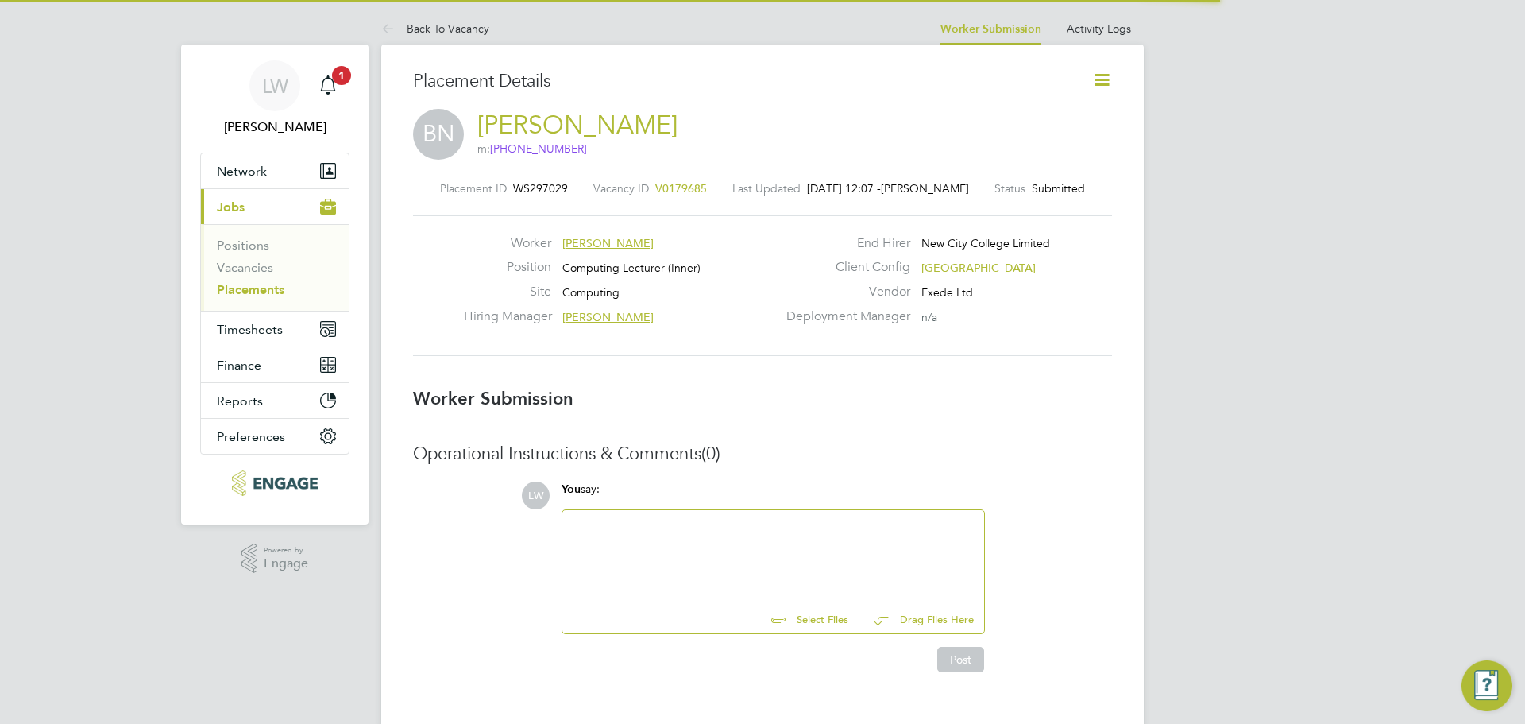
scroll to position [8, 8]
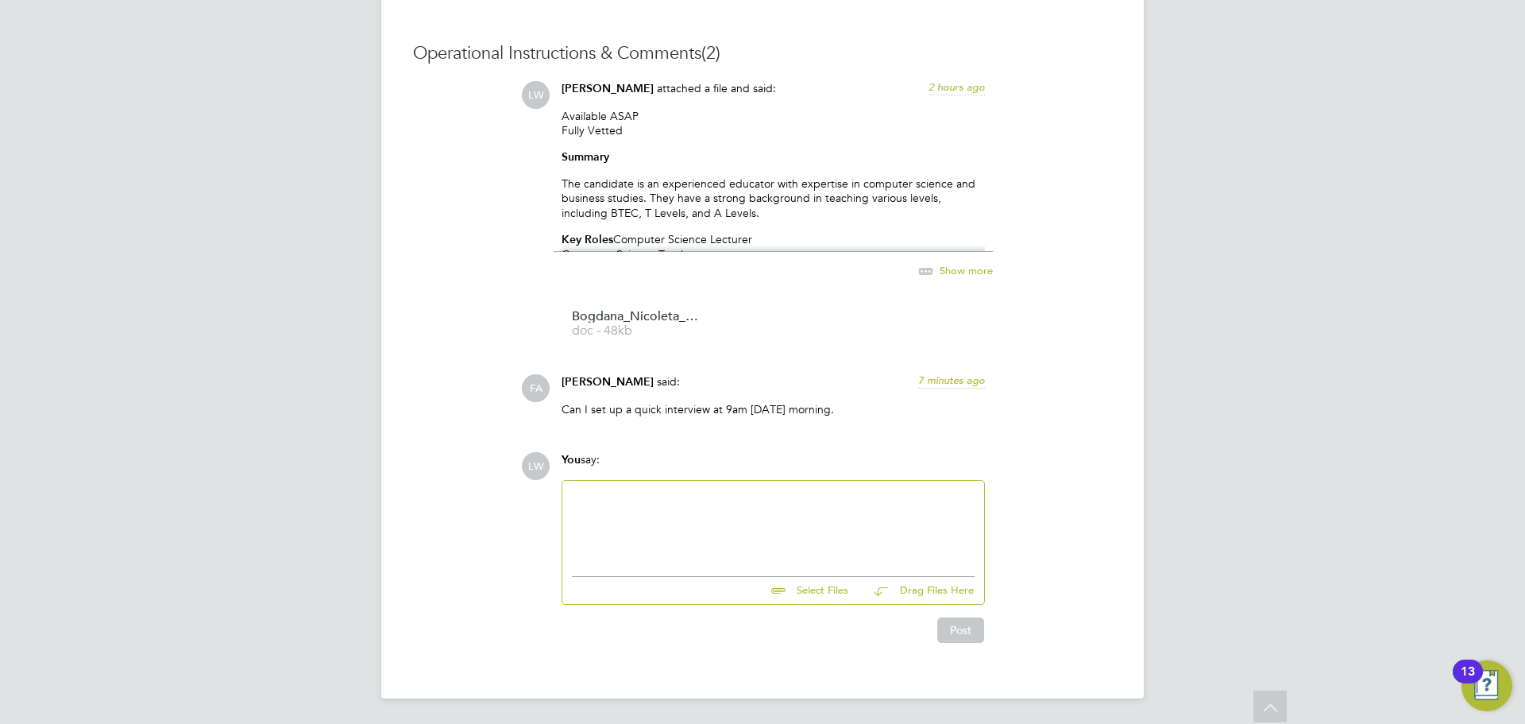
click at [662, 503] on div at bounding box center [773, 524] width 403 height 68
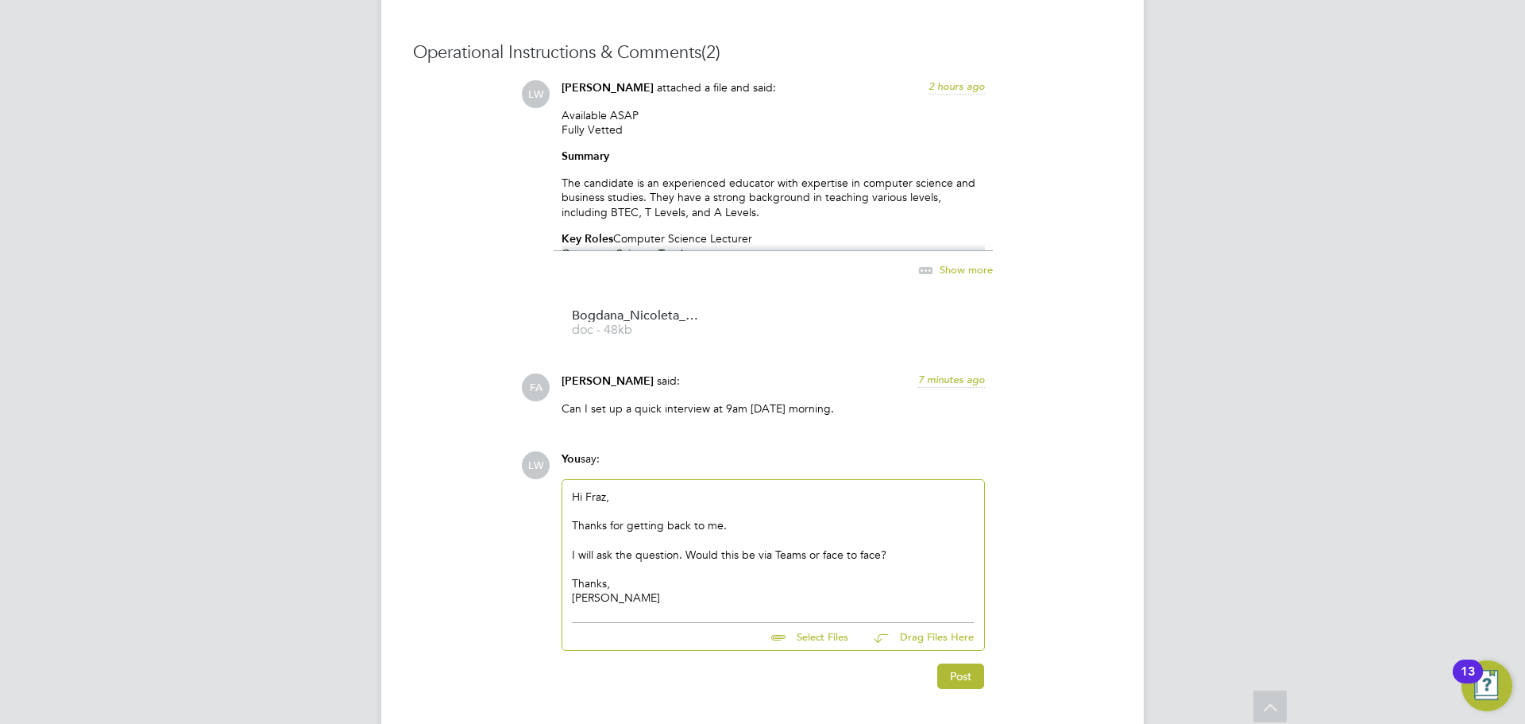
click at [780, 557] on div "I will ask the question. Would this be via Teams or face to face?" at bounding box center [773, 554] width 403 height 14
click at [958, 666] on button "Post" at bounding box center [960, 675] width 47 height 25
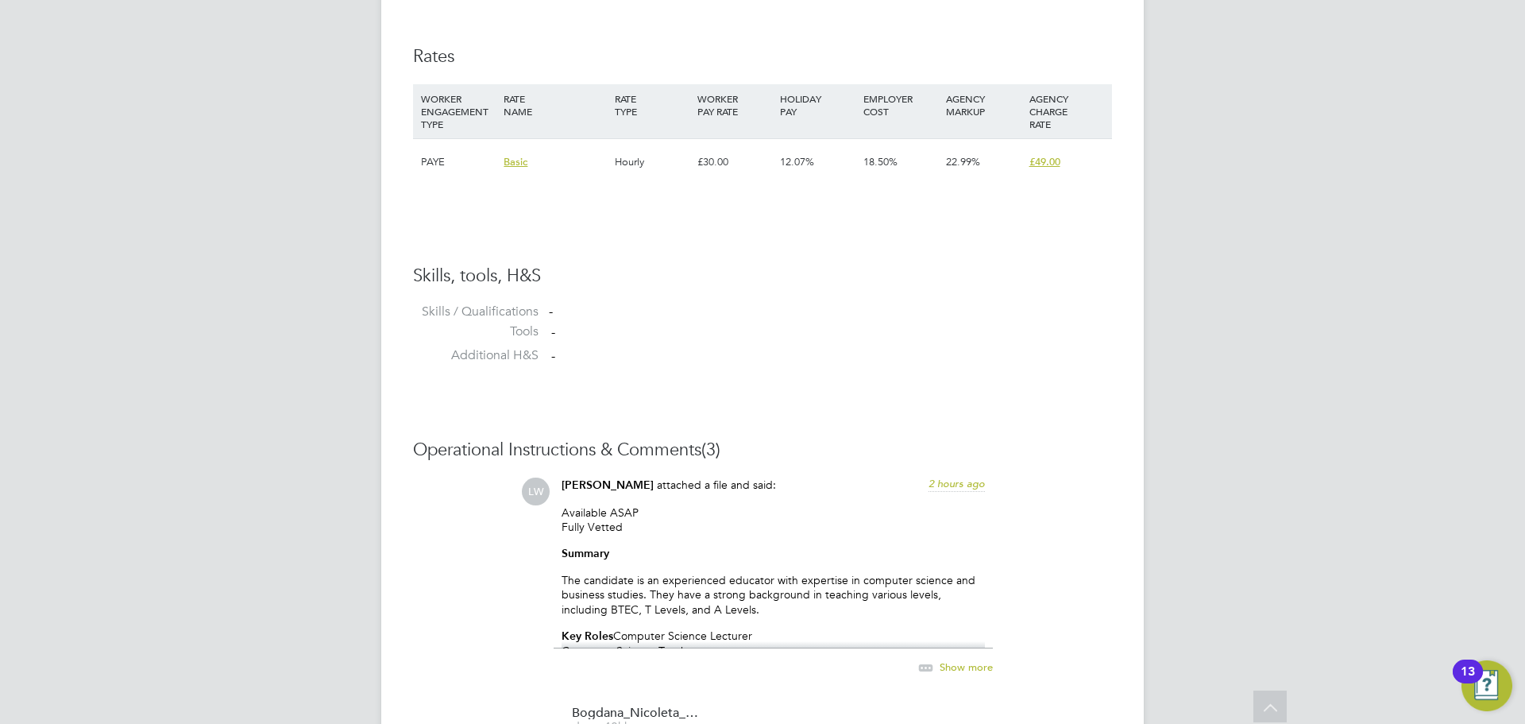
scroll to position [717, 0]
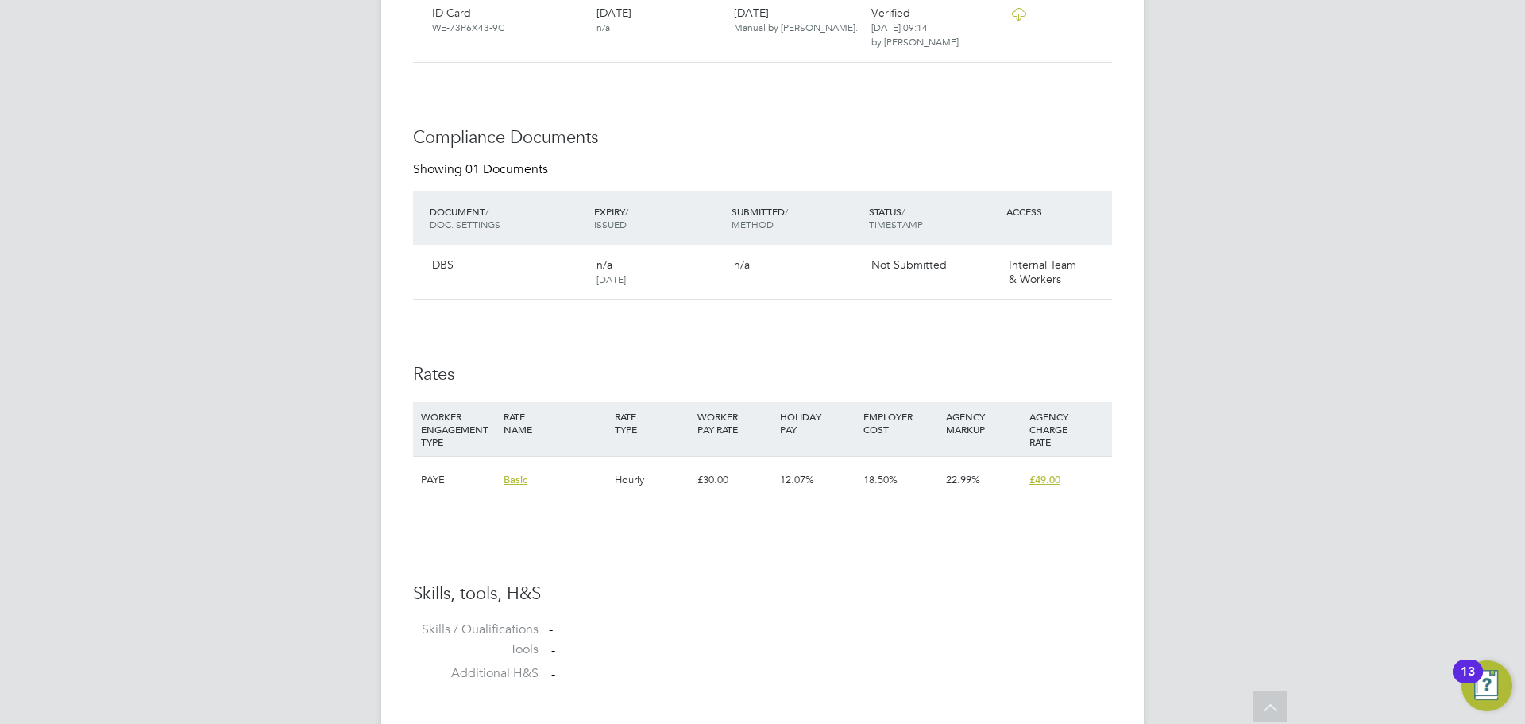
click at [1279, 350] on div "[PERSON_NAME] Notifications 1 Applications: Network Team Members Businesses Sit…" at bounding box center [762, 446] width 1525 height 2327
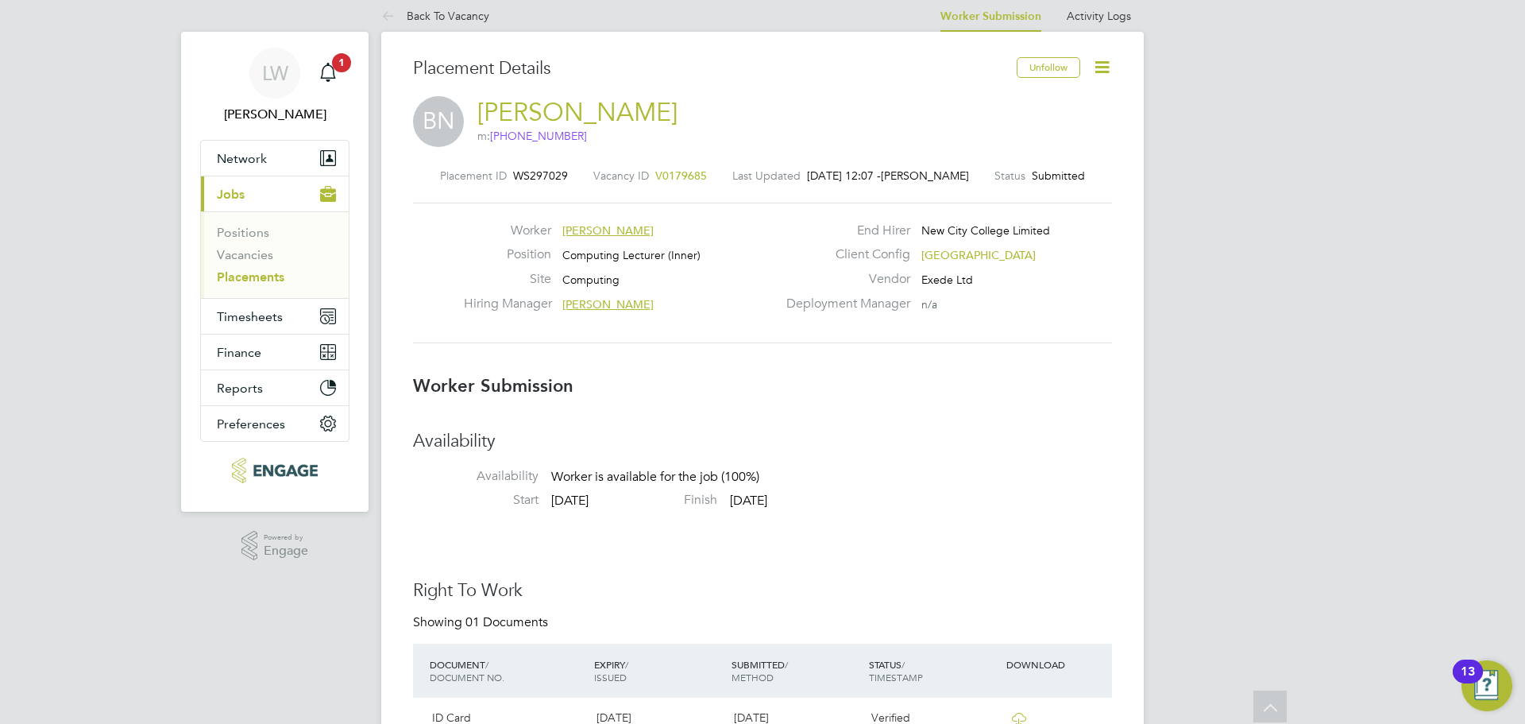
scroll to position [0, 0]
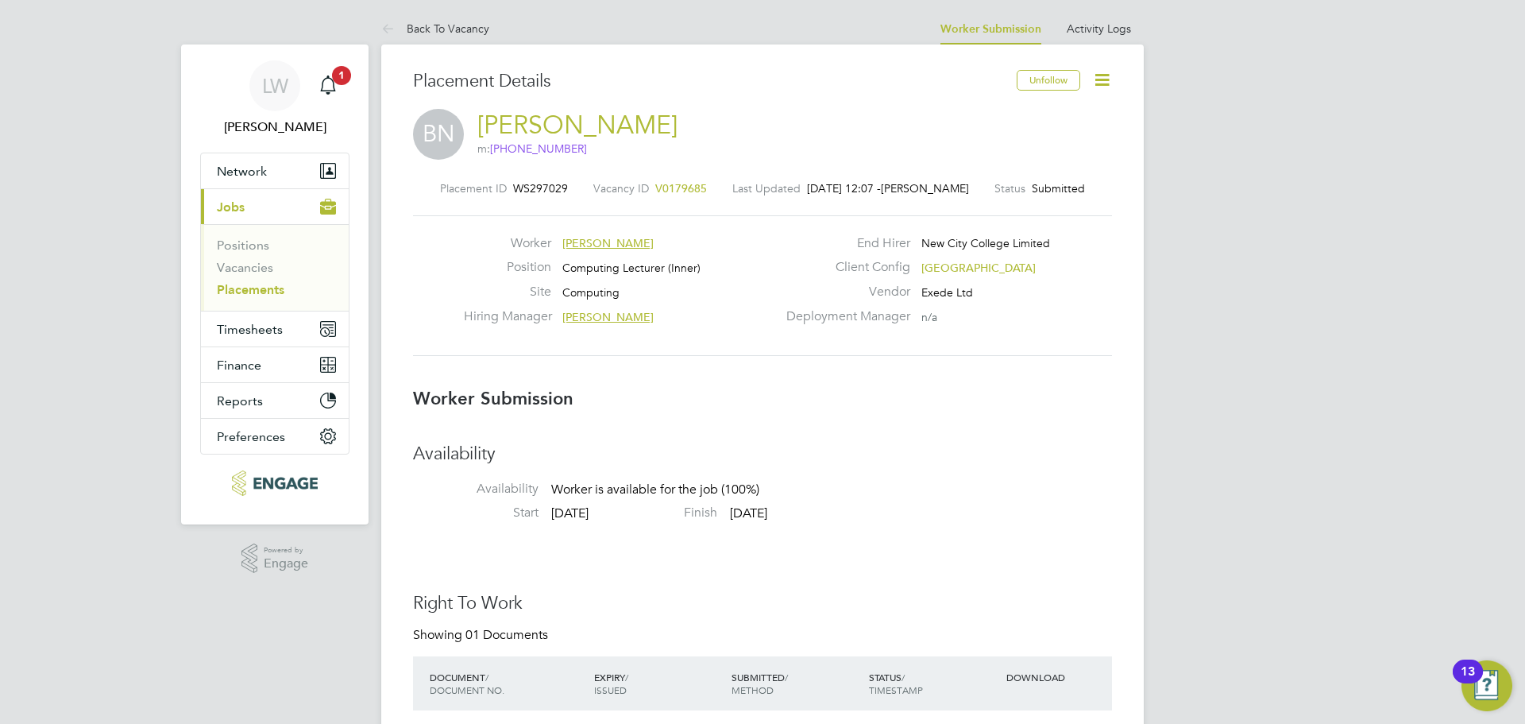
drag, startPoint x: 246, startPoint y: 293, endPoint x: 277, endPoint y: 281, distance: 33.2
click at [246, 293] on link "Placements" at bounding box center [251, 289] width 68 height 15
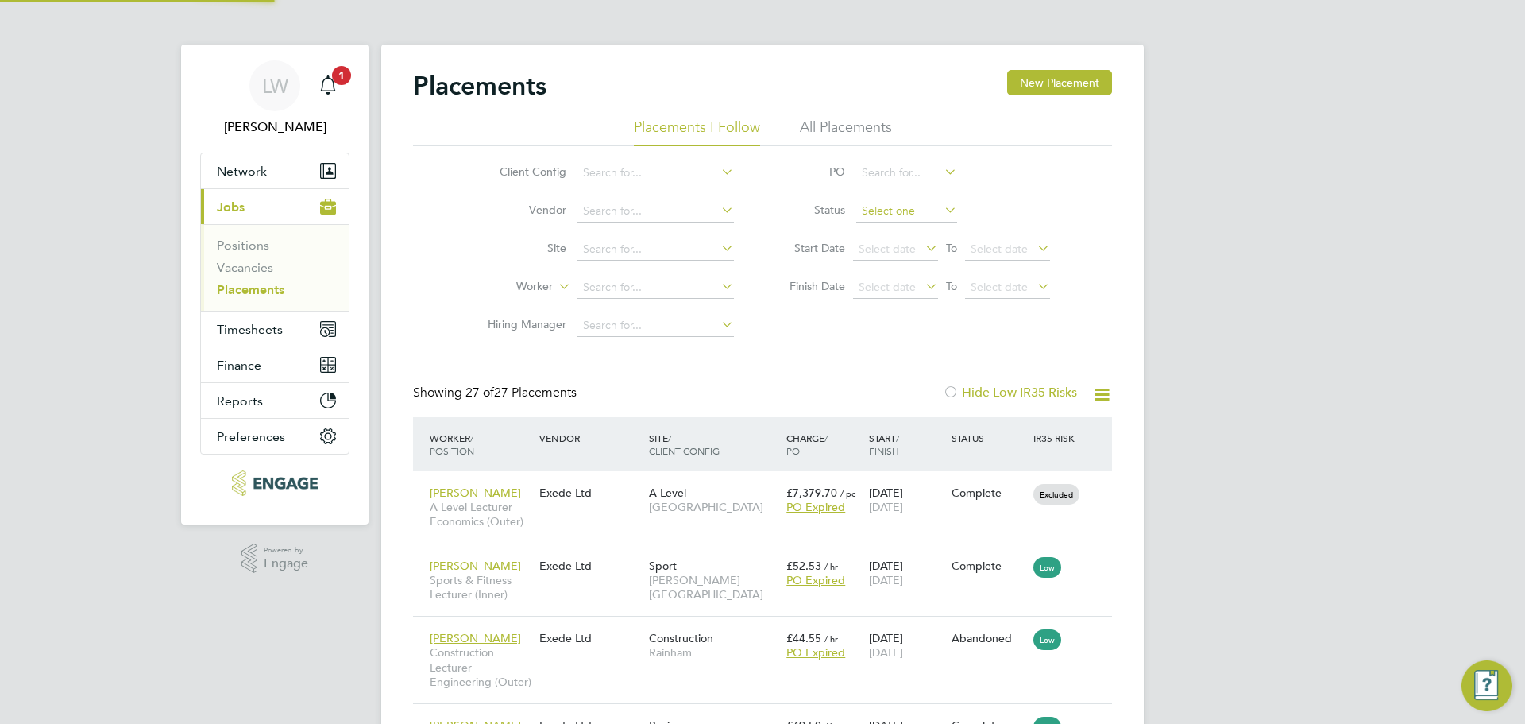
scroll to position [46, 138]
click at [257, 328] on span "Timesheets" at bounding box center [250, 329] width 66 height 15
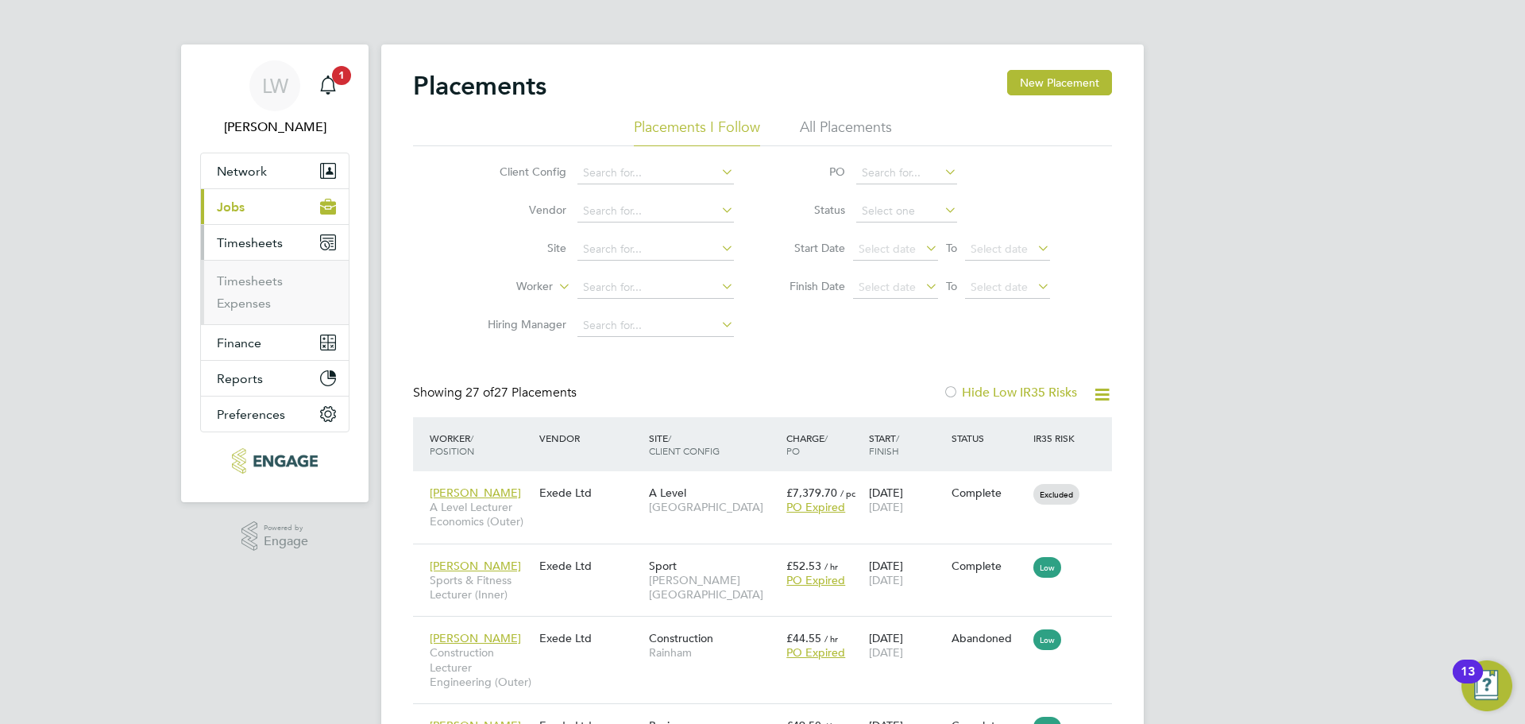
click at [241, 234] on button "Timesheets" at bounding box center [275, 242] width 148 height 35
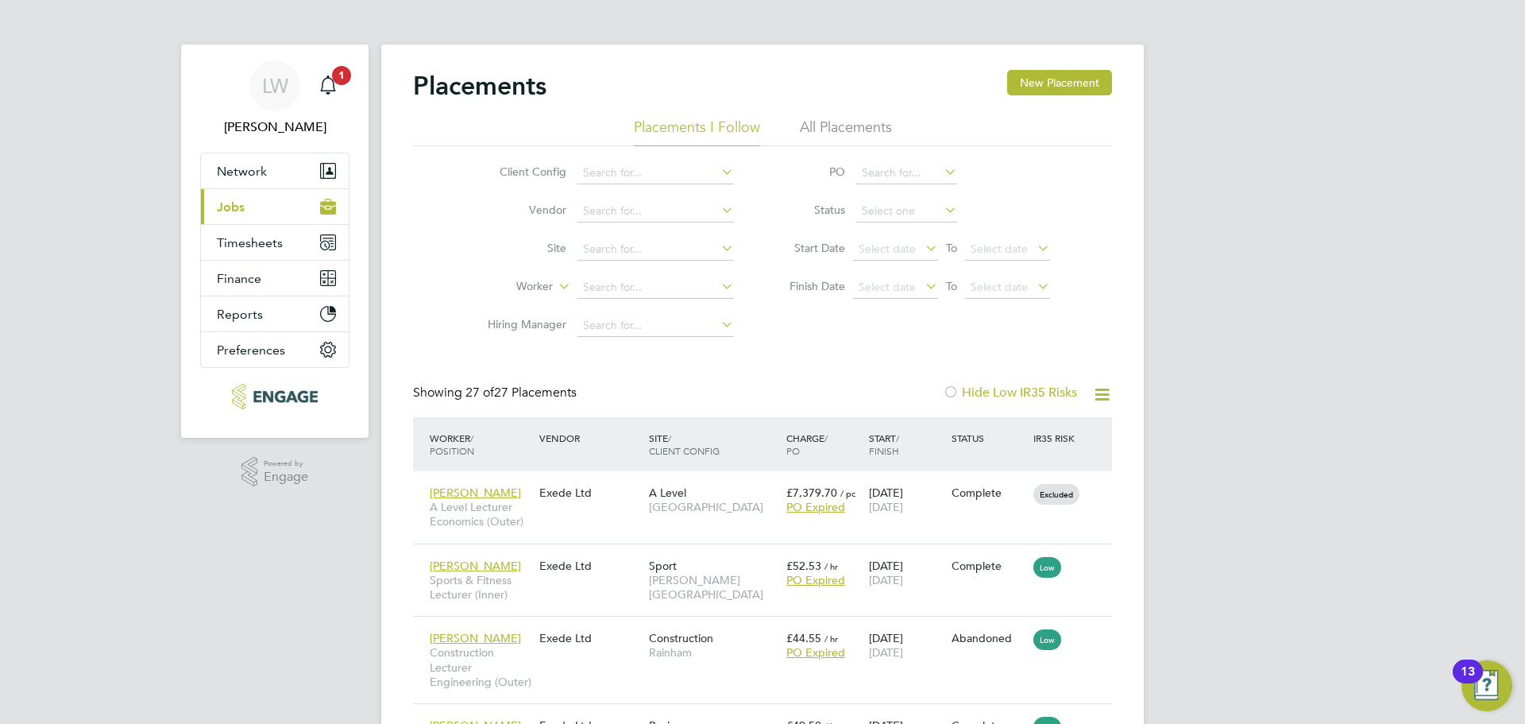
click at [254, 212] on button "Current page: Jobs" at bounding box center [275, 206] width 148 height 35
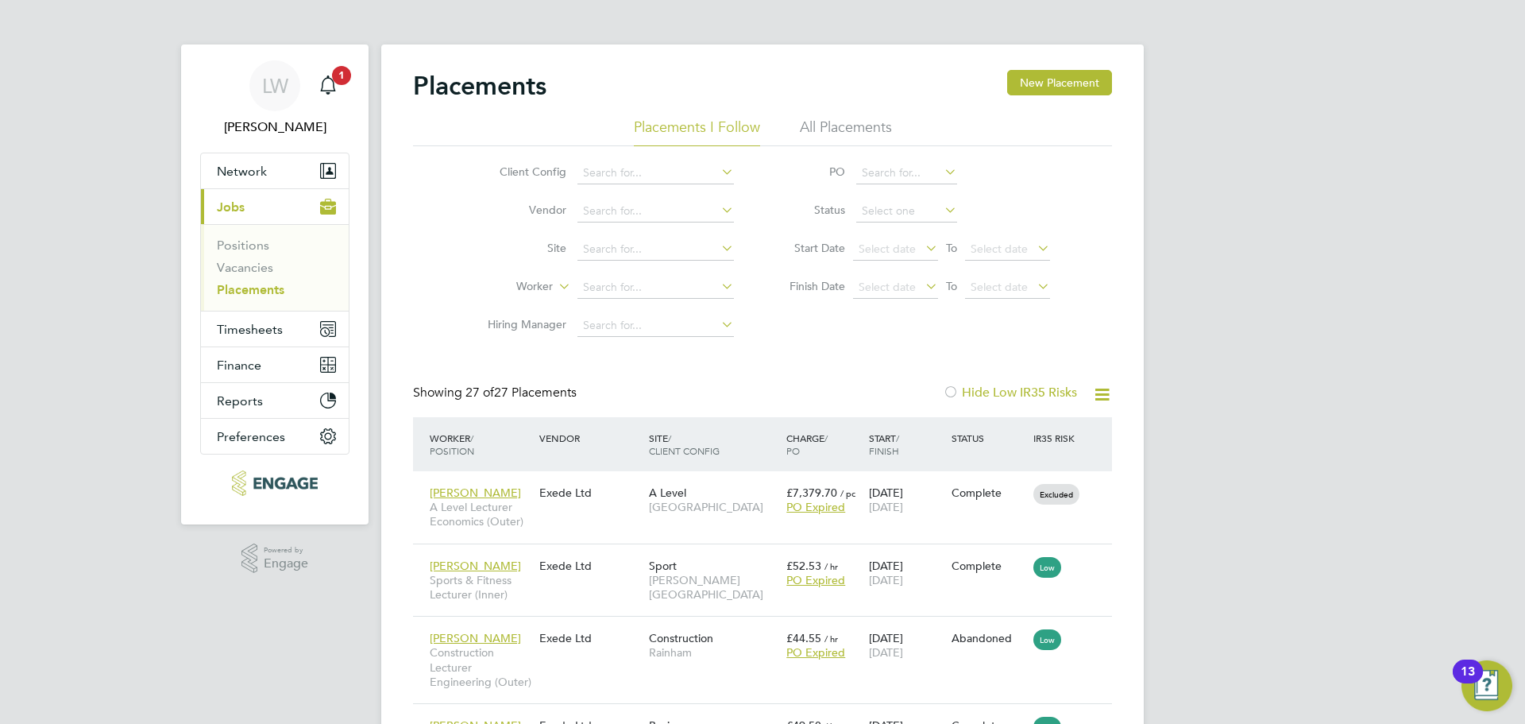
click at [254, 293] on link "Placements" at bounding box center [251, 289] width 68 height 15
click at [257, 262] on link "Vacancies" at bounding box center [245, 267] width 56 height 15
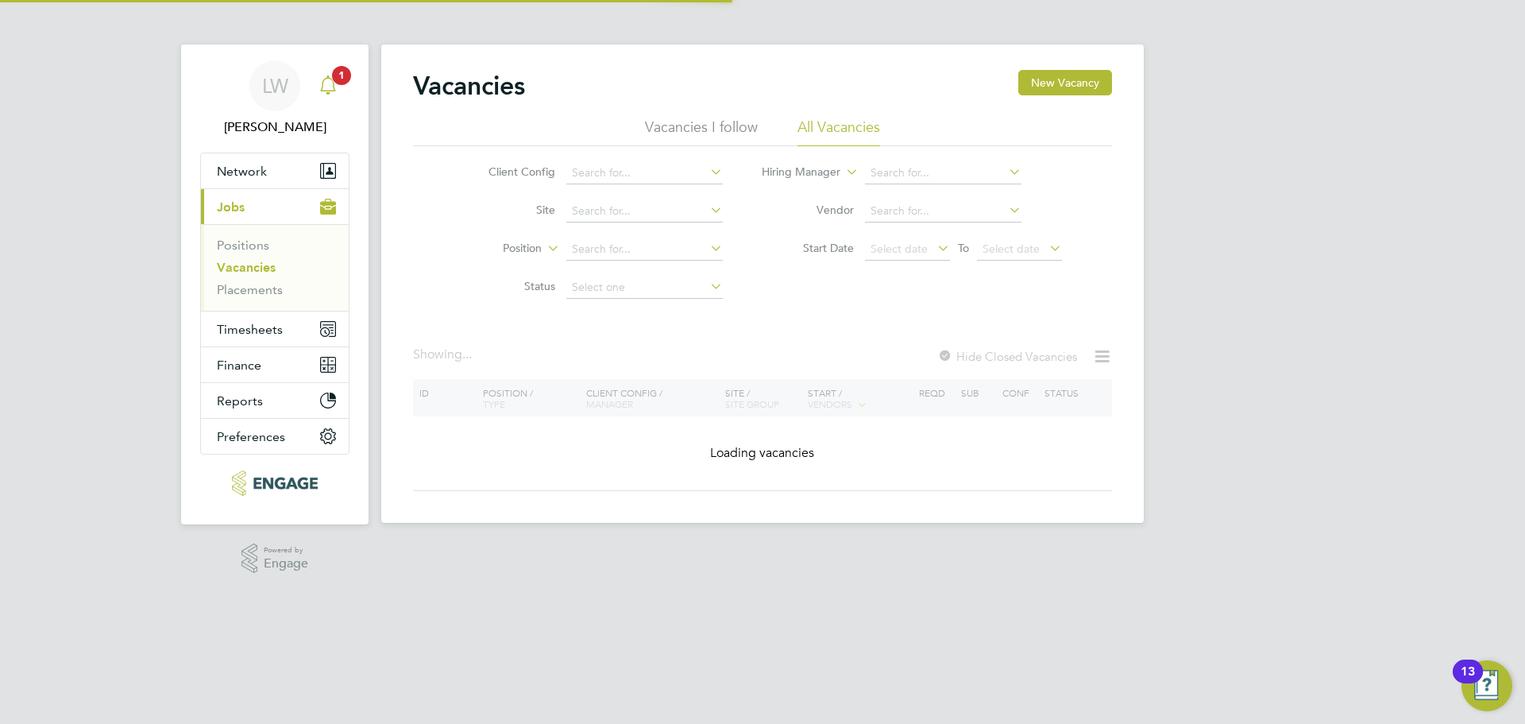
click at [322, 79] on icon "Main navigation" at bounding box center [328, 84] width 19 height 19
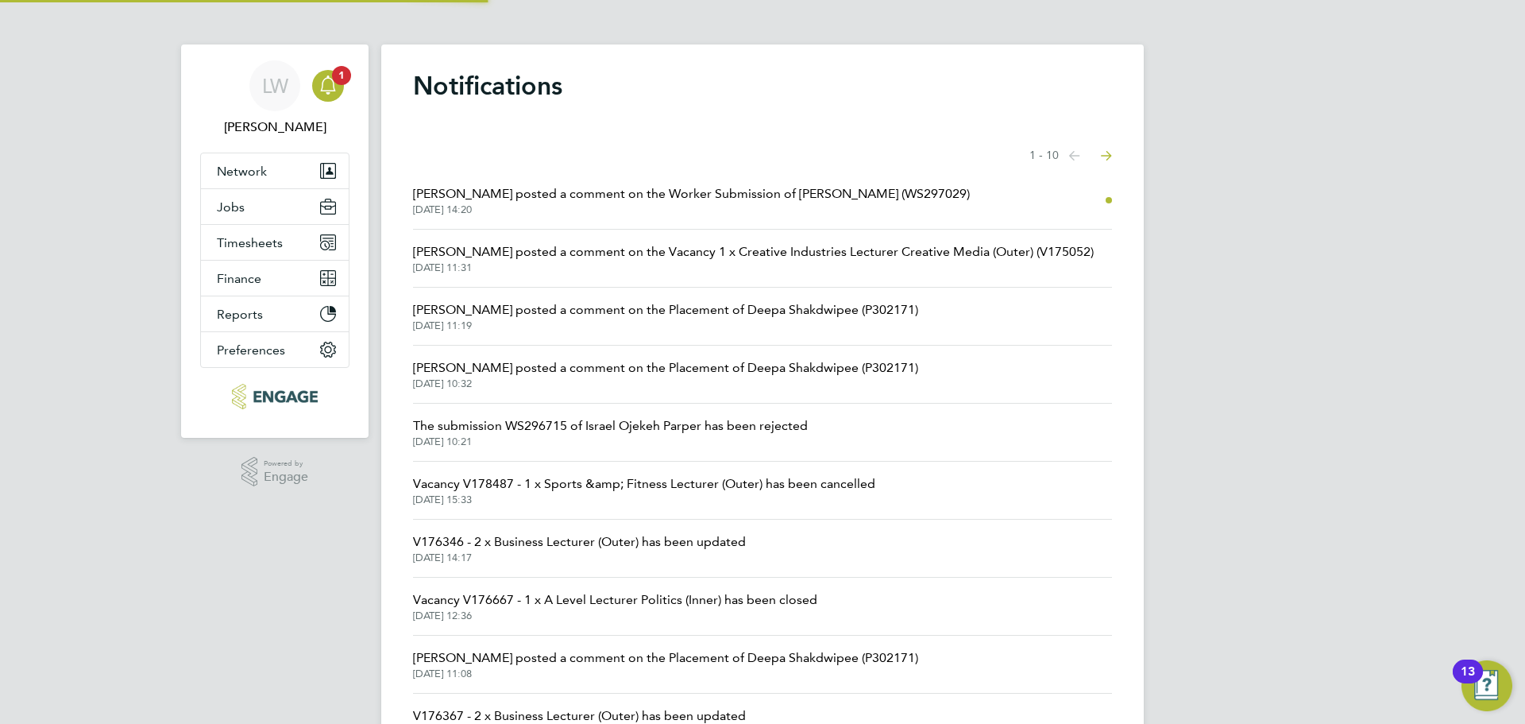
click at [650, 209] on span "[DATE] 14:20" at bounding box center [691, 209] width 557 height 13
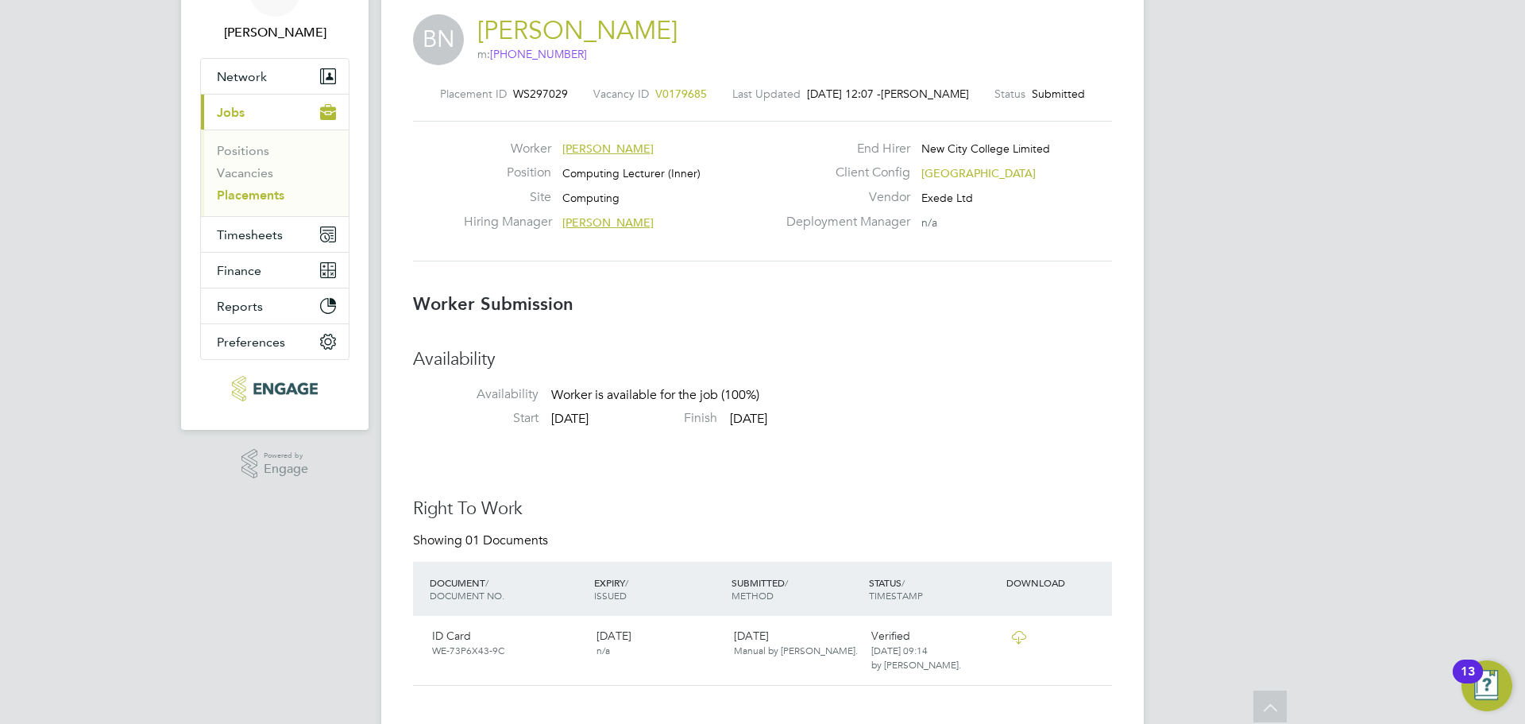
click at [687, 94] on span "V0179685" at bounding box center [681, 94] width 52 height 14
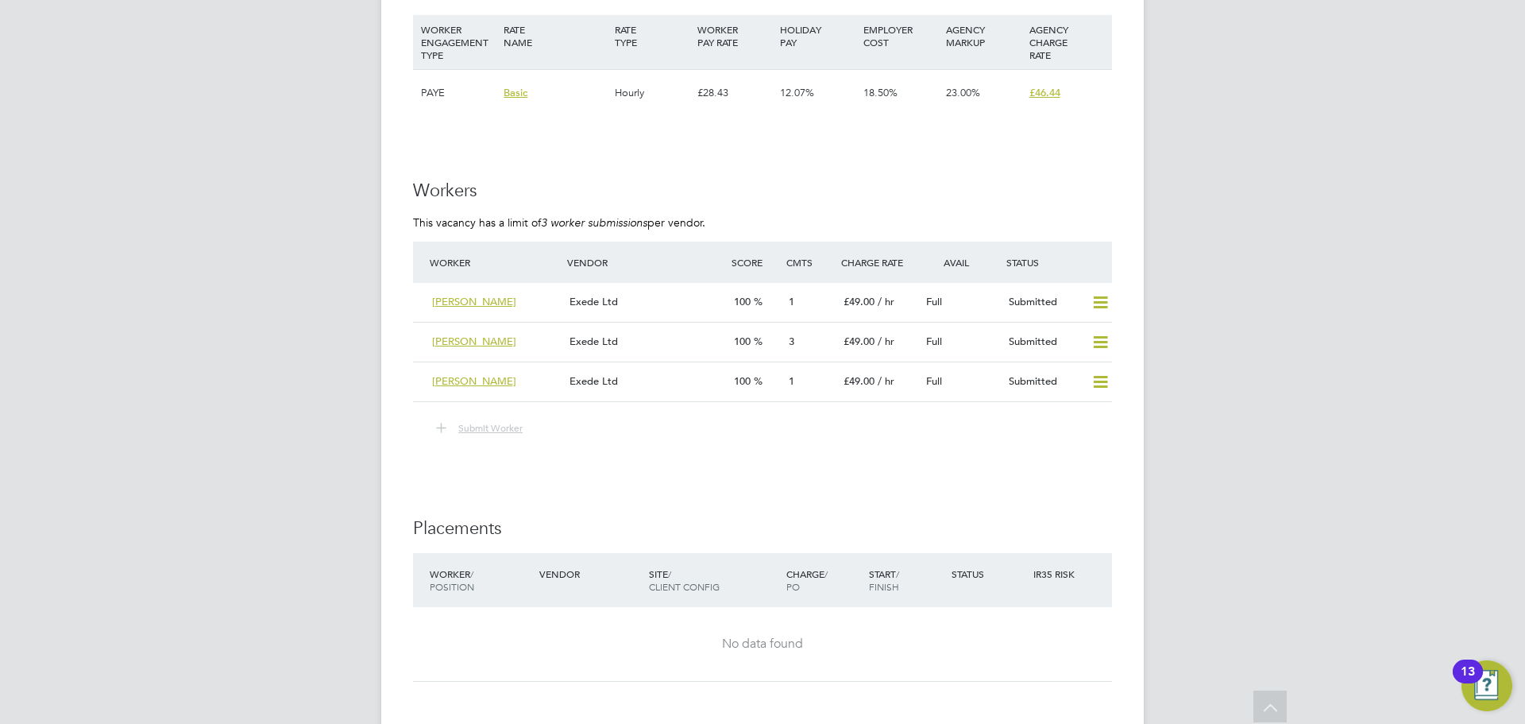
scroll to position [2708, 0]
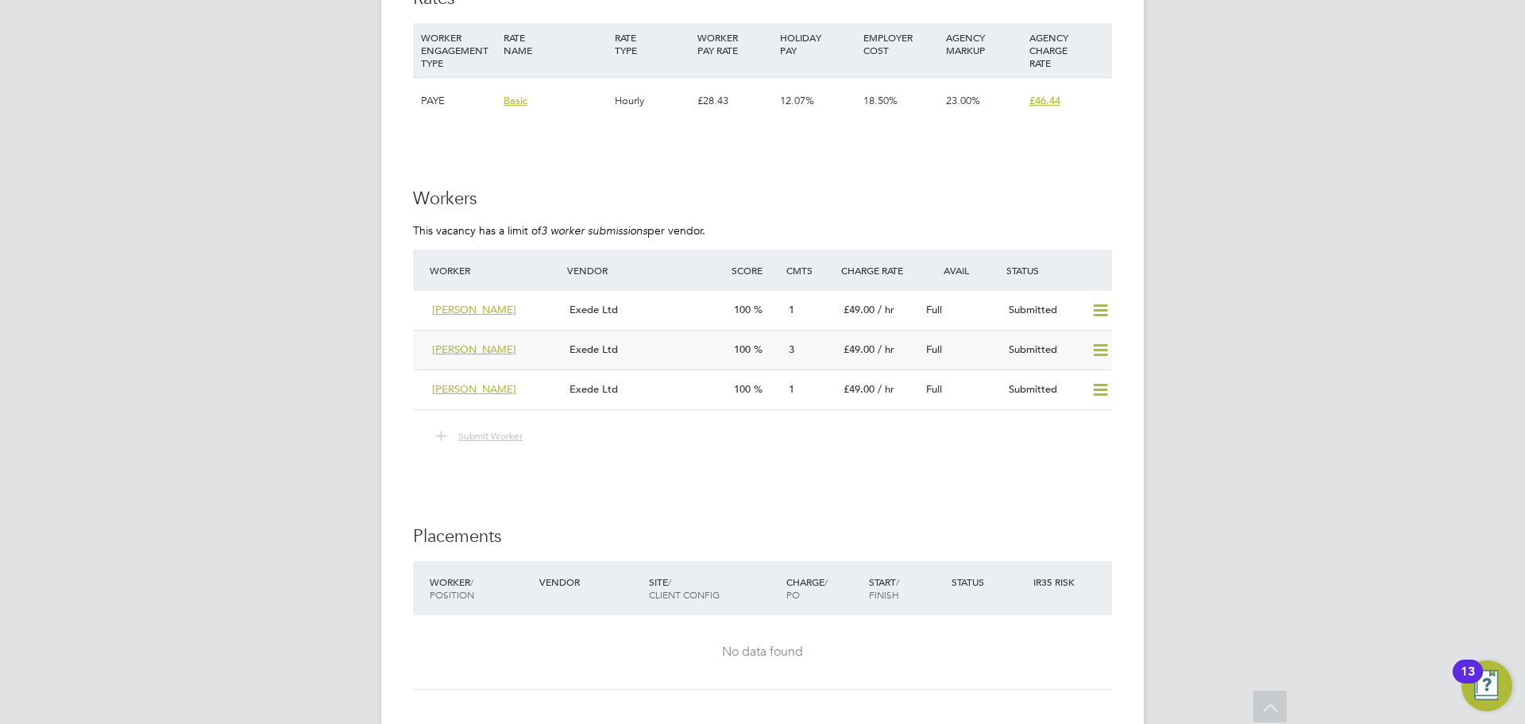
click at [647, 352] on div "Exede Ltd" at bounding box center [645, 350] width 164 height 26
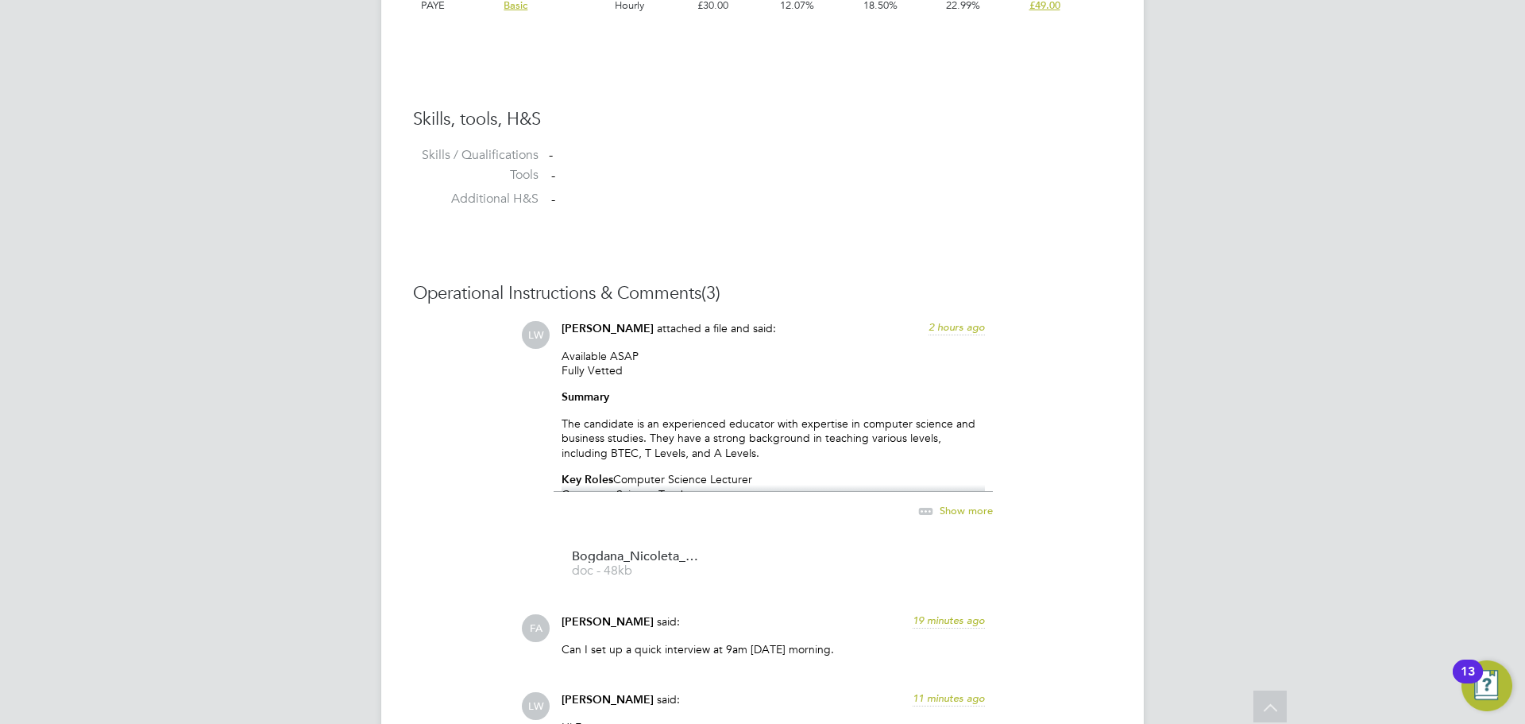
scroll to position [1604, 0]
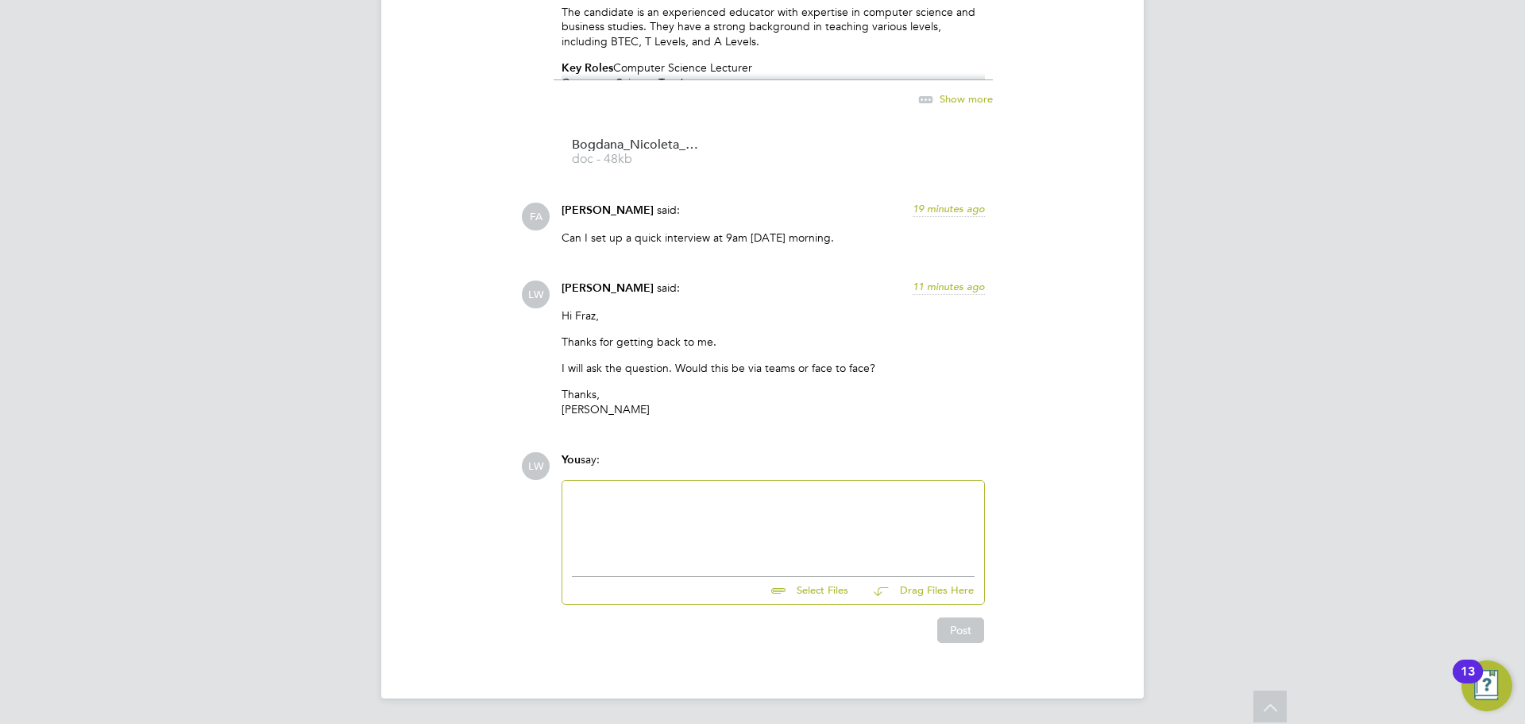
click at [661, 508] on div at bounding box center [773, 524] width 403 height 68
click at [644, 508] on div at bounding box center [773, 511] width 403 height 14
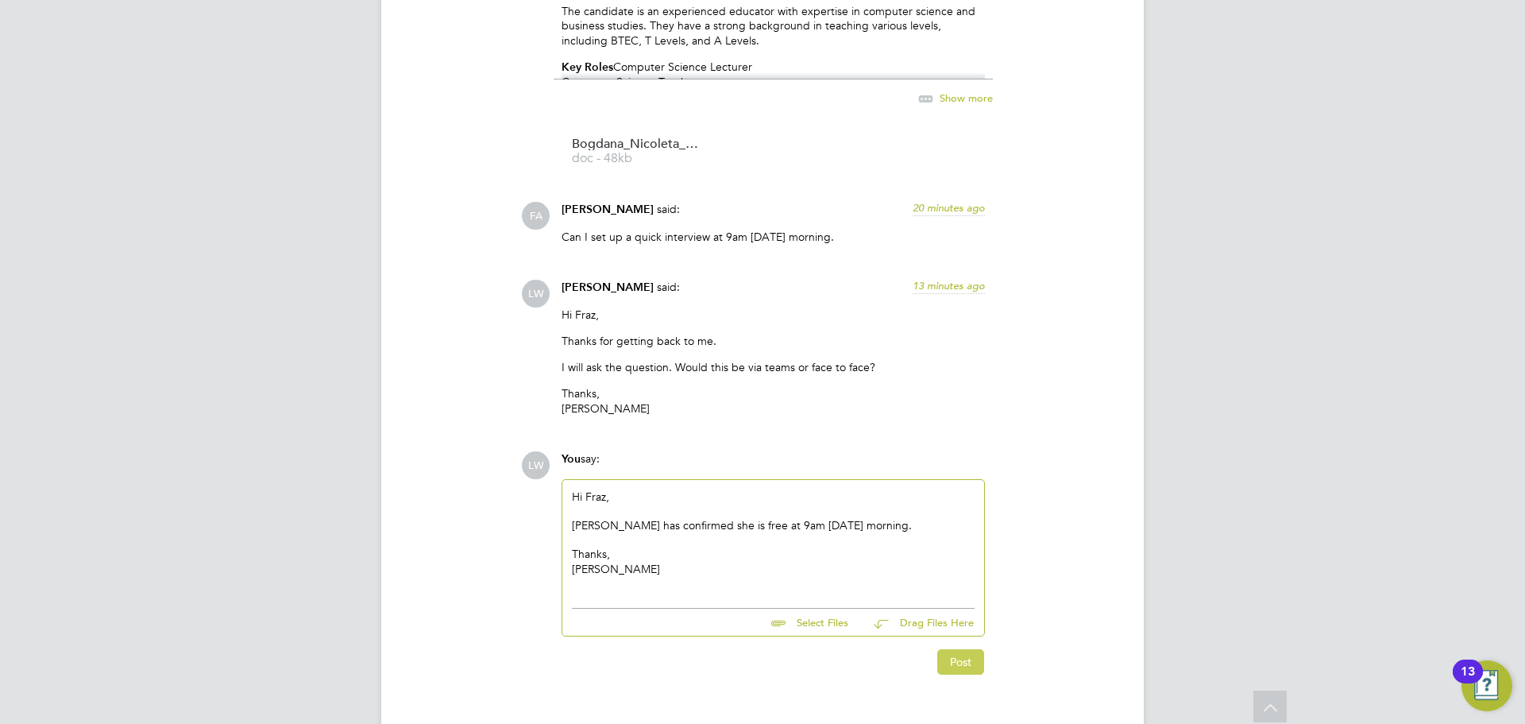
click at [955, 662] on button "Post" at bounding box center [960, 661] width 47 height 25
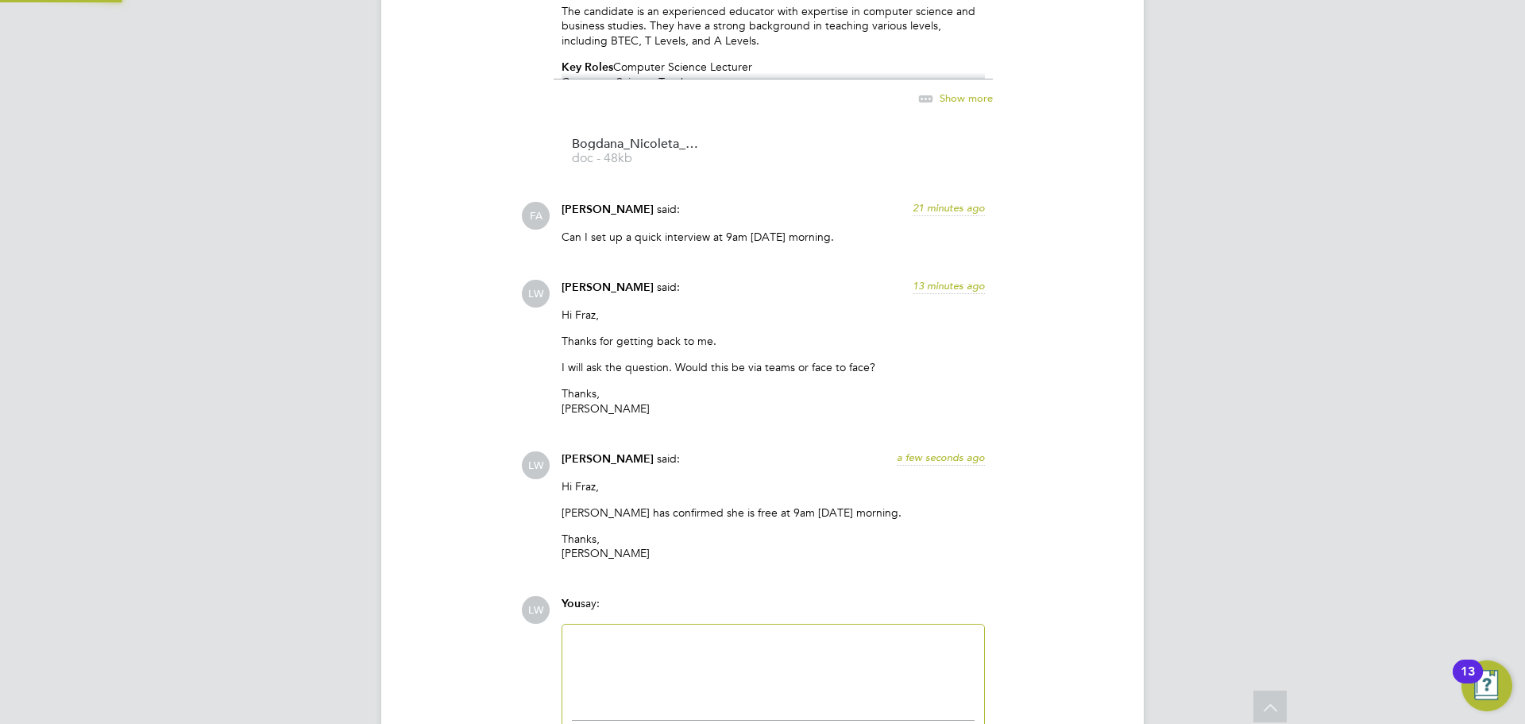
scroll to position [1749, 0]
